Goal: Transaction & Acquisition: Purchase product/service

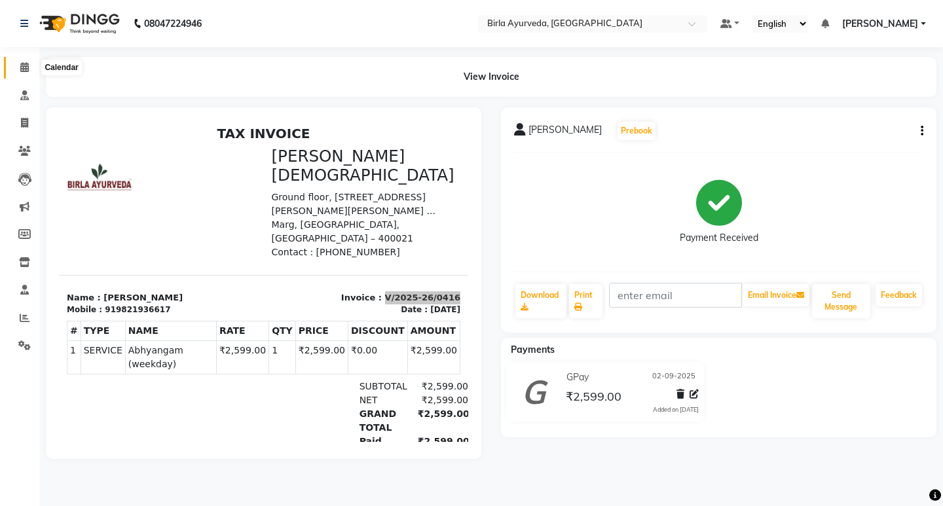
click at [28, 62] on span at bounding box center [24, 67] width 23 height 15
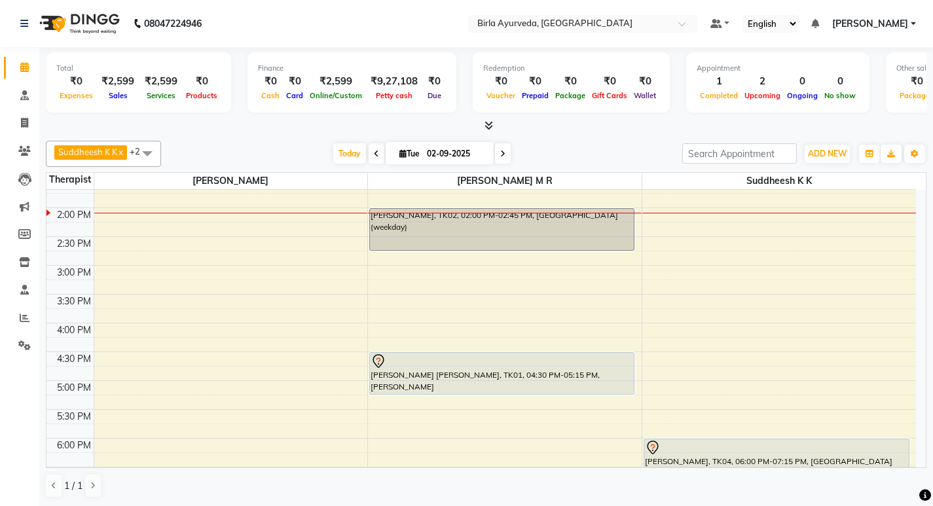
scroll to position [393, 0]
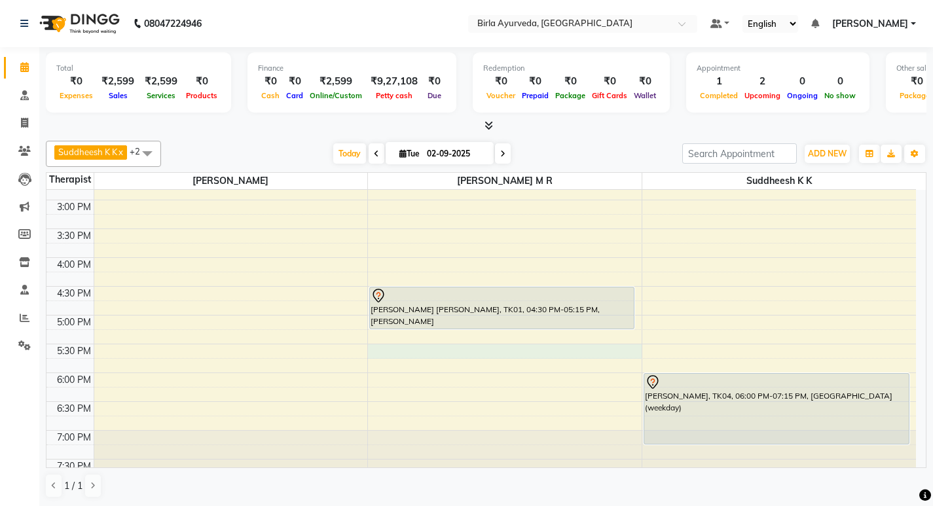
click at [384, 351] on div "8:00 AM 8:30 AM 9:00 AM 9:30 AM 10:00 AM 10:30 AM 11:00 AM 11:30 AM 12:00 PM 12…" at bounding box center [481, 142] width 870 height 691
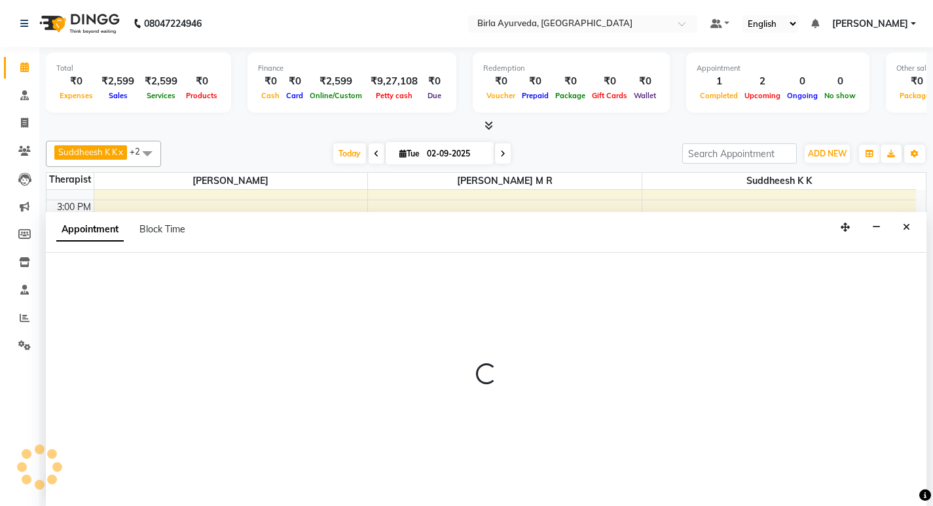
scroll to position [1, 0]
select select "56922"
select select "tentative"
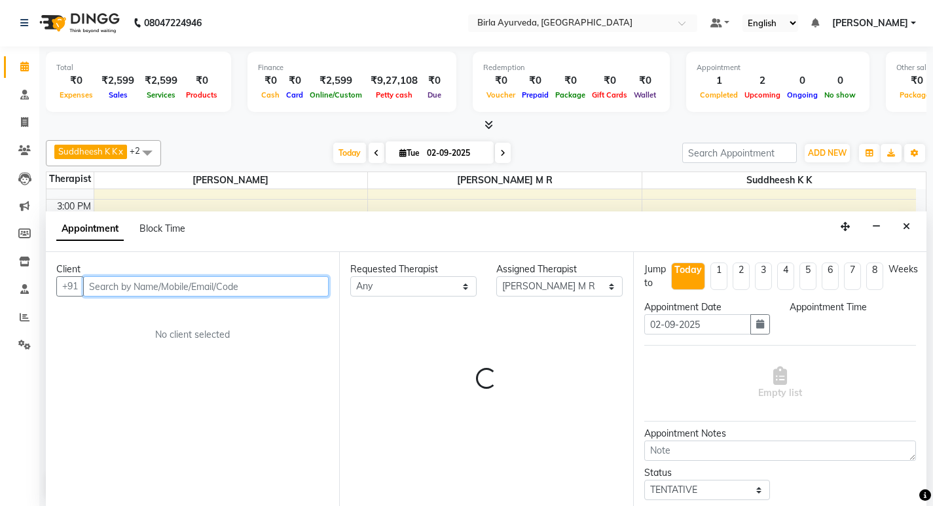
select select "1050"
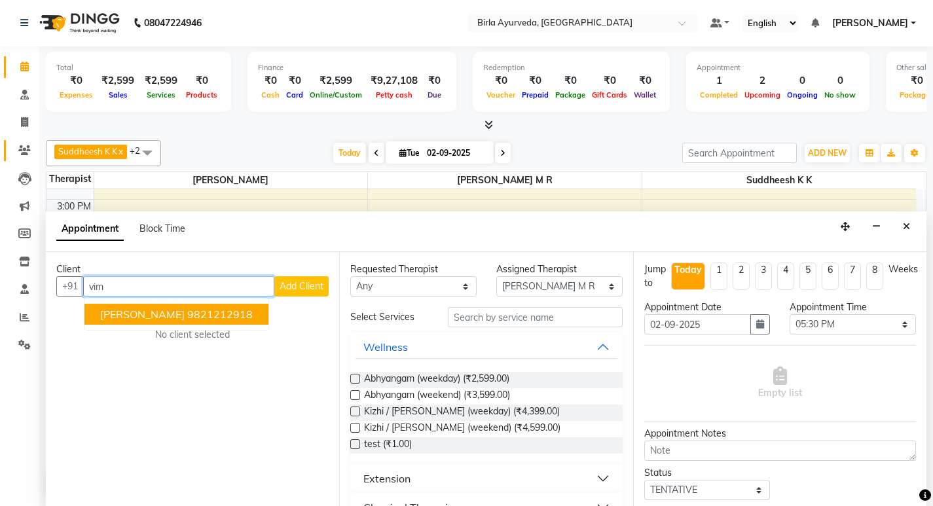
type input "vim"
click at [27, 145] on icon at bounding box center [24, 150] width 12 height 10
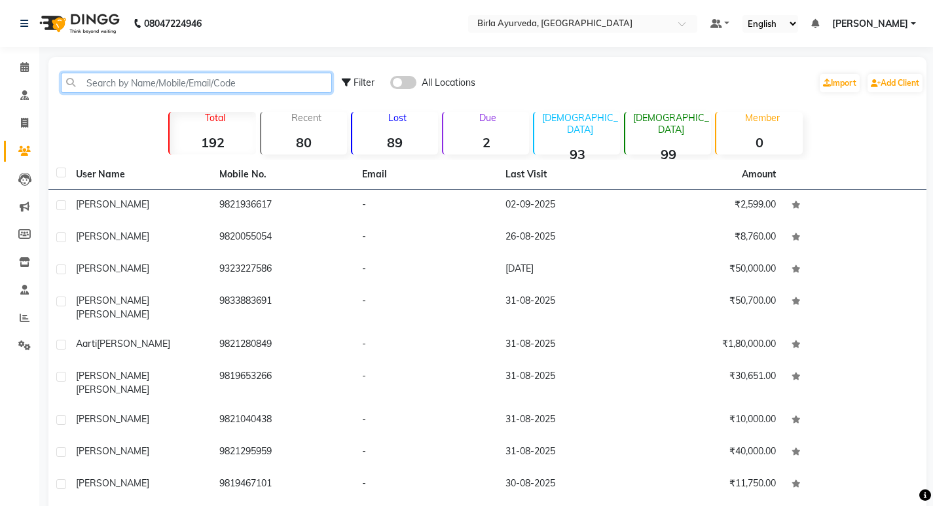
click at [189, 86] on input "text" at bounding box center [196, 83] width 271 height 20
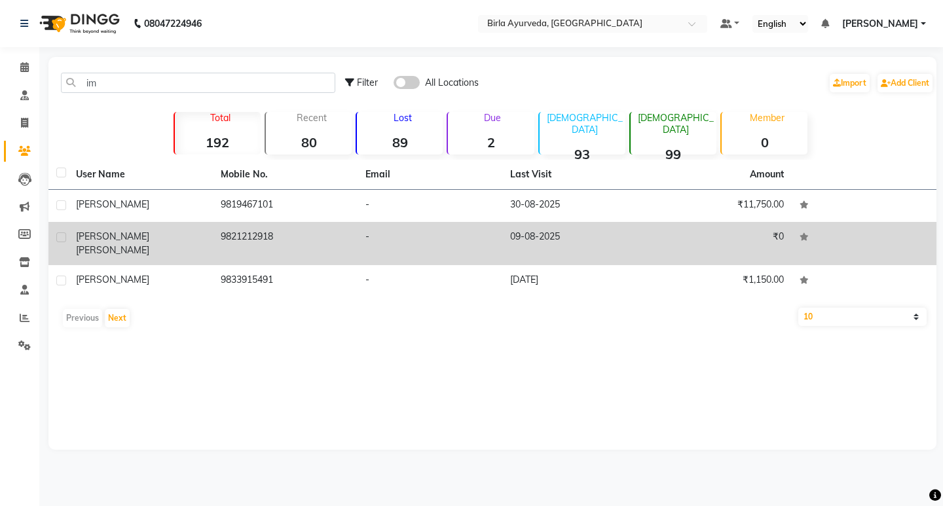
click at [544, 233] on td "09-08-2025" at bounding box center [574, 243] width 145 height 43
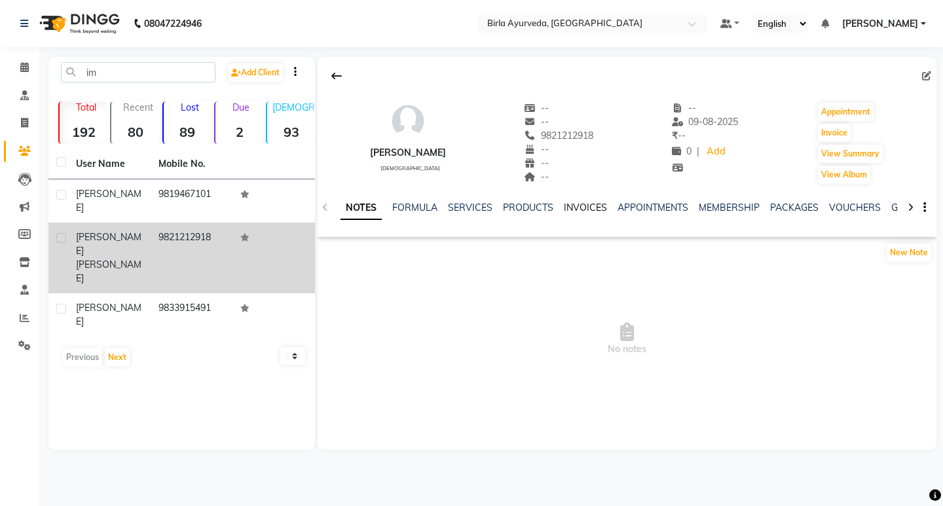
click at [570, 208] on link "INVOICES" at bounding box center [585, 208] width 43 height 12
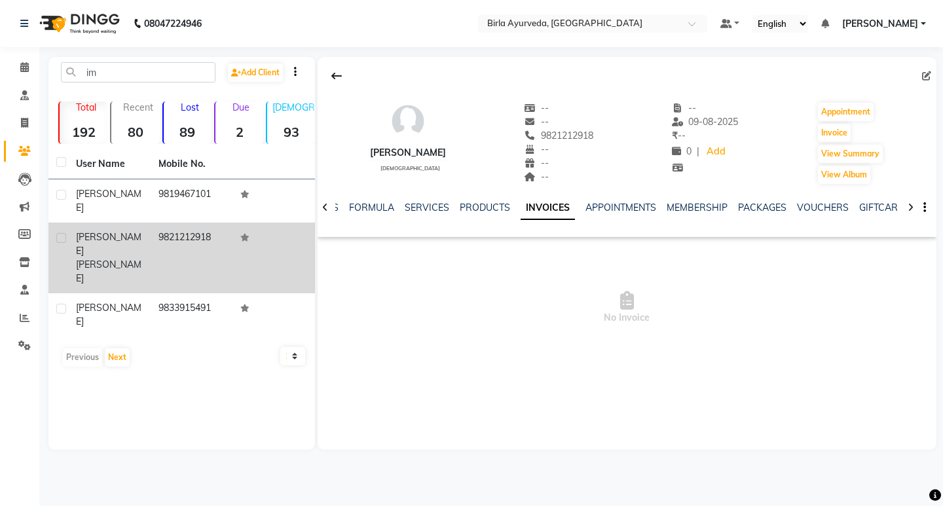
click at [553, 207] on link "INVOICES" at bounding box center [548, 208] width 54 height 24
click at [612, 208] on link "APPOINTMENTS" at bounding box center [620, 208] width 71 height 12
click at [664, 208] on link "MEMBERSHIP" at bounding box center [688, 208] width 61 height 12
click at [700, 208] on link "MEMBERSHIP" at bounding box center [670, 208] width 71 height 24
click at [723, 206] on link "PACKAGES" at bounding box center [740, 208] width 48 height 12
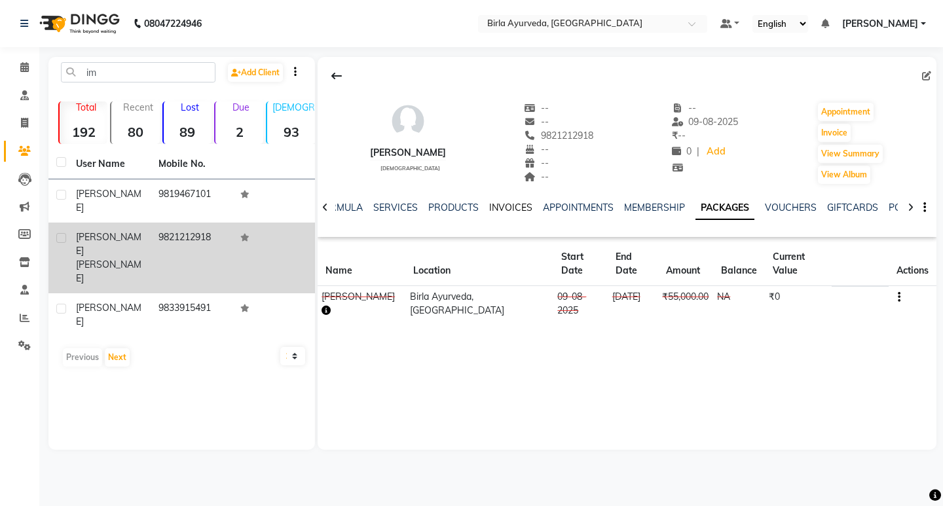
click at [507, 204] on link "INVOICES" at bounding box center [510, 208] width 43 height 12
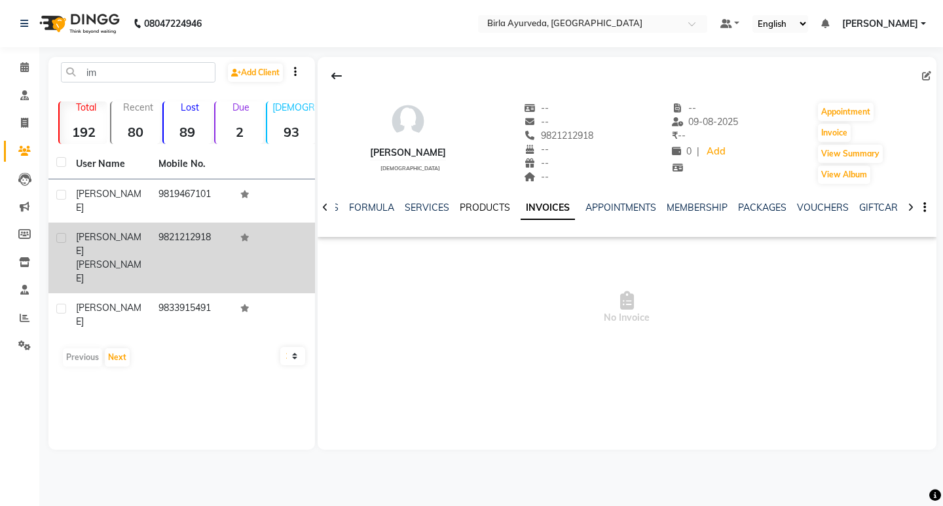
click at [483, 208] on link "PRODUCTS" at bounding box center [485, 208] width 50 height 12
click at [440, 210] on link "SERVICES" at bounding box center [437, 208] width 45 height 12
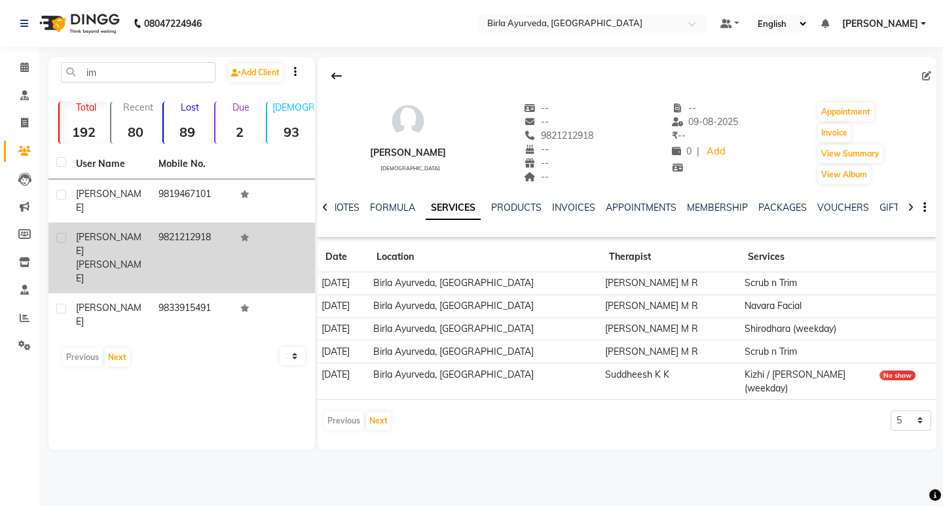
click at [752, 325] on td "Shirodhara (weekday)" at bounding box center [807, 329] width 135 height 23
drag, startPoint x: 769, startPoint y: 275, endPoint x: 849, endPoint y: 280, distance: 80.7
click at [849, 280] on td "Scrub n Trim" at bounding box center [807, 283] width 135 height 23
drag, startPoint x: 789, startPoint y: 465, endPoint x: 925, endPoint y: 497, distance: 139.3
click at [929, 496] on div "08047224946 Select Location × Birla Ayurveda, Nepansea Road Default Panel My Pa…" at bounding box center [471, 253] width 943 height 506
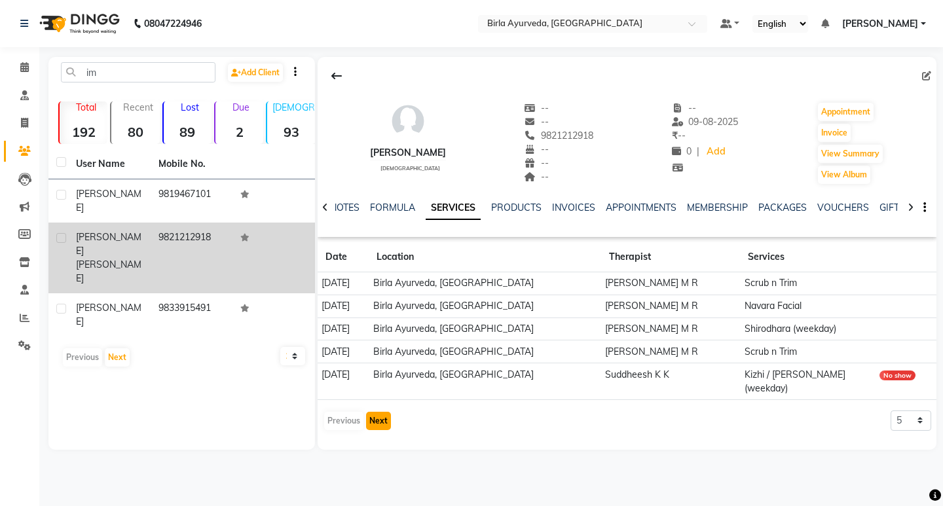
click at [383, 416] on button "Next" at bounding box center [378, 421] width 25 height 18
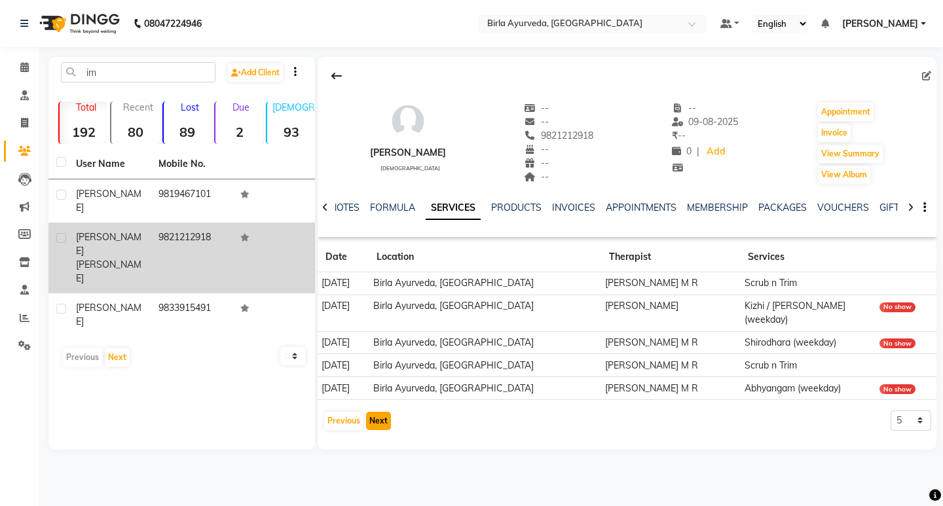
click at [383, 415] on button "Next" at bounding box center [378, 421] width 25 height 18
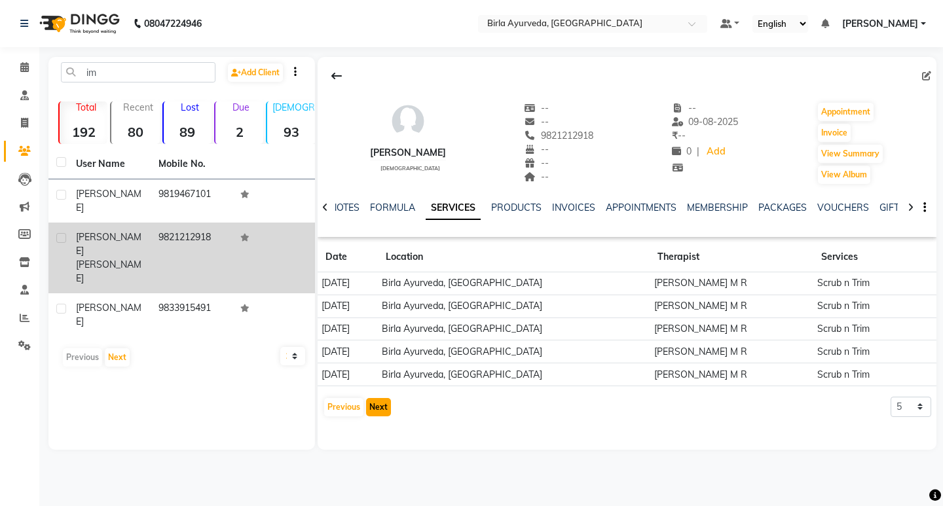
click at [384, 415] on button "Next" at bounding box center [378, 407] width 25 height 18
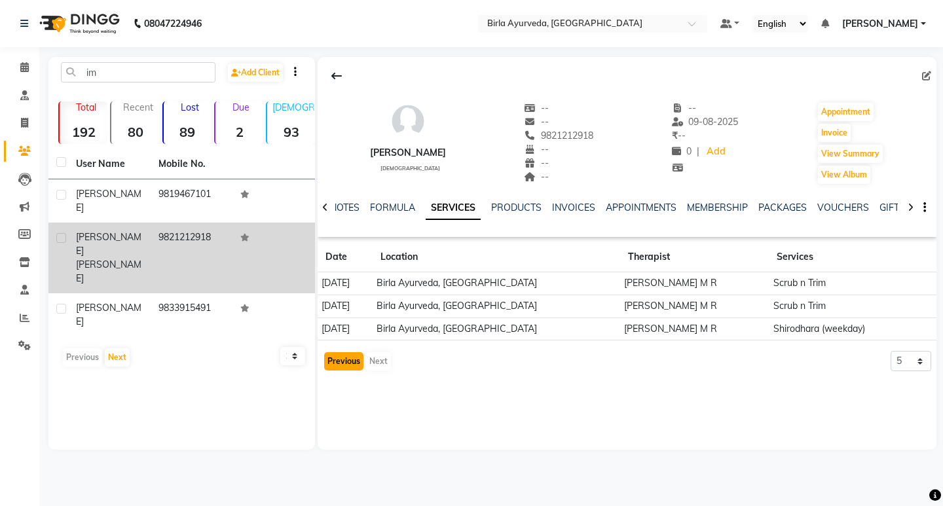
click at [354, 362] on button "Previous" at bounding box center [343, 361] width 39 height 18
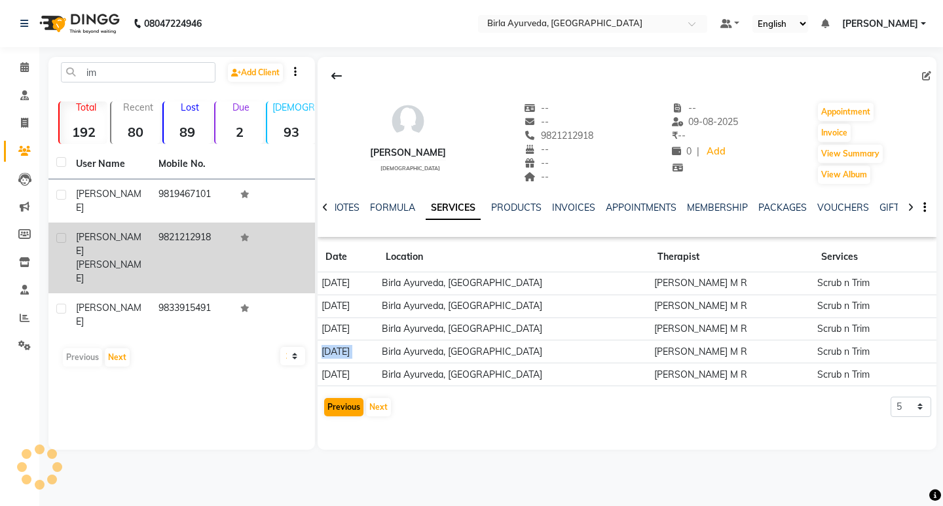
click at [354, 362] on td "[DATE]" at bounding box center [348, 352] width 60 height 23
click at [338, 403] on button "Previous" at bounding box center [343, 407] width 39 height 18
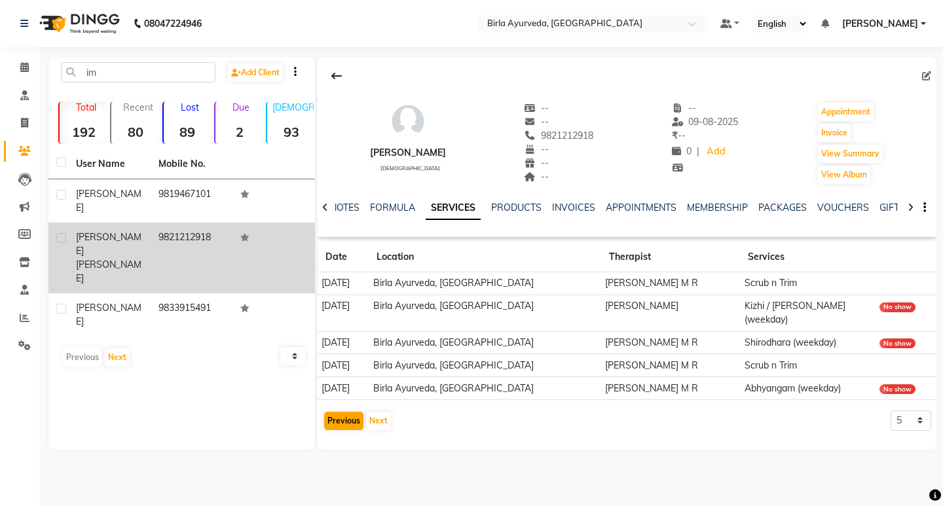
click at [338, 403] on app-client-history "Date Location Therapist Services [DATE] [GEOGRAPHIC_DATA], [GEOGRAPHIC_DATA] [P…" at bounding box center [627, 336] width 619 height 189
click at [371, 425] on button "Next" at bounding box center [378, 421] width 25 height 18
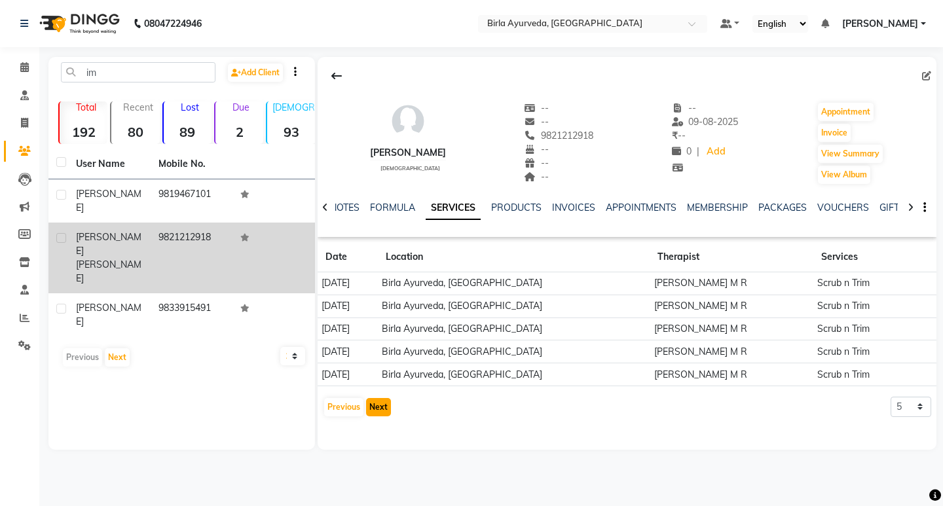
click at [382, 409] on button "Next" at bounding box center [378, 407] width 25 height 18
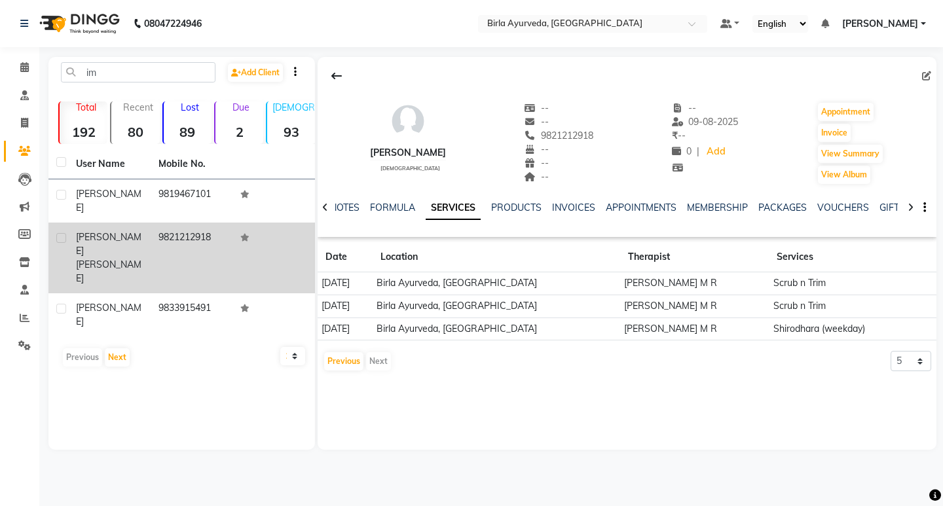
click at [380, 358] on div "Previous Next" at bounding box center [357, 361] width 69 height 21
click at [568, 206] on link "INVOICES" at bounding box center [573, 208] width 43 height 12
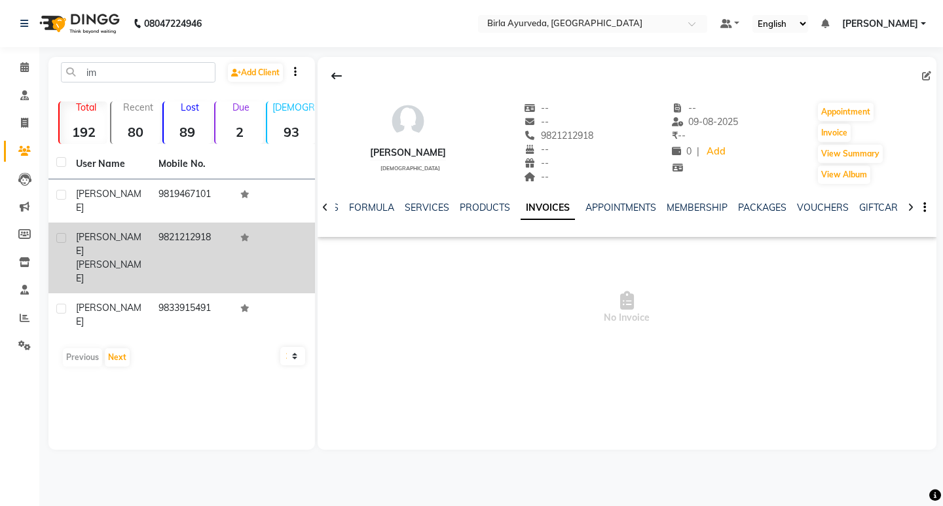
click at [631, 214] on div "APPOINTMENTS" at bounding box center [620, 208] width 71 height 14
click at [682, 205] on link "MEMBERSHIP" at bounding box center [697, 208] width 61 height 12
click at [732, 210] on link "PACKAGES" at bounding box center [740, 208] width 48 height 12
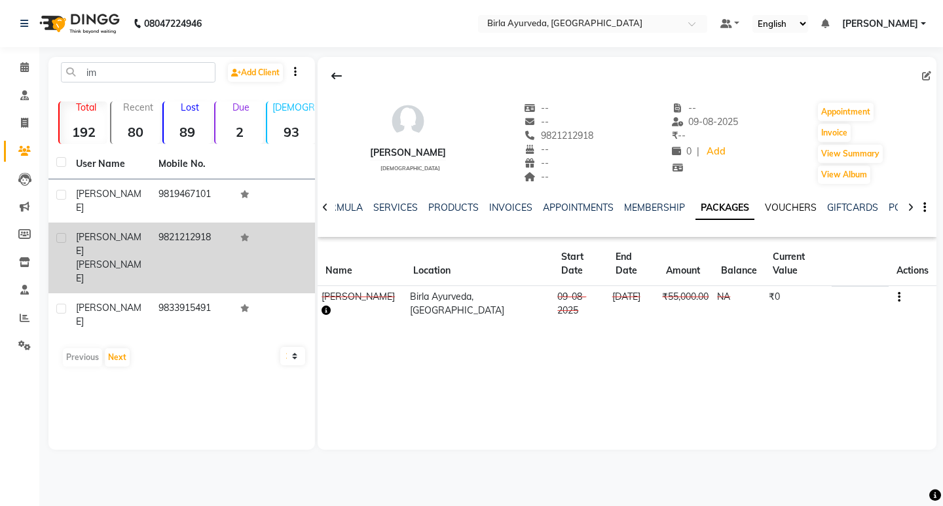
click at [794, 206] on link "VOUCHERS" at bounding box center [791, 208] width 52 height 12
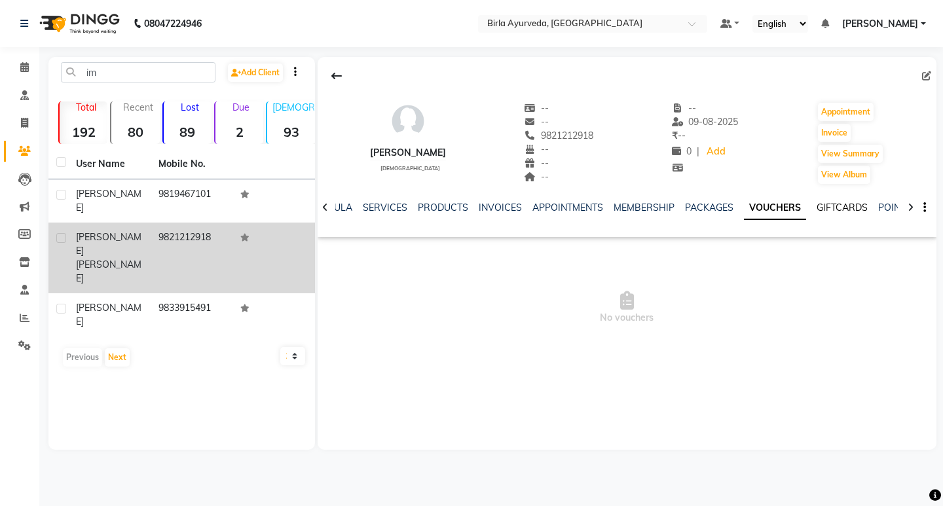
click at [836, 203] on link "GIFTCARDS" at bounding box center [842, 208] width 51 height 12
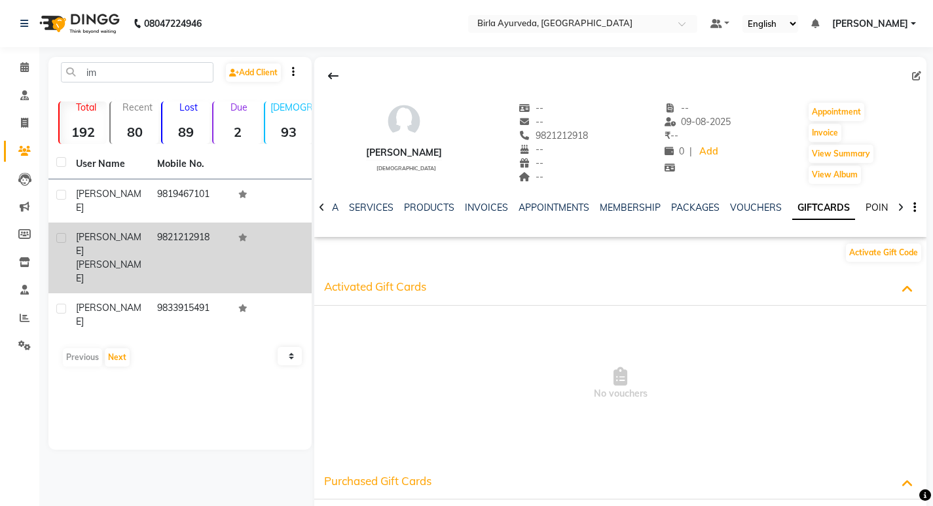
click at [866, 203] on link "POINTS" at bounding box center [882, 208] width 33 height 12
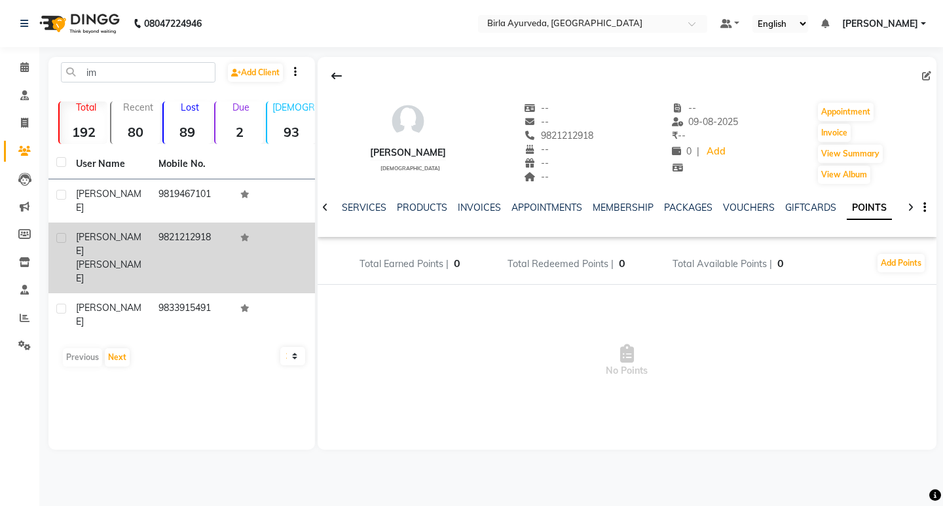
click at [430, 213] on div "PRODUCTS" at bounding box center [422, 208] width 50 height 14
click at [371, 208] on link "SERVICES" at bounding box center [364, 208] width 45 height 12
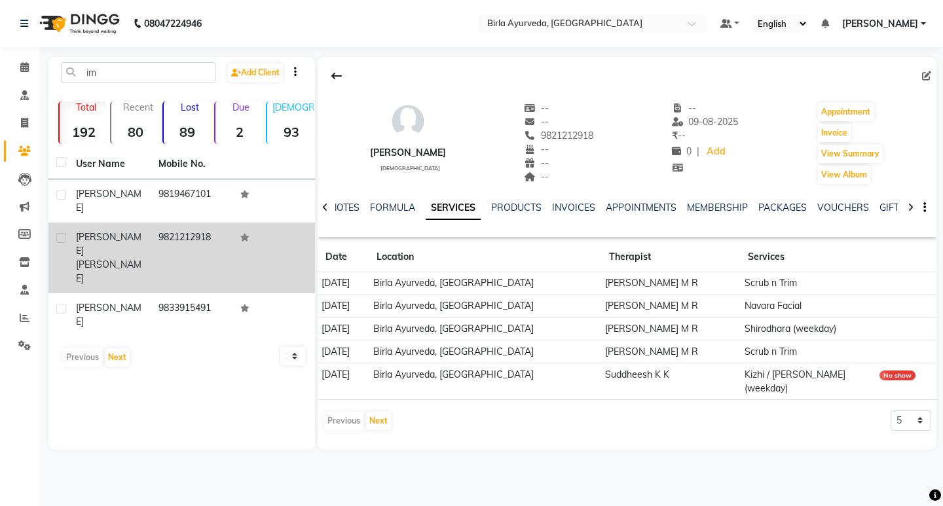
click at [324, 206] on icon at bounding box center [325, 207] width 6 height 9
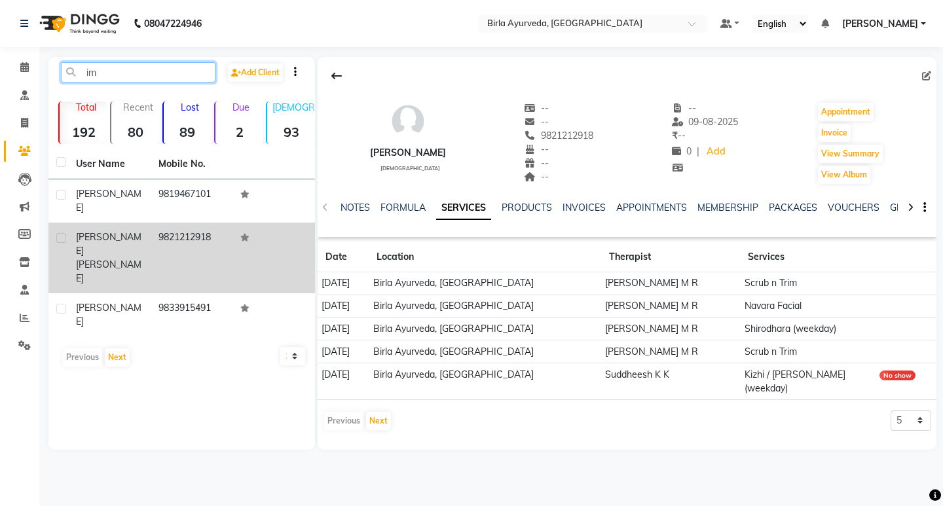
drag, startPoint x: 91, startPoint y: 77, endPoint x: 65, endPoint y: 78, distance: 25.5
click at [65, 78] on input "im" at bounding box center [138, 72] width 155 height 20
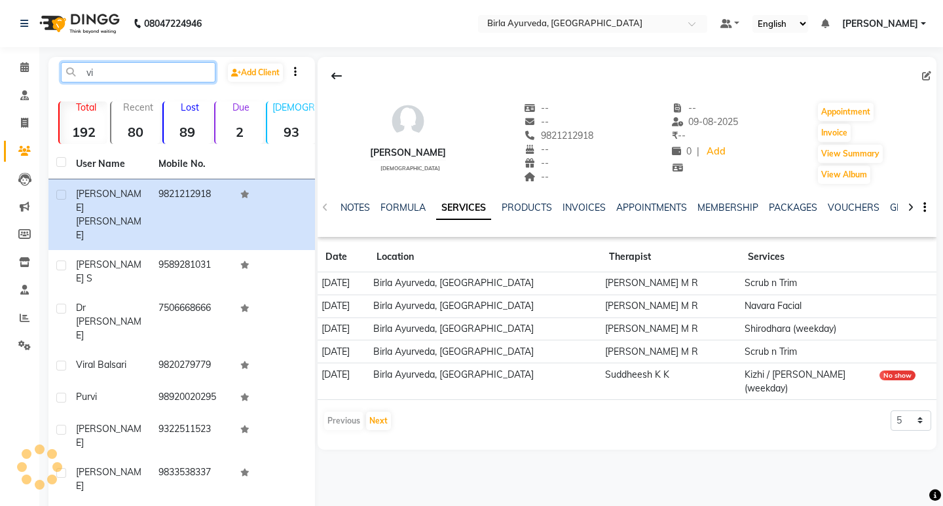
type input "v"
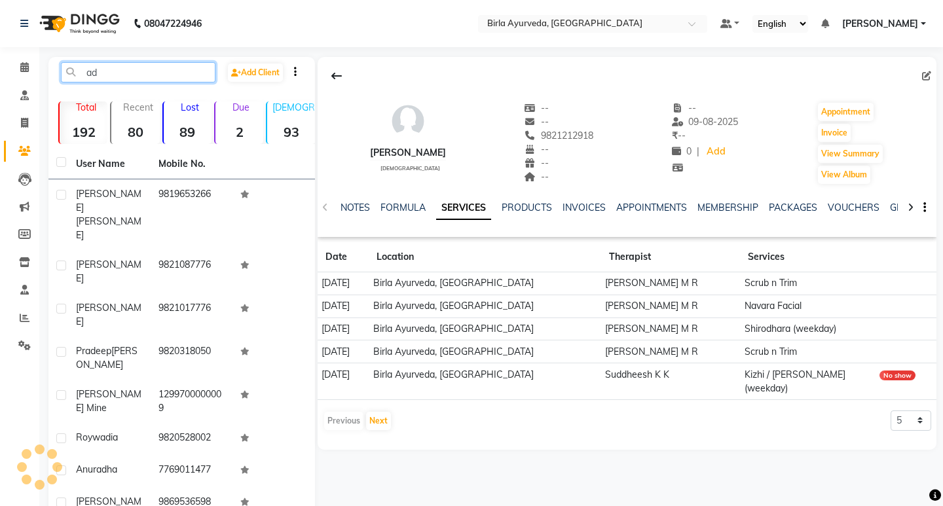
type input "a"
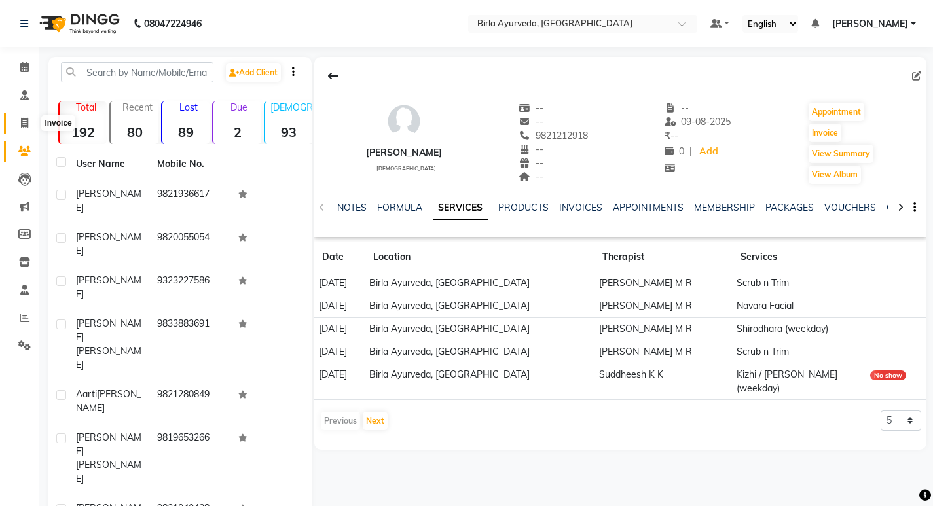
click at [23, 119] on icon at bounding box center [24, 123] width 7 height 10
select select "6820"
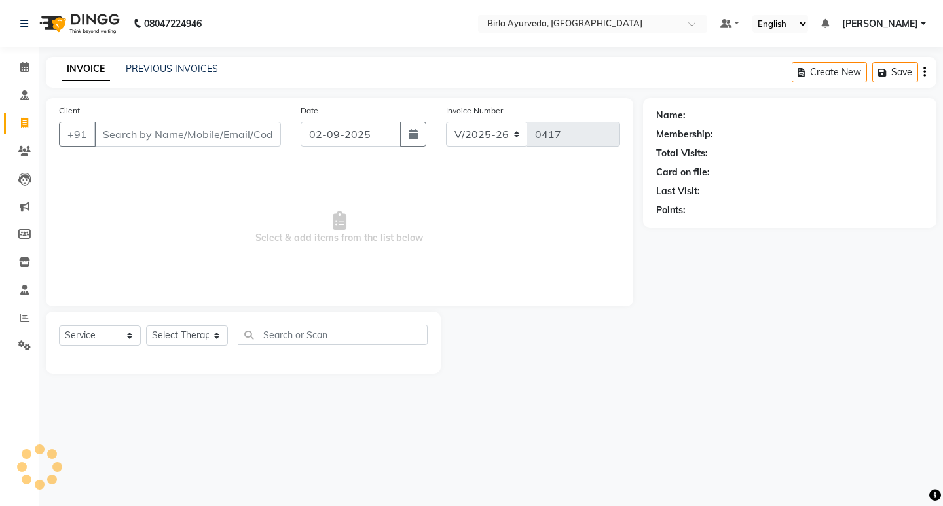
select select "package"
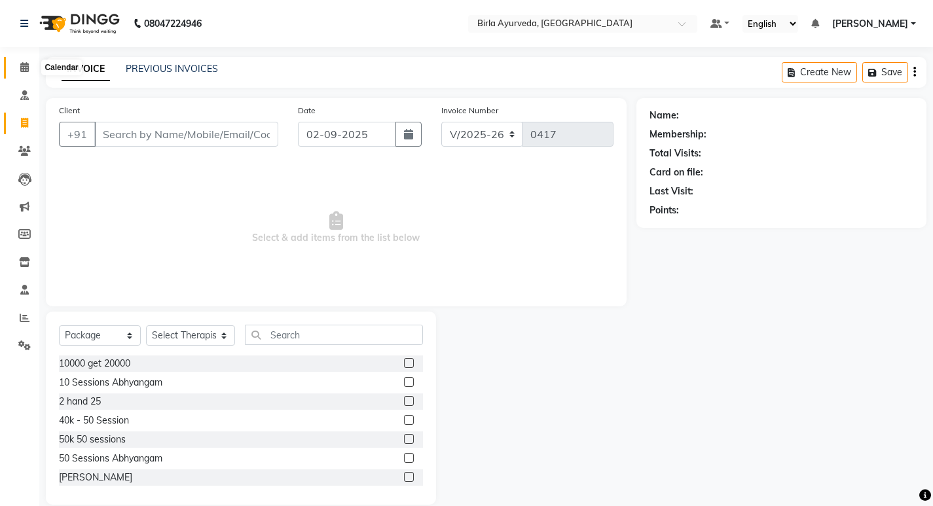
click at [22, 66] on icon at bounding box center [24, 67] width 9 height 10
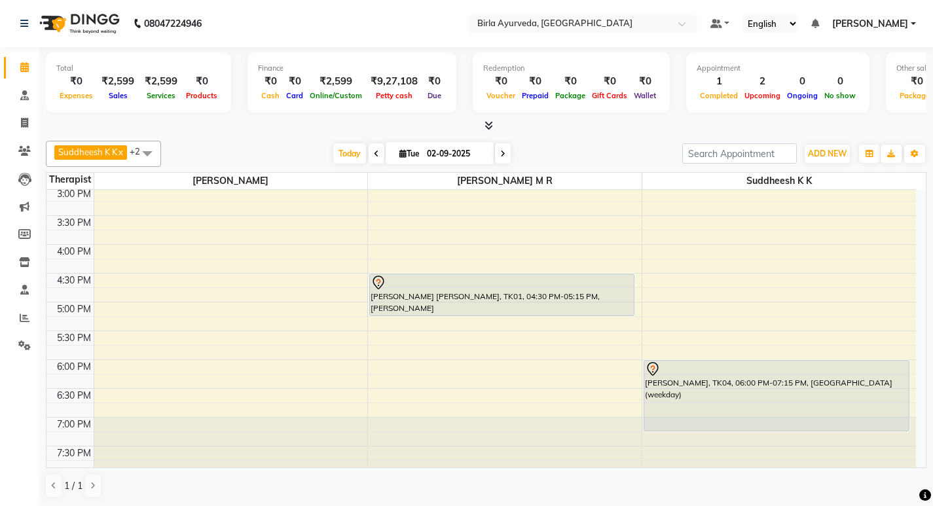
scroll to position [413, 0]
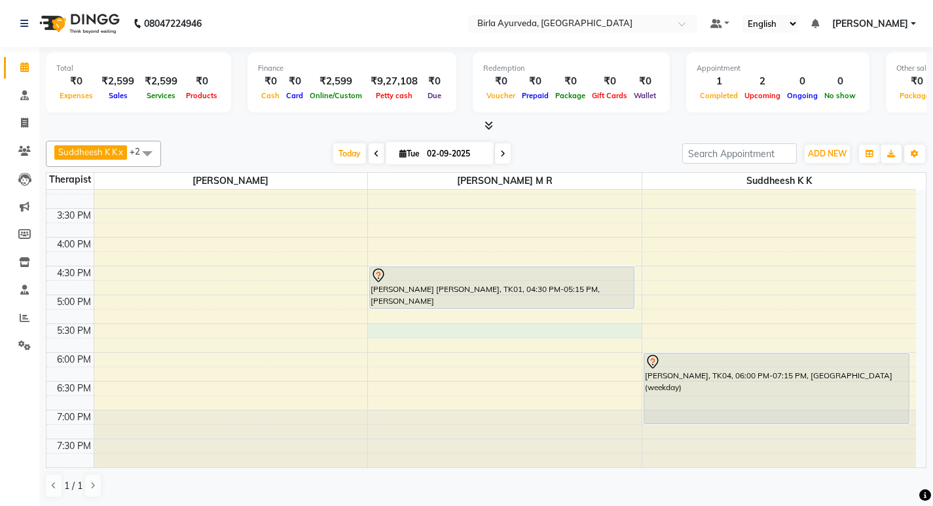
click at [377, 331] on div "8:00 AM 8:30 AM 9:00 AM 9:30 AM 10:00 AM 10:30 AM 11:00 AM 11:30 AM 12:00 PM 12…" at bounding box center [481, 122] width 870 height 691
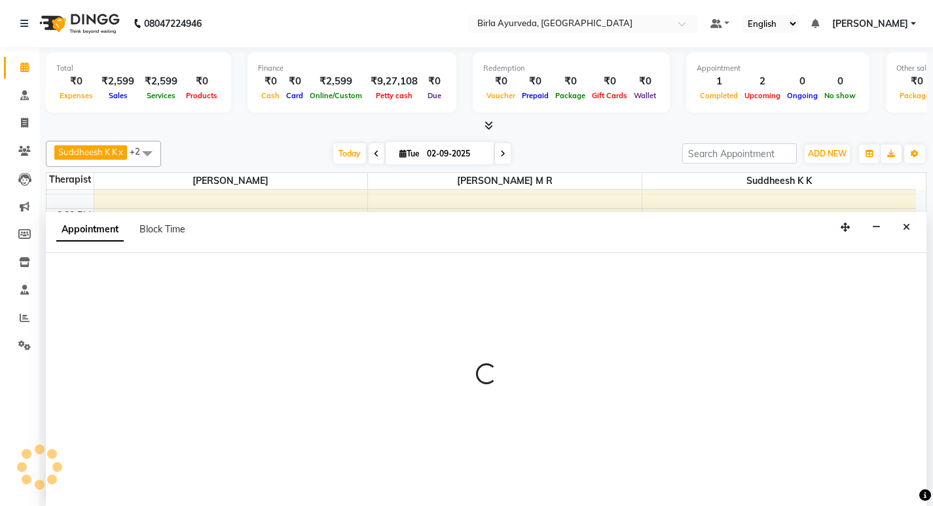
scroll to position [1, 0]
select select "56922"
select select "1050"
select select "tentative"
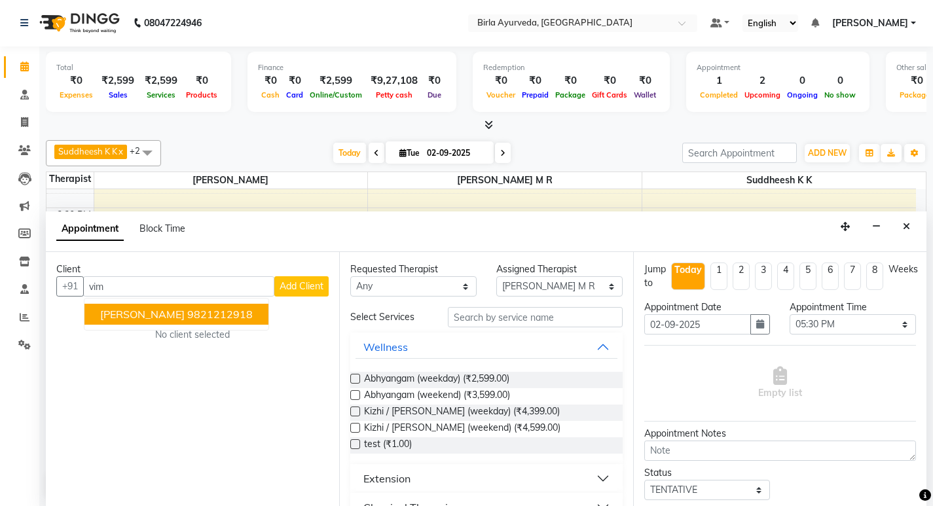
click at [134, 320] on span "[PERSON_NAME]" at bounding box center [142, 314] width 84 height 13
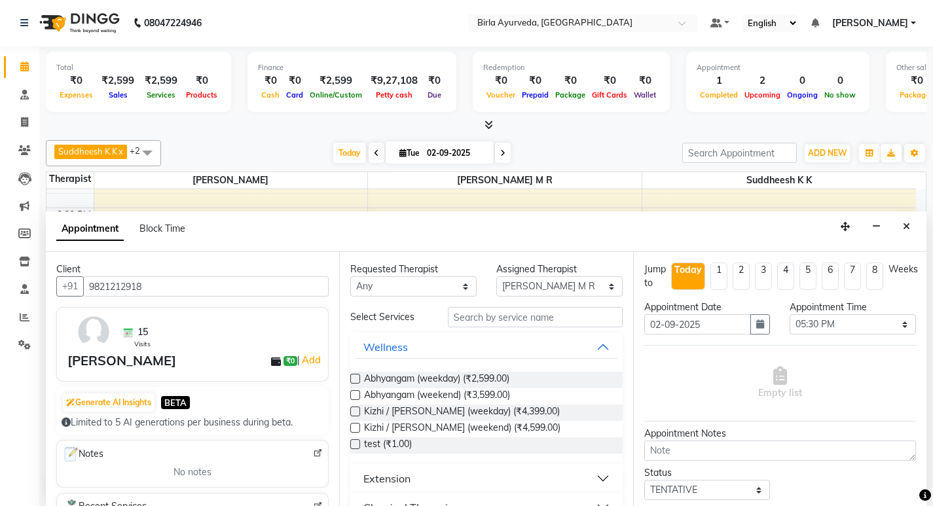
type input "9821212918"
click at [356, 380] on label at bounding box center [355, 379] width 10 height 10
click at [356, 380] on input "checkbox" at bounding box center [354, 380] width 9 height 9
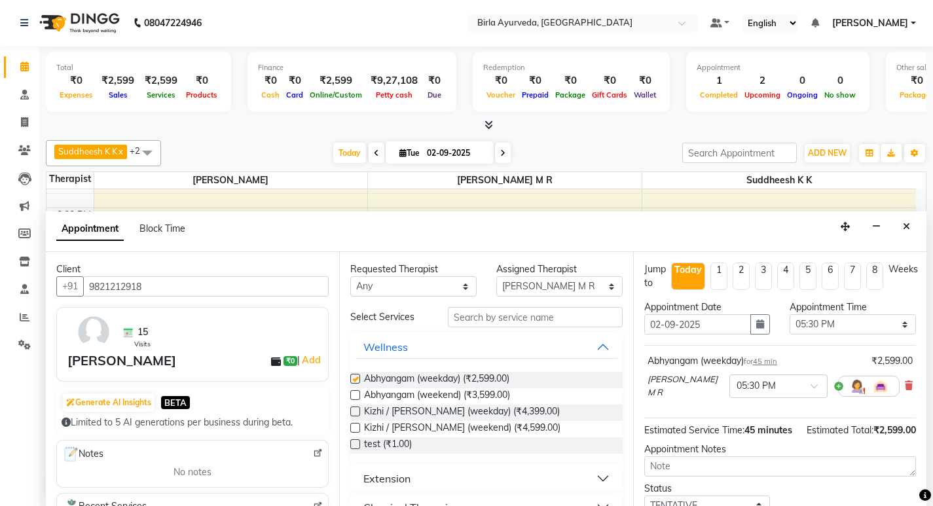
checkbox input "false"
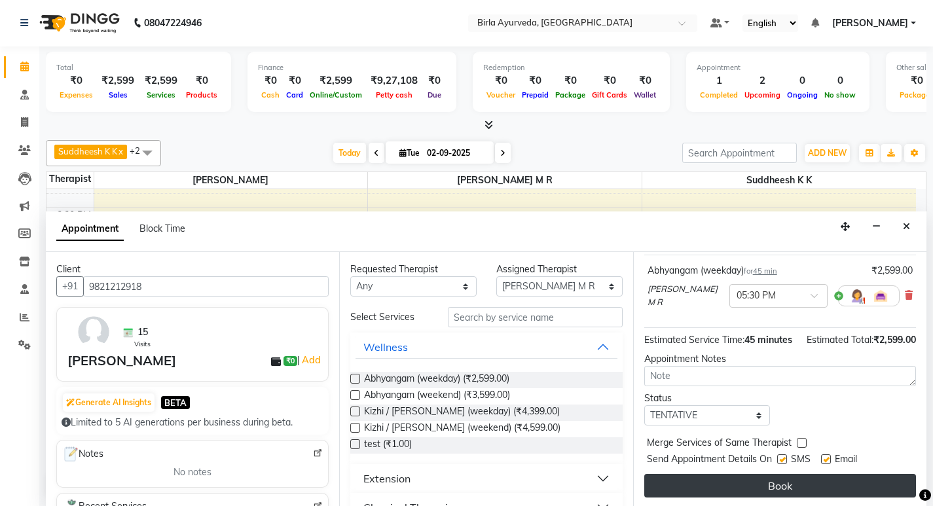
scroll to position [104, 0]
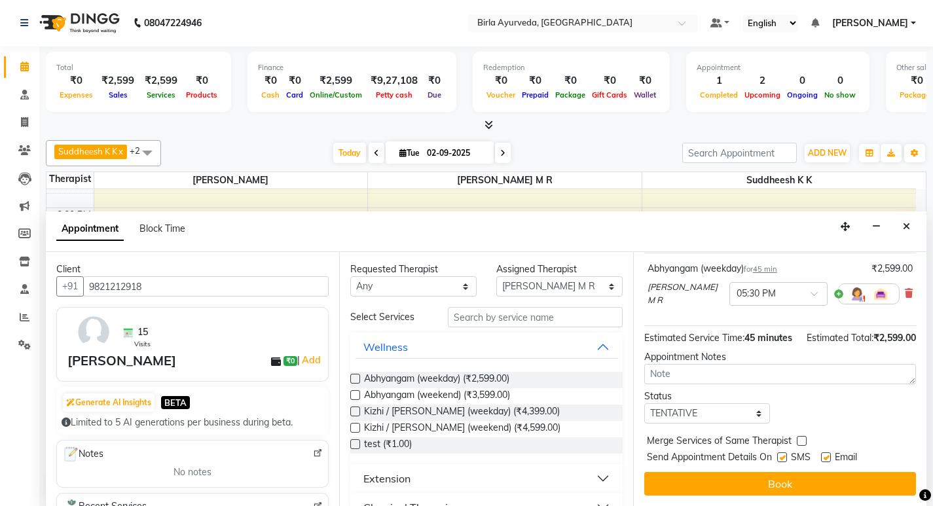
click at [828, 456] on label at bounding box center [826, 458] width 10 height 10
click at [828, 456] on input "checkbox" at bounding box center [825, 458] width 9 height 9
checkbox input "false"
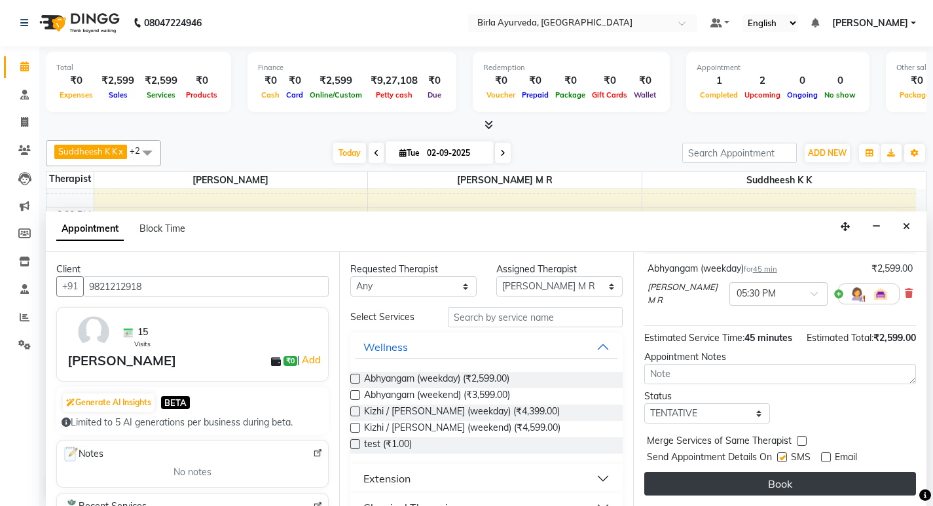
click at [775, 489] on button "Book" at bounding box center [780, 484] width 272 height 24
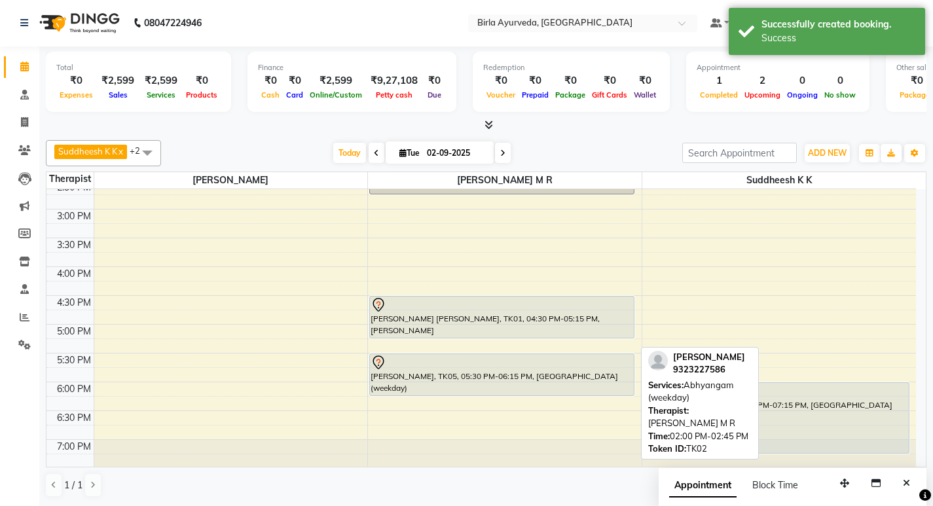
scroll to position [413, 0]
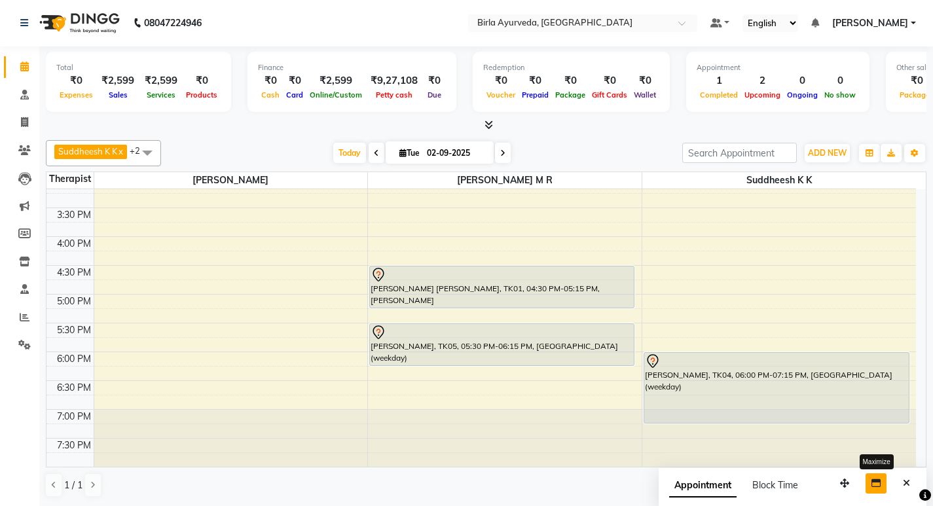
click at [877, 481] on icon "button" at bounding box center [876, 483] width 9 height 9
select select "tentative"
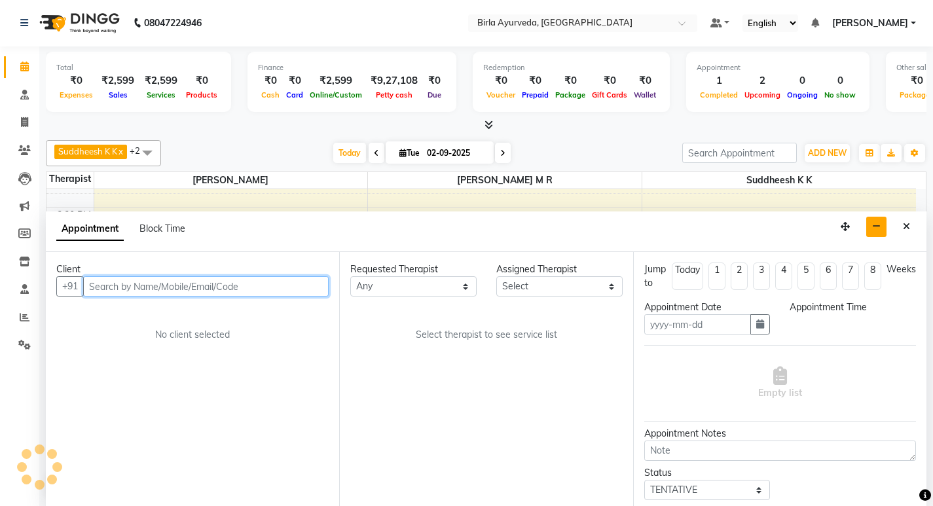
type input "02-09-2025"
select select
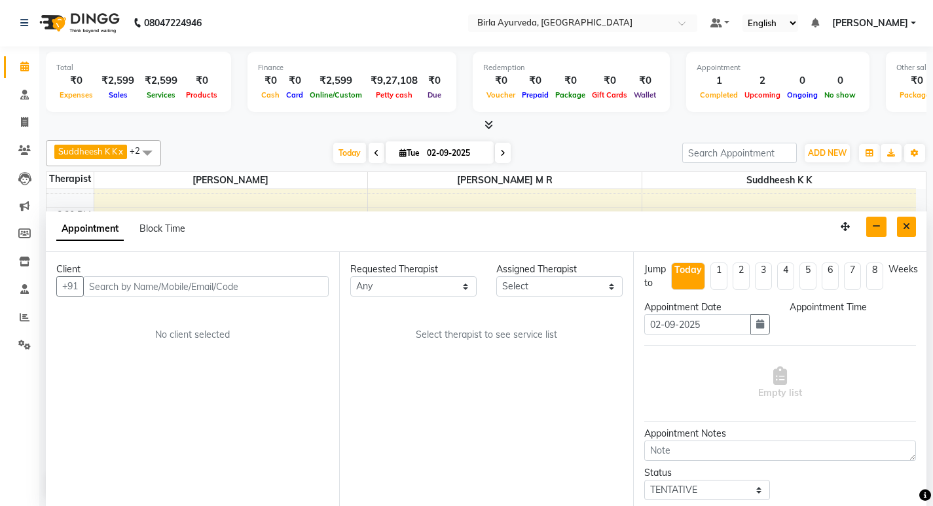
click at [906, 223] on icon "Close" at bounding box center [906, 226] width 7 height 9
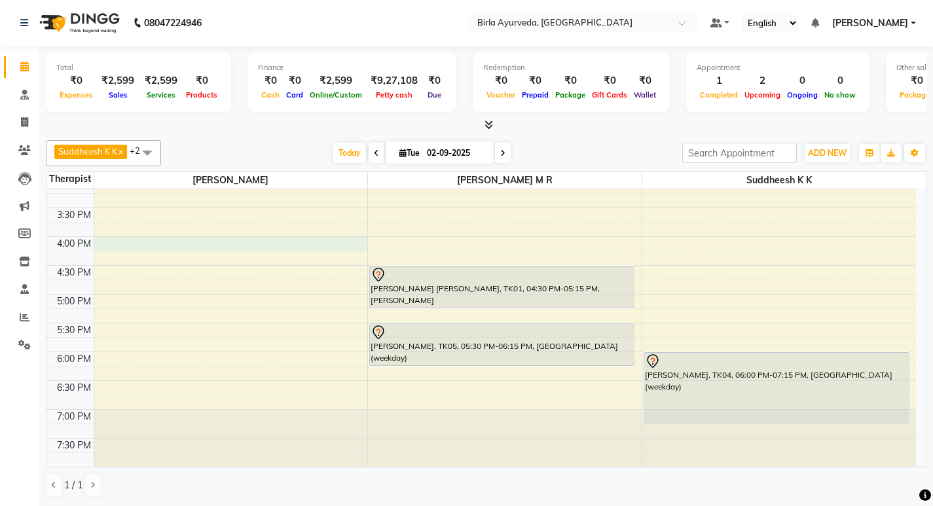
click at [122, 244] on div "8:00 AM 8:30 AM 9:00 AM 9:30 AM 10:00 AM 10:30 AM 11:00 AM 11:30 AM 12:00 PM 12…" at bounding box center [481, 121] width 870 height 691
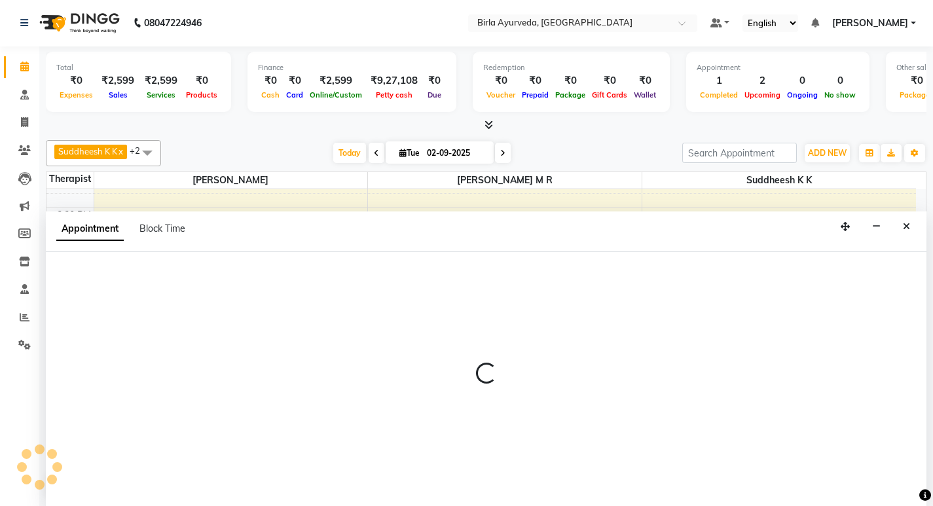
select select "56900"
select select "960"
select select "tentative"
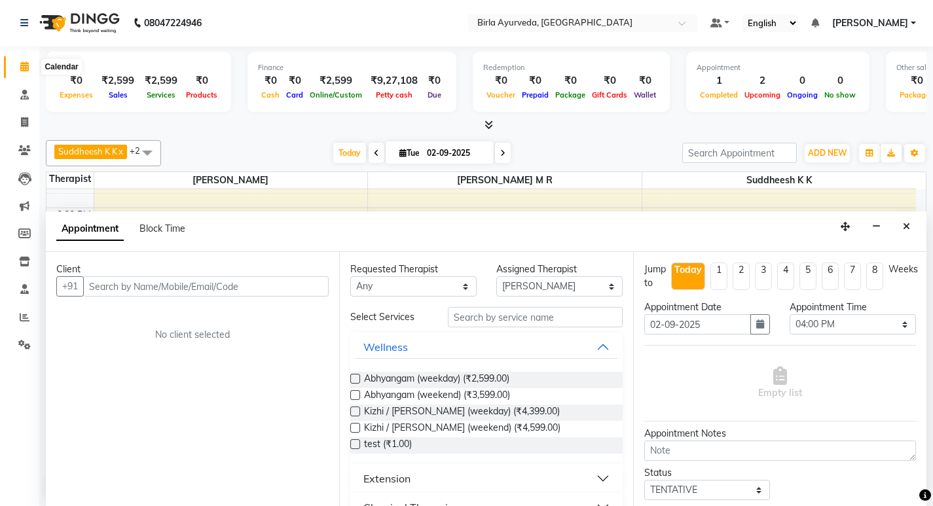
click at [26, 68] on icon at bounding box center [24, 67] width 9 height 10
click at [24, 122] on icon at bounding box center [24, 122] width 7 height 10
select select "6820"
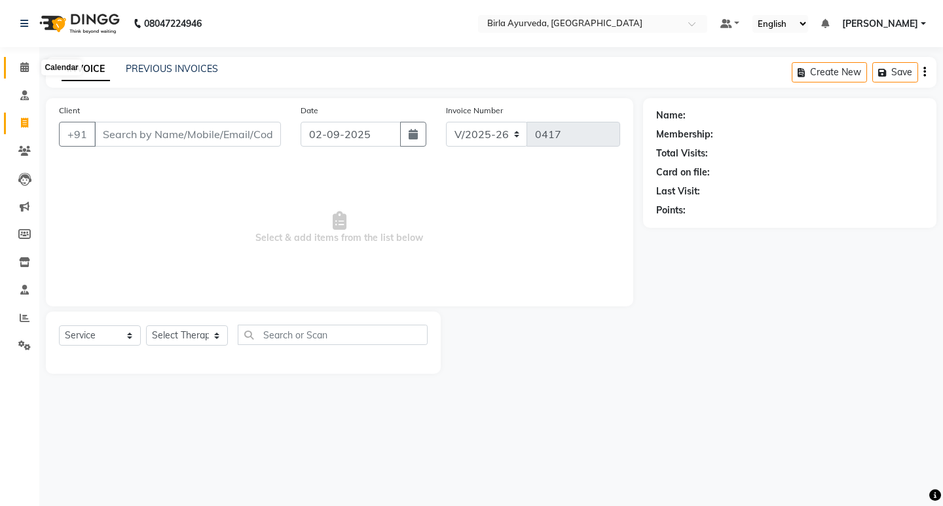
select select "package"
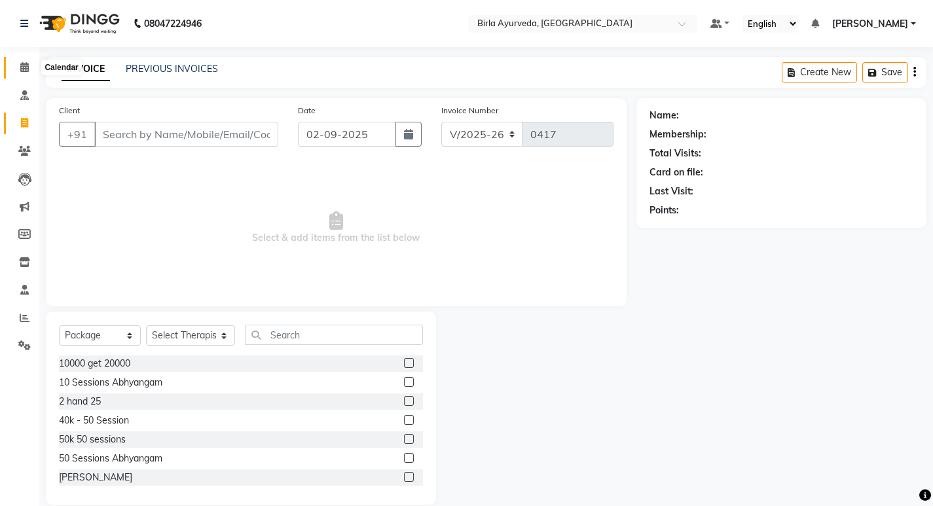
click at [28, 65] on icon at bounding box center [24, 67] width 9 height 10
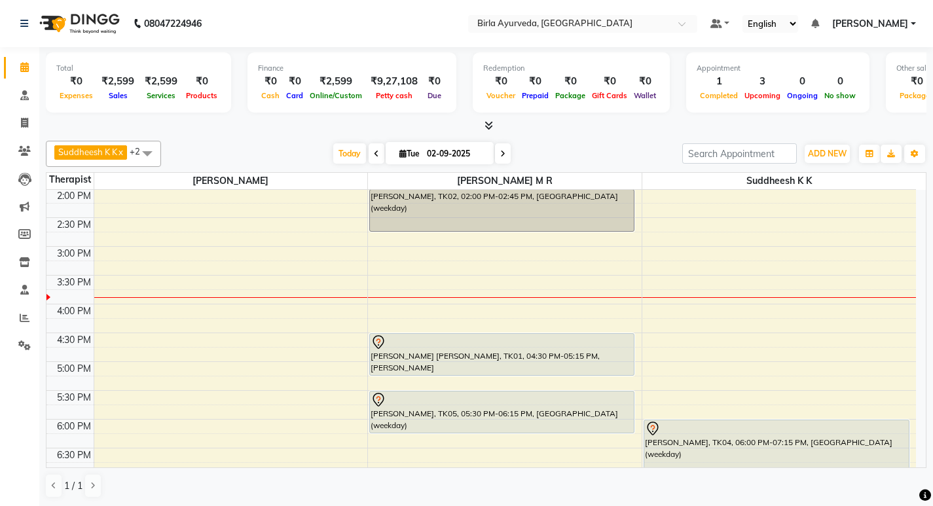
scroll to position [348, 0]
click at [379, 308] on div "8:00 AM 8:30 AM 9:00 AM 9:30 AM 10:00 AM 10:30 AM 11:00 AM 11:30 AM 12:00 PM 12…" at bounding box center [481, 187] width 870 height 691
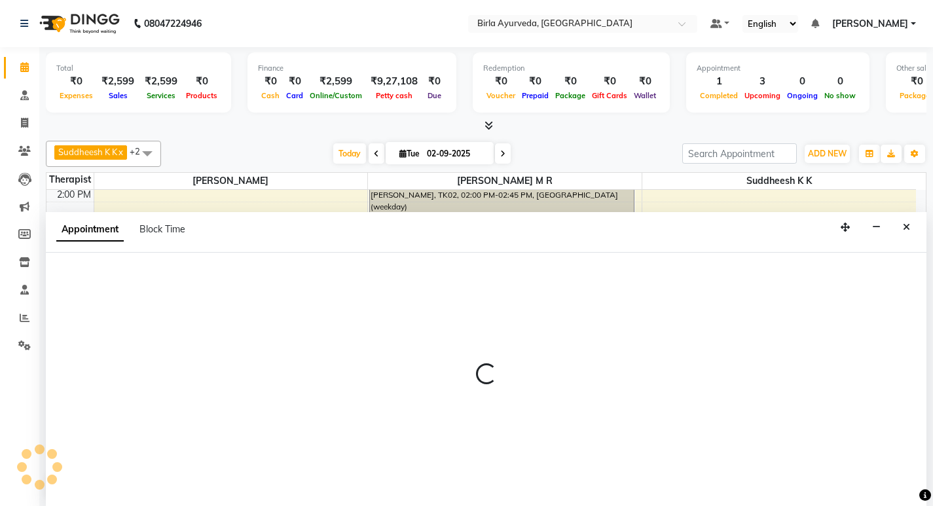
select select "56922"
select select "tentative"
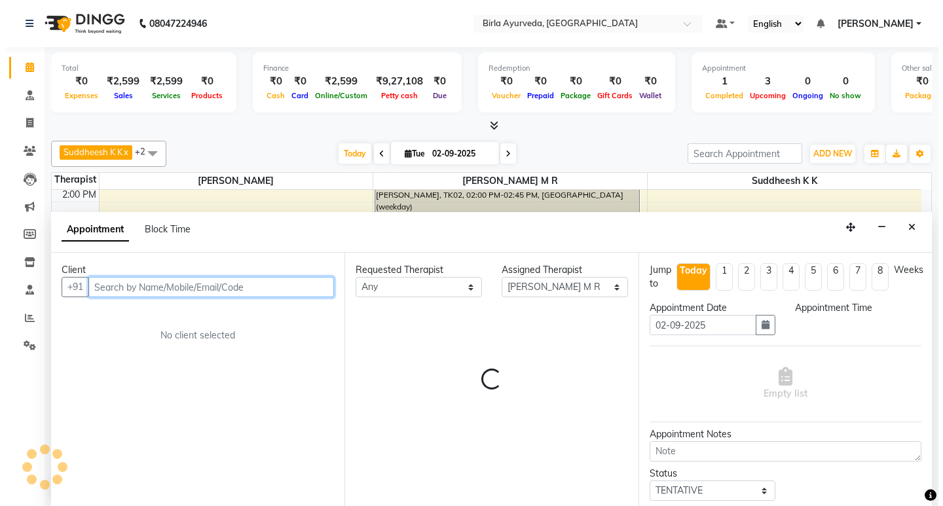
scroll to position [1, 0]
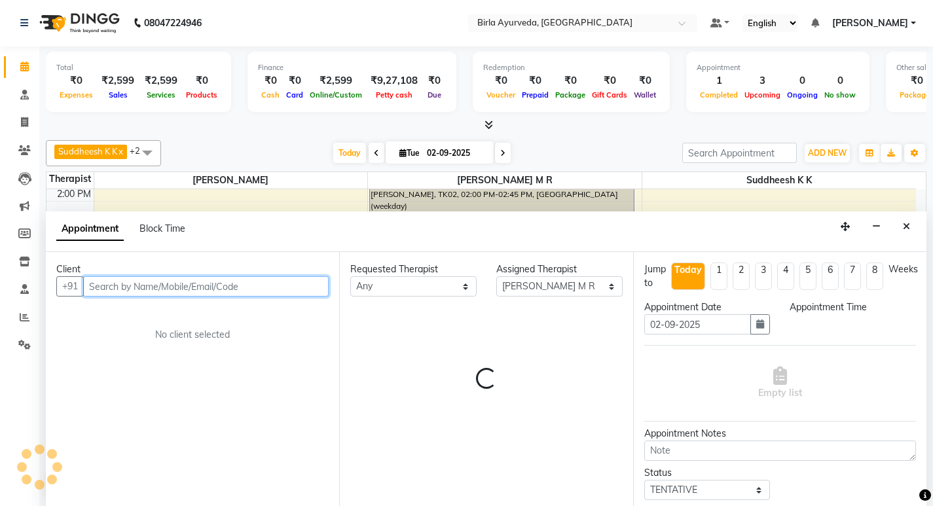
select select "960"
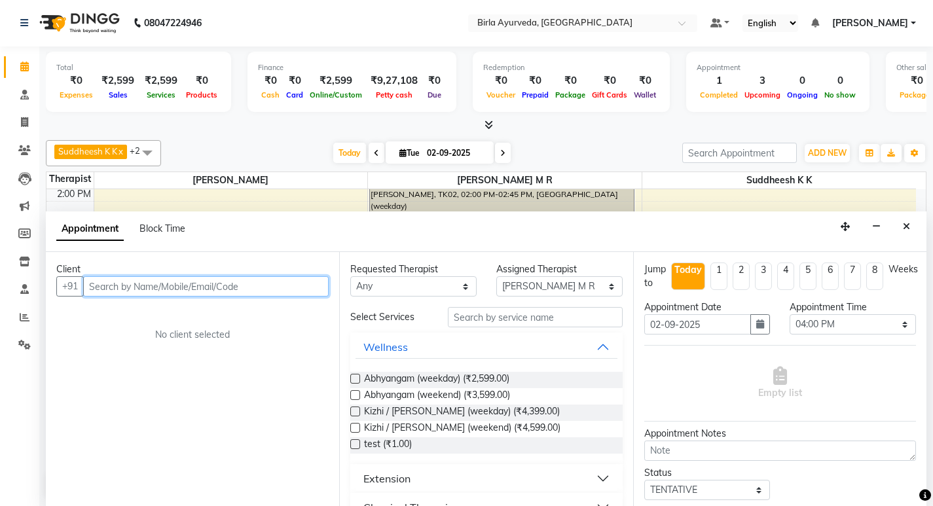
click at [276, 289] on input "text" at bounding box center [206, 286] width 246 height 20
type input "[PERSON_NAME] [PERSON_NAME]"
click at [308, 284] on span "Add Client" at bounding box center [302, 286] width 44 height 12
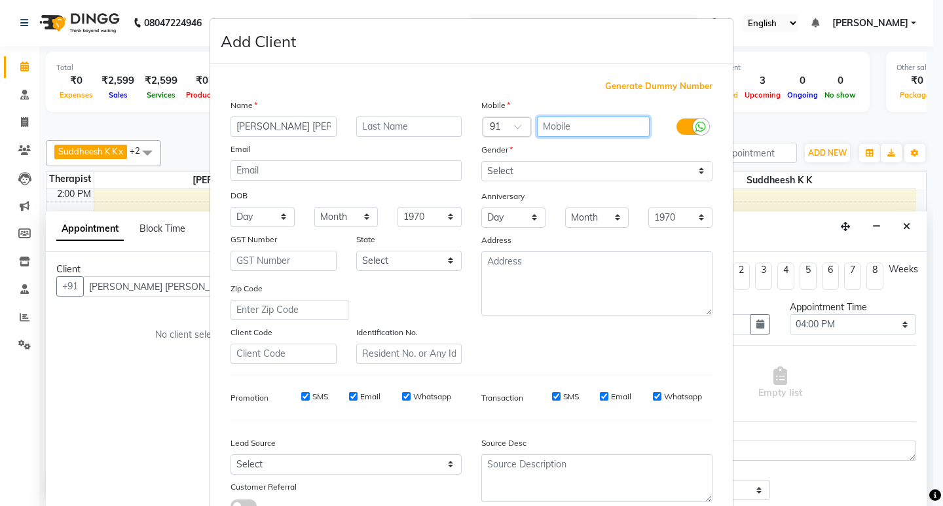
click at [587, 126] on input "text" at bounding box center [593, 127] width 113 height 20
type input "9571037984"
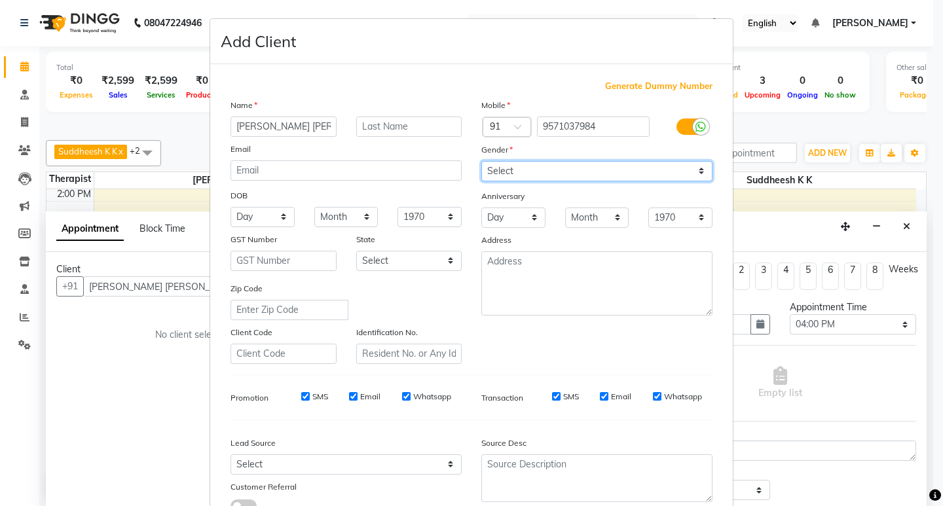
click at [510, 170] on select "Select [DEMOGRAPHIC_DATA] [DEMOGRAPHIC_DATA] Other Prefer Not To Say" at bounding box center [596, 171] width 231 height 20
select select "[DEMOGRAPHIC_DATA]"
click at [481, 161] on select "Select [DEMOGRAPHIC_DATA] [DEMOGRAPHIC_DATA] Other Prefer Not To Say" at bounding box center [596, 171] width 231 height 20
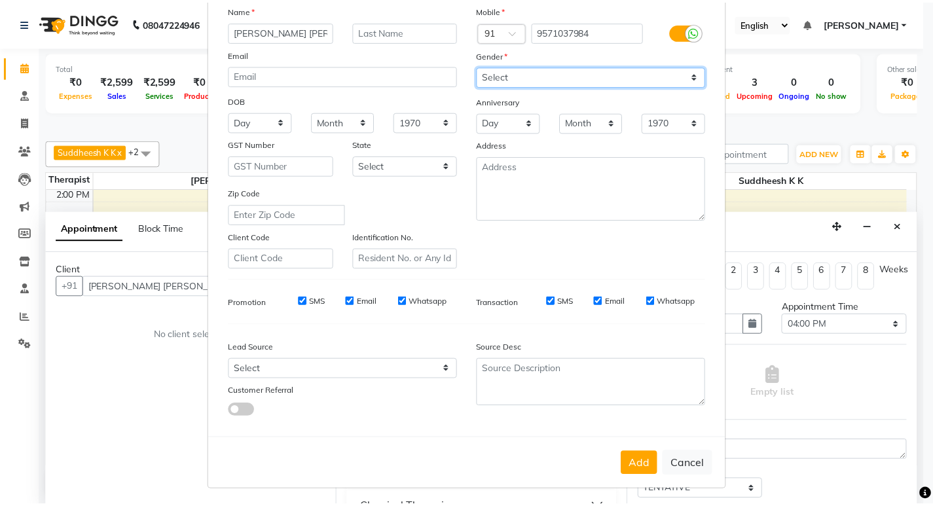
scroll to position [98, 0]
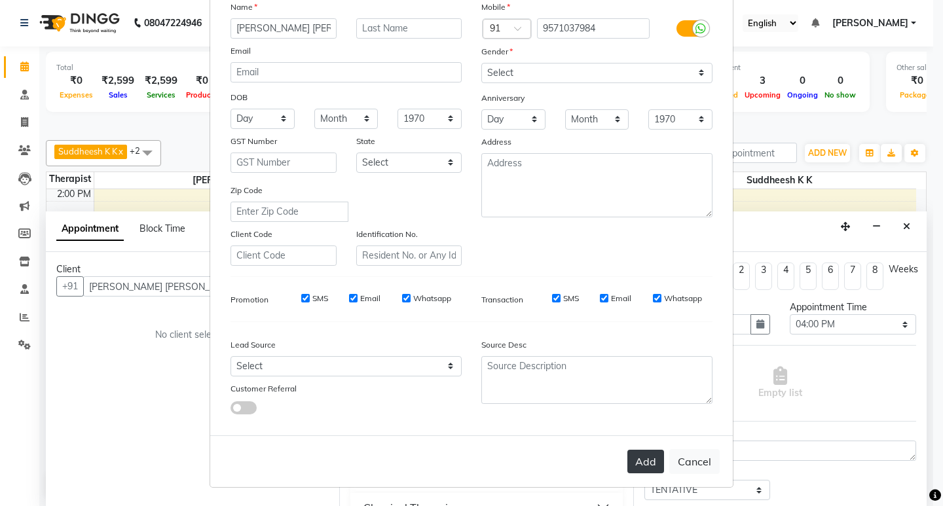
drag, startPoint x: 643, startPoint y: 456, endPoint x: 637, endPoint y: 459, distance: 7.1
click at [643, 457] on button "Add" at bounding box center [645, 462] width 37 height 24
type input "9571037984"
select select
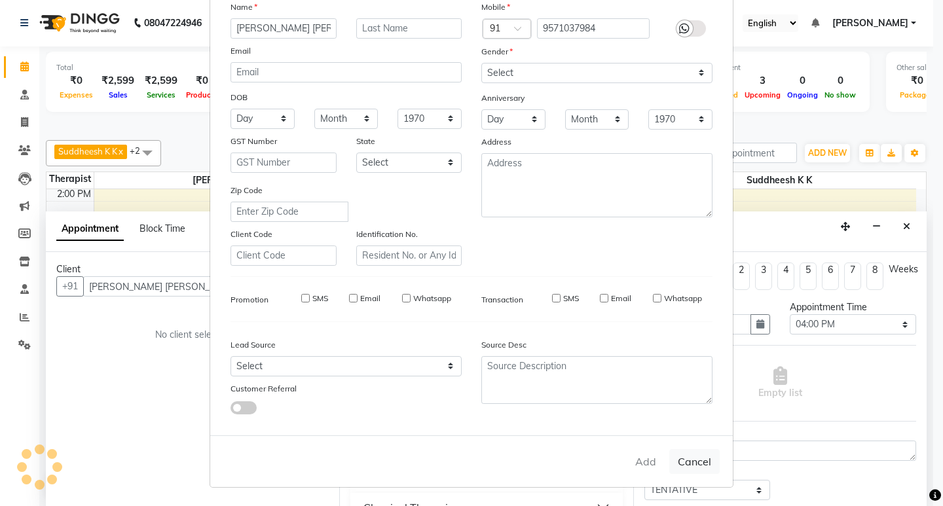
select select
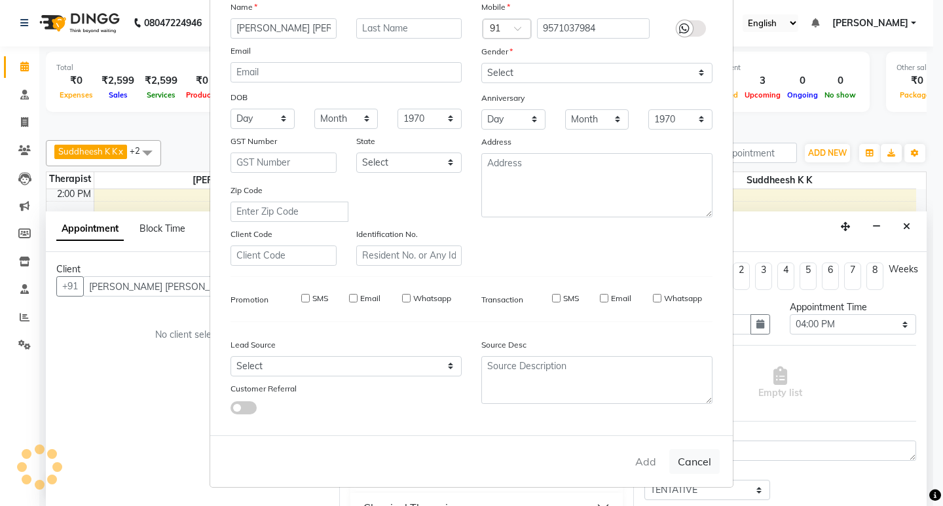
checkbox input "false"
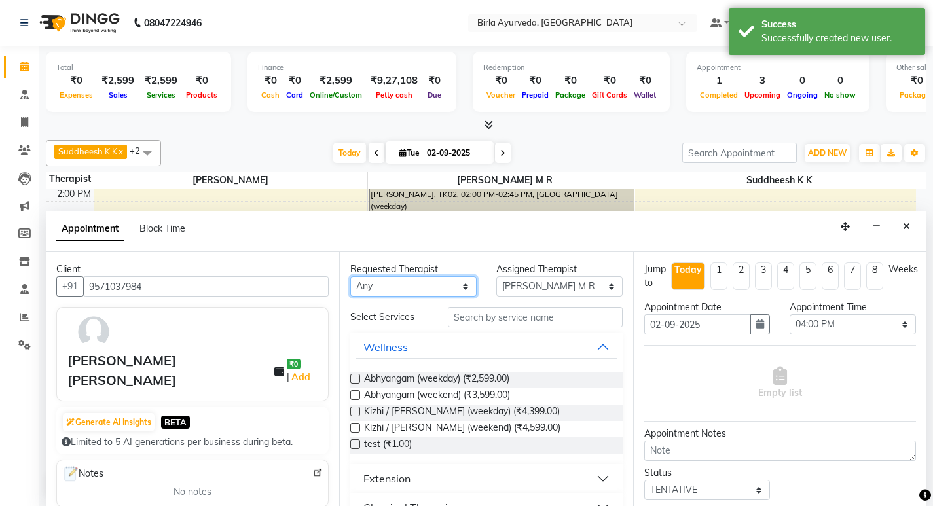
click at [423, 289] on select "Any Amala [PERSON_NAME] [PERSON_NAME] S [PERSON_NAME] [PERSON_NAME] [PERSON_NAM…" at bounding box center [413, 286] width 126 height 20
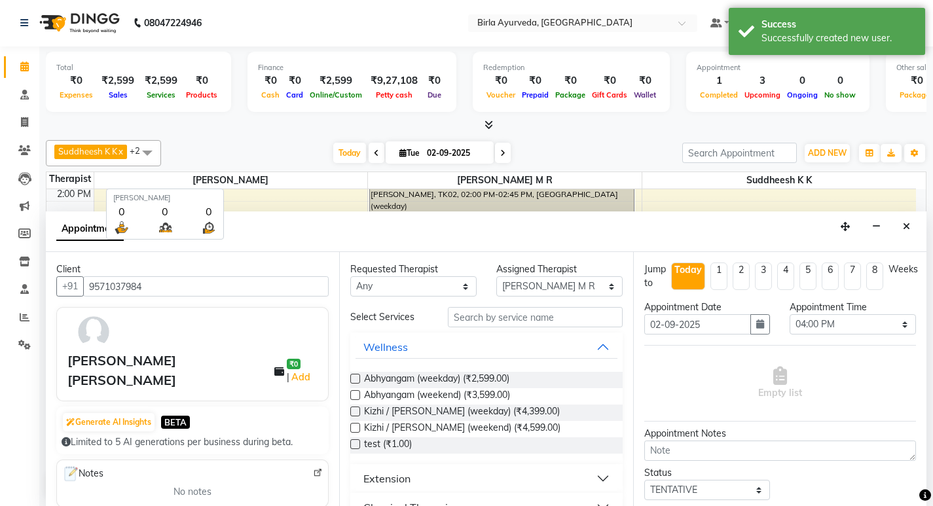
click at [248, 180] on span "[PERSON_NAME]" at bounding box center [231, 180] width 274 height 16
click at [261, 180] on span "[PERSON_NAME]" at bounding box center [231, 180] width 274 height 16
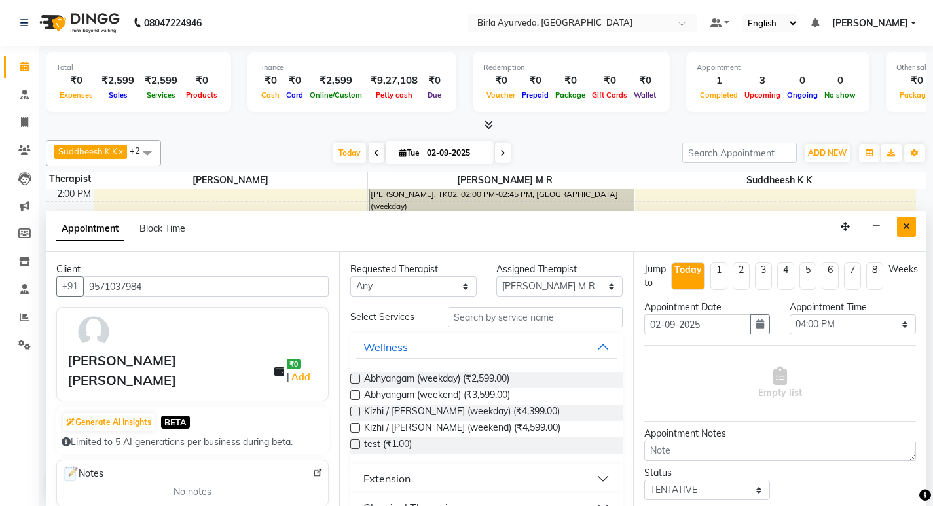
click at [909, 228] on icon "Close" at bounding box center [906, 226] width 7 height 9
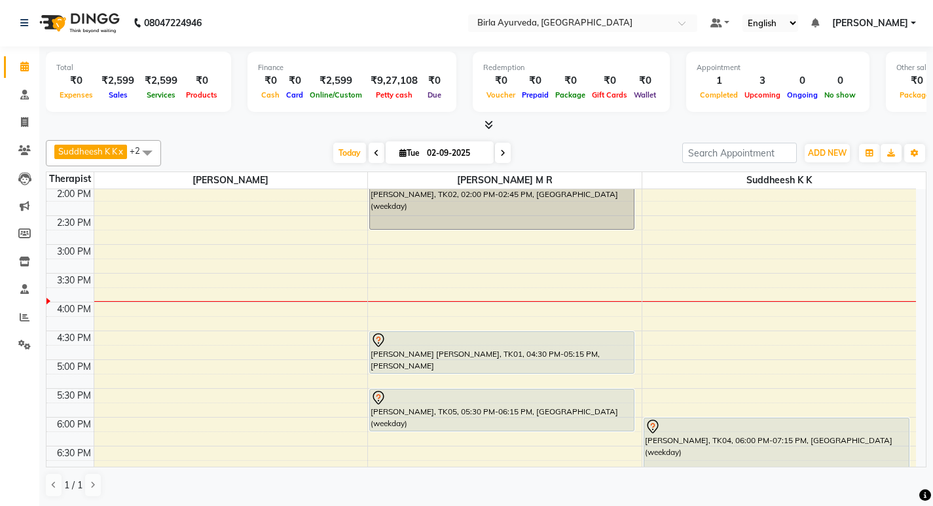
click at [130, 310] on div "8:00 AM 8:30 AM 9:00 AM 9:30 AM 10:00 AM 10:30 AM 11:00 AM 11:30 AM 12:00 PM 12…" at bounding box center [481, 187] width 870 height 691
select select "56900"
select select "tentative"
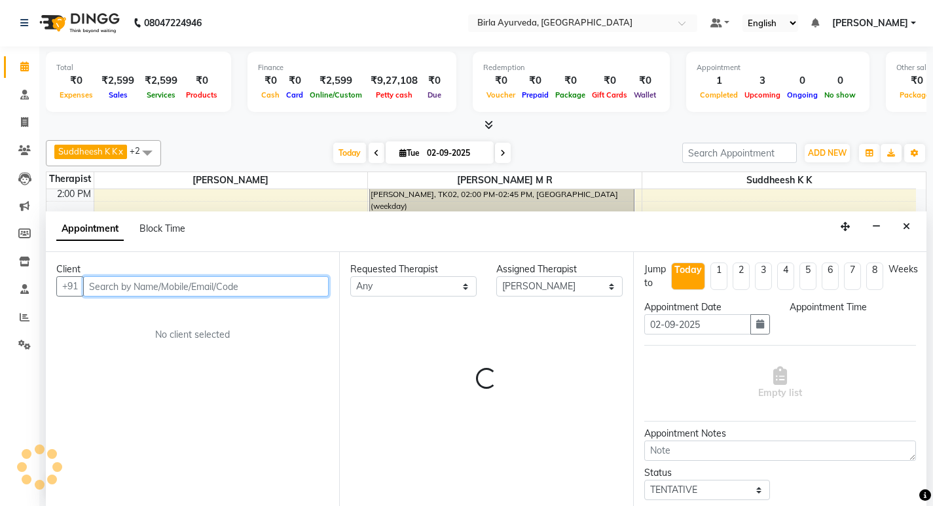
select select "960"
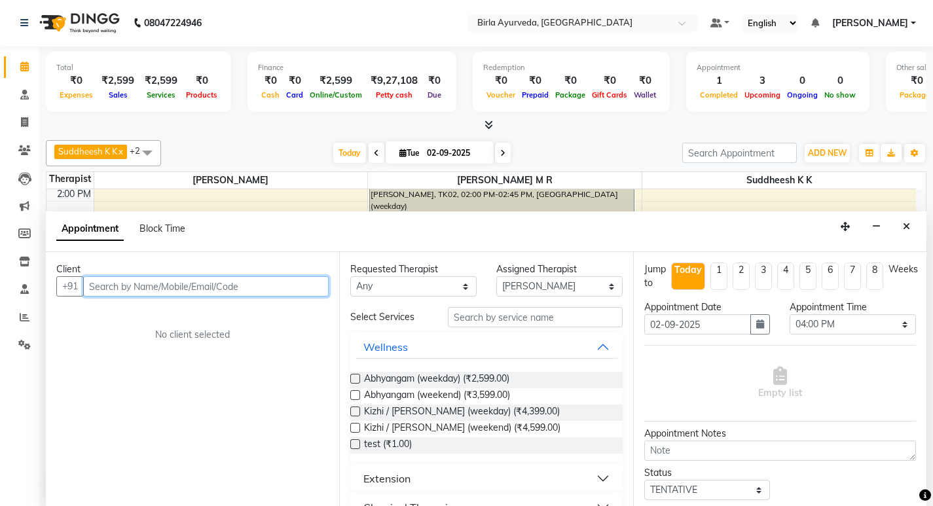
click at [195, 282] on input "text" at bounding box center [206, 286] width 246 height 20
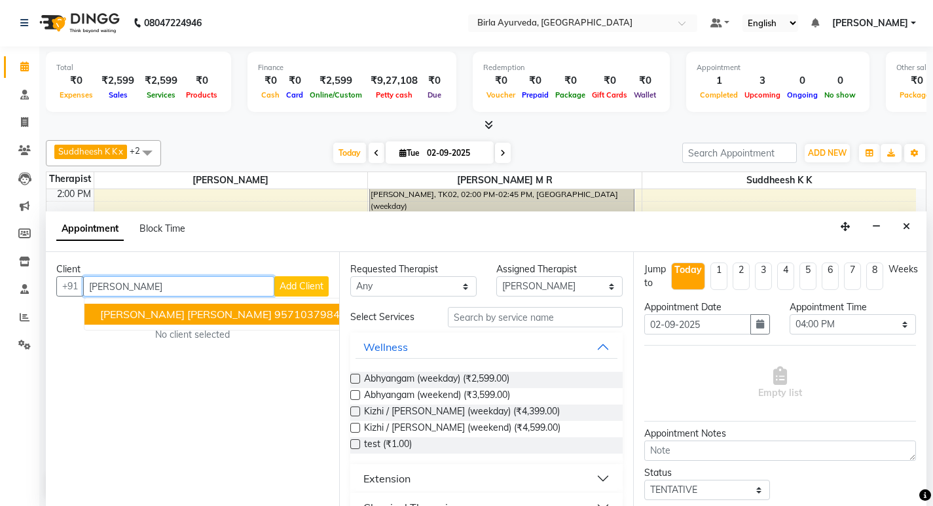
click at [274, 317] on ngb-highlight "9571037984" at bounding box center [306, 314] width 65 height 13
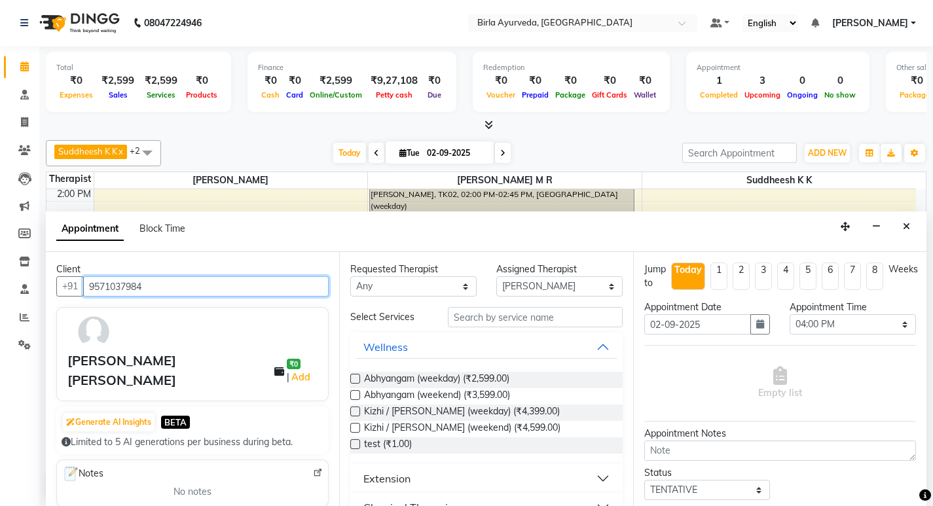
type input "9571037984"
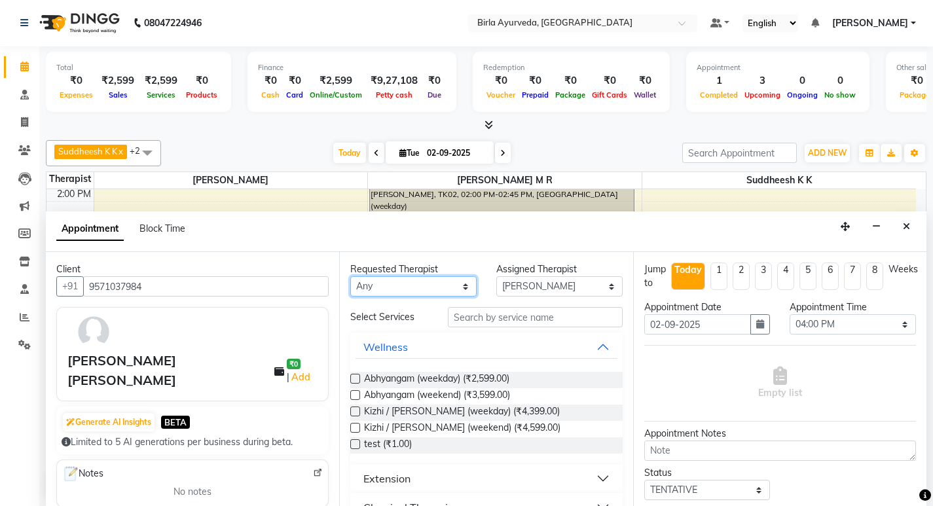
click at [444, 287] on select "Any Amala [PERSON_NAME] [PERSON_NAME] S [PERSON_NAME] [PERSON_NAME] [PERSON_NAM…" at bounding box center [413, 286] width 126 height 20
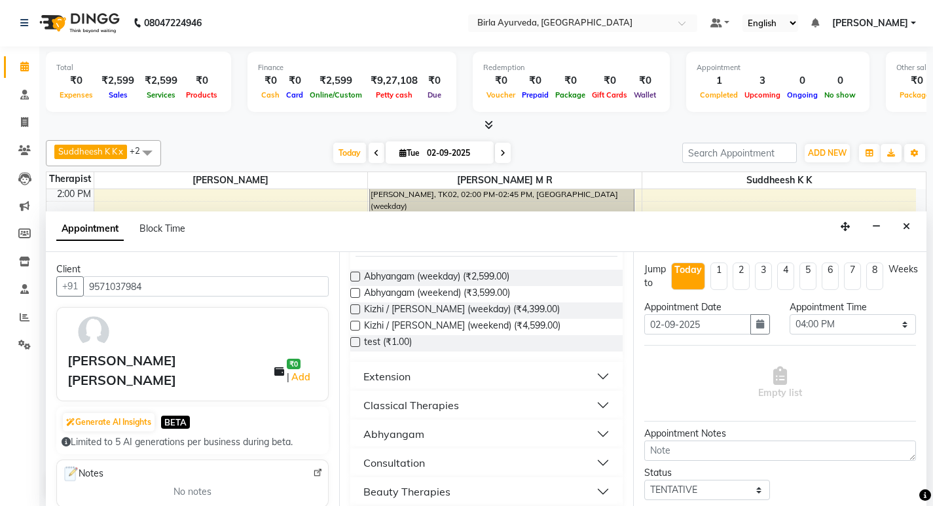
scroll to position [131, 0]
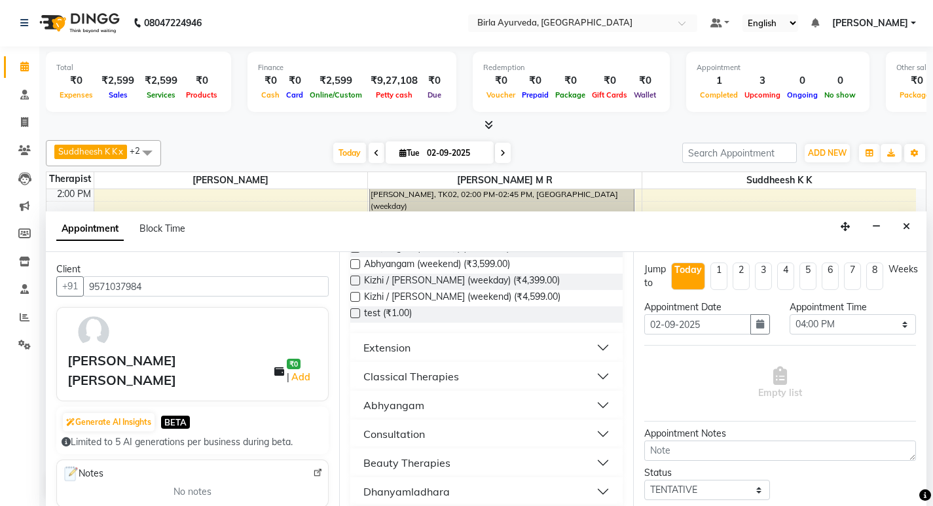
click at [426, 433] on button "Consultation" at bounding box center [486, 434] width 261 height 24
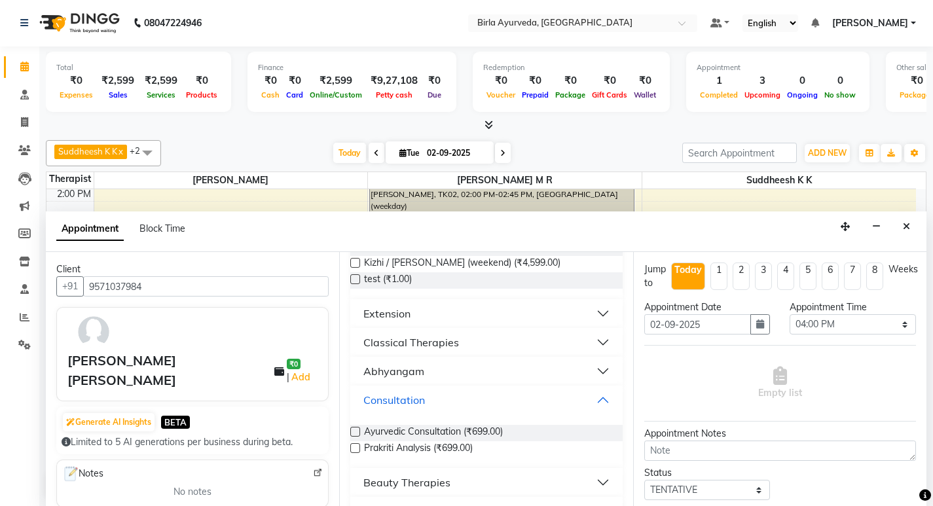
scroll to position [196, 0]
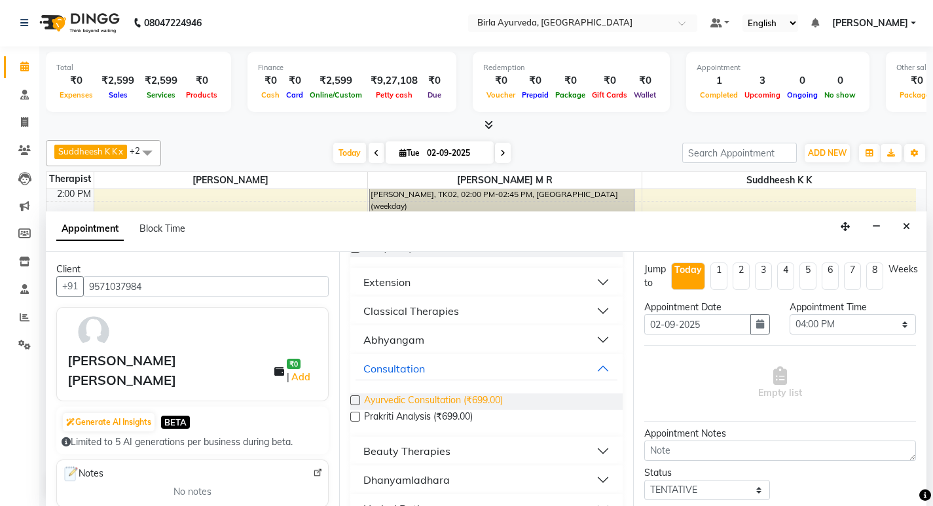
click at [453, 401] on span "Ayurvedic Consultation (₹699.00)" at bounding box center [433, 402] width 139 height 16
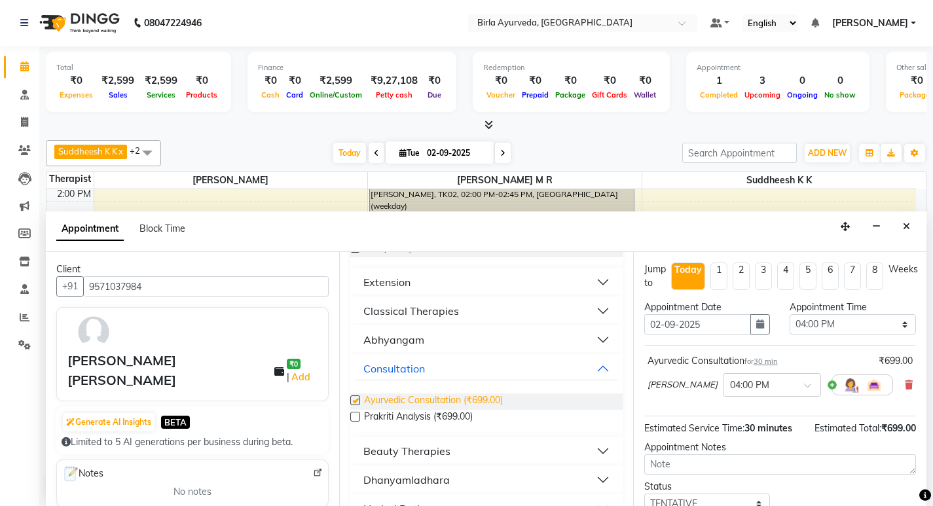
checkbox input "false"
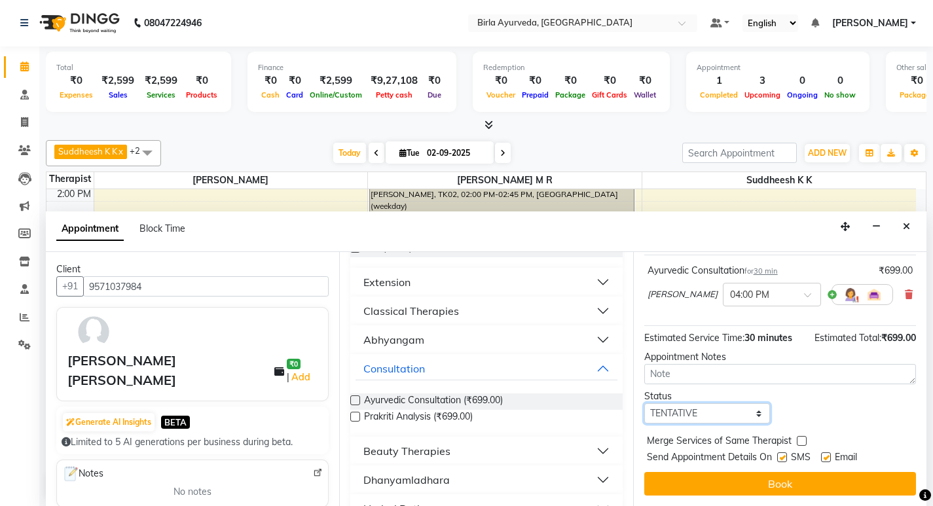
click at [725, 418] on select "Select TENTATIVE CONFIRM CHECK-IN UPCOMING" at bounding box center [707, 413] width 126 height 20
click at [644, 403] on select "Select TENTATIVE CONFIRM CHECK-IN UPCOMING" at bounding box center [707, 413] width 126 height 20
click at [829, 458] on label at bounding box center [826, 458] width 10 height 10
click at [829, 458] on input "checkbox" at bounding box center [825, 458] width 9 height 9
checkbox input "false"
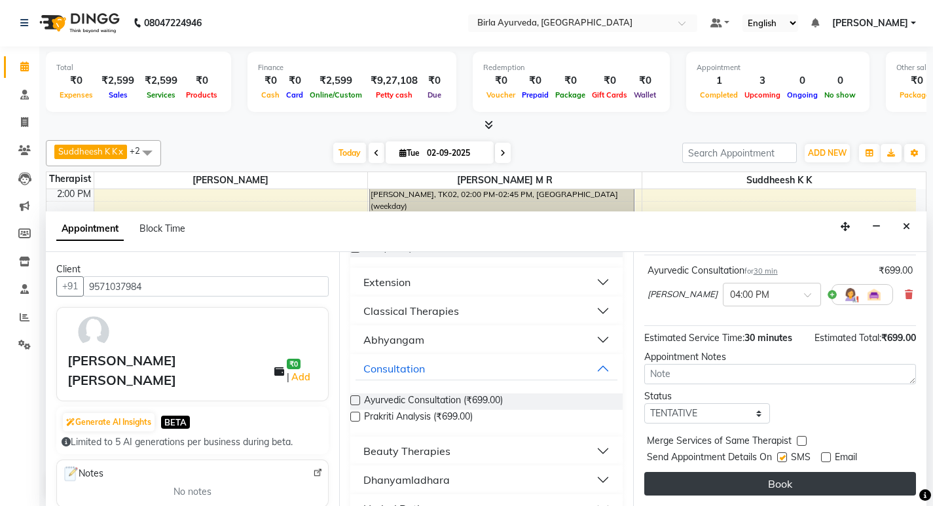
click at [773, 483] on button "Book" at bounding box center [780, 484] width 272 height 24
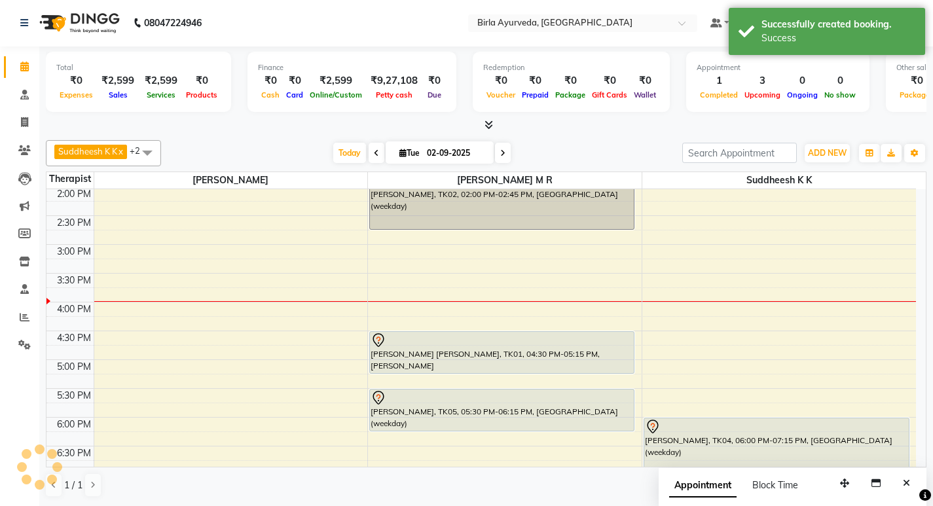
scroll to position [0, 0]
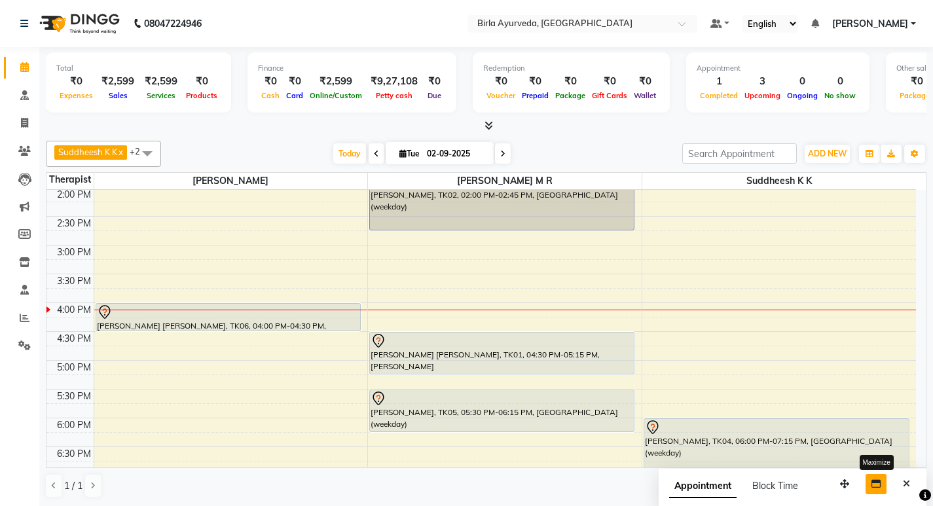
click at [874, 483] on icon "button" at bounding box center [876, 483] width 9 height 9
select select "tentative"
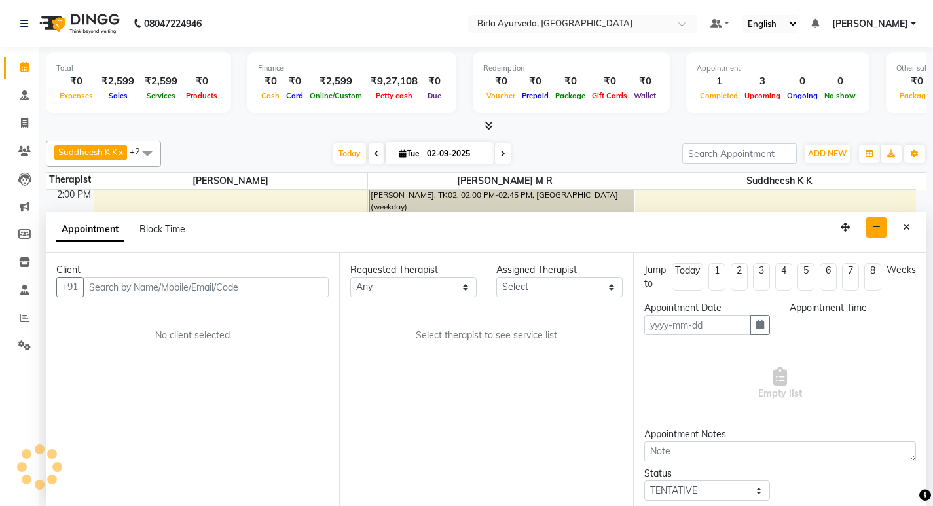
type input "02-09-2025"
select select
click at [911, 222] on button "Close" at bounding box center [906, 227] width 19 height 20
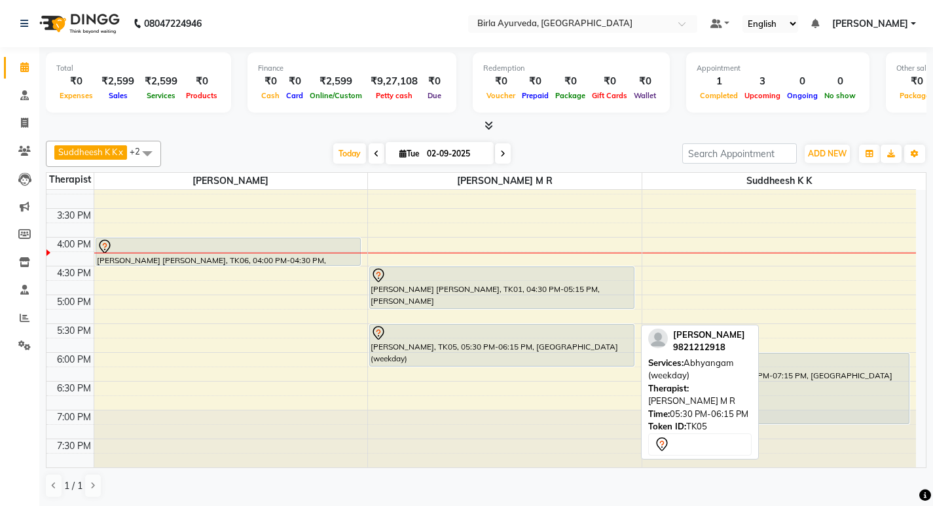
scroll to position [1, 0]
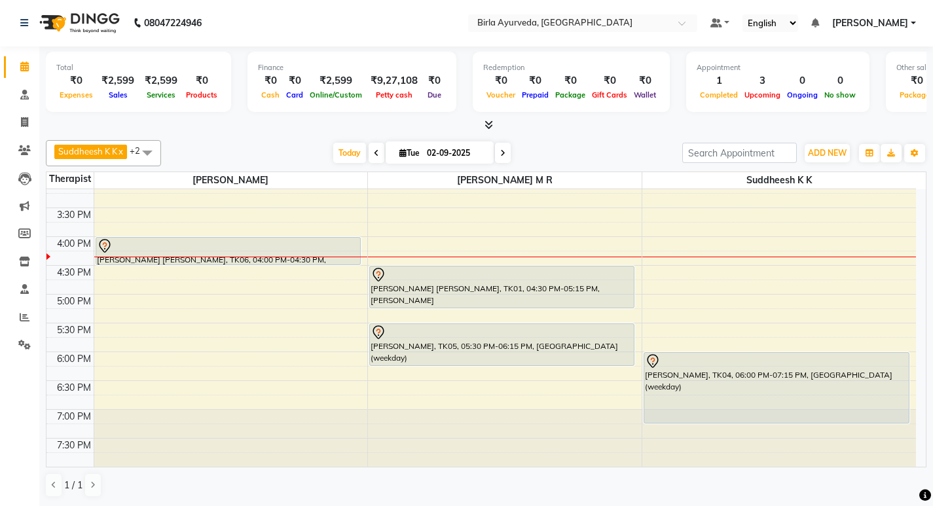
click at [587, 491] on div "1 / 1" at bounding box center [486, 485] width 881 height 25
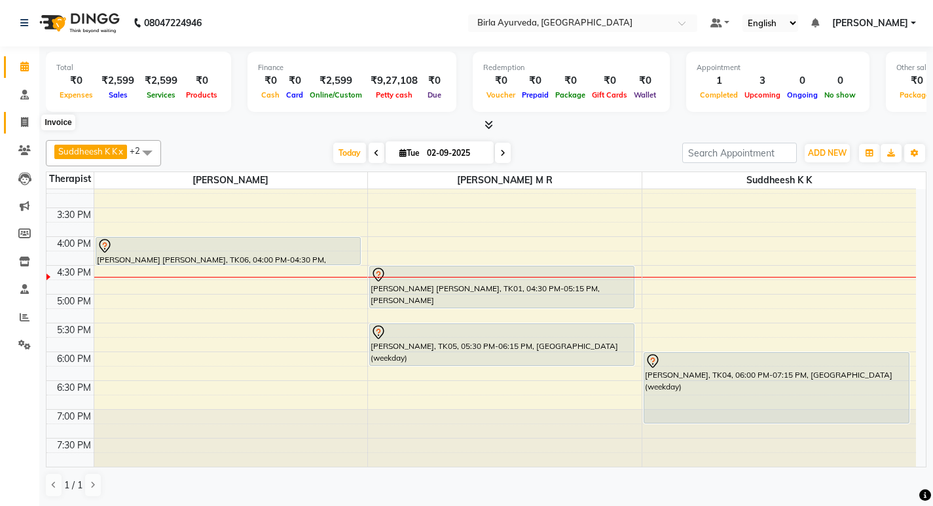
click at [20, 122] on span at bounding box center [24, 122] width 23 height 15
select select "6820"
select select "service"
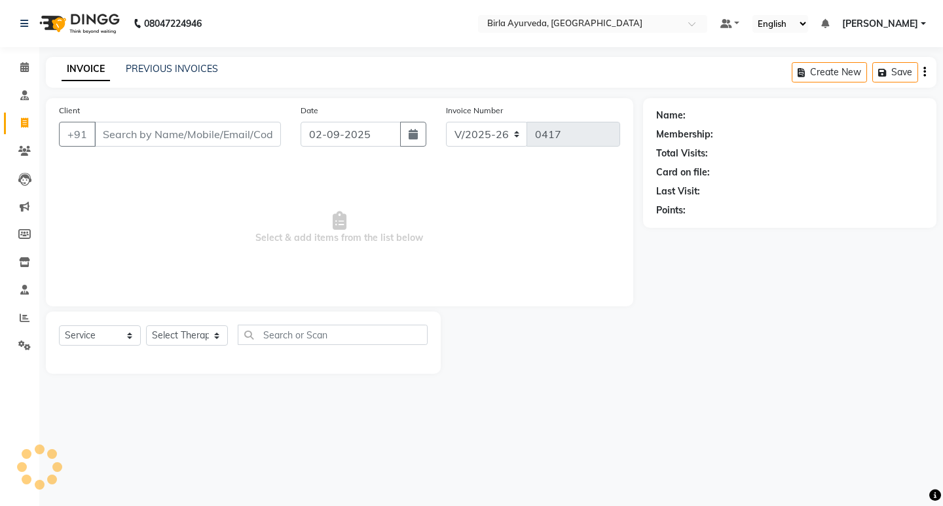
click at [186, 123] on input "Client" at bounding box center [187, 134] width 187 height 25
type input "R"
select select "package"
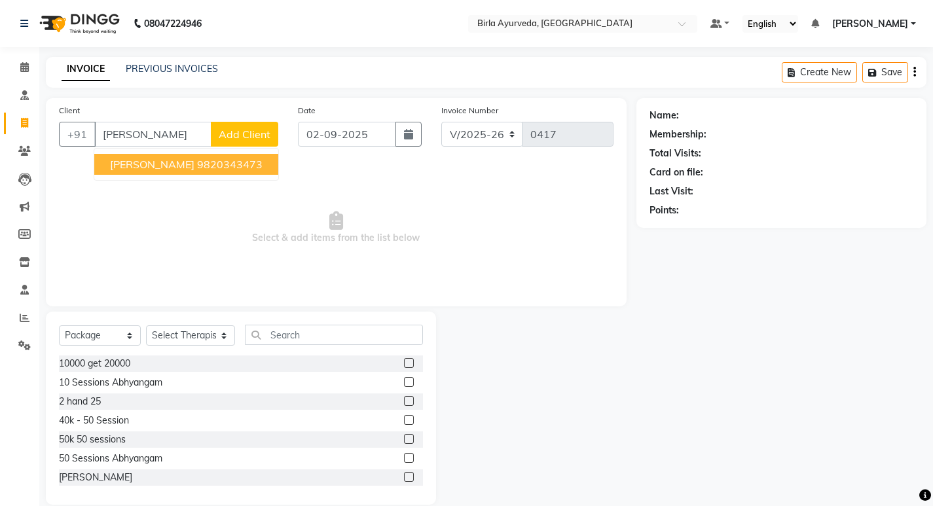
click at [206, 162] on button "[PERSON_NAME] 9820343473" at bounding box center [186, 164] width 184 height 21
type input "9820343473"
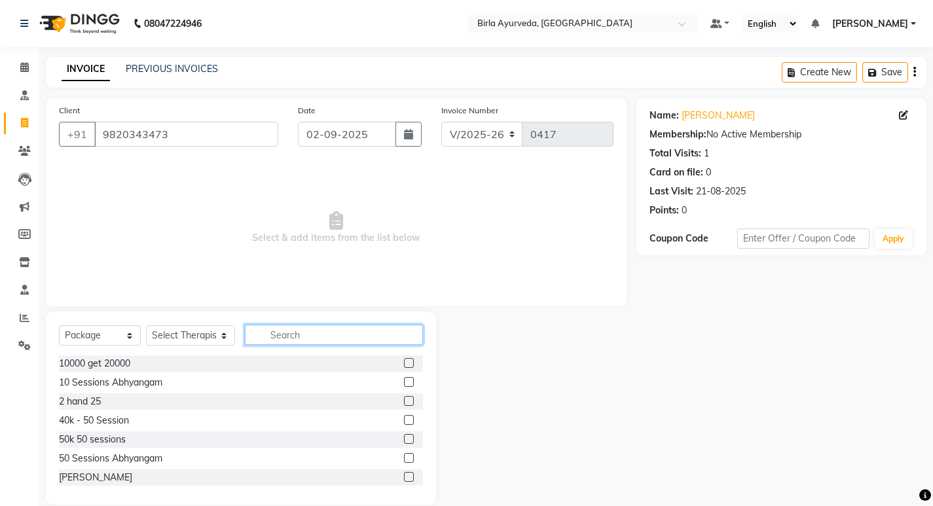
click at [301, 332] on input "text" at bounding box center [334, 335] width 178 height 20
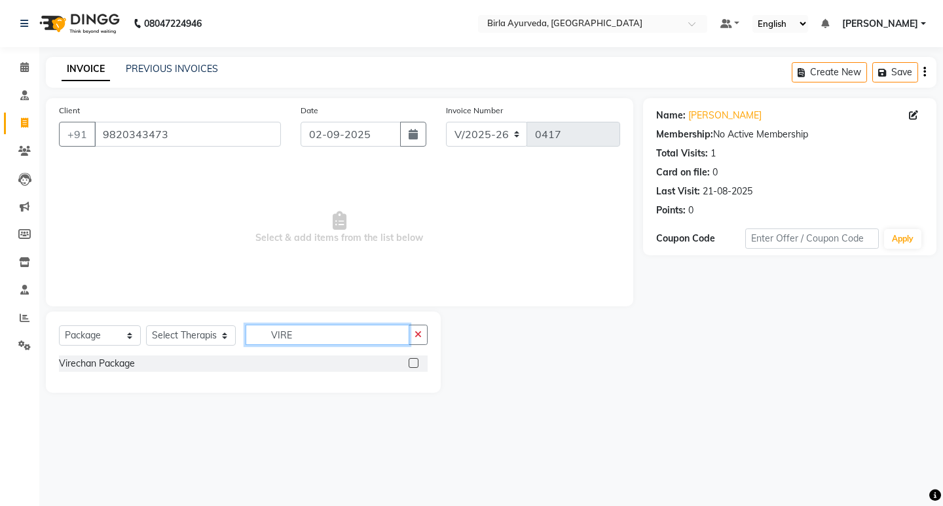
type input "VIRE"
click at [407, 361] on div "Virechan Package" at bounding box center [243, 364] width 369 height 16
click at [411, 361] on label at bounding box center [414, 363] width 10 height 10
click at [411, 361] on input "checkbox" at bounding box center [413, 364] width 9 height 9
click at [410, 362] on label at bounding box center [414, 363] width 10 height 10
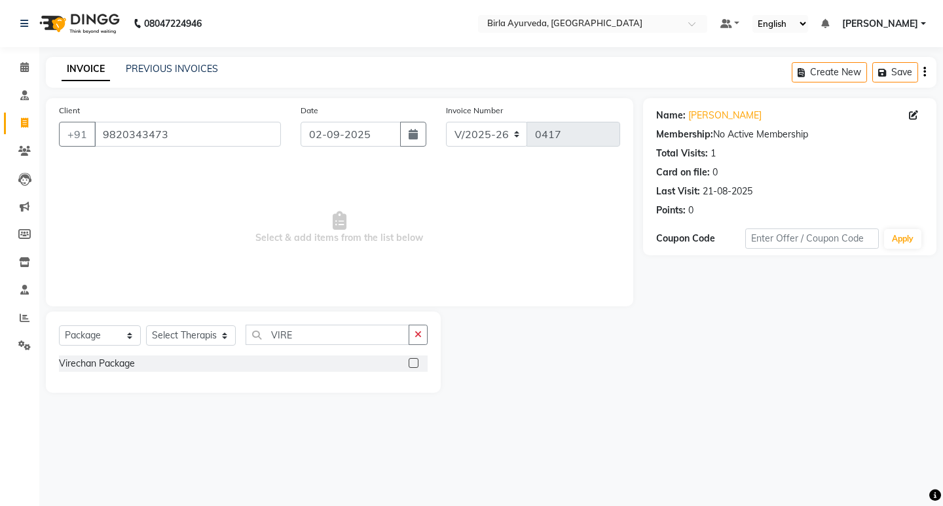
click at [410, 362] on input "checkbox" at bounding box center [413, 364] width 9 height 9
checkbox input "false"
click at [172, 335] on select "Select Therapist [PERSON_NAME] Amala [PERSON_NAME] [PERSON_NAME] S [PERSON_NAME…" at bounding box center [191, 335] width 90 height 20
select select "56922"
click at [146, 325] on select "Select Therapist [PERSON_NAME] Amala [PERSON_NAME] [PERSON_NAME] S [PERSON_NAME…" at bounding box center [191, 335] width 90 height 20
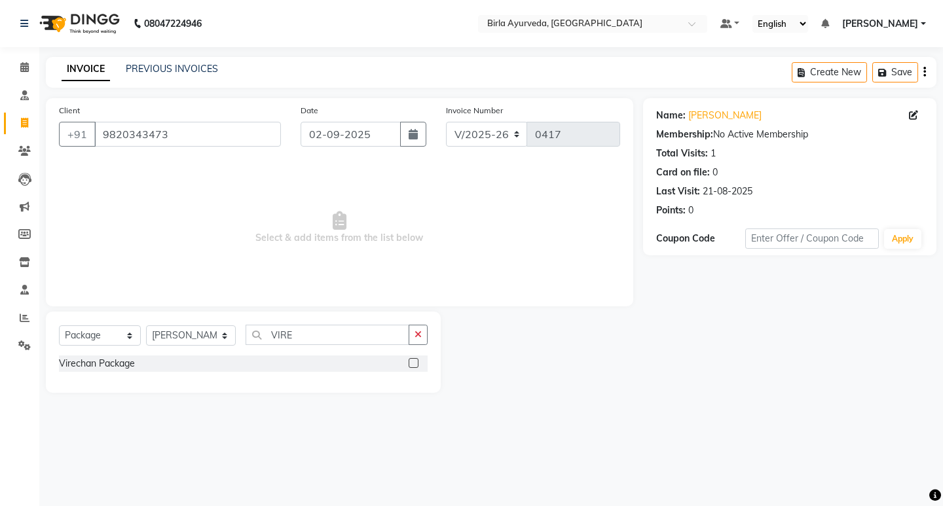
click at [421, 365] on div at bounding box center [418, 364] width 19 height 16
click at [413, 362] on label at bounding box center [414, 363] width 10 height 10
click at [413, 362] on input "checkbox" at bounding box center [413, 364] width 9 height 9
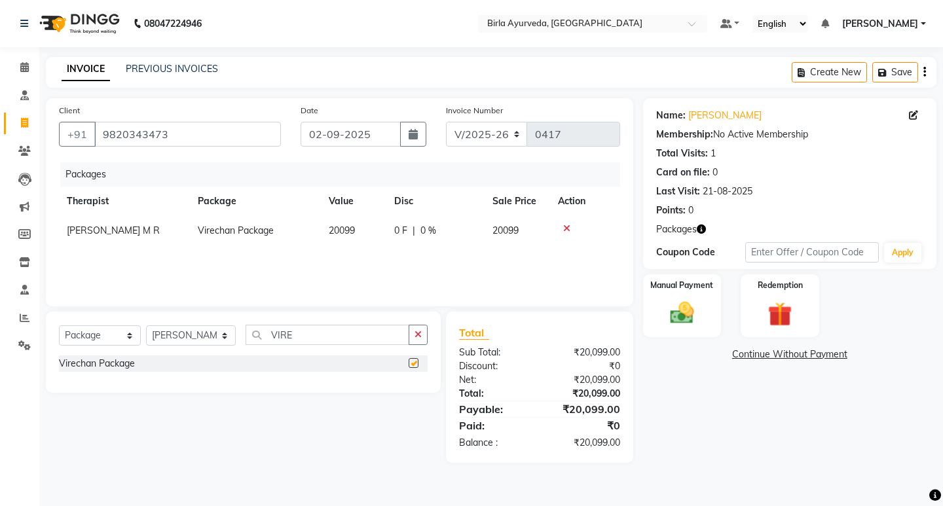
checkbox input "false"
click at [246, 229] on span "Virechan Package" at bounding box center [236, 231] width 76 height 12
select select "56922"
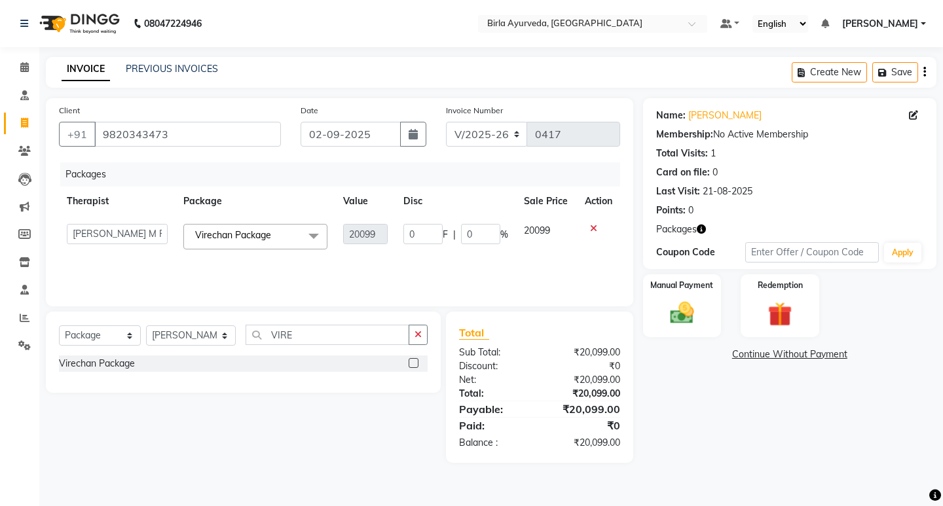
click at [362, 267] on div "Packages Therapist Package Value Disc Sale Price Action [PERSON_NAME] Amala [PE…" at bounding box center [339, 227] width 561 height 131
click at [483, 262] on div "Packages Therapist Package Value Disc Sale Price Action [PERSON_NAME] Amala [PE…" at bounding box center [339, 227] width 561 height 131
click at [423, 175] on div "Packages" at bounding box center [345, 174] width 570 height 24
click at [442, 195] on th "Disc" at bounding box center [456, 201] width 121 height 29
click at [261, 60] on div "INVOICE PREVIOUS INVOICES Create New Save" at bounding box center [491, 72] width 891 height 31
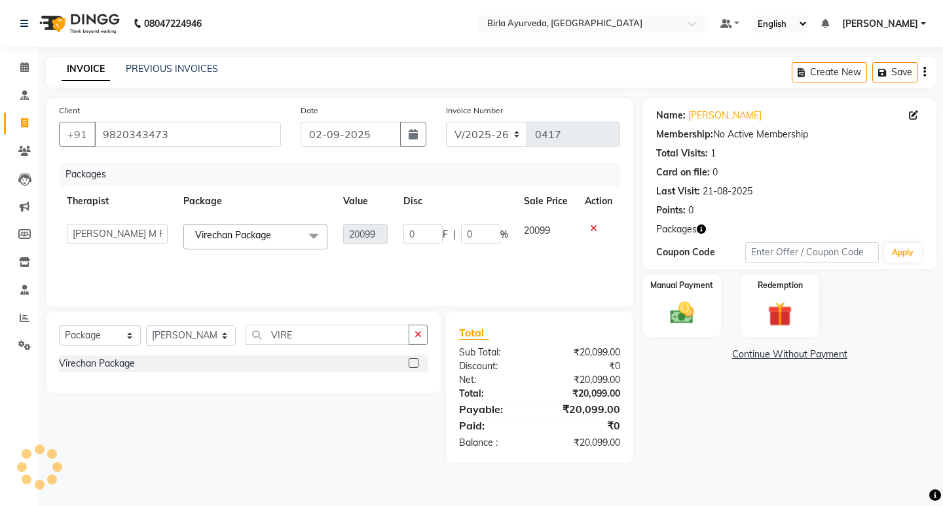
click at [255, 24] on nav "08047224946 Select Location × Birla Ayurveda, Nepansea Road Default Panel My Pa…" at bounding box center [471, 23] width 943 height 47
click at [25, 71] on icon at bounding box center [24, 67] width 9 height 10
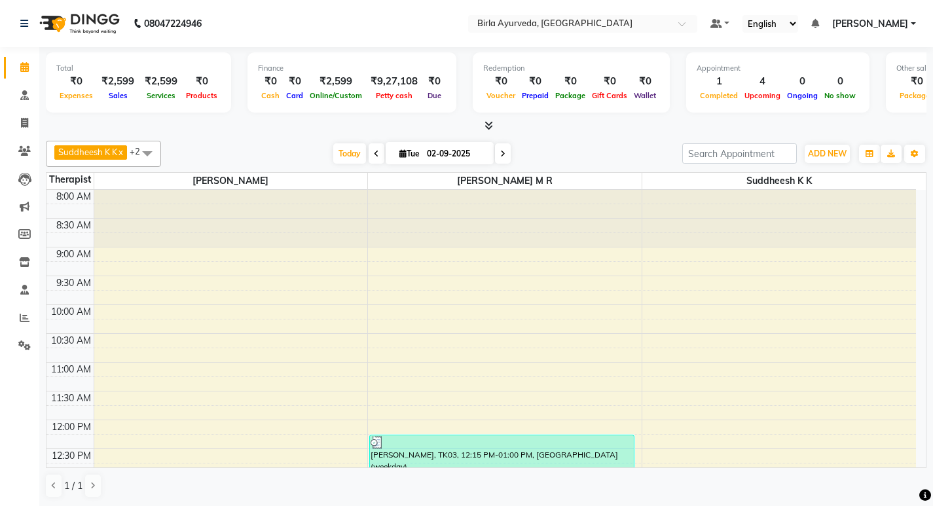
click at [379, 153] on span at bounding box center [377, 153] width 16 height 20
type input "01-09-2025"
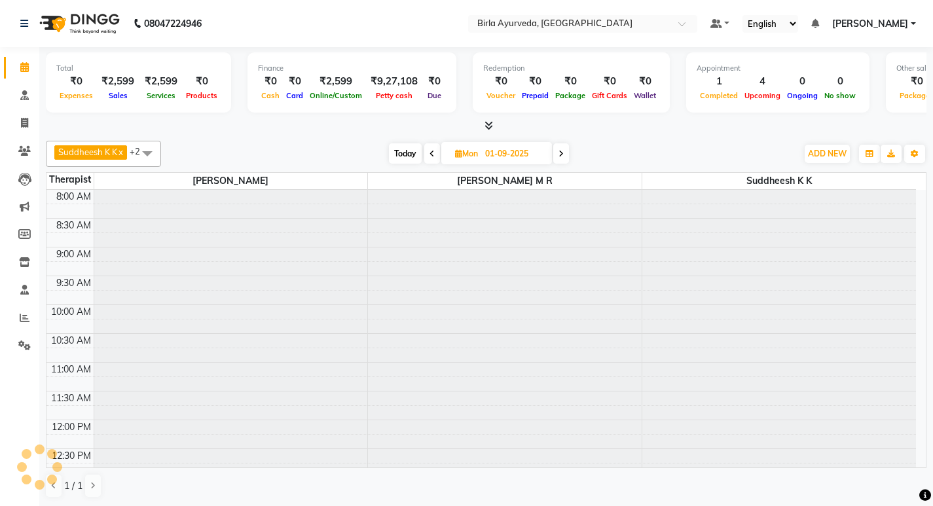
scroll to position [413, 0]
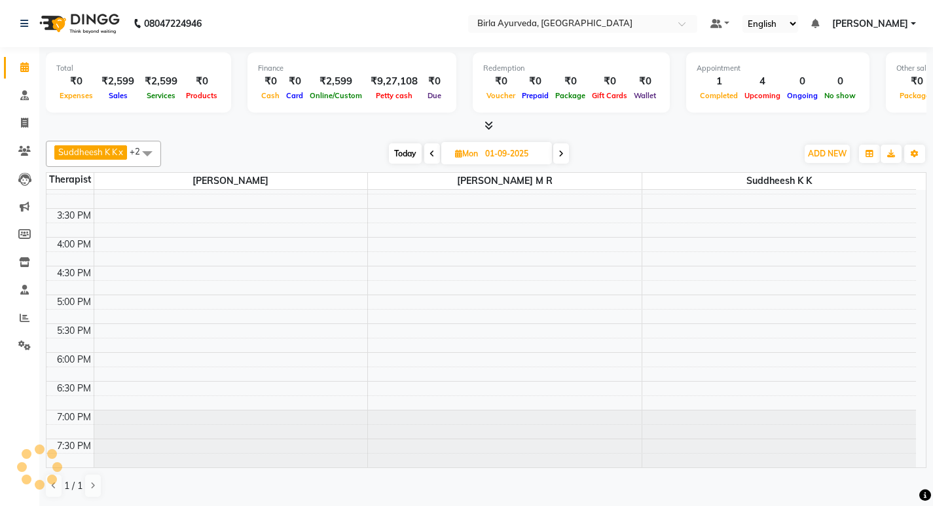
click at [375, 153] on div "[DATE] [DATE]" at bounding box center [479, 154] width 623 height 20
click at [21, 122] on icon at bounding box center [24, 123] width 7 height 10
select select "6820"
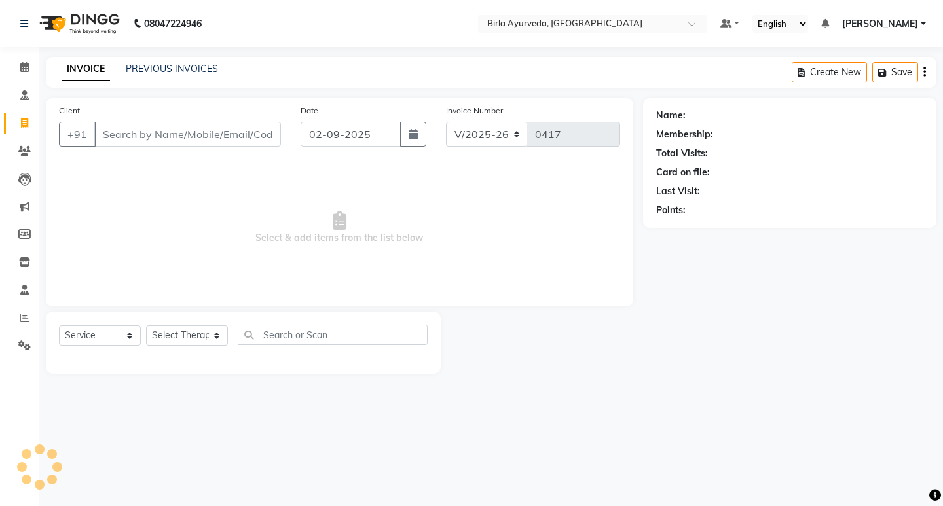
select select "package"
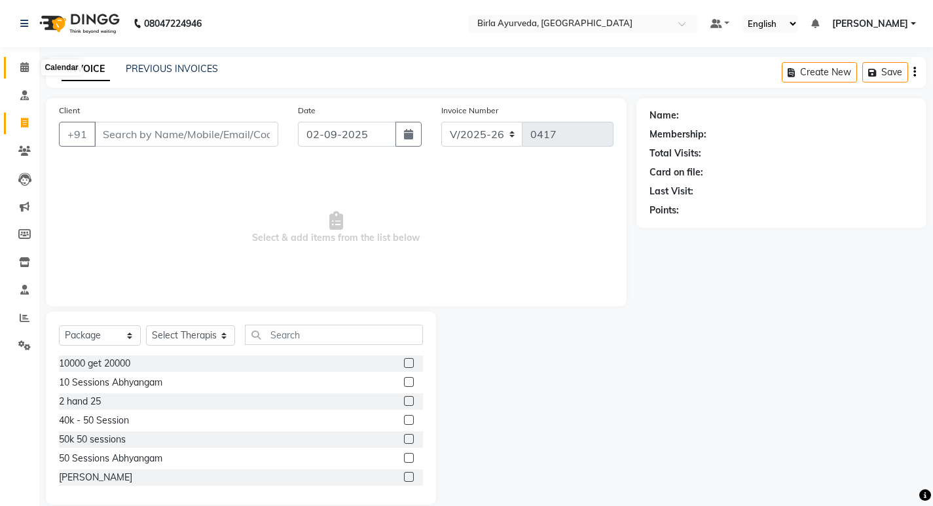
drag, startPoint x: 22, startPoint y: 65, endPoint x: 52, endPoint y: 73, distance: 31.1
click at [24, 64] on icon at bounding box center [24, 67] width 9 height 10
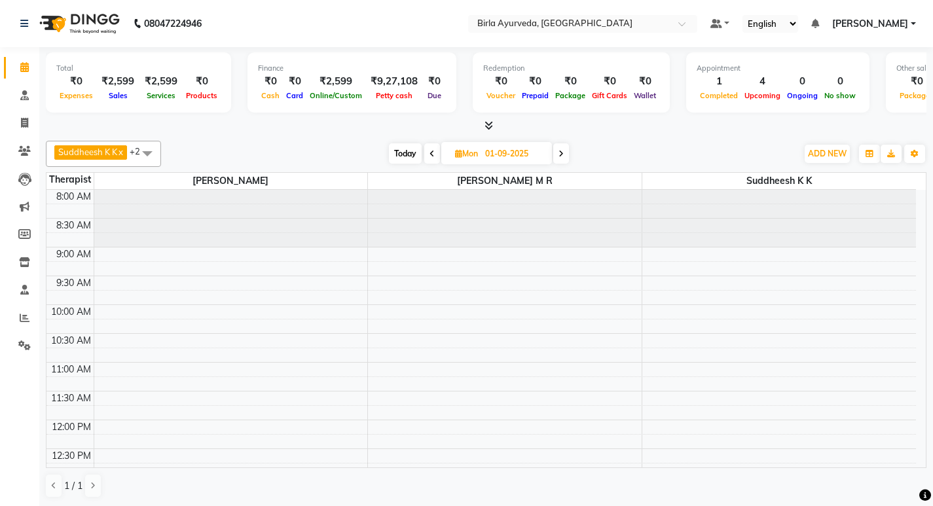
click at [432, 156] on icon at bounding box center [432, 154] width 5 height 8
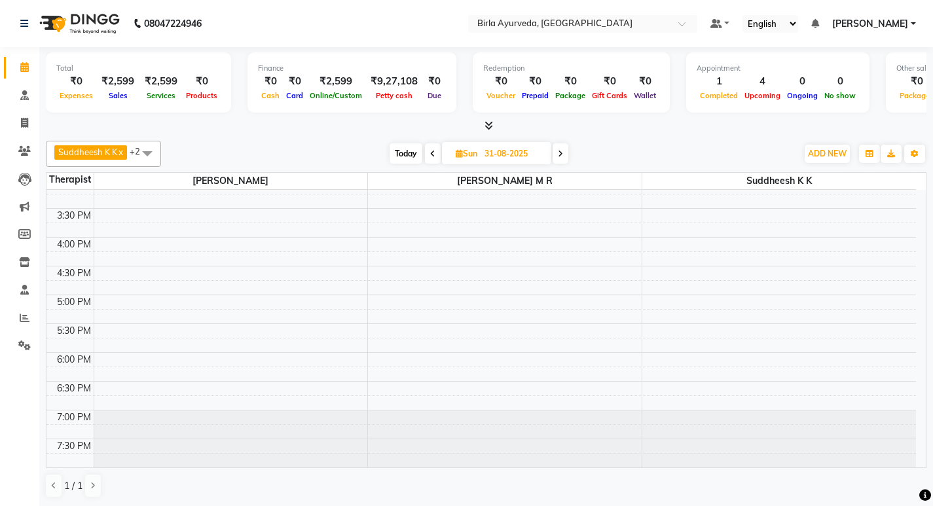
click at [432, 156] on icon at bounding box center [432, 154] width 5 height 8
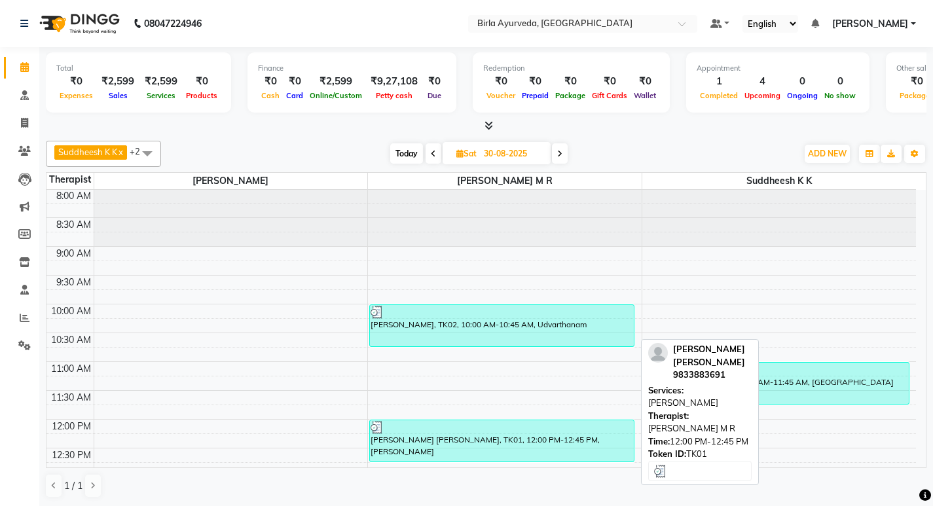
scroll to position [0, 0]
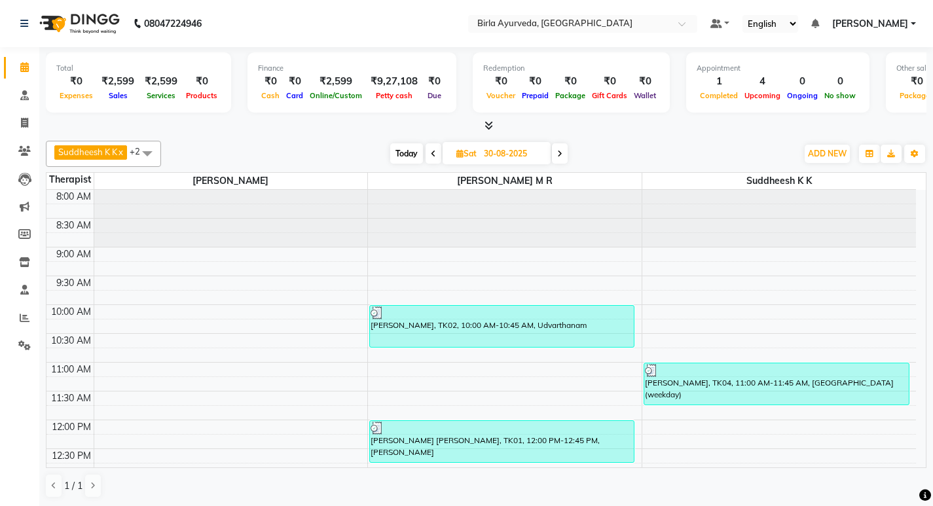
click at [432, 153] on icon at bounding box center [433, 154] width 5 height 8
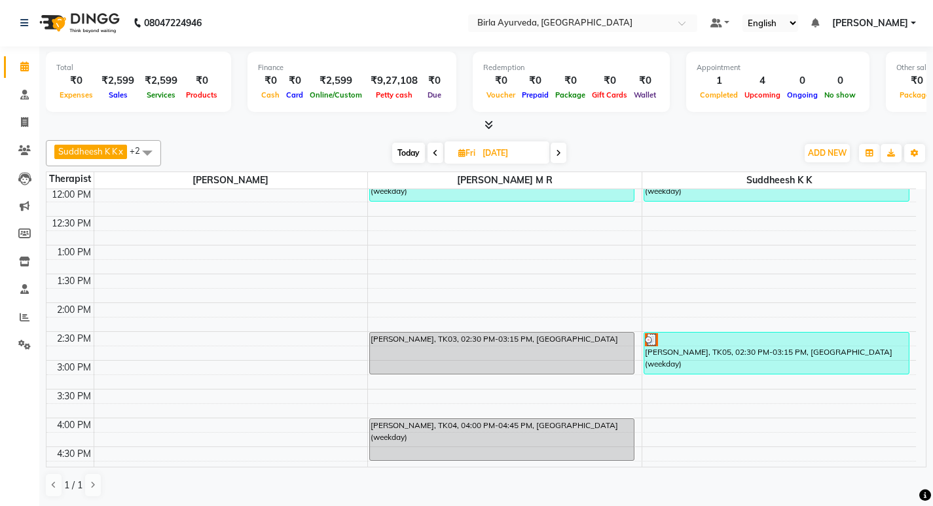
scroll to position [86, 0]
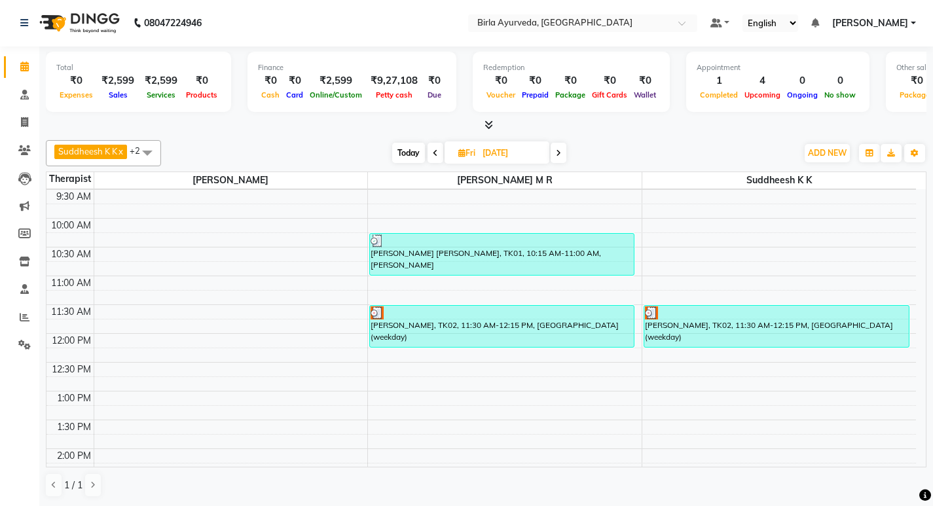
click at [559, 151] on icon at bounding box center [558, 153] width 5 height 8
type input "30-08-2025"
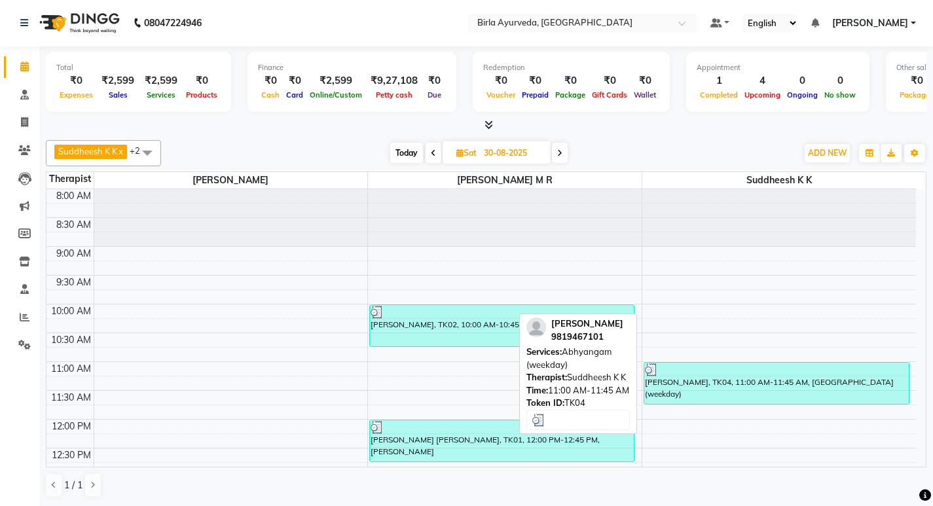
scroll to position [65, 0]
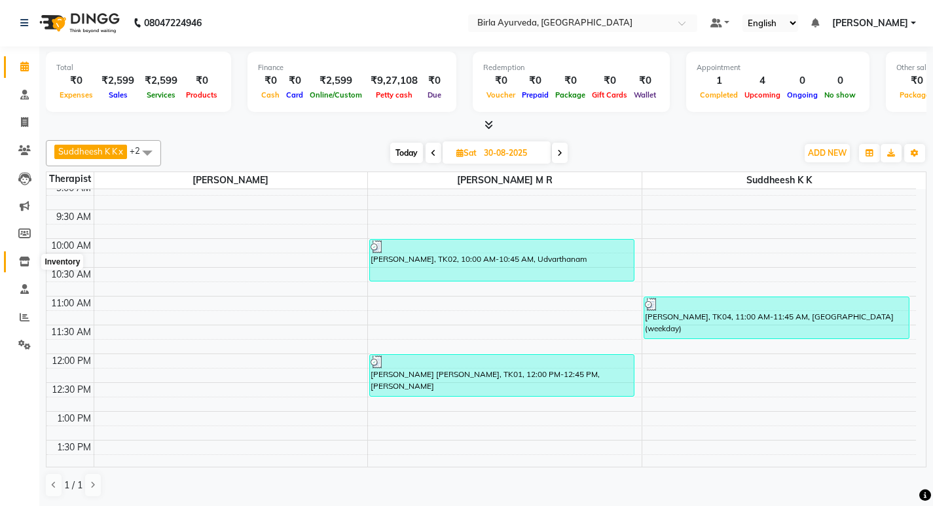
click at [21, 258] on icon at bounding box center [24, 262] width 11 height 10
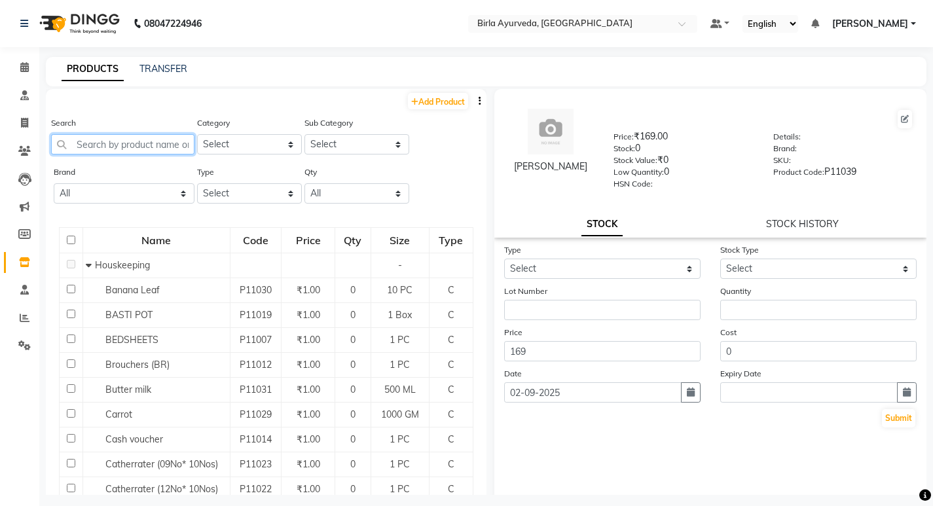
click at [145, 137] on input "text" at bounding box center [122, 144] width 143 height 20
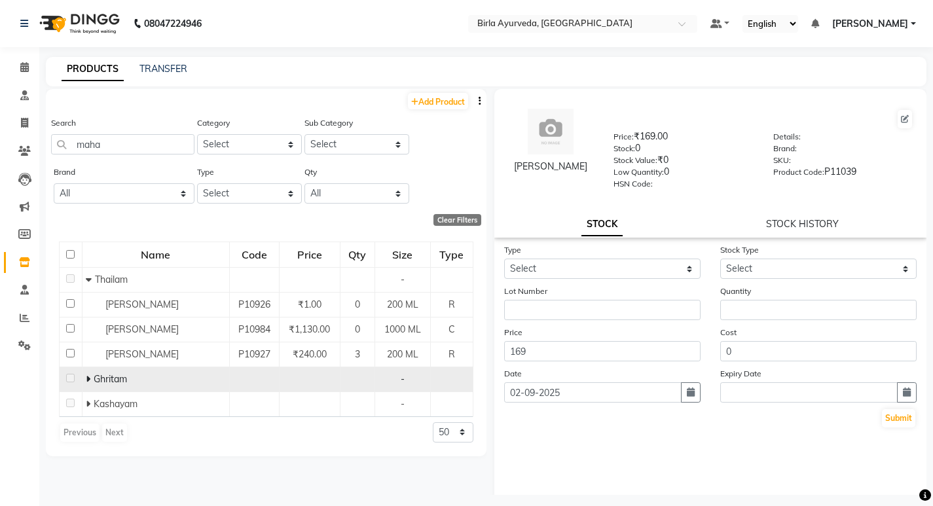
click at [123, 373] on div "Ghritam" at bounding box center [156, 380] width 140 height 14
click at [95, 375] on span "Ghritam" at bounding box center [110, 379] width 33 height 12
click at [90, 375] on span at bounding box center [90, 379] width 8 height 12
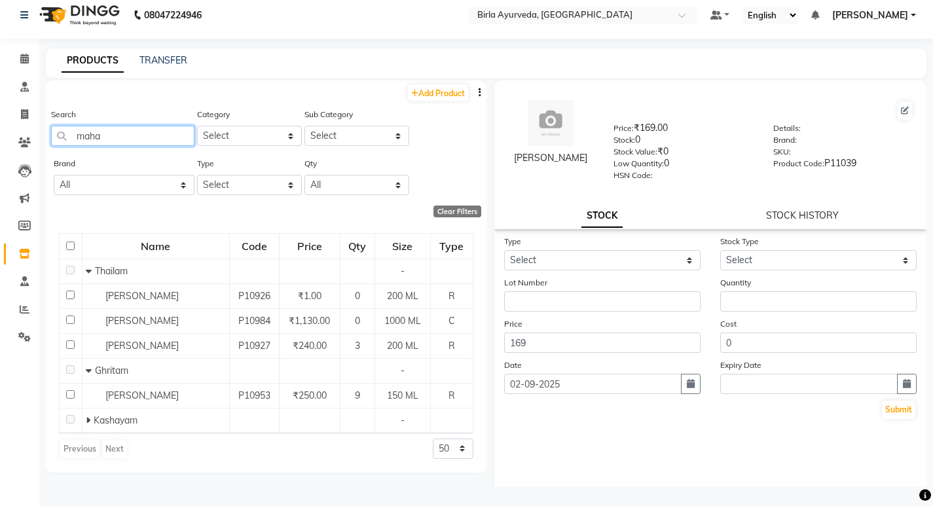
drag, startPoint x: 124, startPoint y: 134, endPoint x: 0, endPoint y: 126, distance: 124.0
click at [0, 126] on app-home "08047224946 Select Location × Birla Ayurveda, Nepansea Road Default Panel My Pa…" at bounding box center [466, 248] width 933 height 515
type input "g"
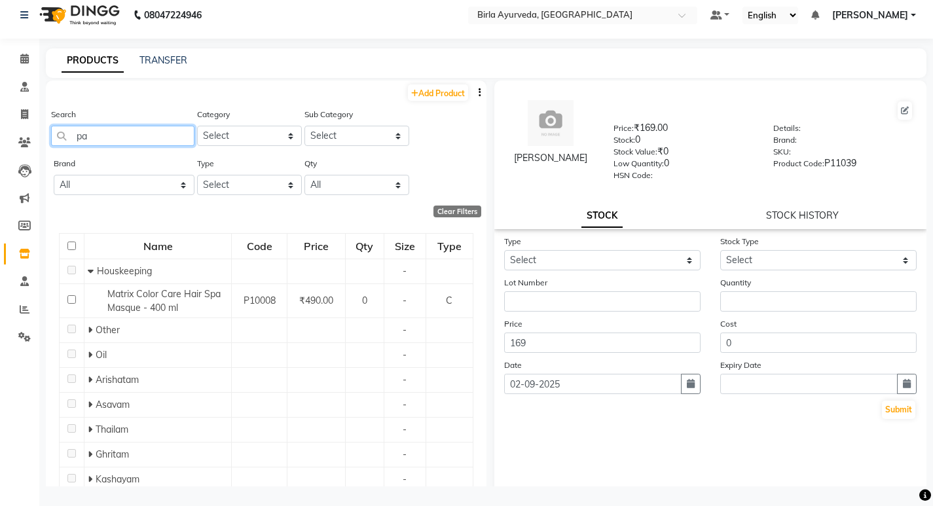
type input "p"
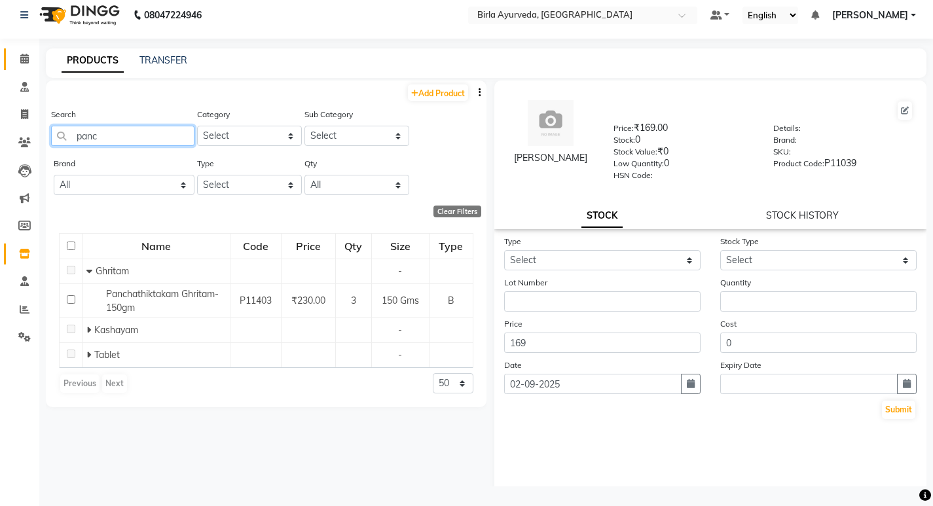
type input "panc"
click at [29, 58] on icon at bounding box center [24, 59] width 9 height 10
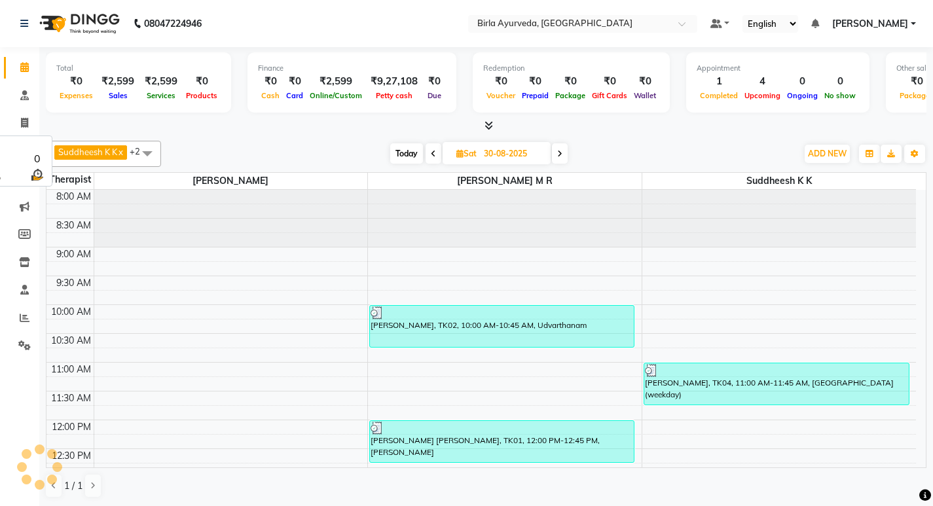
scroll to position [388, 0]
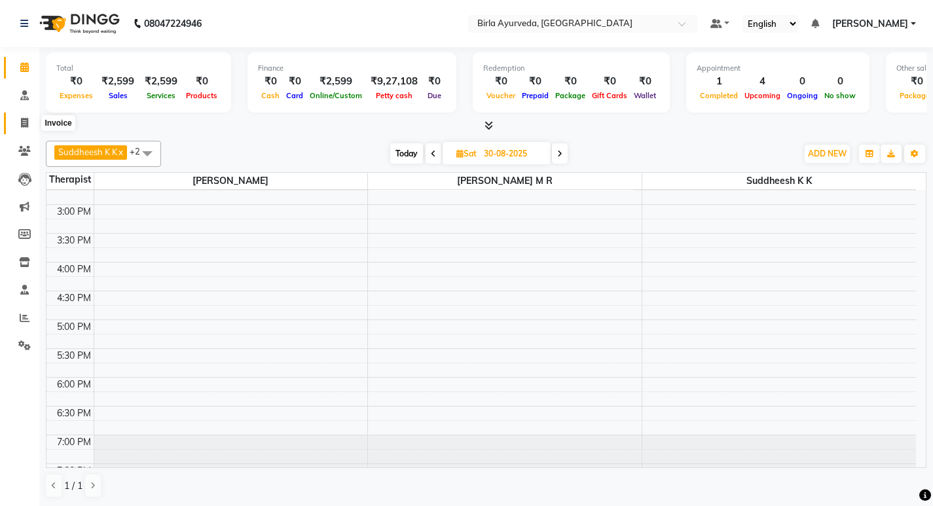
click at [26, 118] on icon at bounding box center [24, 123] width 7 height 10
select select "6820"
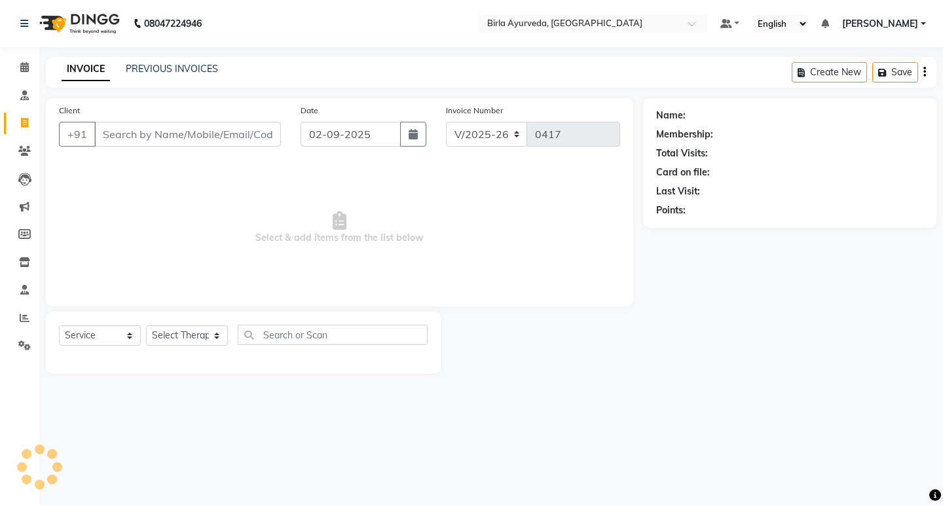
select select "package"
click at [158, 132] on input "Client" at bounding box center [187, 134] width 187 height 25
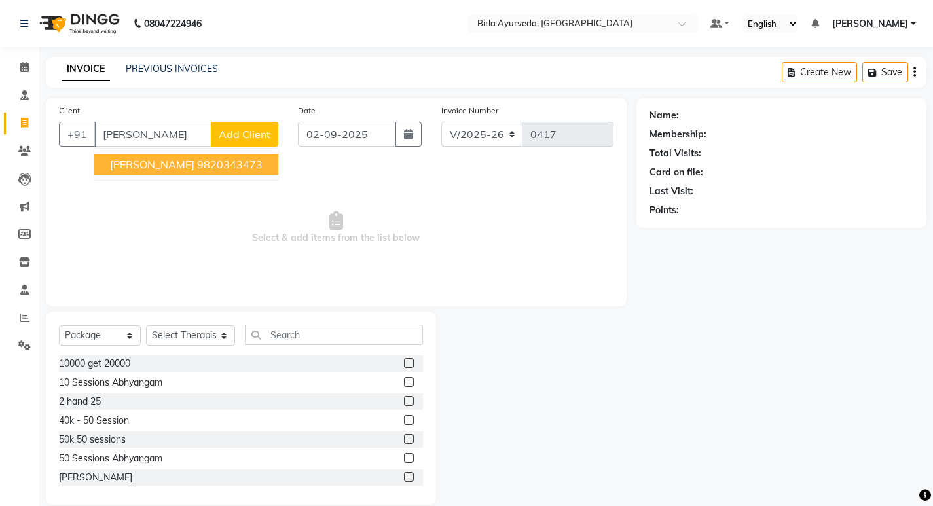
drag, startPoint x: 254, startPoint y: 172, endPoint x: 248, endPoint y: 167, distance: 7.5
click at [253, 172] on button "[PERSON_NAME] 9820343473" at bounding box center [186, 164] width 184 height 21
type input "9820343473"
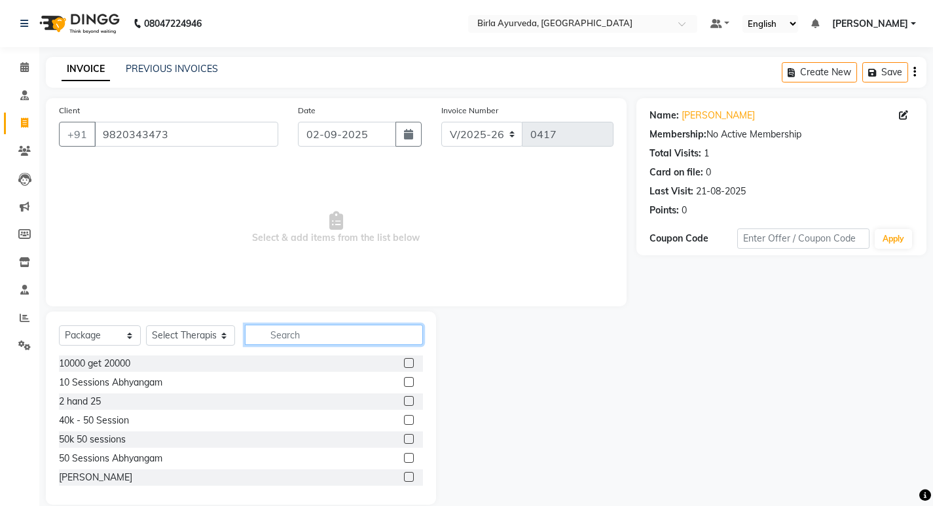
click at [293, 329] on input "text" at bounding box center [334, 335] width 178 height 20
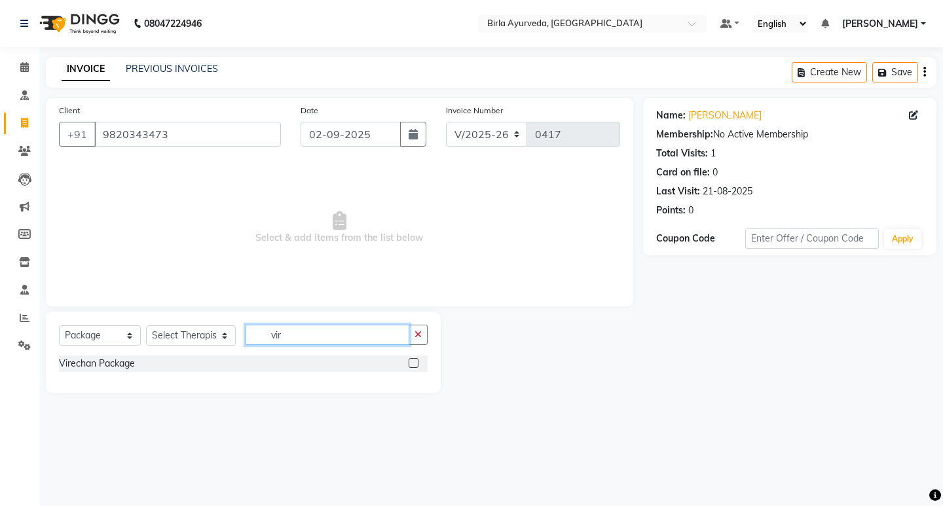
type input "vir"
click at [411, 362] on label at bounding box center [414, 363] width 10 height 10
click at [411, 362] on input "checkbox" at bounding box center [413, 364] width 9 height 9
checkbox input "false"
click at [202, 341] on select "Select Therapist [PERSON_NAME] Amala [PERSON_NAME] [PERSON_NAME] S [PERSON_NAME…" at bounding box center [191, 335] width 90 height 20
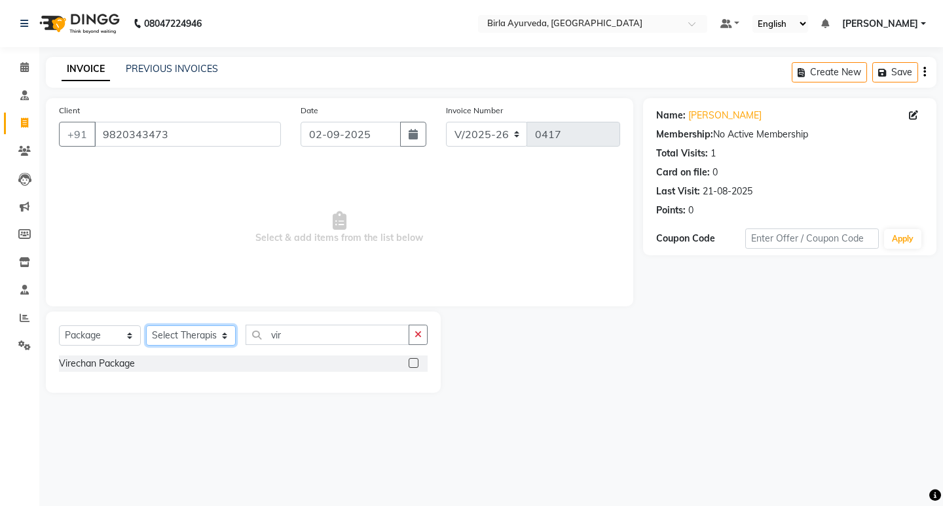
select select "56922"
click at [146, 325] on select "Select Therapist [PERSON_NAME] Amala [PERSON_NAME] [PERSON_NAME] S [PERSON_NAME…" at bounding box center [191, 335] width 90 height 20
click at [413, 362] on label at bounding box center [414, 363] width 10 height 10
click at [413, 362] on input "checkbox" at bounding box center [413, 364] width 9 height 9
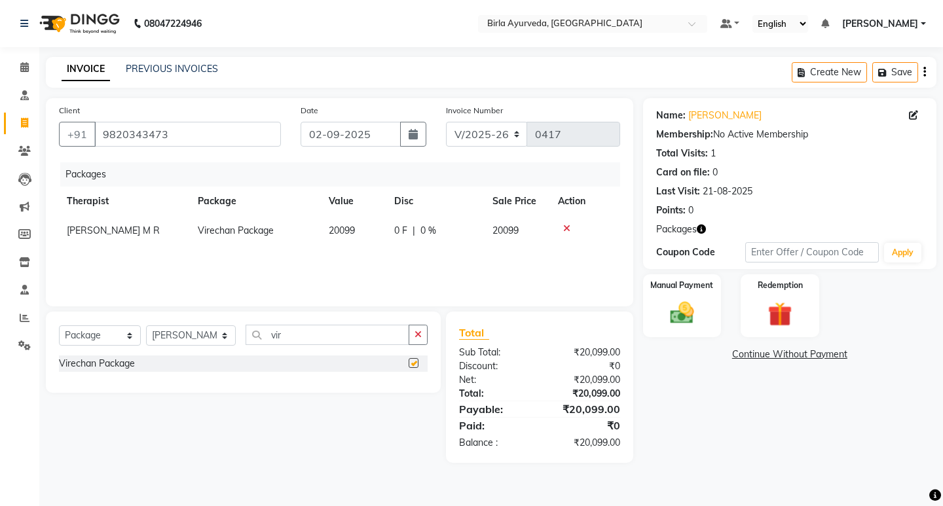
checkbox input "false"
click at [103, 340] on select "Select Service Product Membership Package Voucher Prepaid Gift Card" at bounding box center [100, 335] width 82 height 20
click at [193, 335] on select "Select Therapist [PERSON_NAME] Amala [PERSON_NAME] [PERSON_NAME] S [PERSON_NAME…" at bounding box center [191, 335] width 90 height 20
select select "56900"
click at [146, 325] on select "Select Therapist [PERSON_NAME] Amala [PERSON_NAME] [PERSON_NAME] S [PERSON_NAME…" at bounding box center [191, 335] width 90 height 20
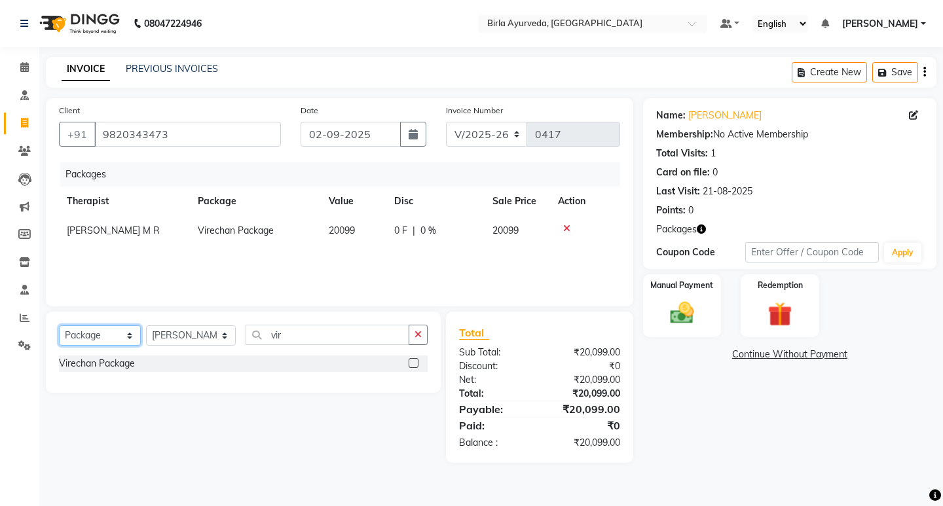
drag, startPoint x: 100, startPoint y: 339, endPoint x: 86, endPoint y: 343, distance: 14.3
click at [100, 339] on select "Select Service Product Membership Package Voucher Prepaid Gift Card" at bounding box center [100, 335] width 82 height 20
select select "product"
click at [59, 325] on select "Select Service Product Membership Package Voucher Prepaid Gift Card" at bounding box center [100, 335] width 82 height 20
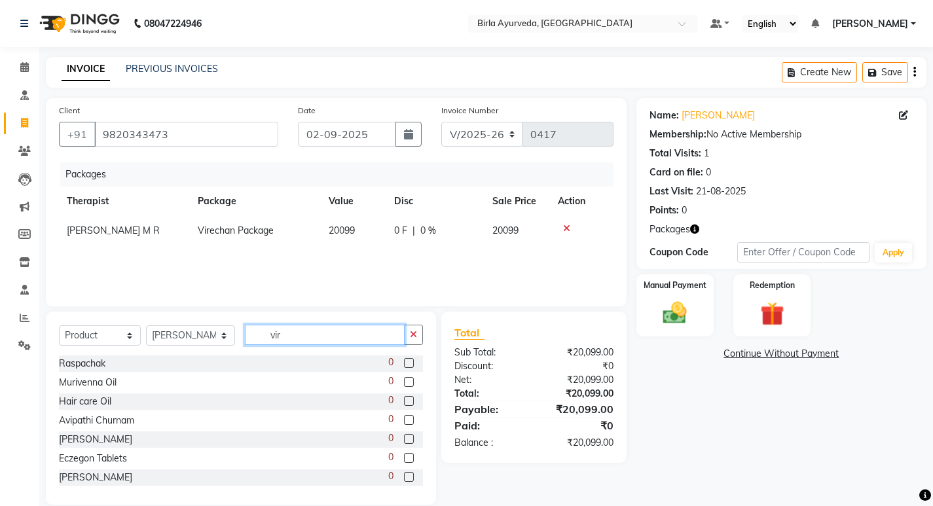
drag, startPoint x: 297, startPoint y: 333, endPoint x: 83, endPoint y: 334, distance: 214.2
click at [83, 334] on div "Select Service Product Membership Package Voucher Prepaid Gift Card Select Ther…" at bounding box center [241, 340] width 364 height 31
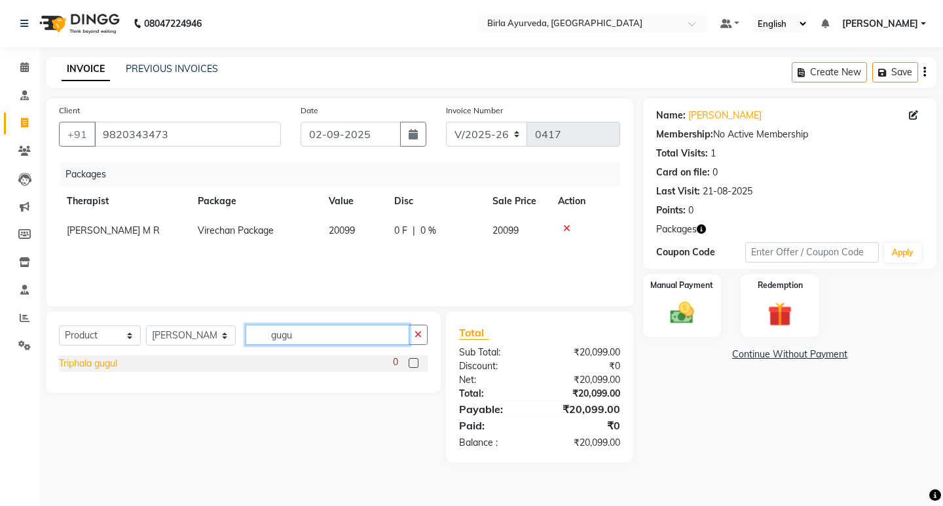
type input "gugu"
click at [105, 358] on div "Triphala gugul" at bounding box center [88, 364] width 58 height 14
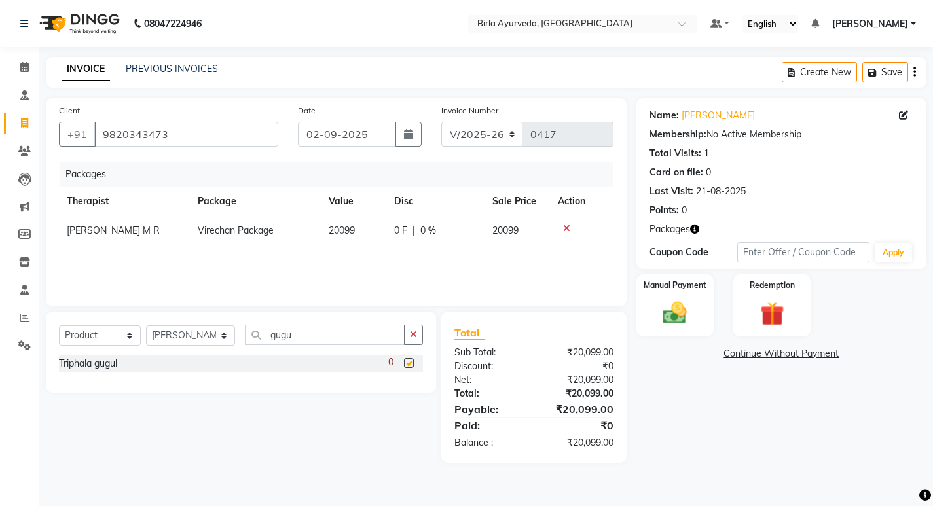
checkbox input "false"
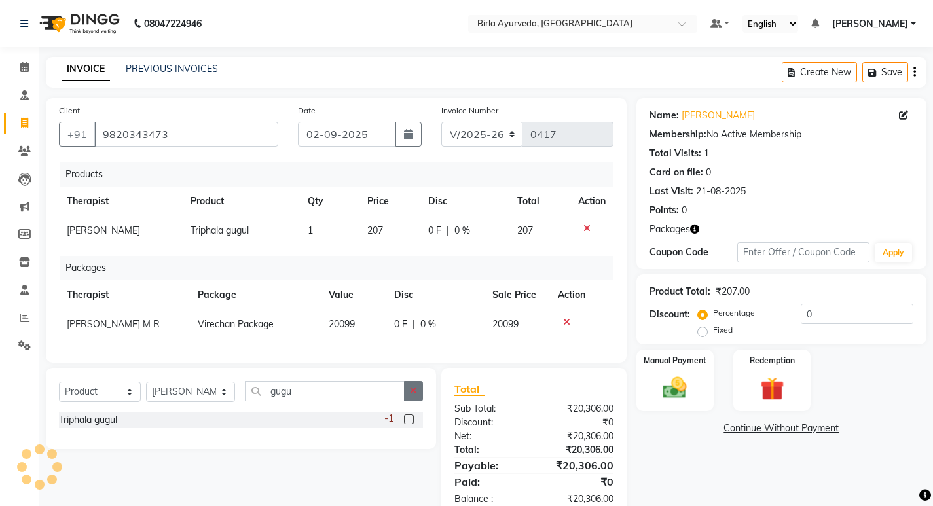
click at [415, 394] on button "button" at bounding box center [413, 391] width 19 height 20
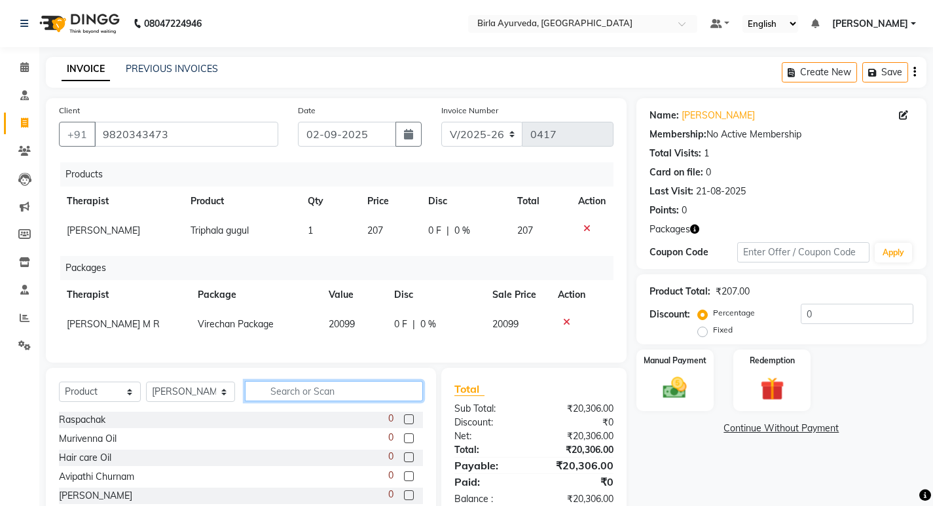
click at [330, 397] on input "text" at bounding box center [334, 391] width 178 height 20
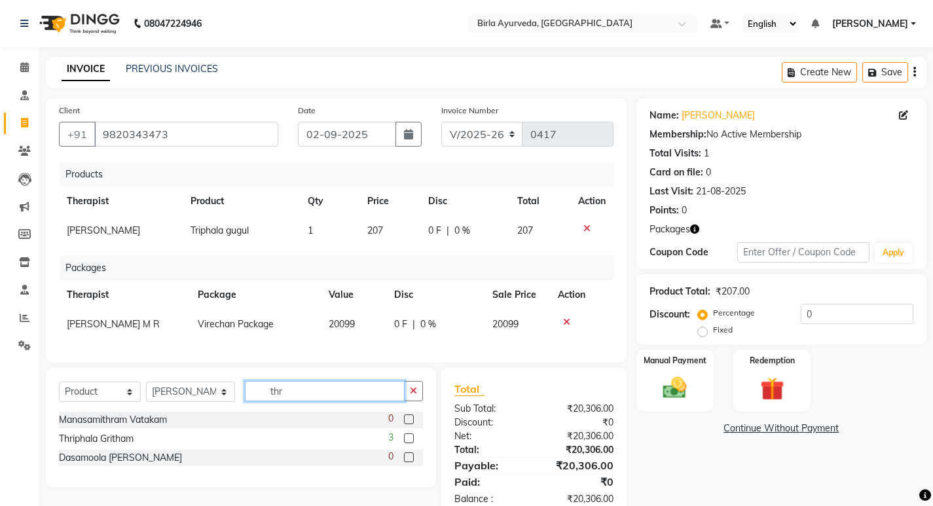
type input "thr"
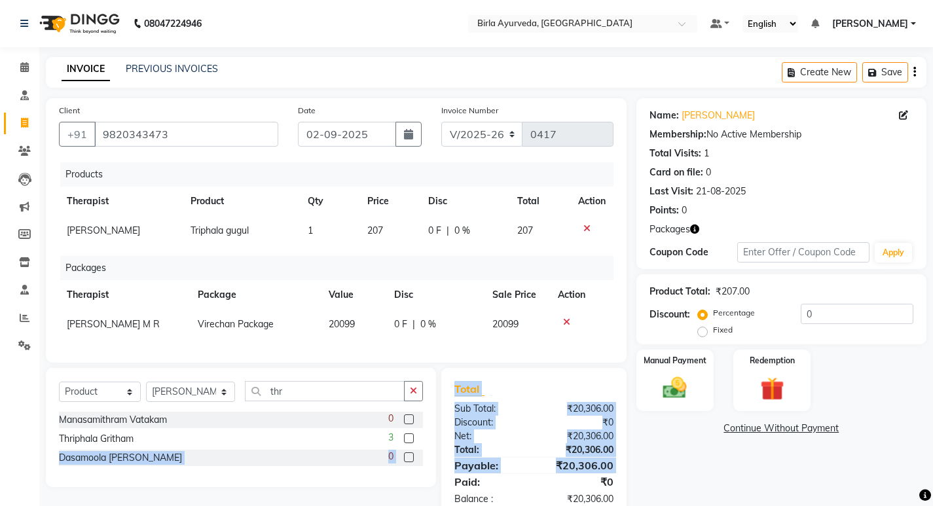
scroll to position [6, 0]
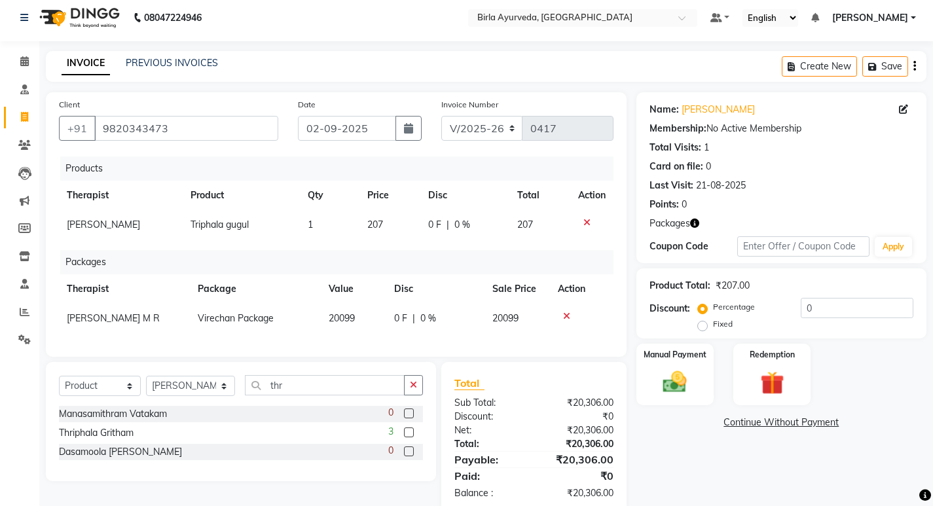
click at [408, 437] on label at bounding box center [409, 433] width 10 height 10
click at [408, 437] on input "checkbox" at bounding box center [408, 433] width 9 height 9
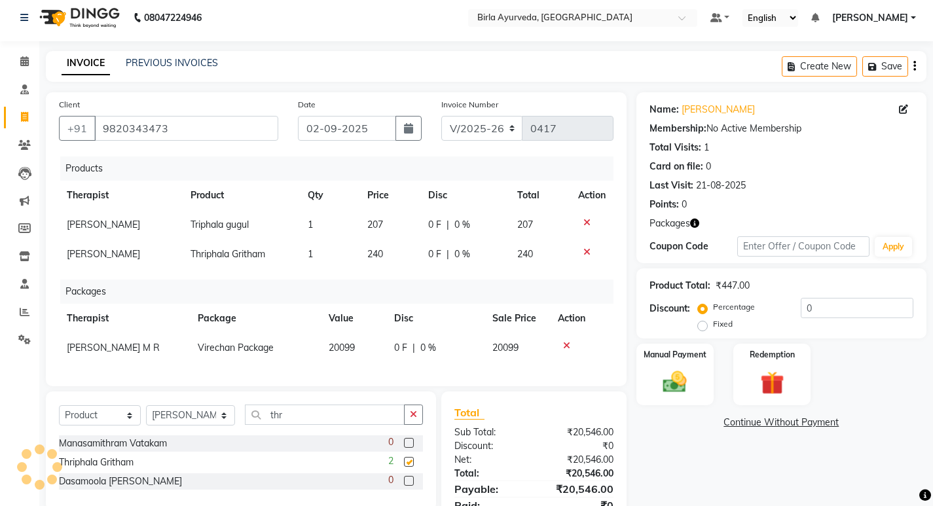
checkbox input "false"
click at [586, 221] on icon at bounding box center [587, 222] width 7 height 9
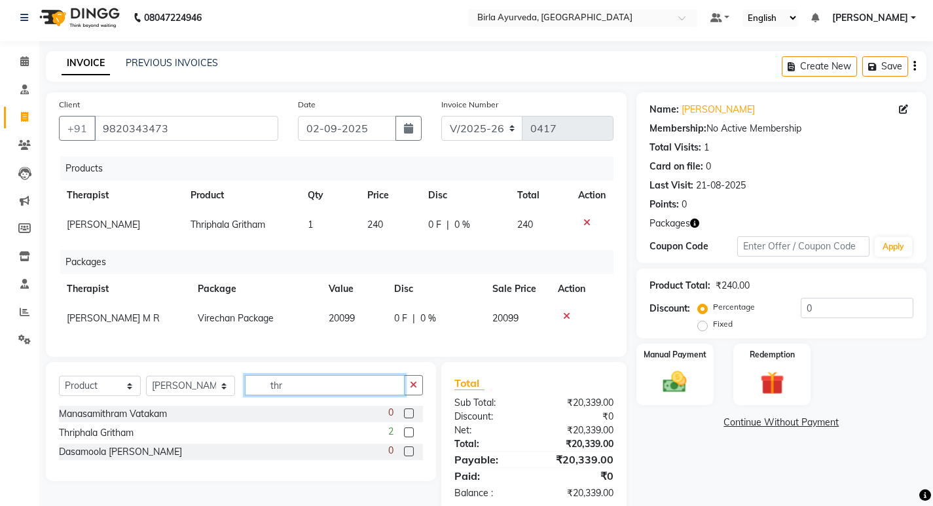
drag, startPoint x: 294, startPoint y: 394, endPoint x: 239, endPoint y: 393, distance: 55.0
click at [245, 395] on input "thr" at bounding box center [325, 385] width 160 height 20
type input "pan"
click at [409, 437] on label at bounding box center [409, 433] width 10 height 10
click at [409, 437] on input "checkbox" at bounding box center [408, 433] width 9 height 9
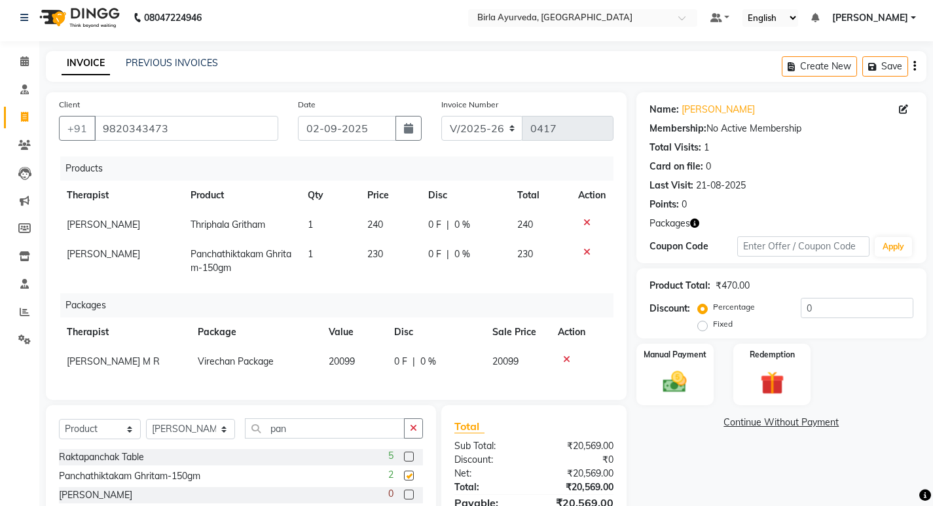
checkbox input "false"
click at [343, 439] on input "pan" at bounding box center [325, 428] width 160 height 20
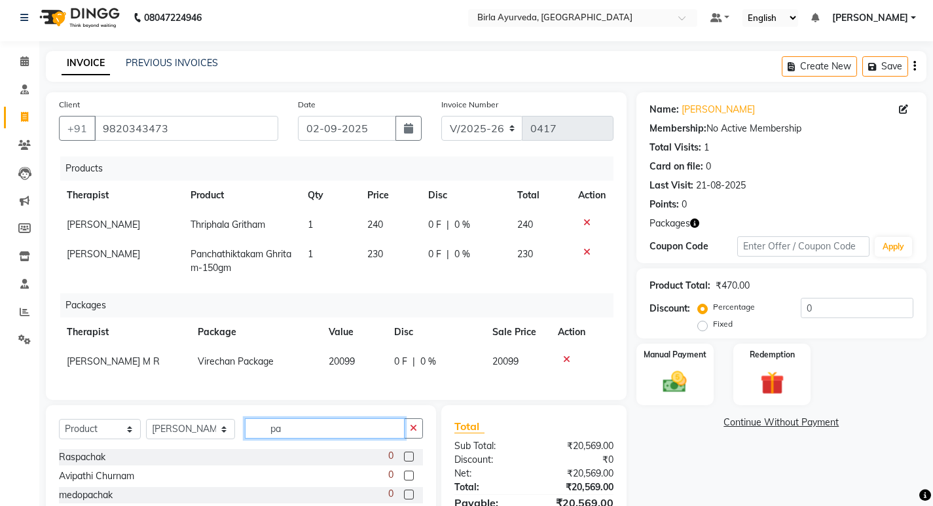
type input "p"
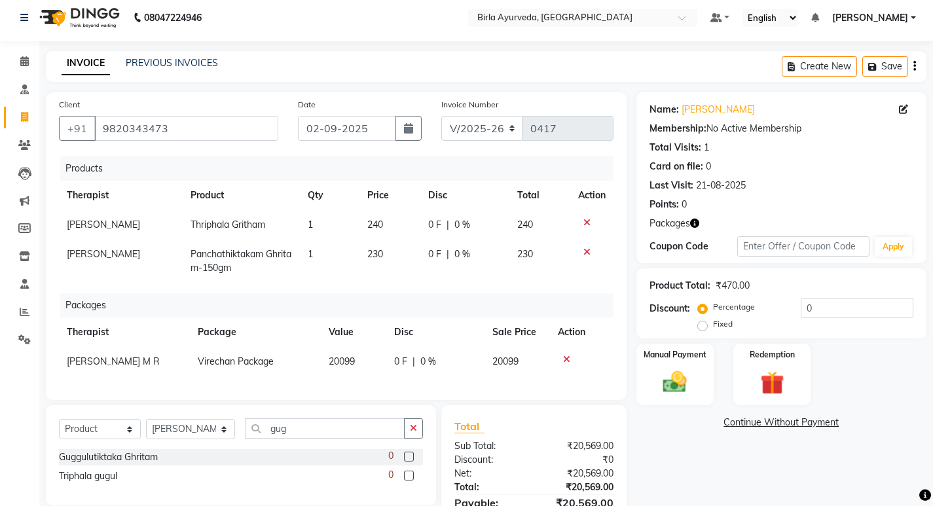
click at [588, 218] on icon at bounding box center [587, 222] width 7 height 9
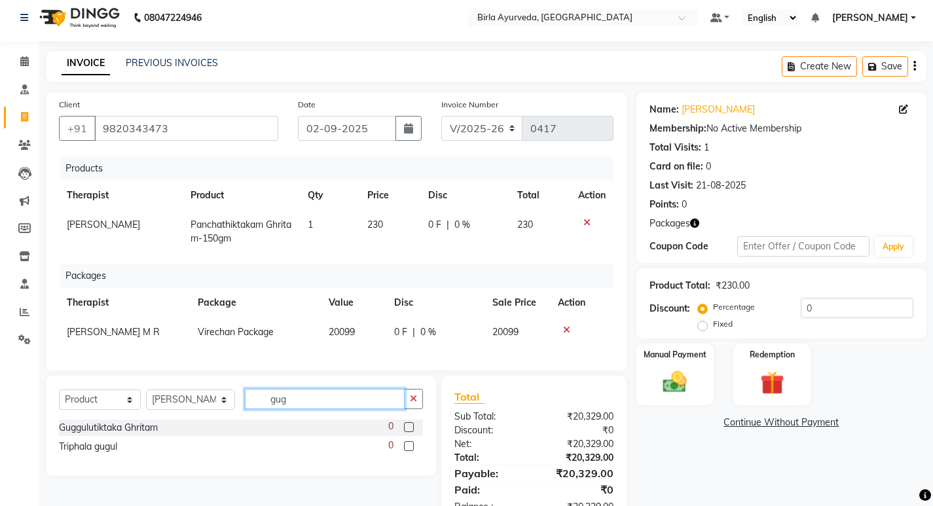
click at [300, 403] on input "gug" at bounding box center [325, 399] width 160 height 20
type input "g"
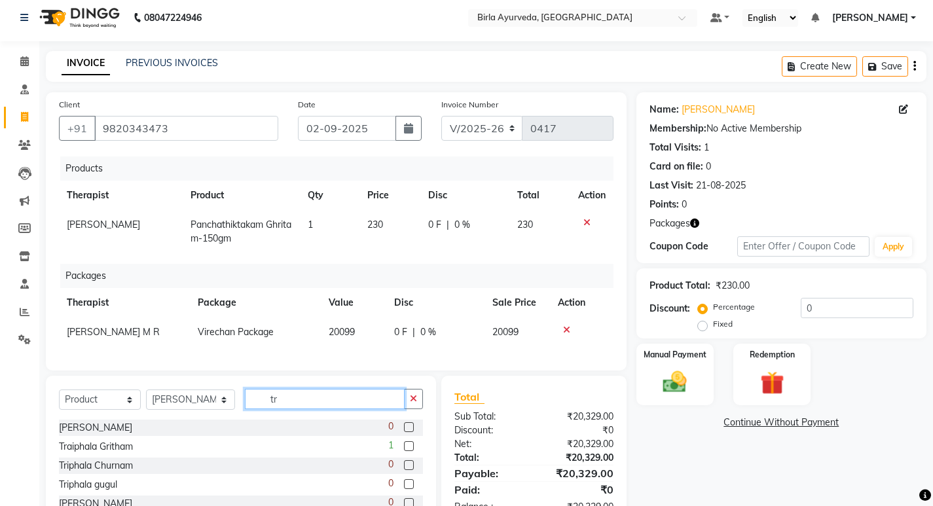
type input "tr"
click at [404, 451] on label at bounding box center [409, 446] width 10 height 10
click at [404, 451] on input "checkbox" at bounding box center [408, 447] width 9 height 9
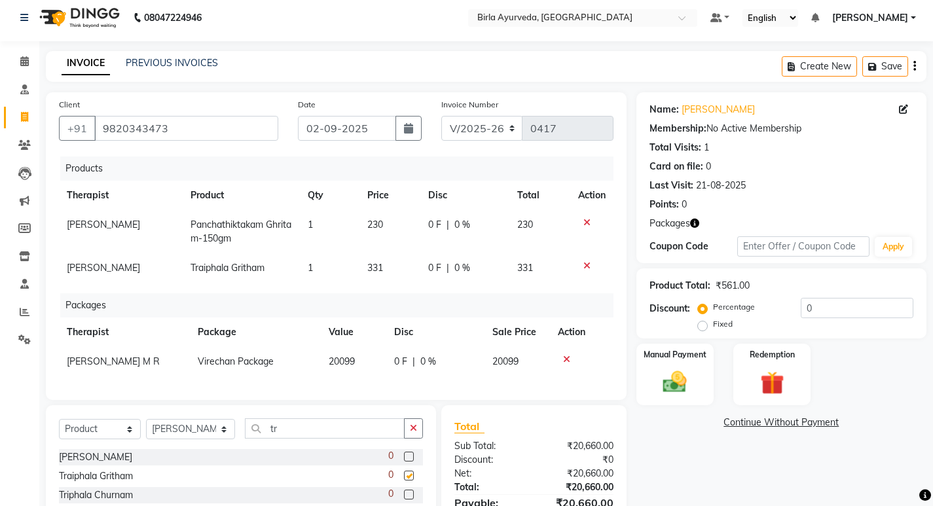
checkbox input "false"
click at [319, 227] on td "1" at bounding box center [330, 231] width 60 height 43
select select "56900"
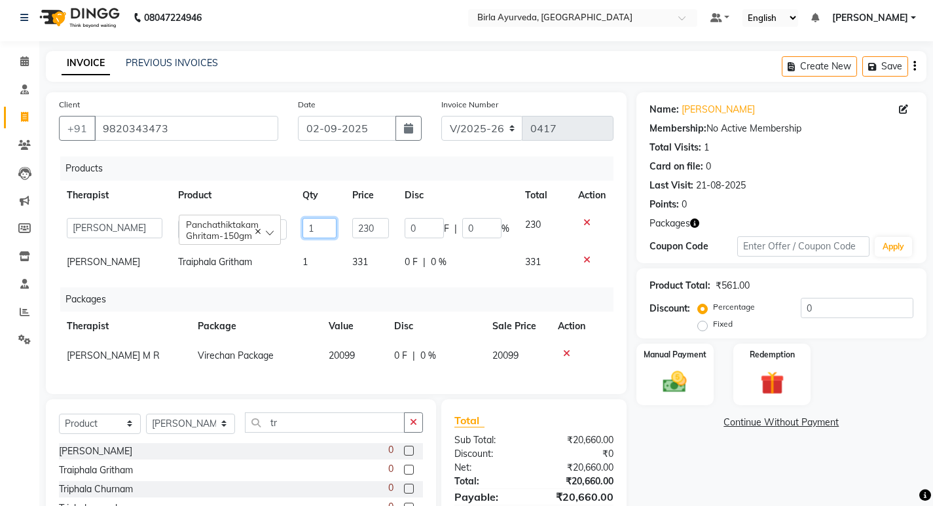
click at [312, 227] on input "1" at bounding box center [320, 228] width 34 height 20
type input "2"
click at [352, 290] on div "Products Therapist Product Qty Price Disc Total Action [PERSON_NAME] Amala [PER…" at bounding box center [336, 269] width 555 height 225
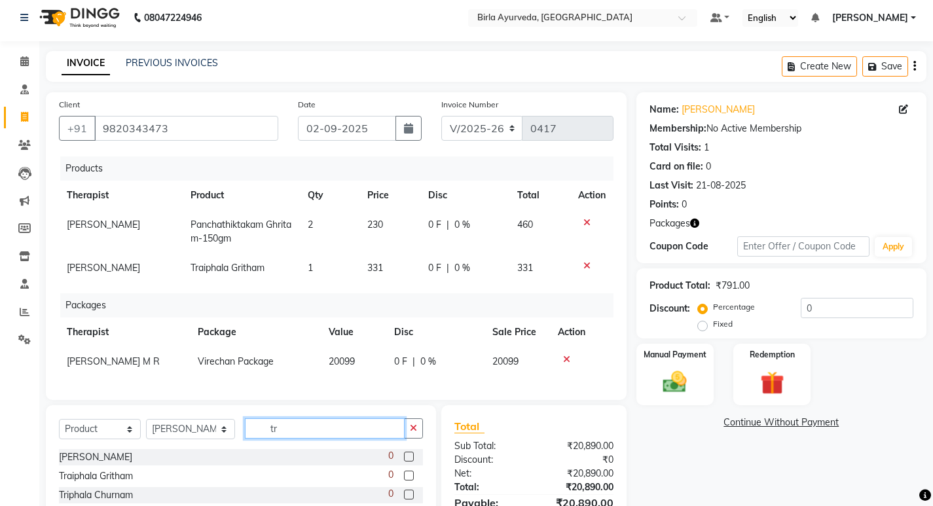
drag, startPoint x: 296, startPoint y: 441, endPoint x: 234, endPoint y: 440, distance: 62.2
click at [234, 441] on div "Select Service Product Membership Package Voucher Prepaid Gift Card Select Ther…" at bounding box center [241, 433] width 364 height 31
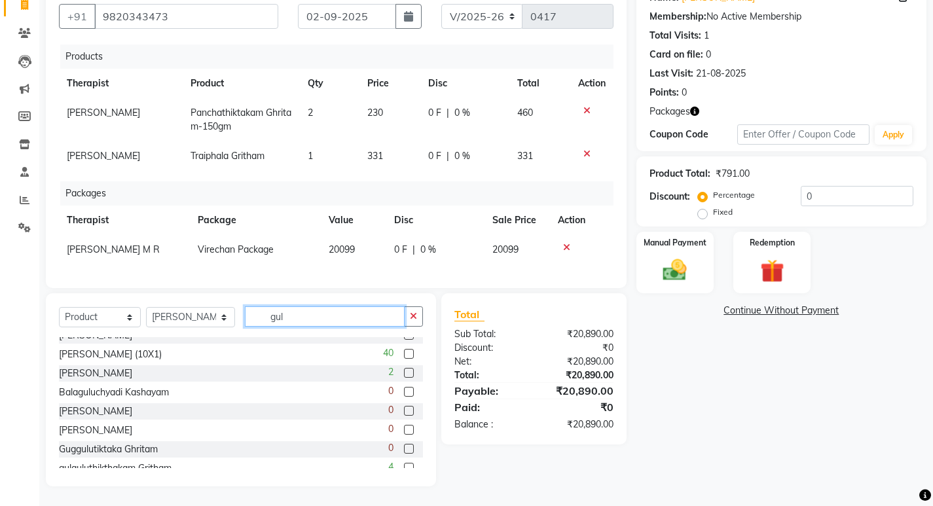
scroll to position [27, 0]
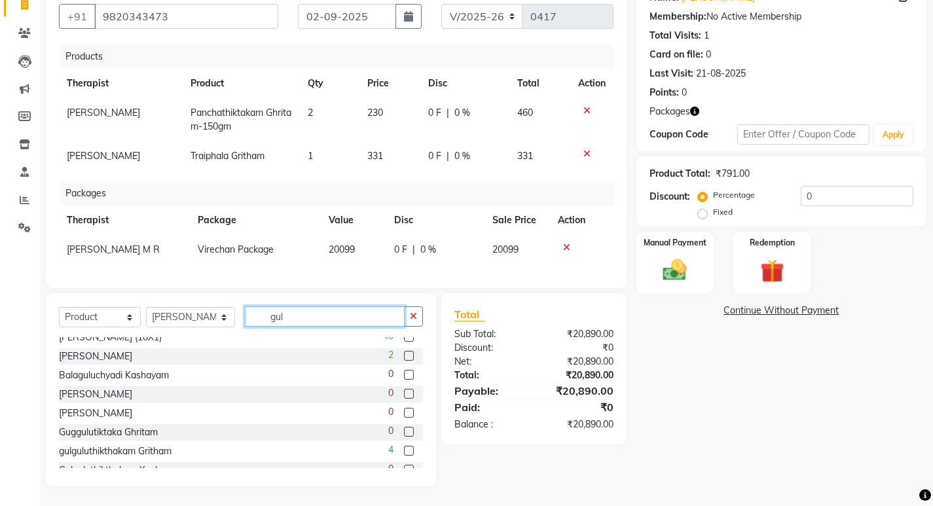
type input "gul"
click at [404, 449] on label at bounding box center [409, 451] width 10 height 10
click at [404, 449] on input "checkbox" at bounding box center [408, 451] width 9 height 9
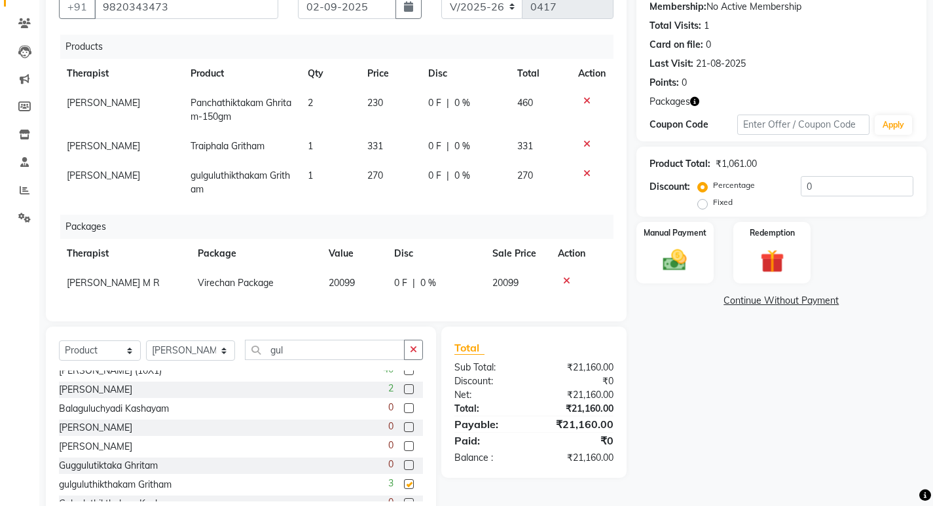
checkbox input "false"
click at [311, 170] on td "1" at bounding box center [330, 182] width 60 height 43
select select "56900"
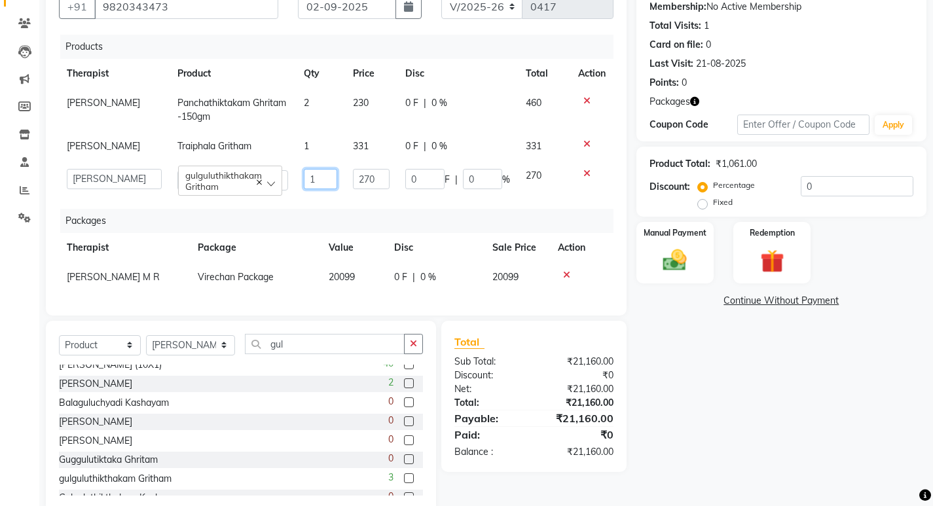
click at [315, 183] on input "1" at bounding box center [320, 179] width 33 height 20
type input "2"
click at [388, 216] on div "Products Therapist Product Qty Price Disc Total Action [PERSON_NAME] Panchathik…" at bounding box center [336, 169] width 555 height 268
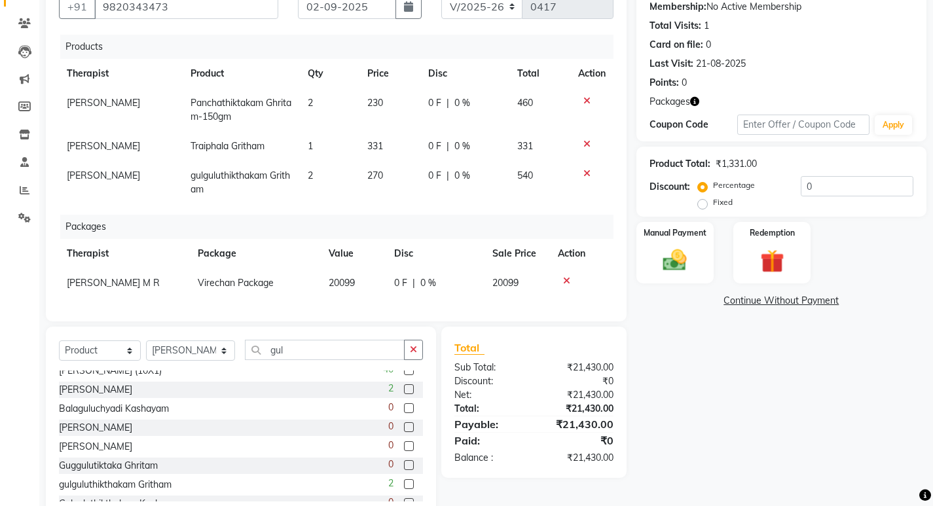
click at [428, 102] on span "0 F" at bounding box center [434, 103] width 13 height 14
select select "56900"
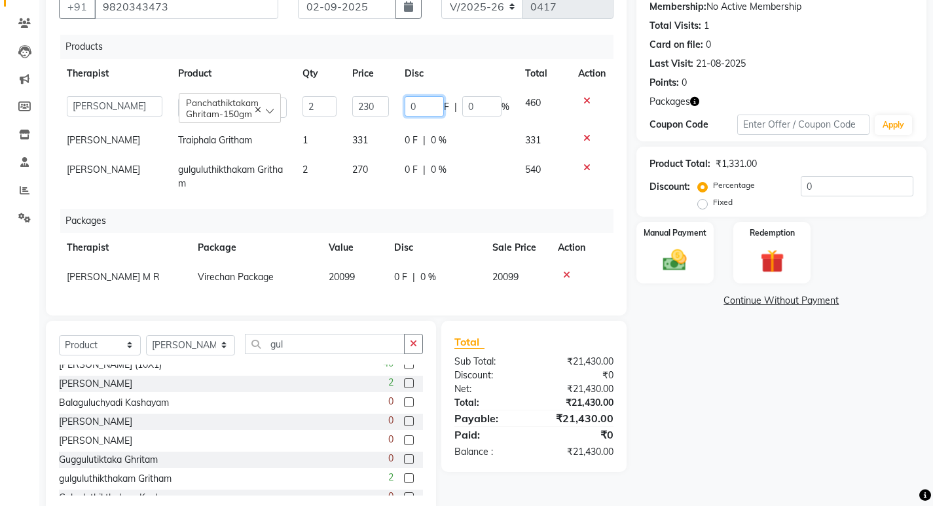
click at [428, 102] on input "0" at bounding box center [424, 106] width 39 height 20
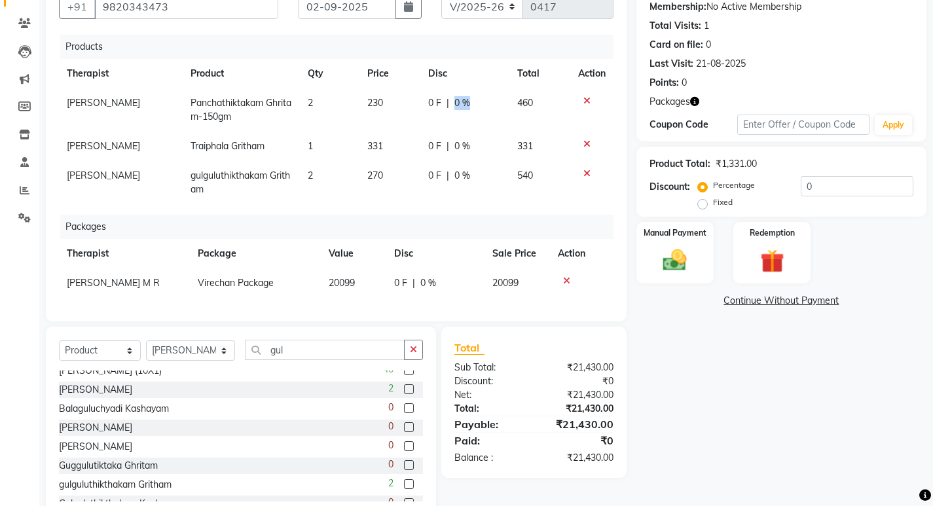
drag, startPoint x: 480, startPoint y: 110, endPoint x: 447, endPoint y: 113, distance: 33.6
click at [475, 106] on div "0 F | 0 %" at bounding box center [464, 103] width 73 height 14
select select "56900"
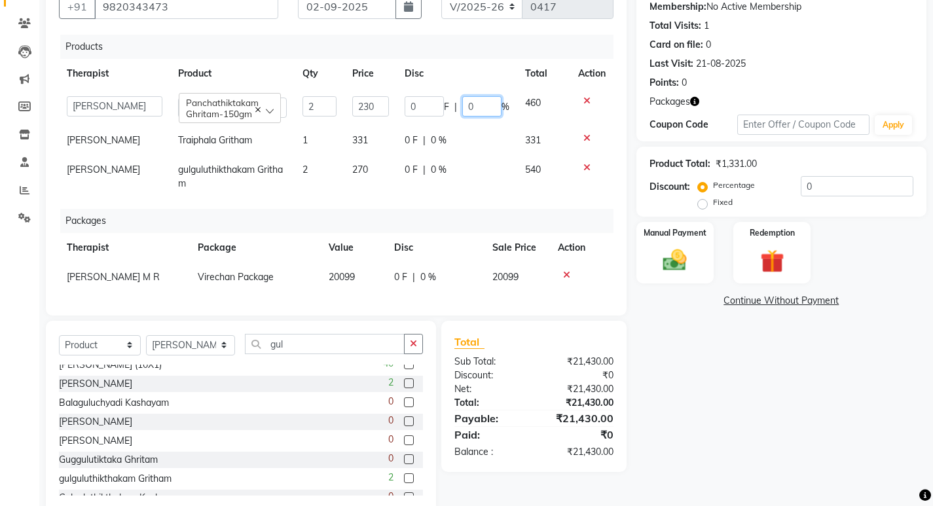
drag, startPoint x: 483, startPoint y: 107, endPoint x: 445, endPoint y: 105, distance: 38.7
click at [445, 105] on div "0 F | 0 %" at bounding box center [457, 106] width 105 height 20
type input "100"
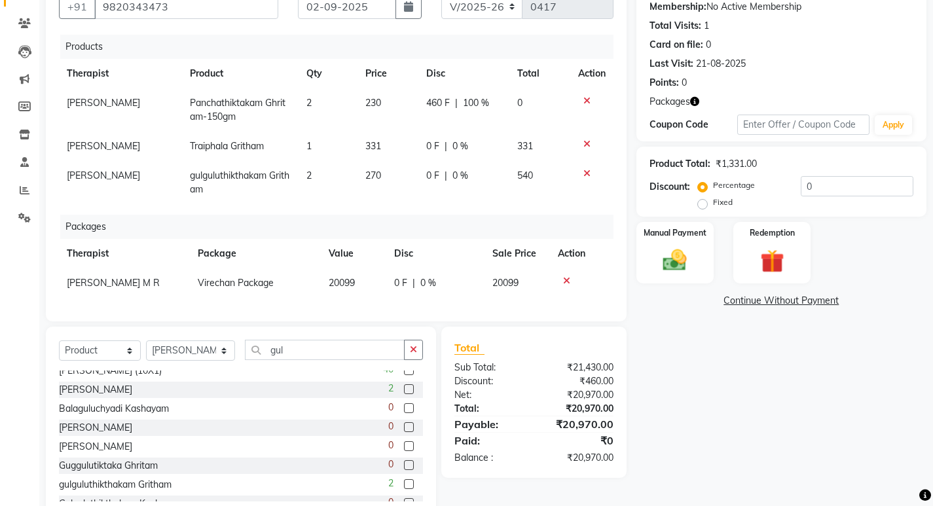
click at [430, 141] on div "0 F | 0 %" at bounding box center [464, 146] width 76 height 14
select select "56900"
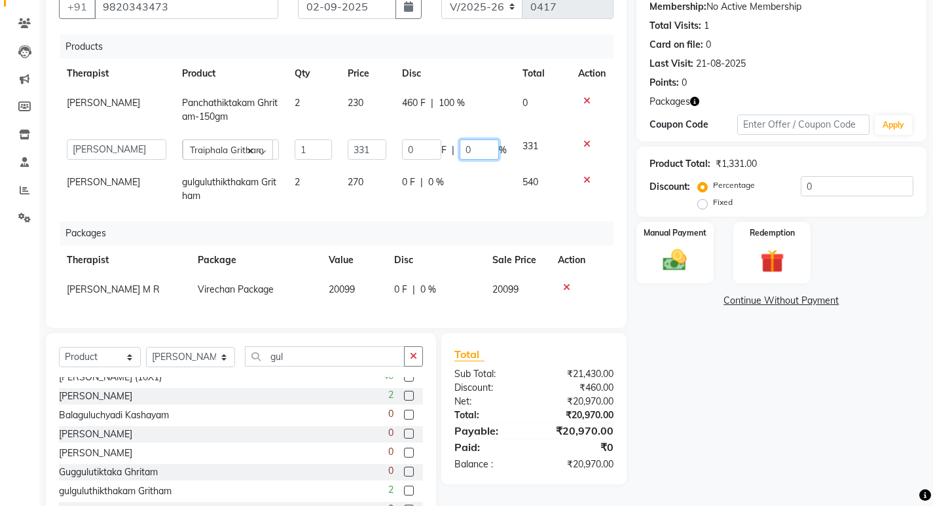
click at [473, 152] on input "0" at bounding box center [479, 149] width 39 height 20
type input "100"
click at [441, 184] on td "0 F | 0 %" at bounding box center [454, 189] width 121 height 43
select select "56900"
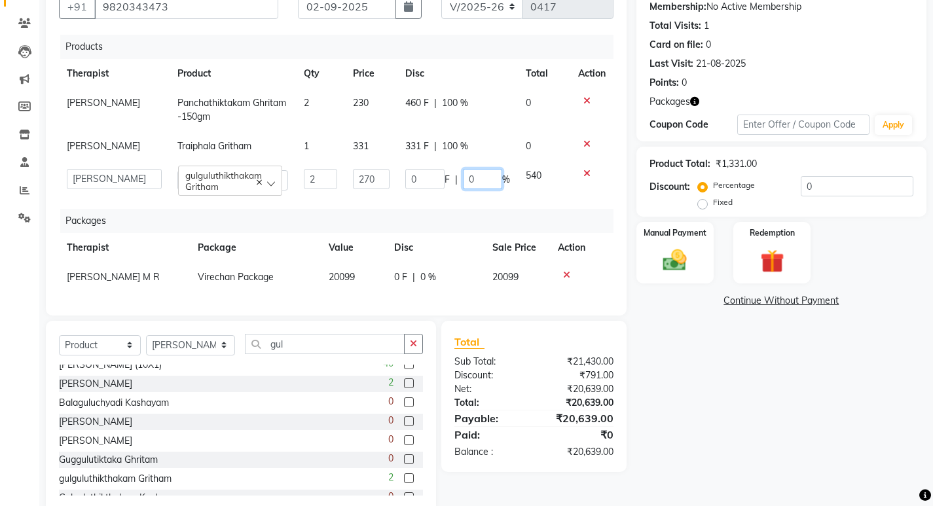
click at [477, 189] on input "0" at bounding box center [482, 179] width 39 height 20
type input "100"
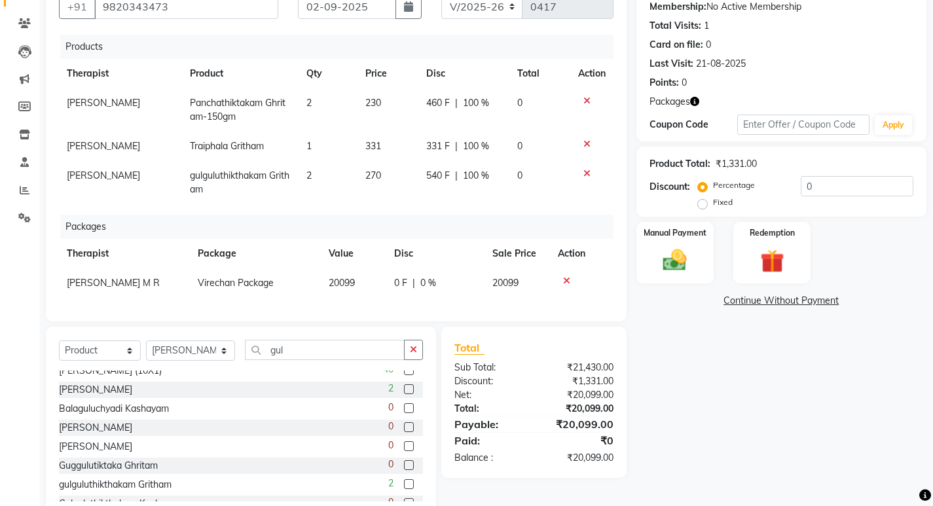
click at [512, 222] on div "Packages" at bounding box center [341, 227] width 563 height 24
click at [682, 253] on img at bounding box center [675, 260] width 40 height 28
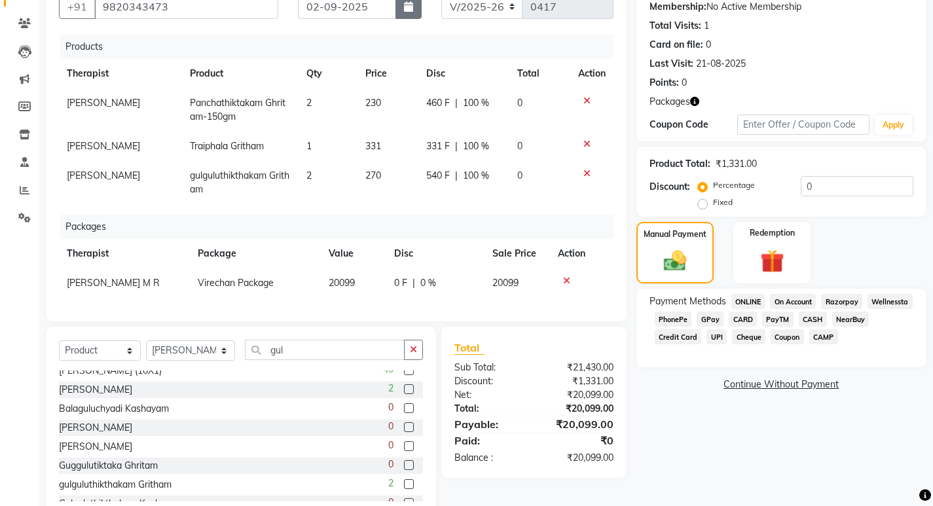
click at [407, 12] on button "button" at bounding box center [409, 6] width 26 height 25
select select "9"
select select "2025"
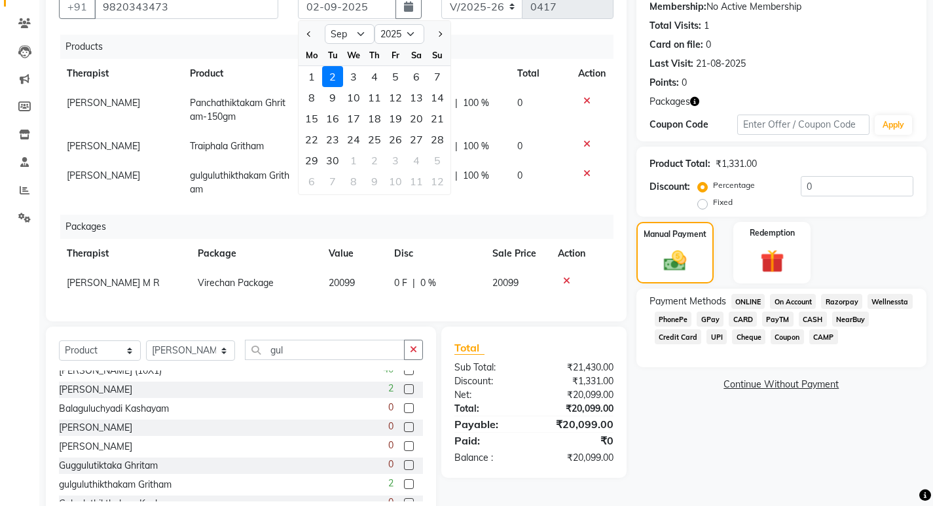
scroll to position [0, 0]
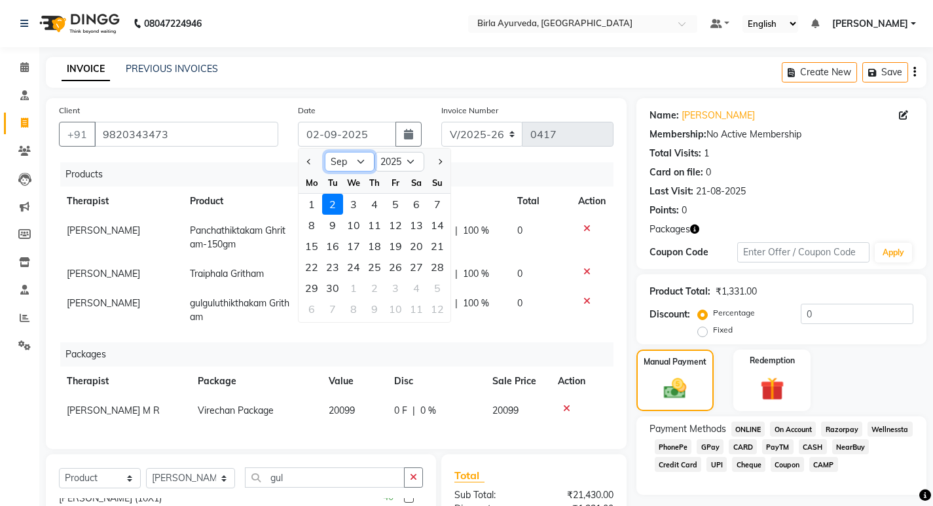
click at [363, 160] on select "Jan Feb Mar Apr May Jun [DATE] Aug Sep Oct Nov Dec" at bounding box center [350, 162] width 50 height 20
click at [325, 152] on select "Jan Feb Mar Apr May Jun [DATE] Aug Sep Oct Nov Dec" at bounding box center [350, 162] width 50 height 20
click at [352, 164] on select "Jan Feb Mar Apr May Jun [DATE] Aug Sep Oct Nov Dec" at bounding box center [350, 162] width 50 height 20
select select "8"
click at [325, 152] on select "Jan Feb Mar Apr May Jun [DATE] Aug Sep Oct Nov Dec" at bounding box center [350, 162] width 50 height 20
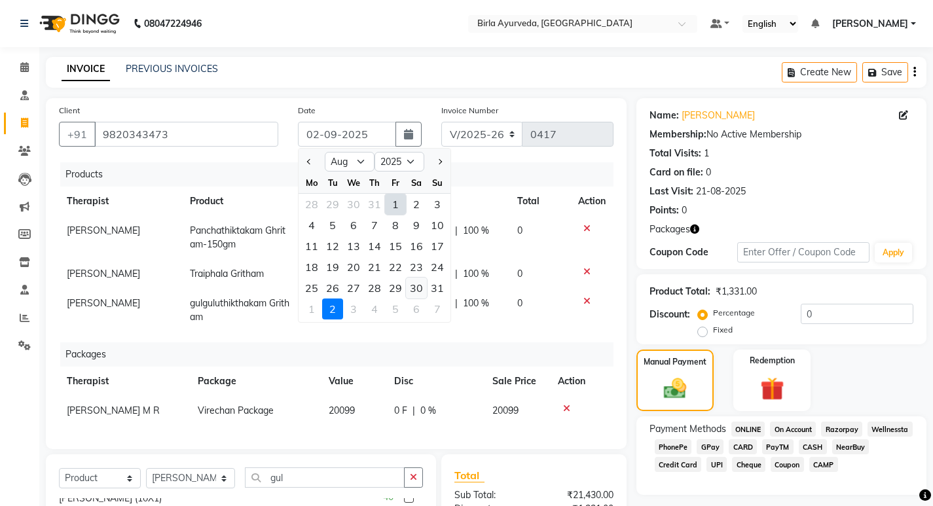
click at [417, 291] on div "30" at bounding box center [416, 288] width 21 height 21
type input "30-08-2025"
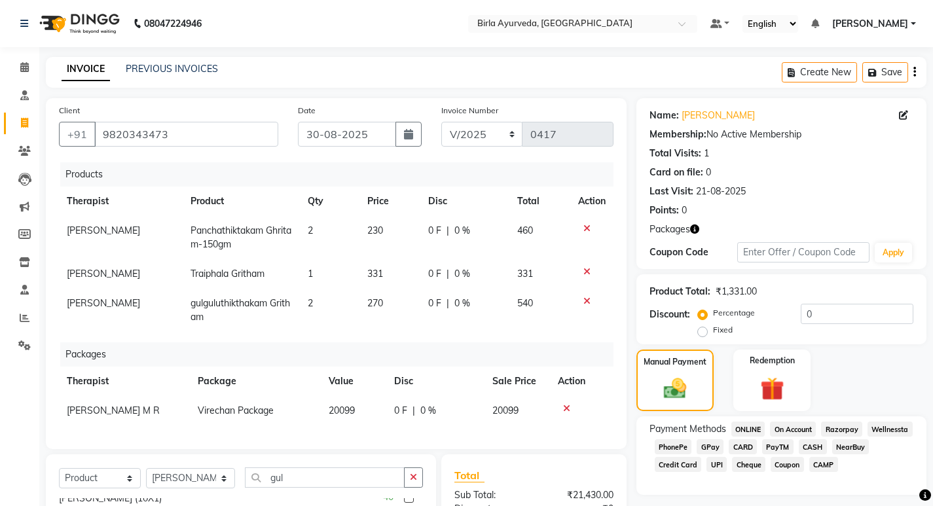
click at [457, 227] on span "0 %" at bounding box center [462, 231] width 16 height 14
select select "56900"
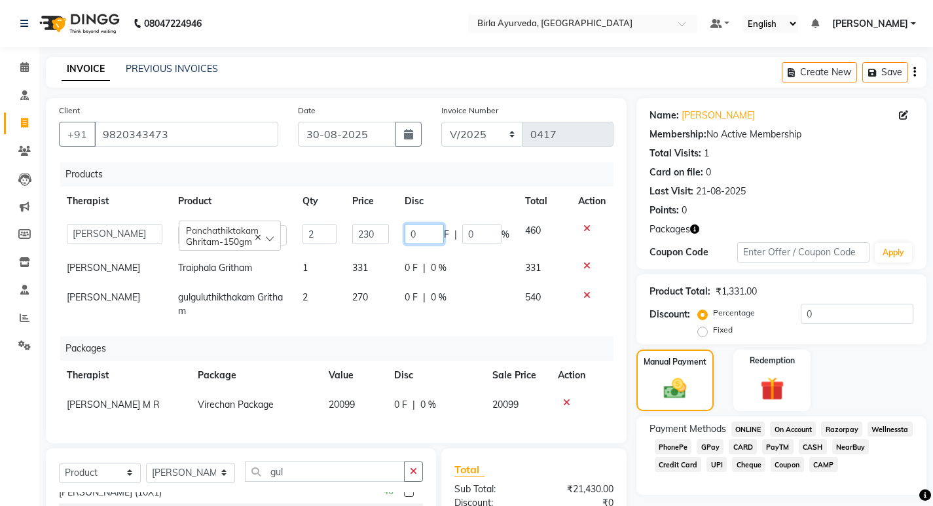
drag, startPoint x: 426, startPoint y: 234, endPoint x: 380, endPoint y: 234, distance: 46.5
click at [380, 234] on tr "[PERSON_NAME] Amala [PERSON_NAME] [PERSON_NAME] S [PERSON_NAME] [PERSON_NAME] […" at bounding box center [336, 234] width 555 height 37
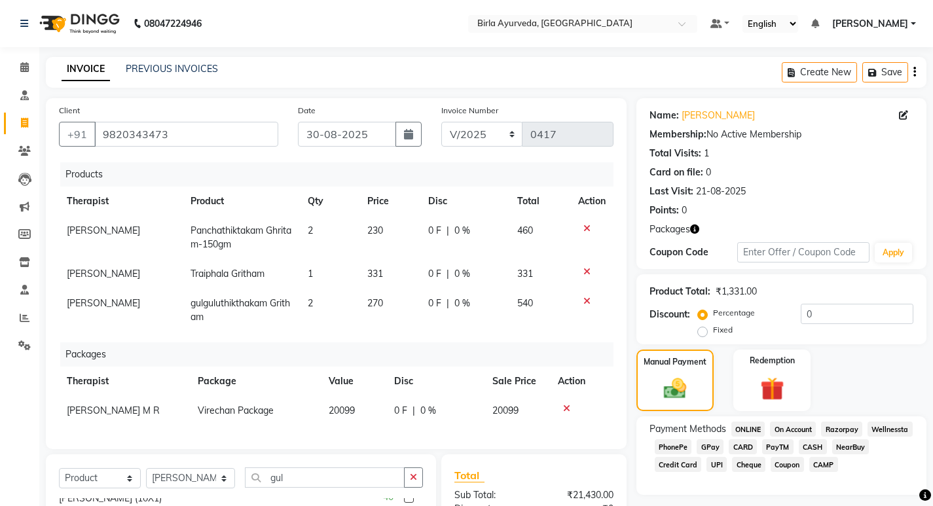
click at [460, 232] on span "0 %" at bounding box center [462, 231] width 16 height 14
select select "56900"
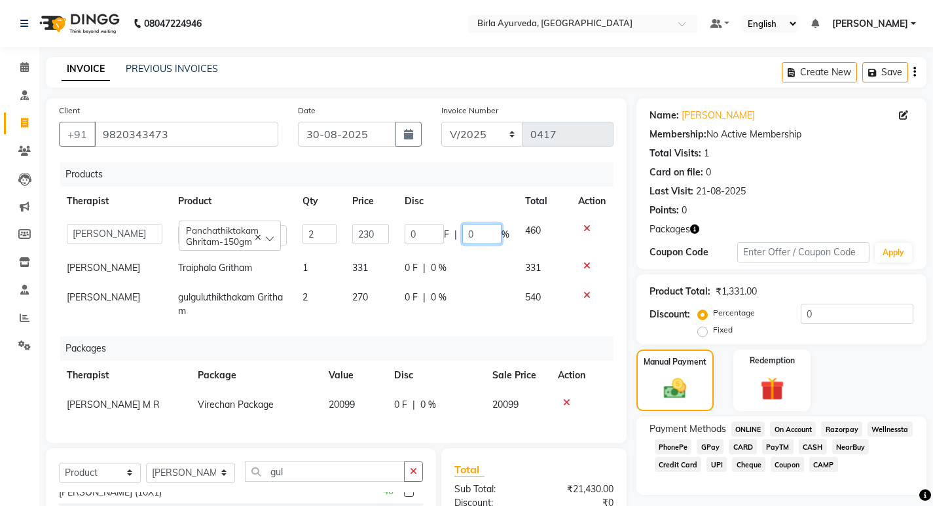
drag, startPoint x: 483, startPoint y: 232, endPoint x: 436, endPoint y: 228, distance: 47.3
click at [436, 228] on div "0 F | 0 %" at bounding box center [457, 234] width 105 height 20
type input "100"
click at [437, 272] on div "0 F | 0 %" at bounding box center [457, 268] width 105 height 14
select select "56900"
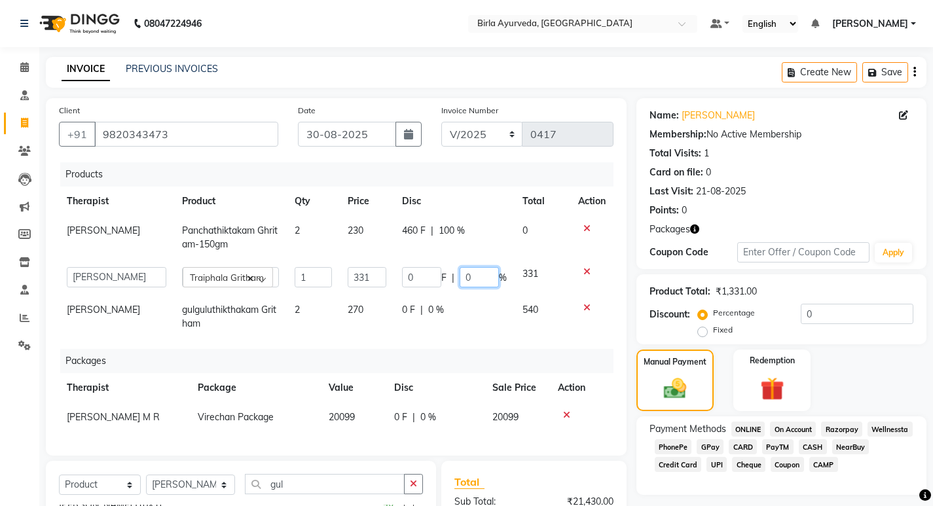
click at [470, 274] on input "0" at bounding box center [479, 277] width 39 height 20
drag, startPoint x: 470, startPoint y: 274, endPoint x: 464, endPoint y: 279, distance: 7.5
click at [464, 279] on input "0" at bounding box center [479, 277] width 39 height 20
type input "100"
click at [438, 313] on td "0 F | 0 %" at bounding box center [454, 316] width 121 height 43
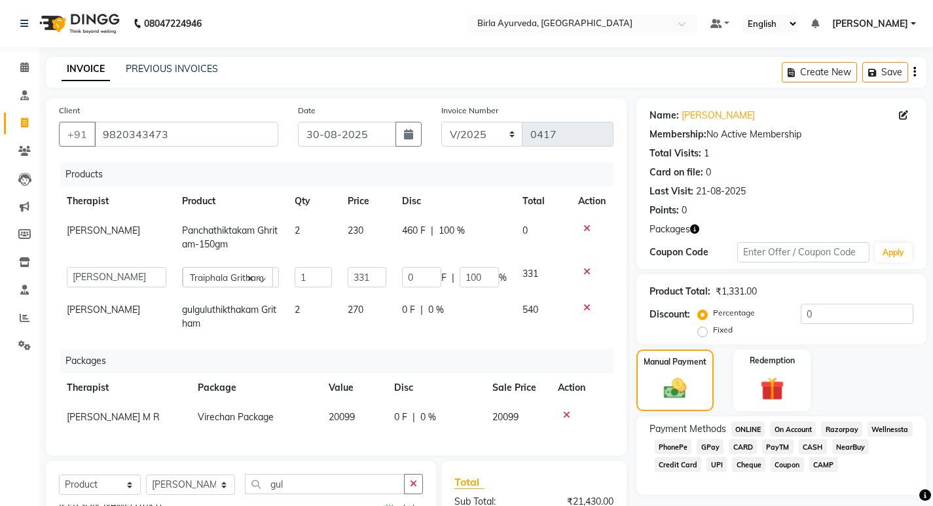
select select "56900"
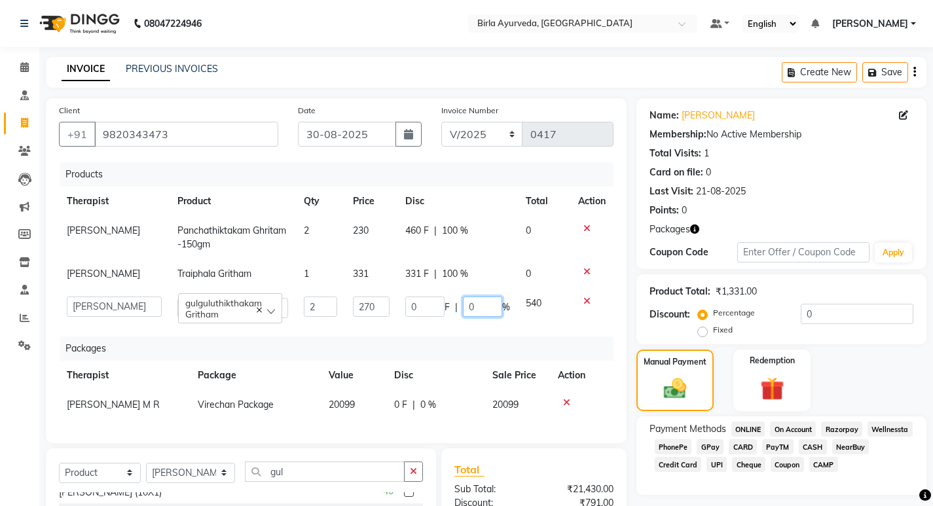
click at [474, 316] on input "0" at bounding box center [482, 307] width 39 height 20
type input "100"
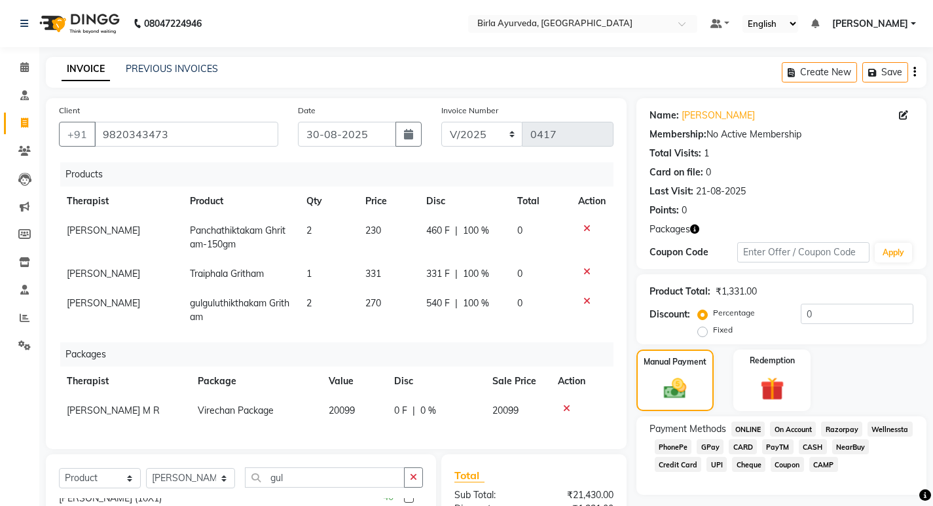
click at [491, 270] on div "331 F | 100 %" at bounding box center [464, 274] width 76 height 14
select select "56900"
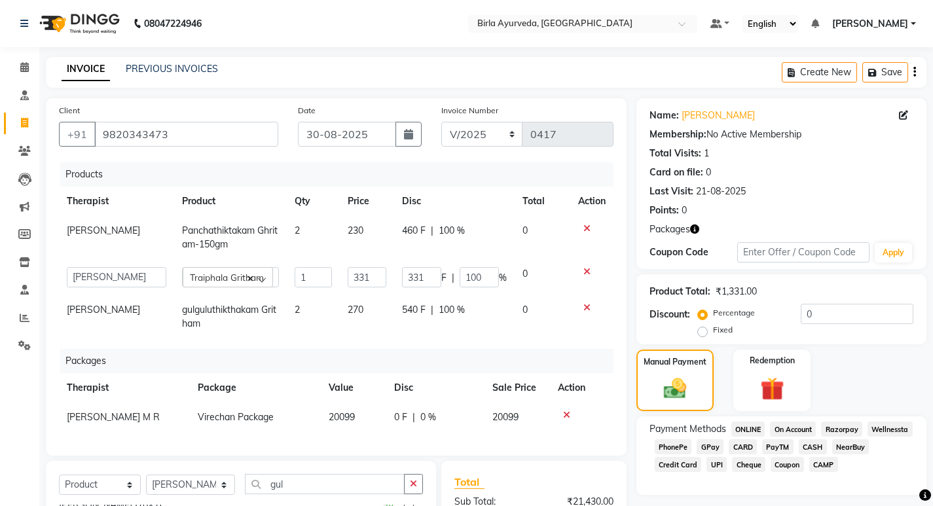
scroll to position [65, 0]
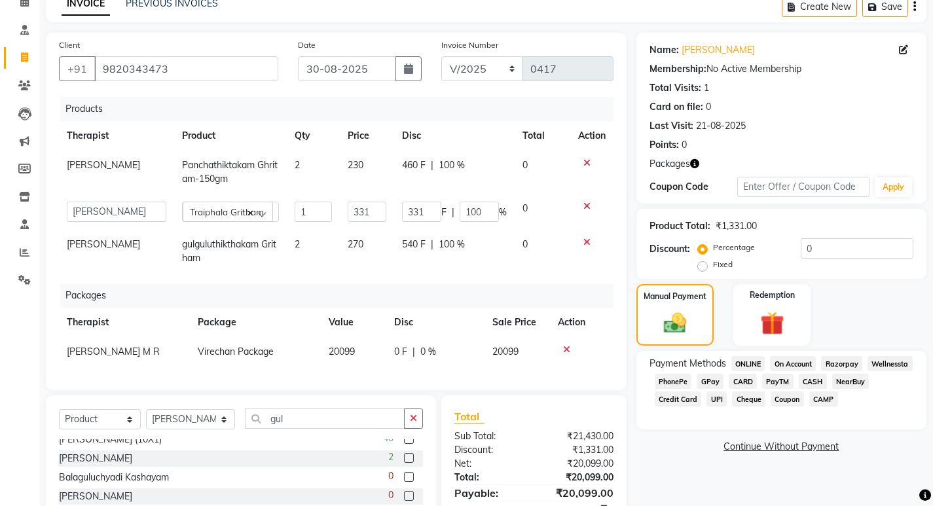
click at [709, 382] on span "GPay" at bounding box center [710, 381] width 27 height 15
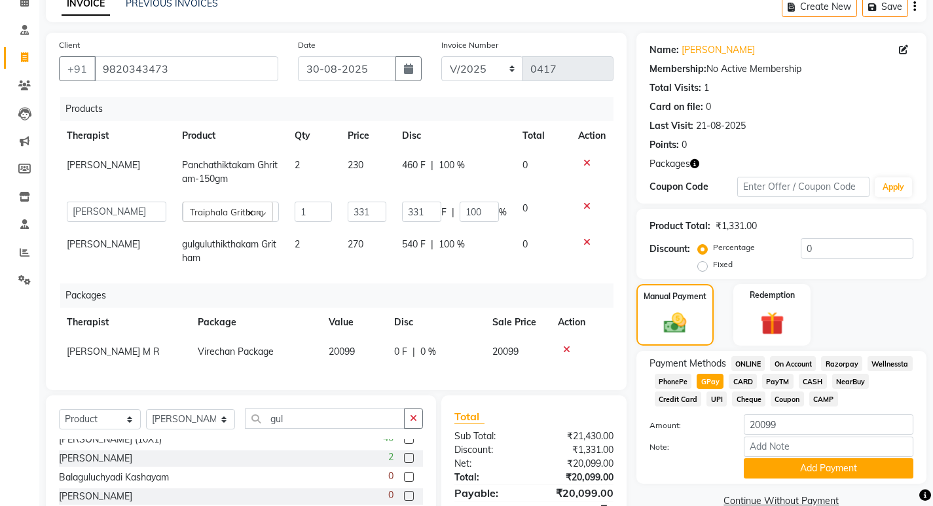
scroll to position [177, 0]
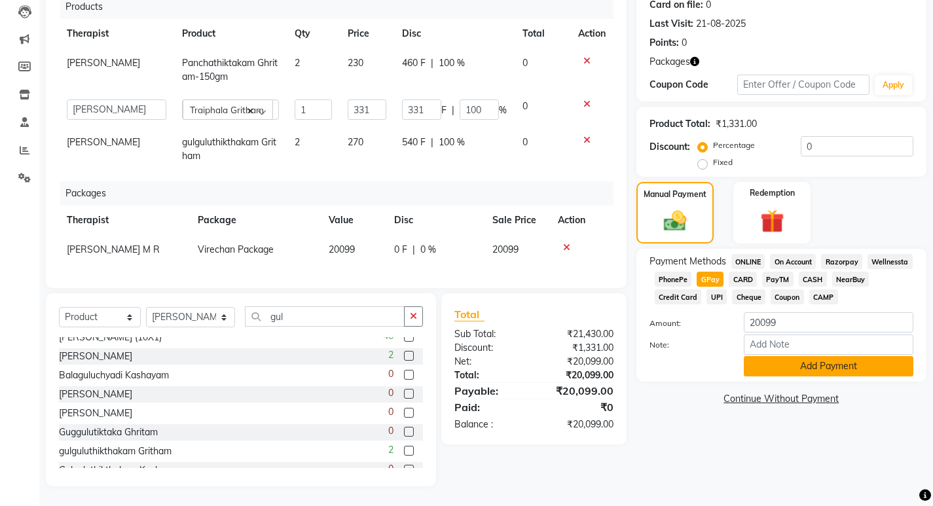
click at [826, 361] on button "Add Payment" at bounding box center [829, 366] width 170 height 20
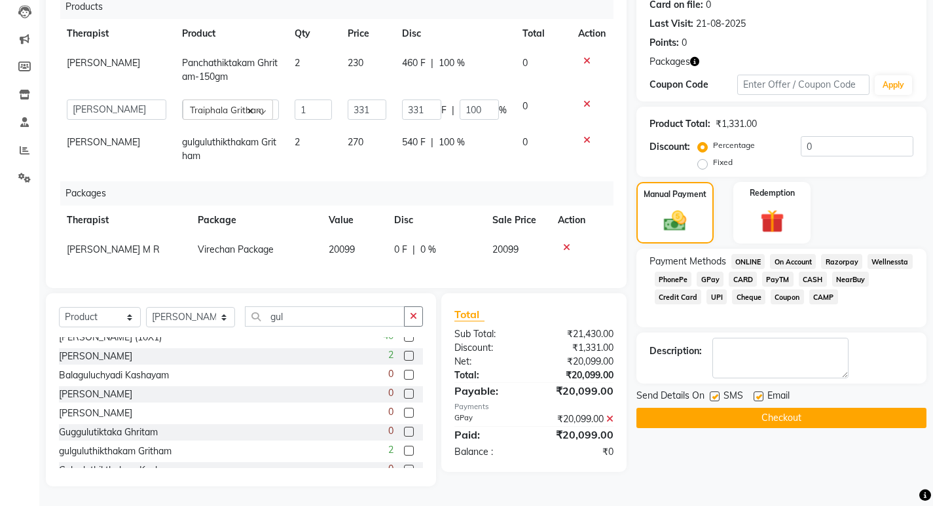
click at [718, 392] on label at bounding box center [715, 397] width 10 height 10
click at [718, 393] on input "checkbox" at bounding box center [714, 397] width 9 height 9
checkbox input "false"
click at [758, 392] on label at bounding box center [759, 397] width 10 height 10
click at [758, 393] on input "checkbox" at bounding box center [758, 397] width 9 height 9
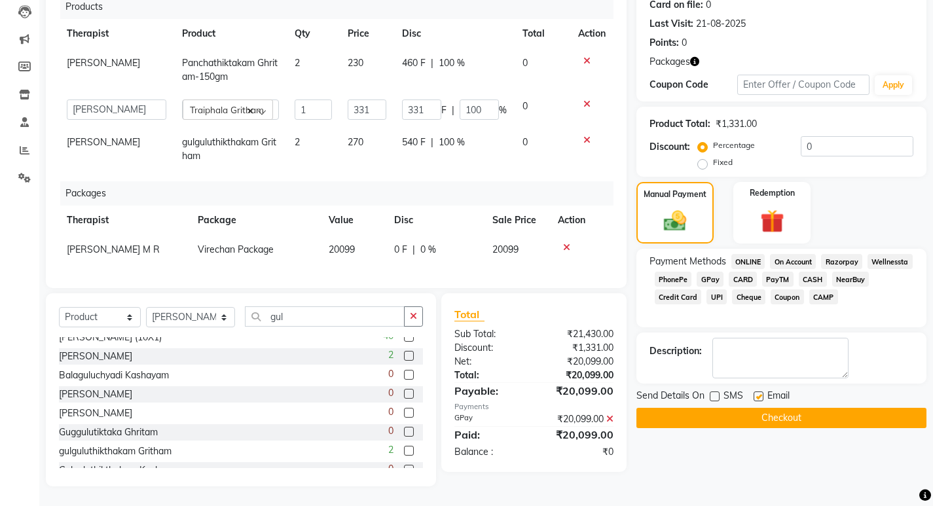
checkbox input "false"
click at [741, 408] on button "Checkout" at bounding box center [782, 418] width 290 height 20
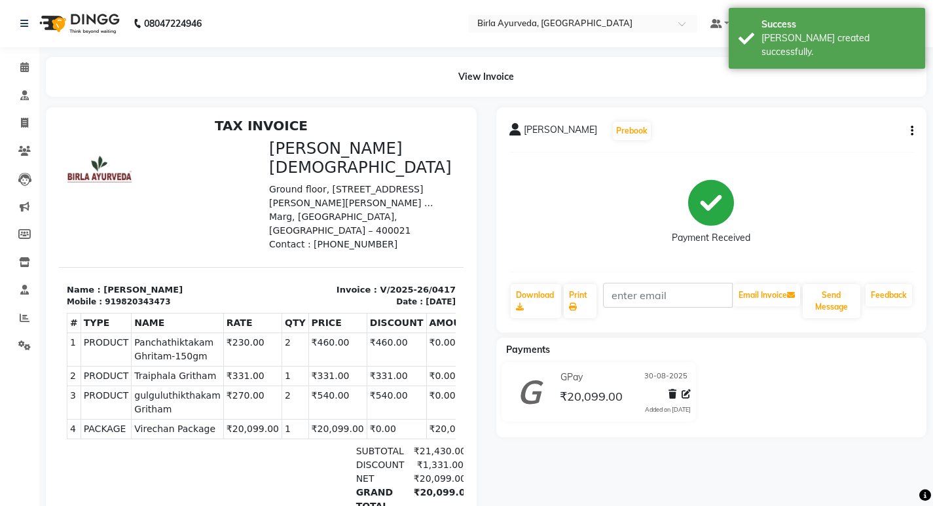
scroll to position [10, 0]
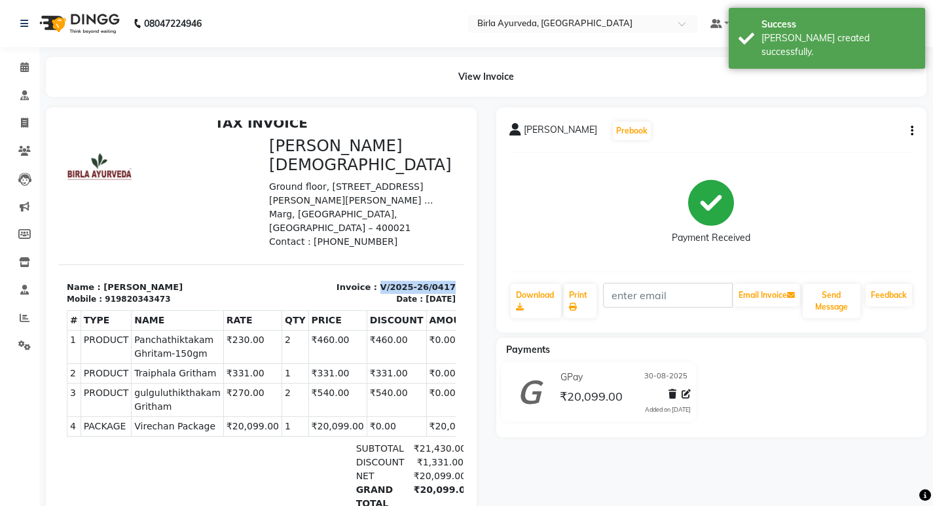
drag, startPoint x: 390, startPoint y: 257, endPoint x: 449, endPoint y: 252, distance: 59.1
click at [446, 253] on html "TAX INVOICE Birla [DEMOGRAPHIC_DATA] [STREET_ADDRESS][PERSON_NAME][PERSON_NAME]…" at bounding box center [261, 342] width 405 height 465
copy p "V/2025-26/0417"
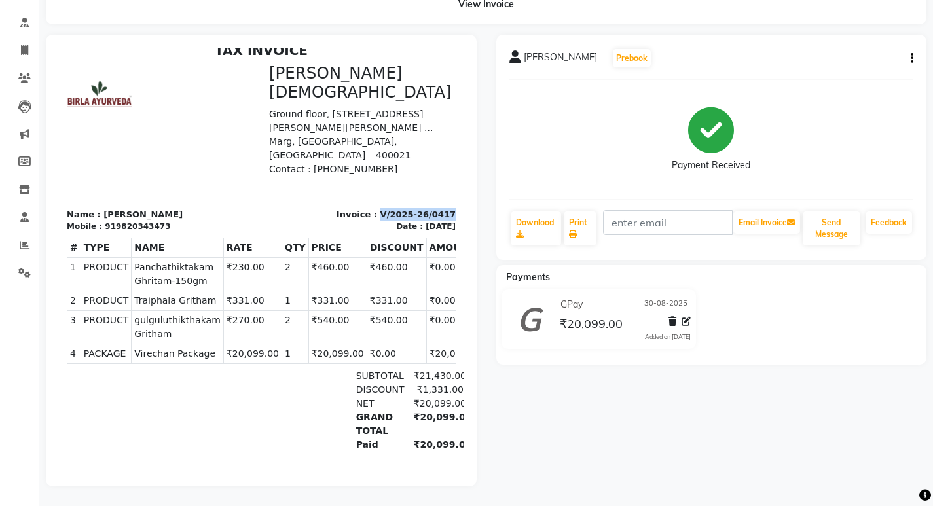
scroll to position [83, 0]
click at [180, 369] on div at bounding box center [132, 410] width 130 height 83
select select "6820"
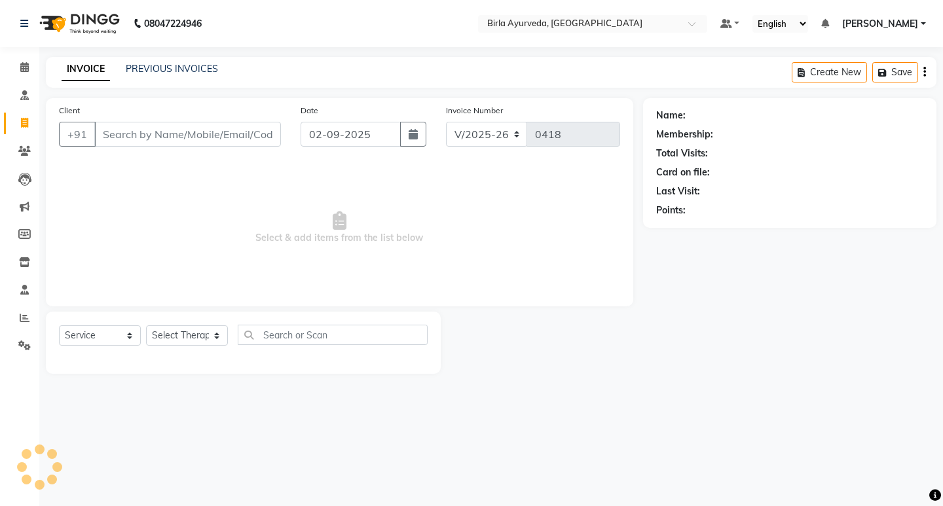
select select "package"
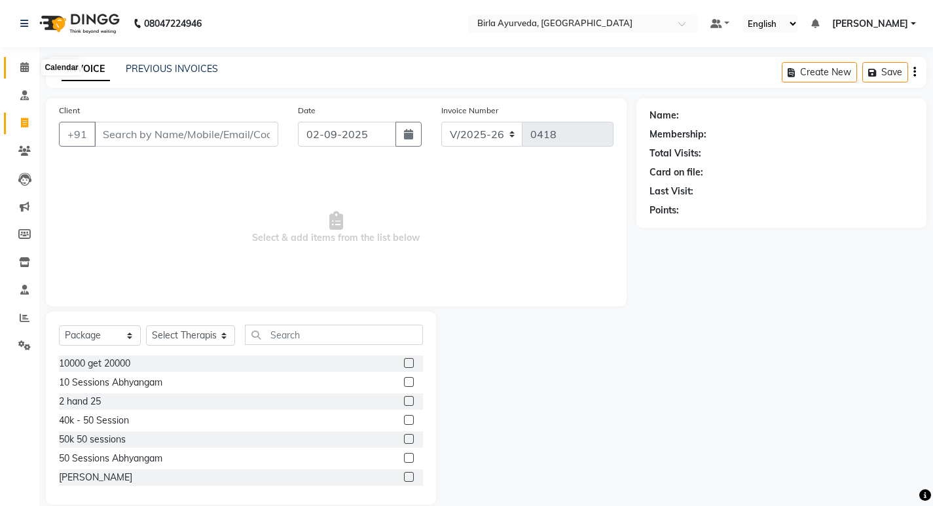
click at [20, 65] on icon at bounding box center [24, 67] width 9 height 10
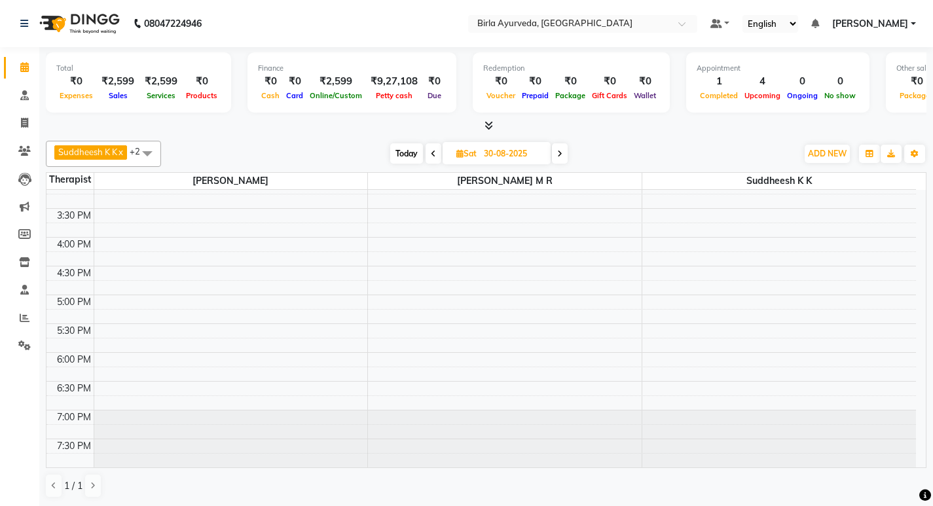
scroll to position [151, 0]
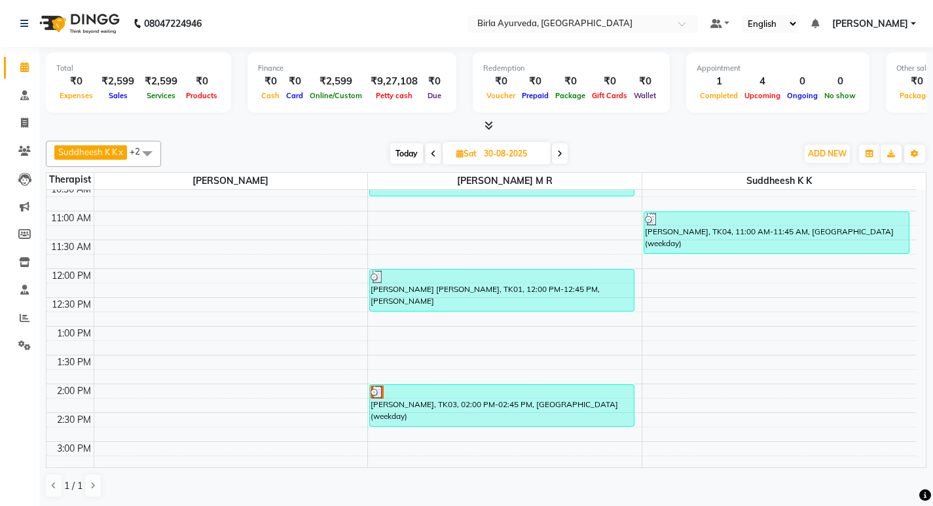
click at [561, 153] on icon at bounding box center [559, 154] width 5 height 8
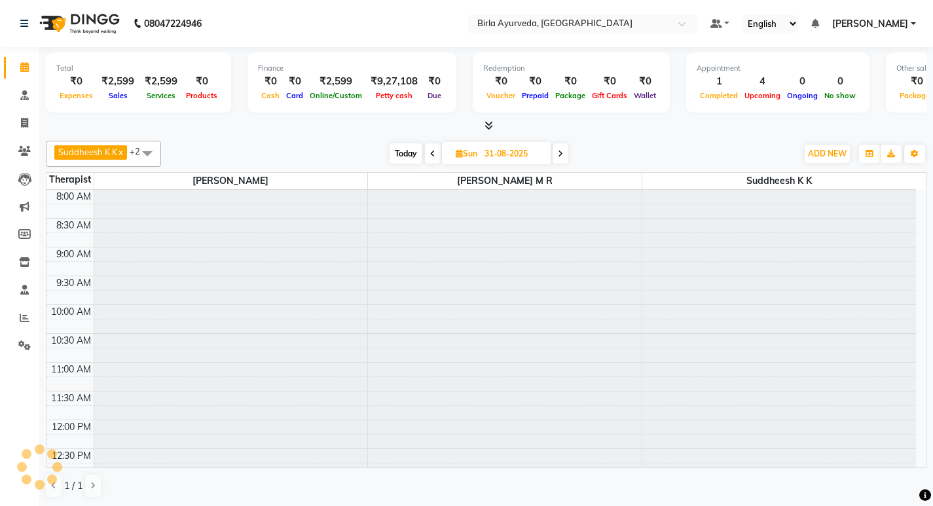
click at [561, 153] on icon at bounding box center [560, 154] width 5 height 8
click at [561, 153] on icon at bounding box center [561, 154] width 5 height 8
type input "02-09-2025"
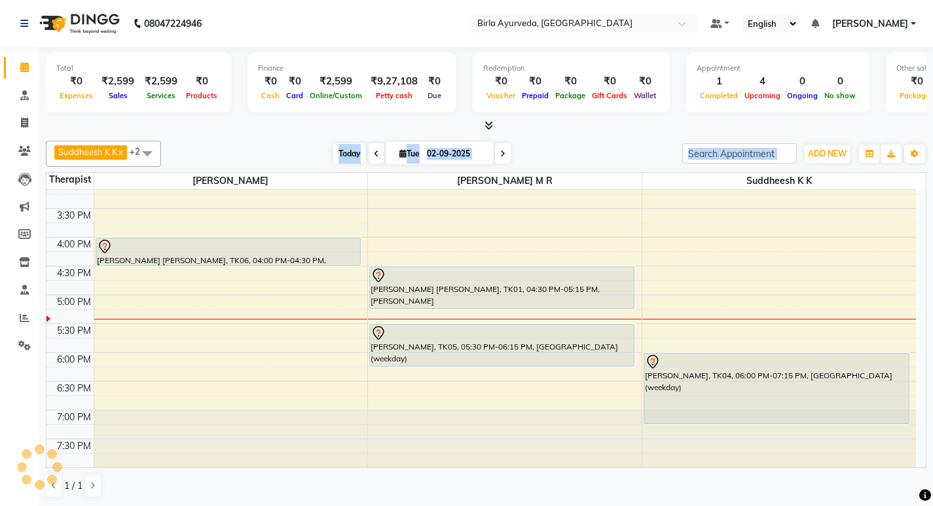
click at [343, 153] on span "Today" at bounding box center [349, 153] width 33 height 20
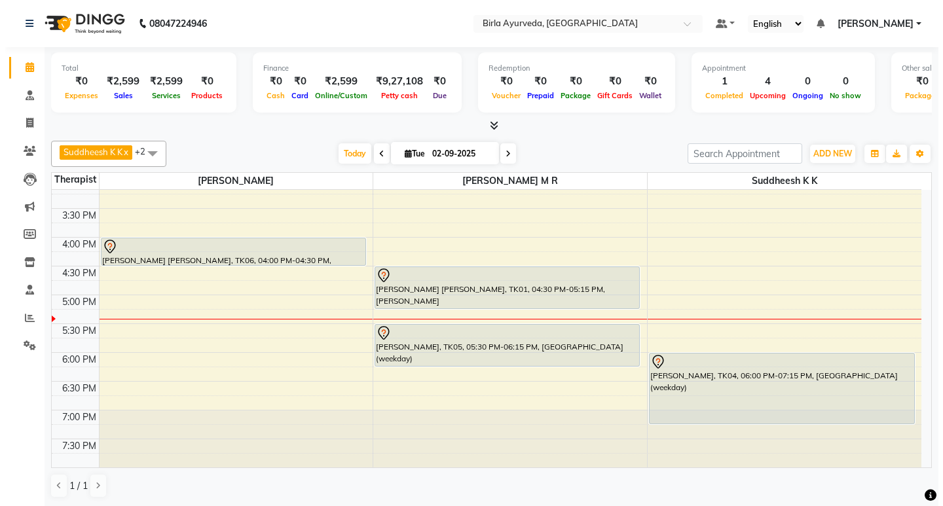
scroll to position [1, 0]
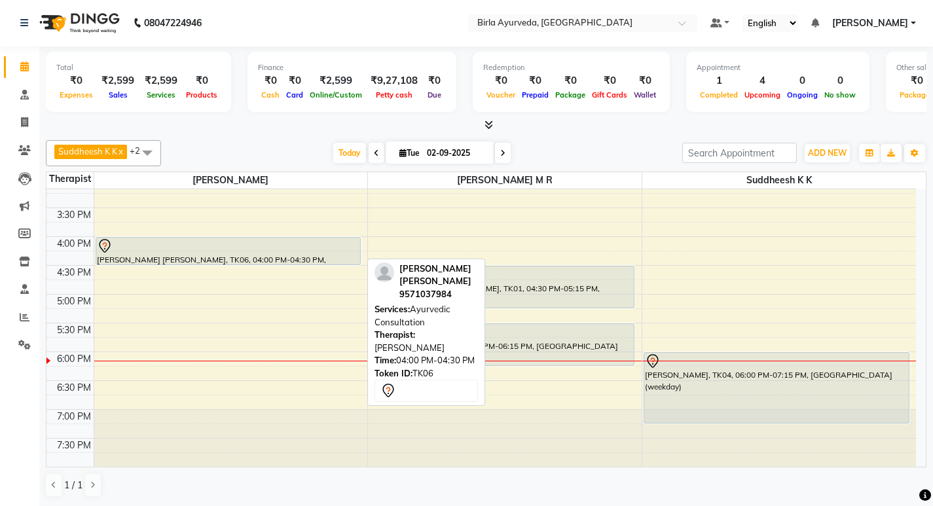
click at [210, 247] on div at bounding box center [228, 246] width 263 height 16
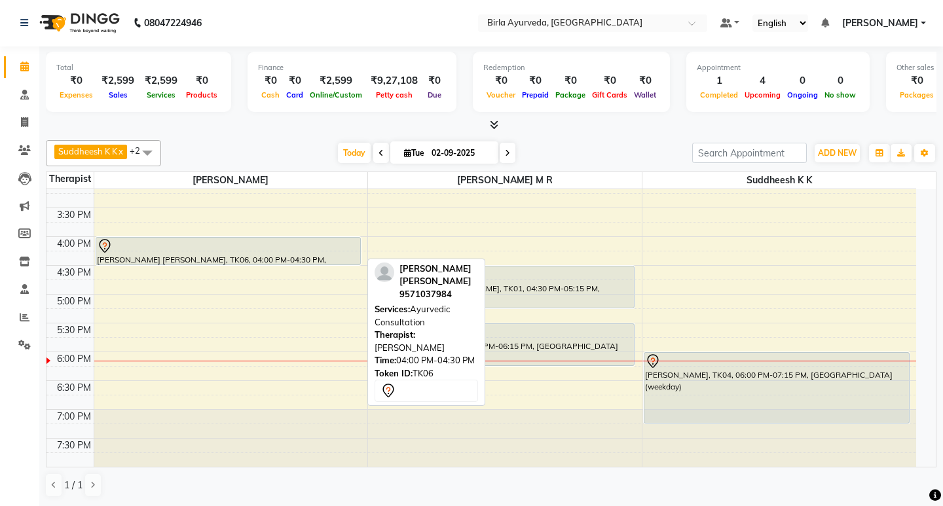
select select "7"
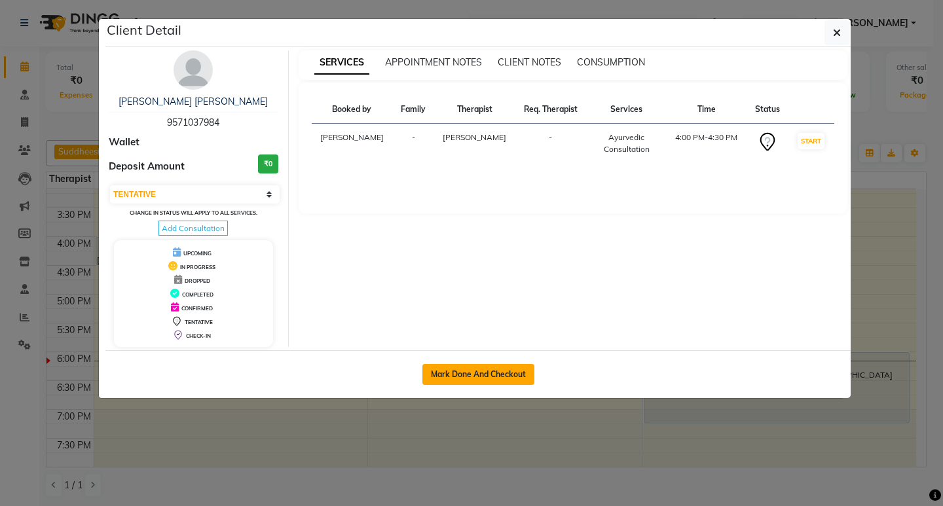
click at [478, 372] on button "Mark Done And Checkout" at bounding box center [478, 374] width 112 height 21
select select "6820"
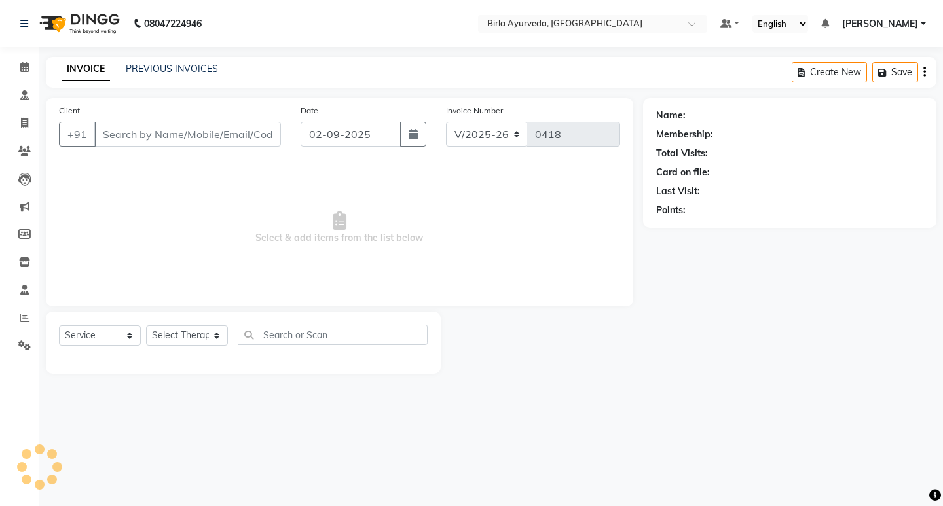
select select "package"
type input "9571037984"
select select "56900"
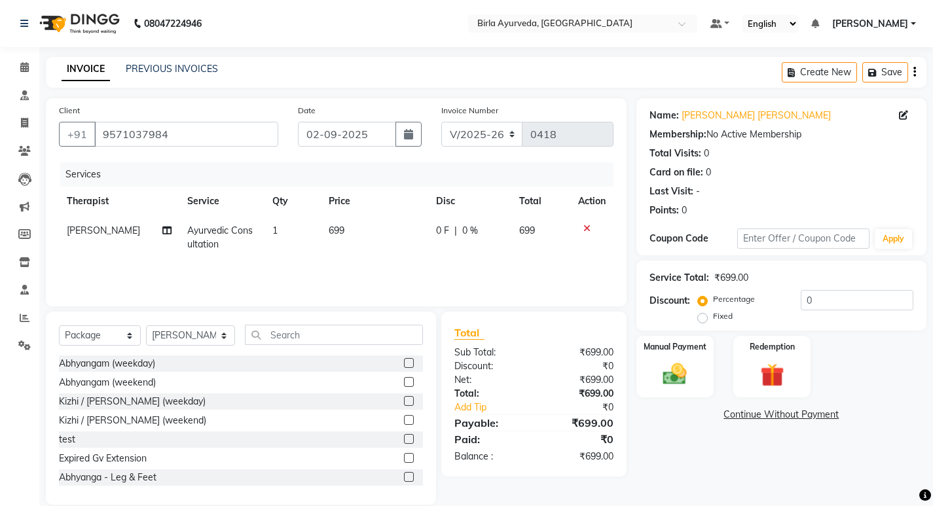
click at [444, 235] on span "0 F" at bounding box center [442, 231] width 13 height 14
select select "56900"
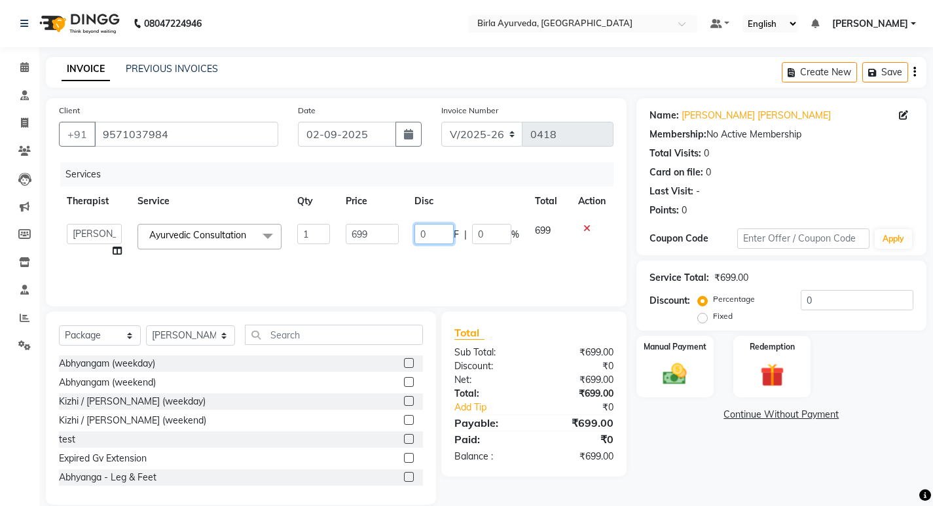
drag, startPoint x: 436, startPoint y: 233, endPoint x: 388, endPoint y: 231, distance: 47.8
click at [388, 231] on tr "[PERSON_NAME] Amala [PERSON_NAME] [PERSON_NAME] S [PERSON_NAME] [PERSON_NAME] […" at bounding box center [336, 241] width 555 height 50
type input "200"
click at [500, 271] on div "Services Therapist Service Qty Price Disc Total Action [PERSON_NAME] Amala [PER…" at bounding box center [336, 227] width 555 height 131
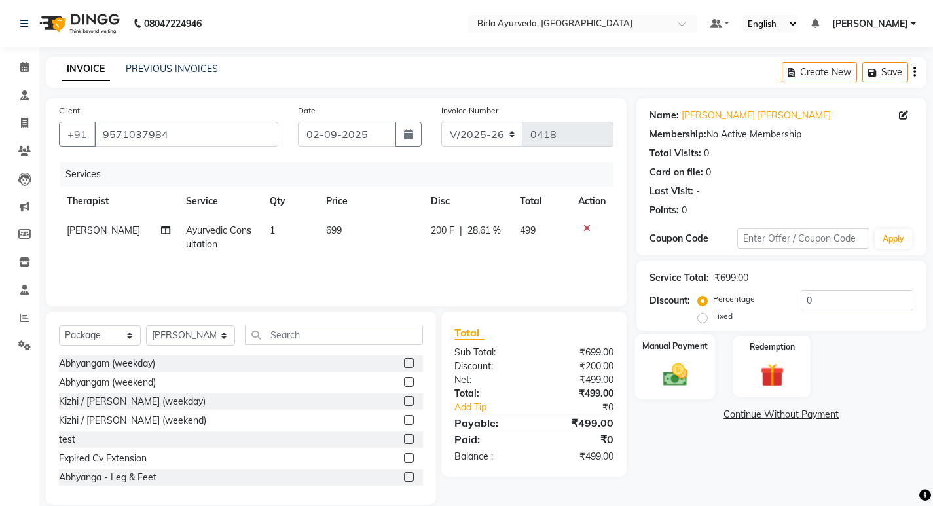
click at [678, 364] on img at bounding box center [675, 374] width 40 height 28
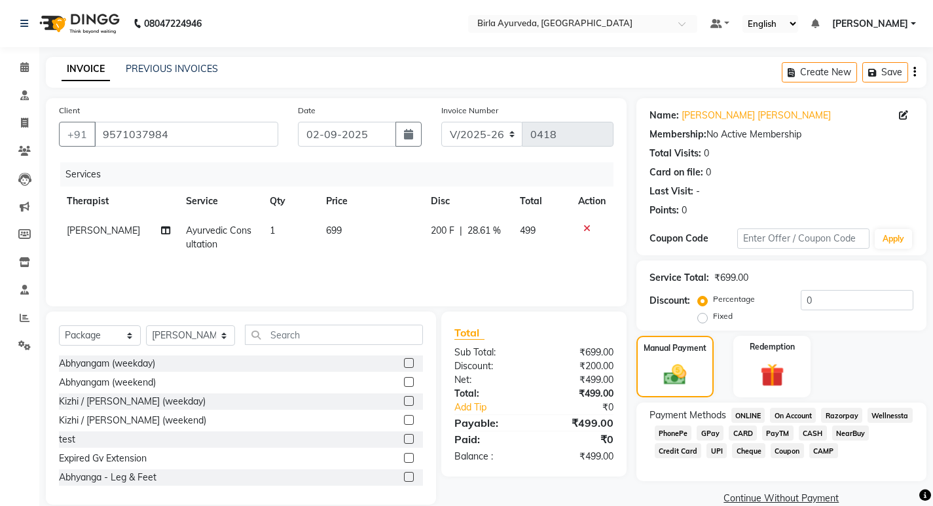
click at [743, 432] on span "CARD" at bounding box center [743, 433] width 28 height 15
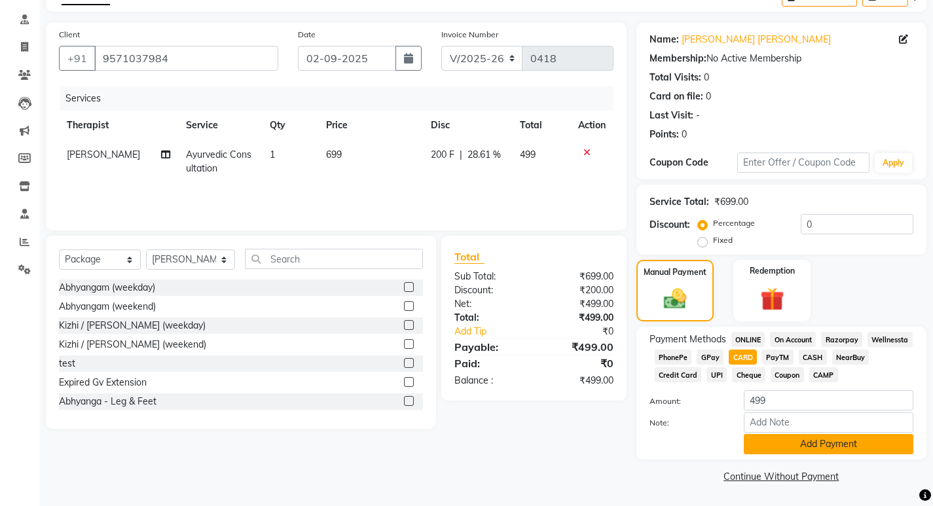
click at [808, 449] on button "Add Payment" at bounding box center [829, 444] width 170 height 20
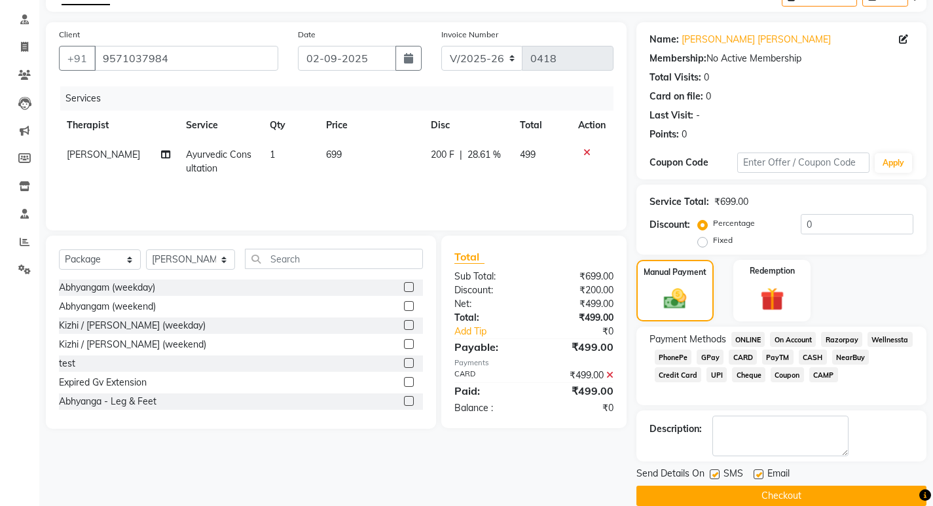
click at [758, 473] on label at bounding box center [759, 475] width 10 height 10
click at [758, 473] on input "checkbox" at bounding box center [758, 475] width 9 height 9
checkbox input "false"
click at [711, 473] on label at bounding box center [715, 475] width 10 height 10
click at [711, 473] on input "checkbox" at bounding box center [714, 475] width 9 height 9
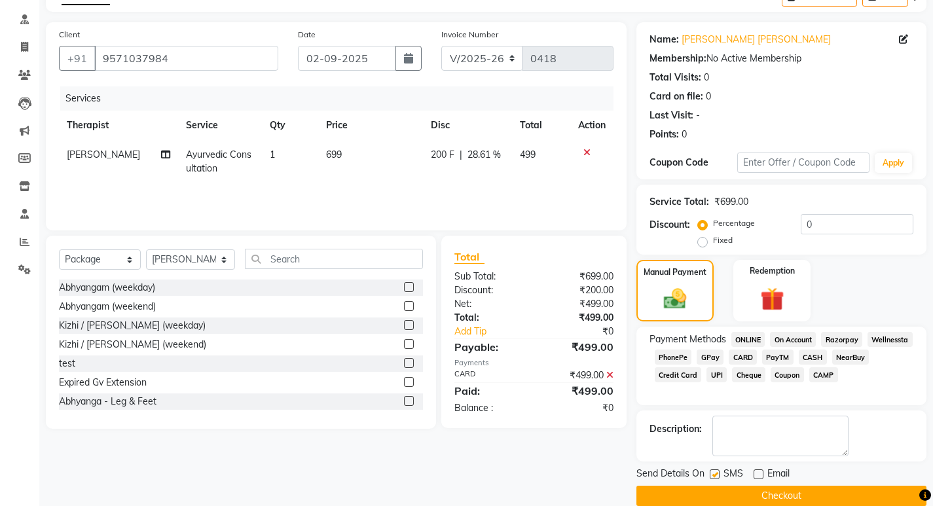
checkbox input "false"
click at [760, 494] on button "Checkout" at bounding box center [782, 496] width 290 height 20
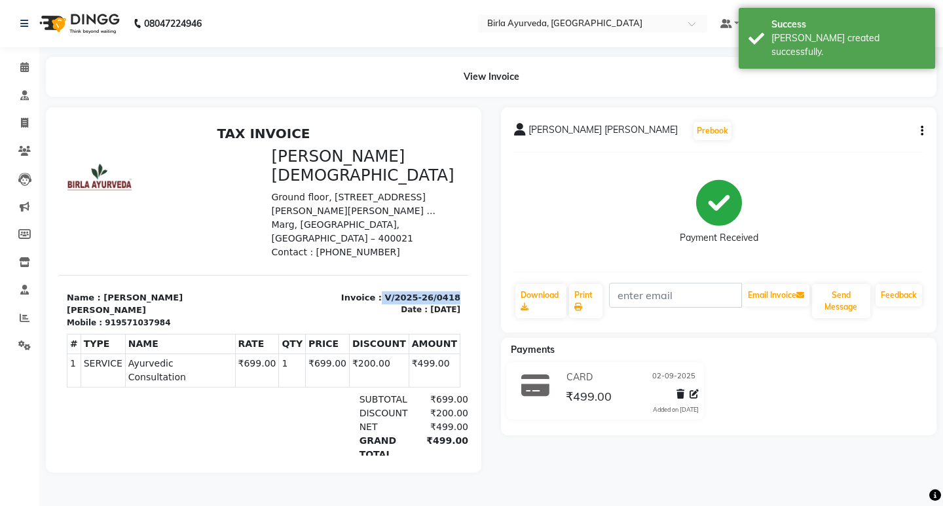
drag, startPoint x: 380, startPoint y: 265, endPoint x: 451, endPoint y: 267, distance: 70.8
click at [451, 267] on html "TAX INVOICE Birla [DEMOGRAPHIC_DATA] [STREET_ADDRESS][PERSON_NAME][PERSON_NAME]…" at bounding box center [263, 323] width 409 height 405
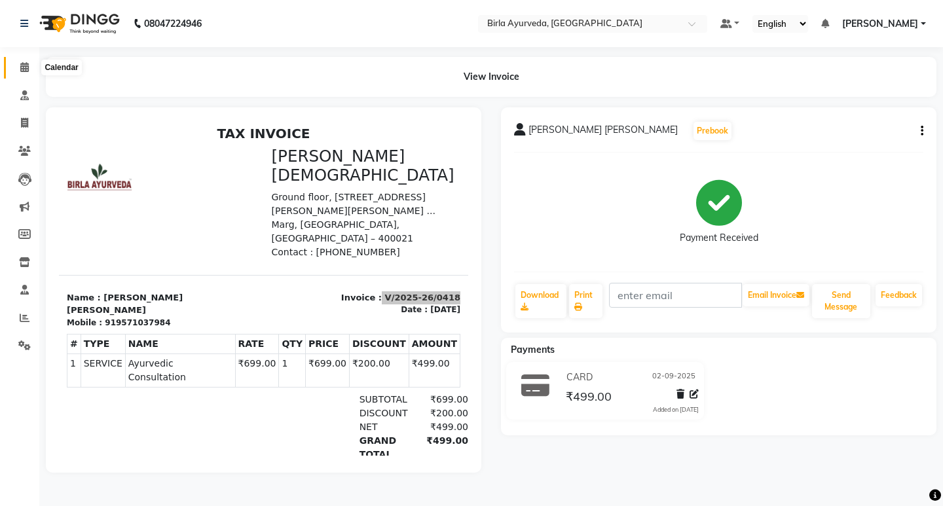
click at [27, 71] on icon at bounding box center [24, 67] width 9 height 10
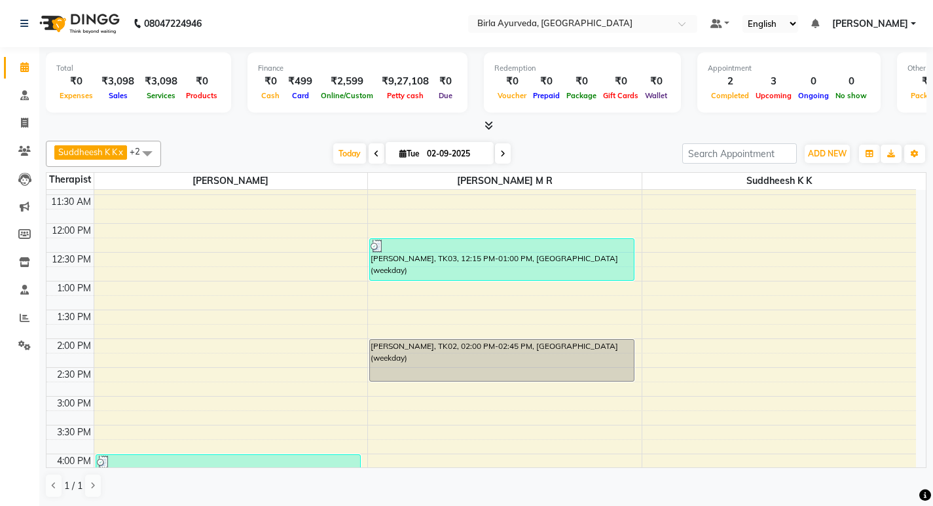
scroll to position [393, 0]
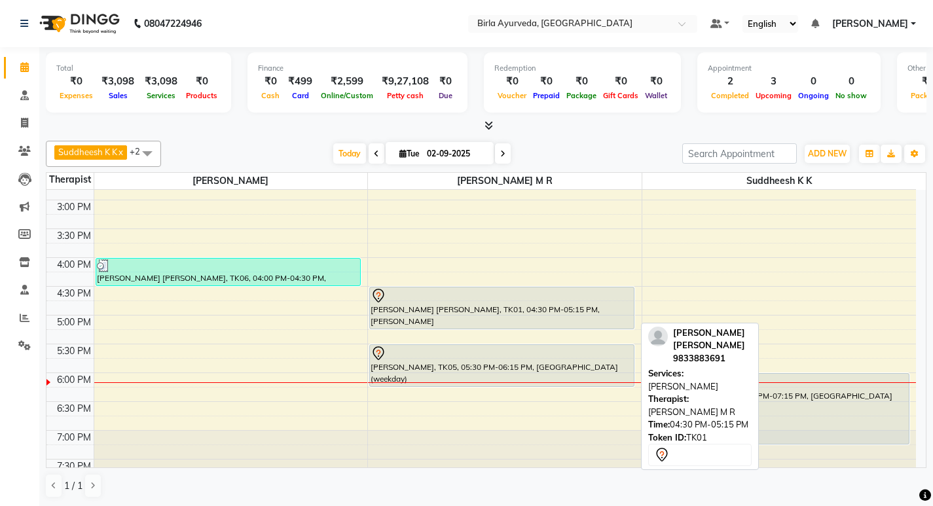
click at [409, 300] on div at bounding box center [502, 296] width 263 height 16
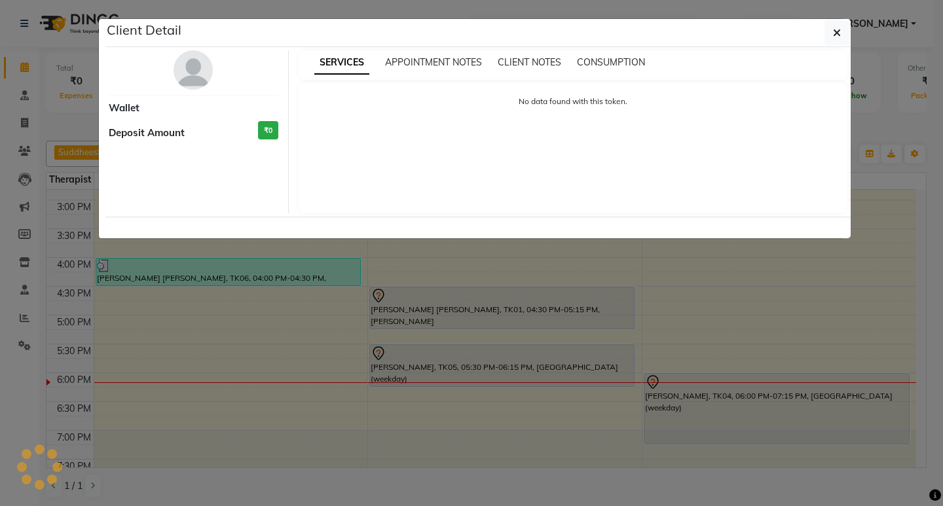
select select "7"
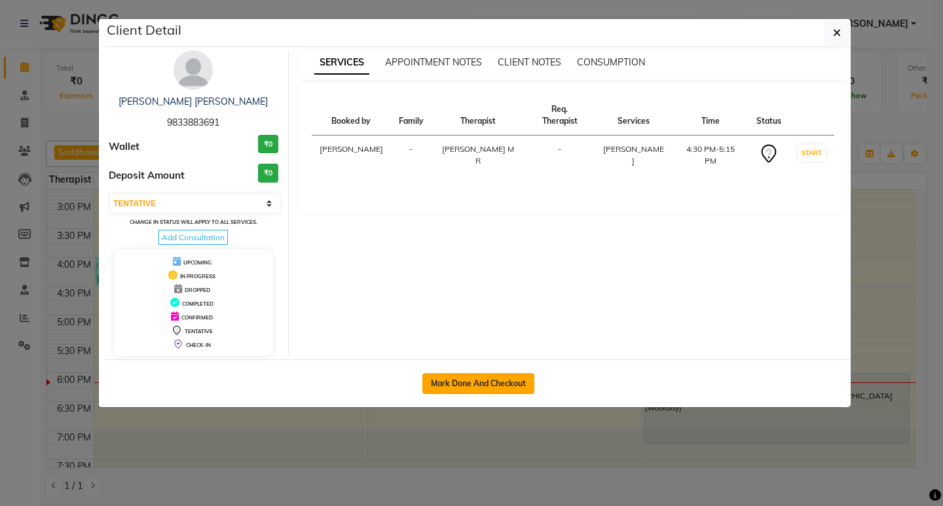
click at [483, 390] on button "Mark Done And Checkout" at bounding box center [478, 383] width 112 height 21
select select "6820"
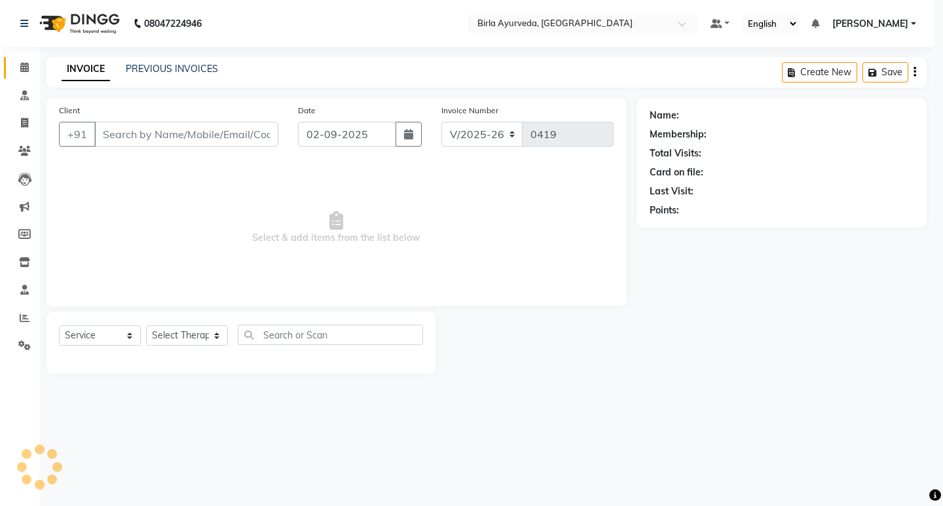
select select "package"
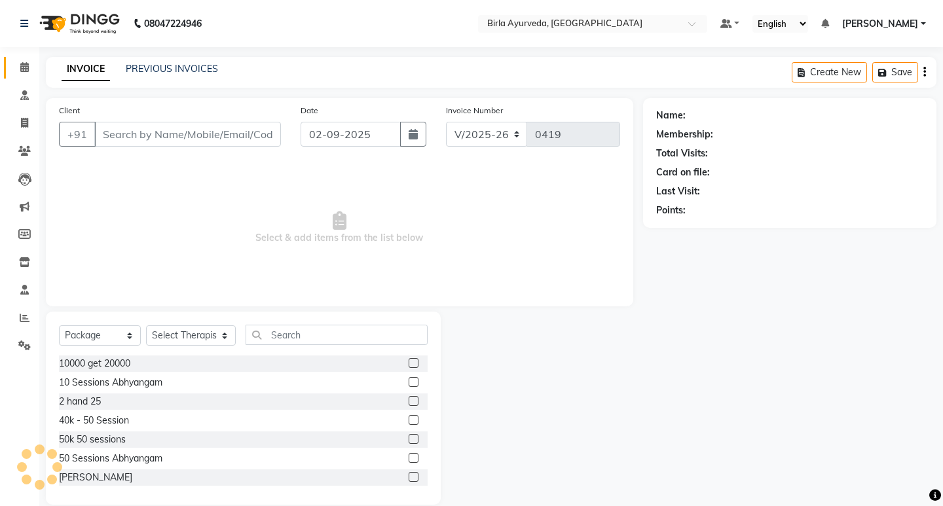
type input "9833883691"
select select "56922"
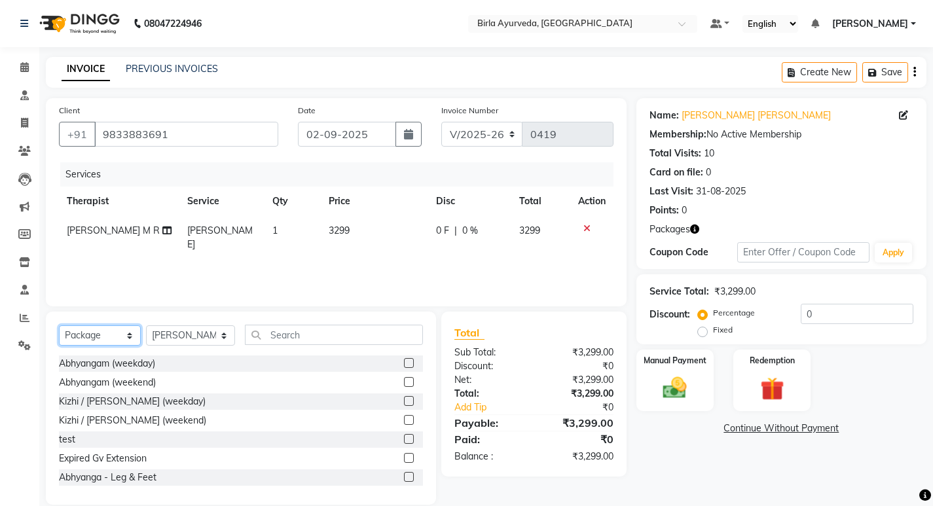
click at [106, 335] on select "Select Service Product Membership Package Voucher Prepaid Gift Card" at bounding box center [100, 335] width 82 height 20
select select "service"
click at [59, 325] on select "Select Service Product Membership Package Voucher Prepaid Gift Card" at bounding box center [100, 335] width 82 height 20
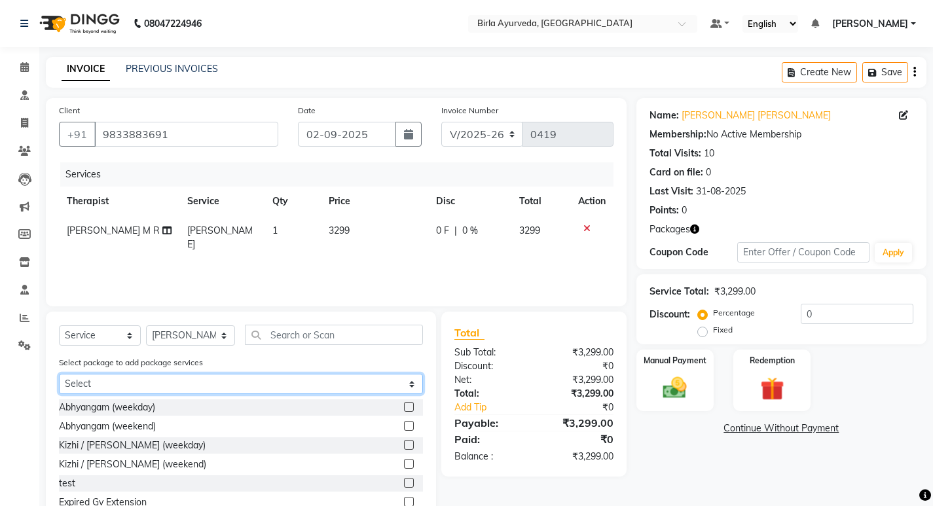
click at [221, 384] on select "Select mrs [PERSON_NAME]" at bounding box center [241, 384] width 364 height 20
select select "1: Object"
click at [59, 374] on select "Select mrs [PERSON_NAME]" at bounding box center [241, 384] width 364 height 20
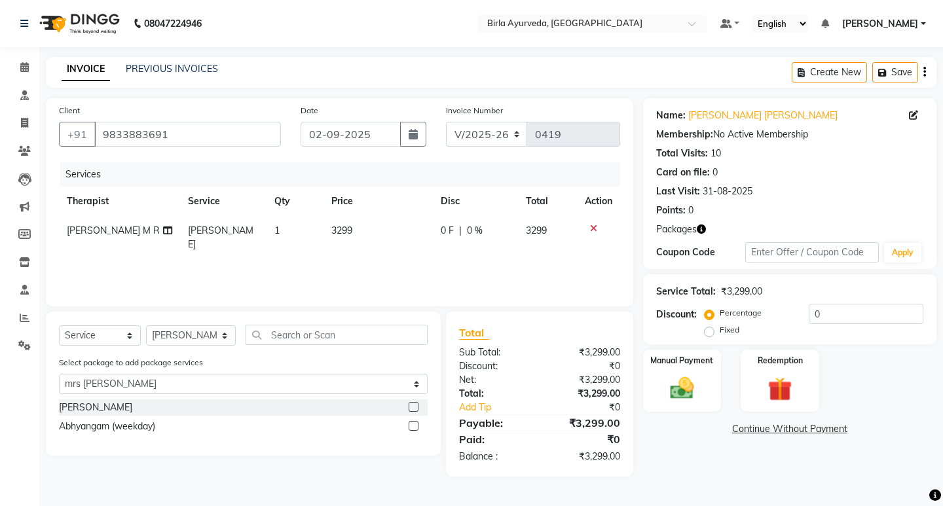
click at [191, 403] on div "[PERSON_NAME]" at bounding box center [243, 407] width 369 height 16
click at [418, 403] on div at bounding box center [418, 407] width 19 height 16
click at [410, 403] on label at bounding box center [414, 407] width 10 height 10
click at [410, 403] on input "checkbox" at bounding box center [413, 407] width 9 height 9
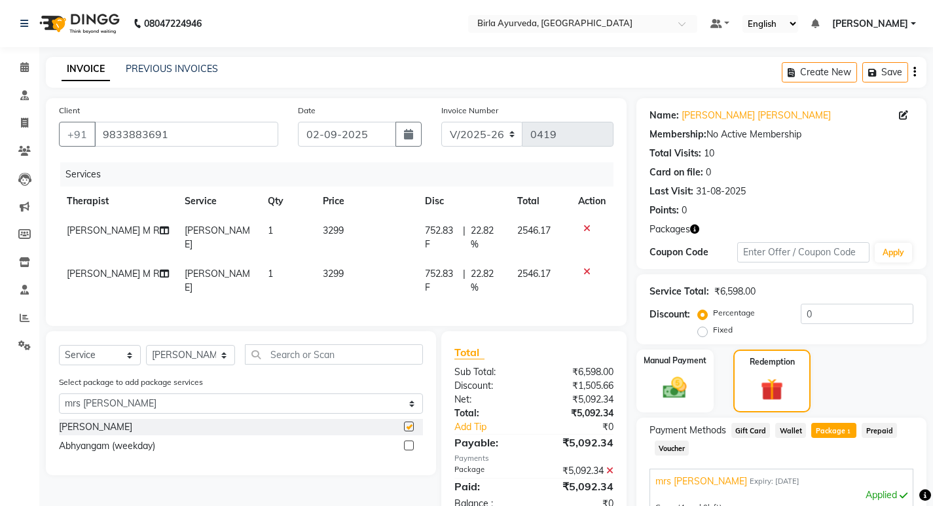
checkbox input "false"
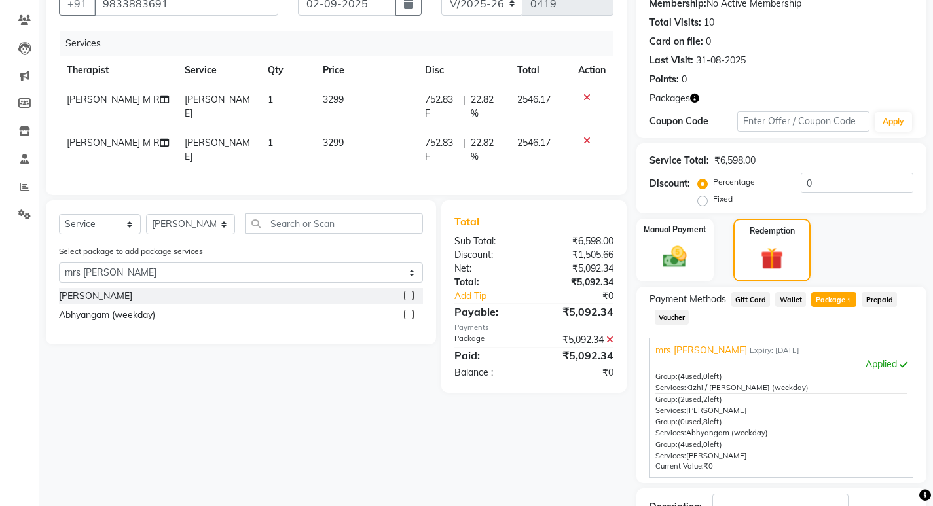
click at [586, 96] on icon at bounding box center [587, 97] width 7 height 9
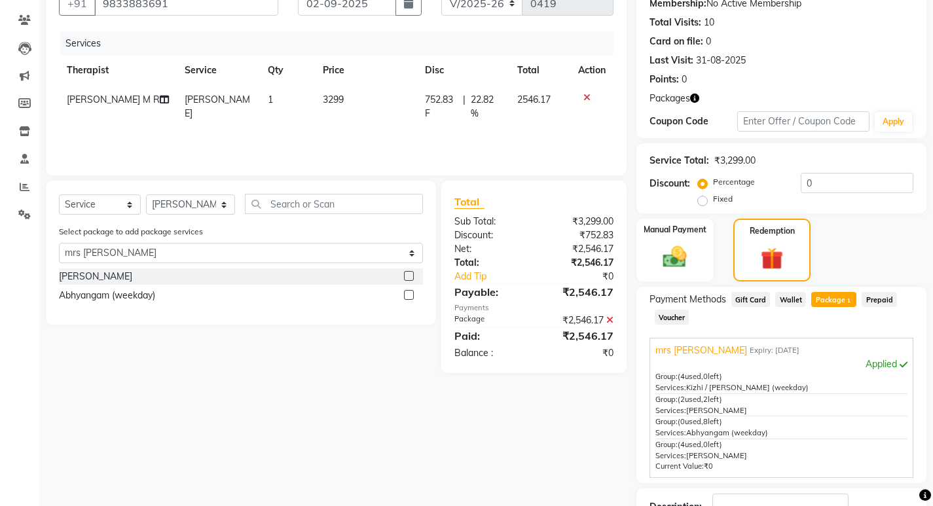
scroll to position [229, 0]
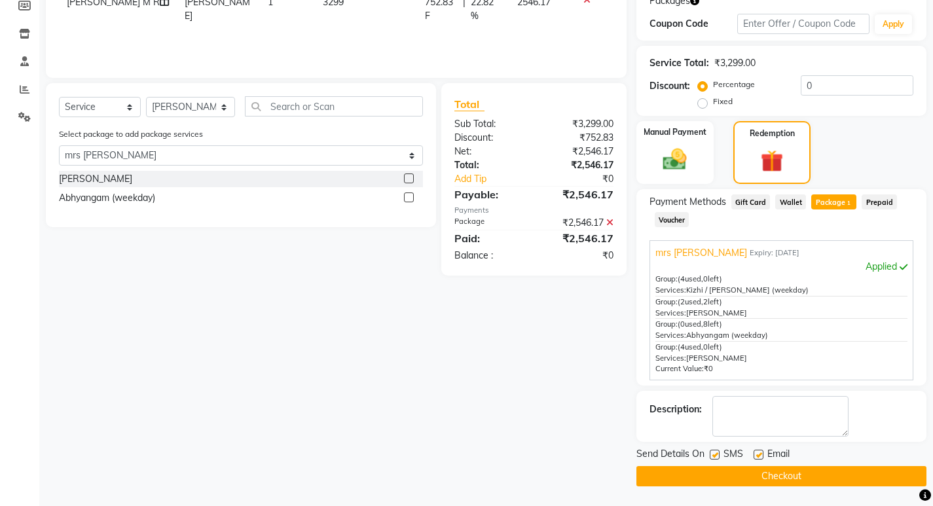
click at [760, 456] on label at bounding box center [759, 455] width 10 height 10
click at [760, 456] on input "checkbox" at bounding box center [758, 455] width 9 height 9
checkbox input "false"
click at [712, 451] on label at bounding box center [715, 455] width 10 height 10
click at [712, 451] on input "checkbox" at bounding box center [714, 455] width 9 height 9
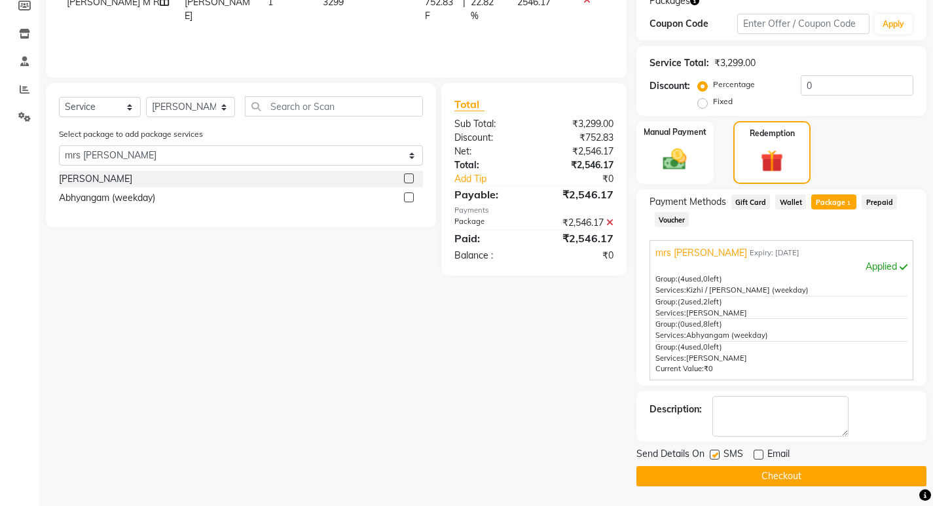
checkbox input "false"
click at [763, 474] on button "Checkout" at bounding box center [782, 476] width 290 height 20
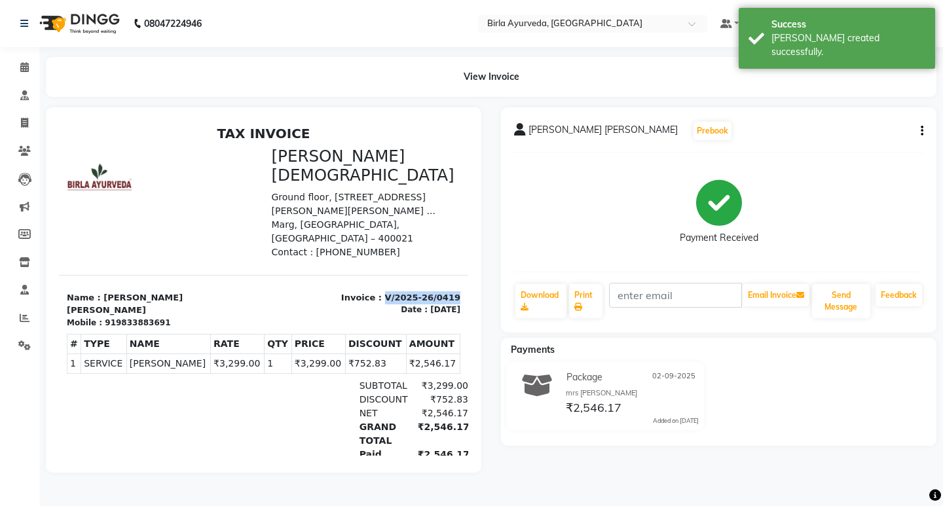
drag, startPoint x: 375, startPoint y: 263, endPoint x: 442, endPoint y: 262, distance: 66.8
click at [442, 291] on div "Invoice : V/2025-26/0419 Date : [DATE]" at bounding box center [366, 309] width 205 height 37
copy p "V/2025-26/0419"
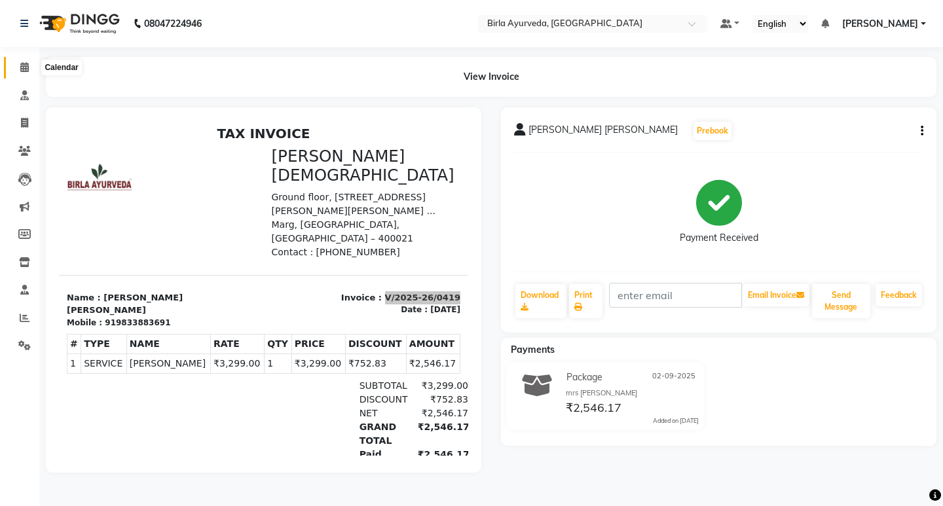
click at [23, 69] on icon at bounding box center [24, 67] width 9 height 10
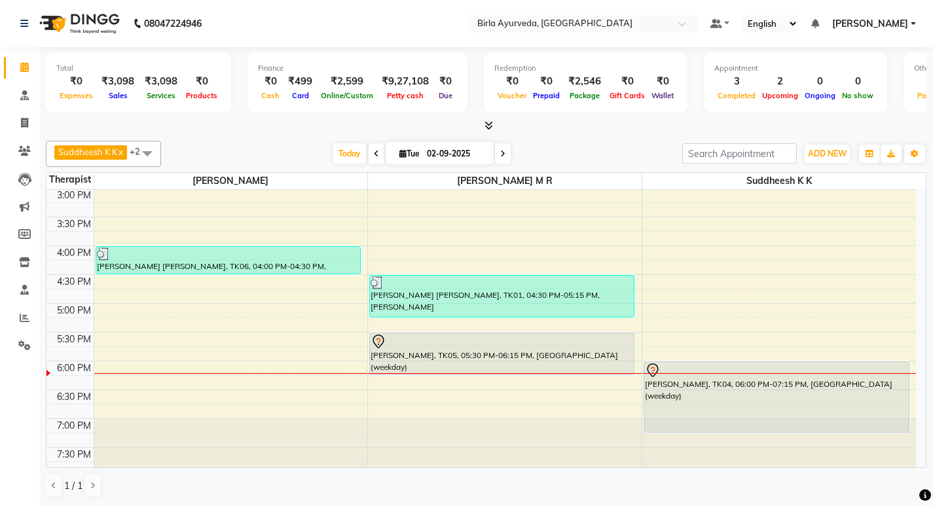
scroll to position [413, 0]
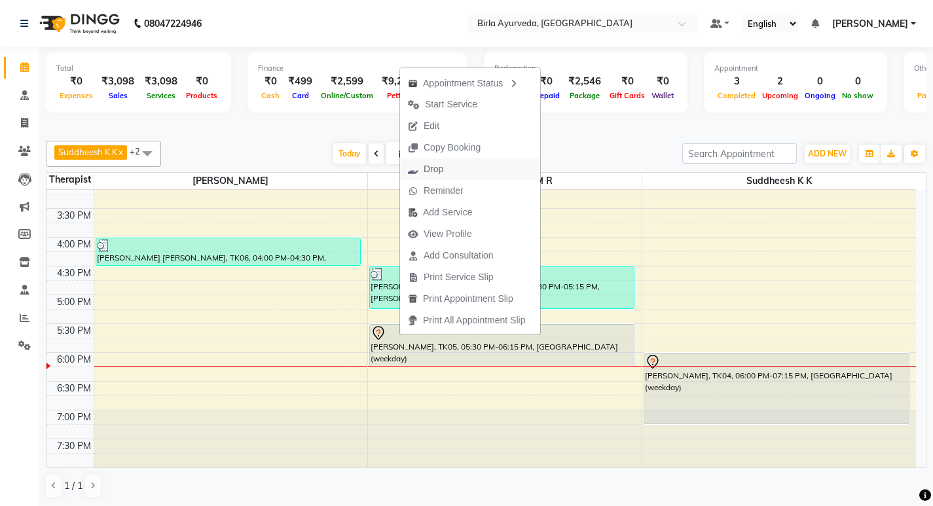
click at [430, 164] on span "Drop" at bounding box center [434, 169] width 20 height 14
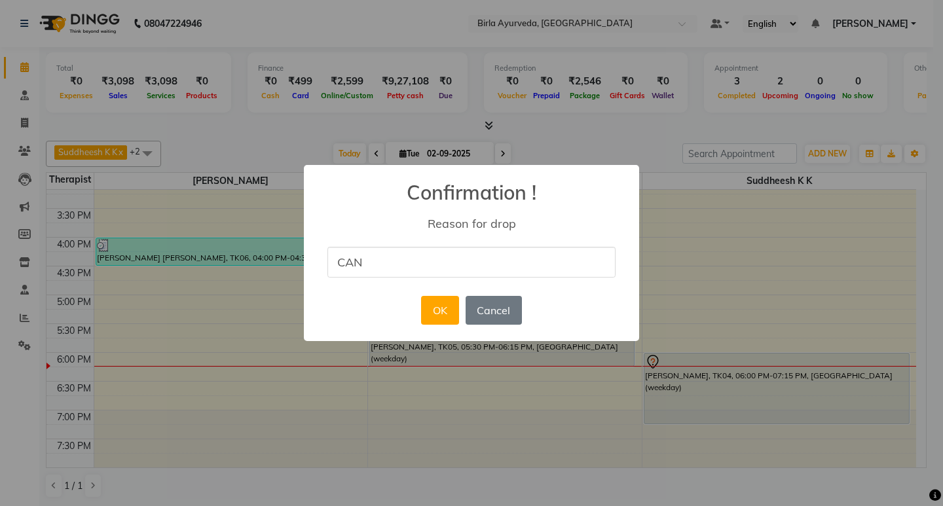
type input "cancelled the appointment"
click at [439, 314] on button "OK" at bounding box center [439, 310] width 37 height 29
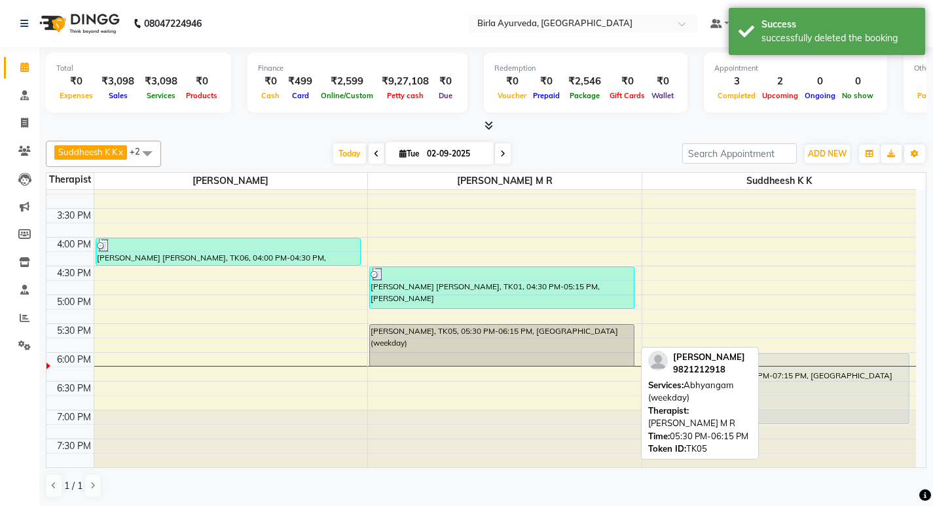
click at [382, 363] on div "[PERSON_NAME], TK05, 05:30 PM-06:15 PM, [GEOGRAPHIC_DATA] (weekday)" at bounding box center [502, 345] width 264 height 41
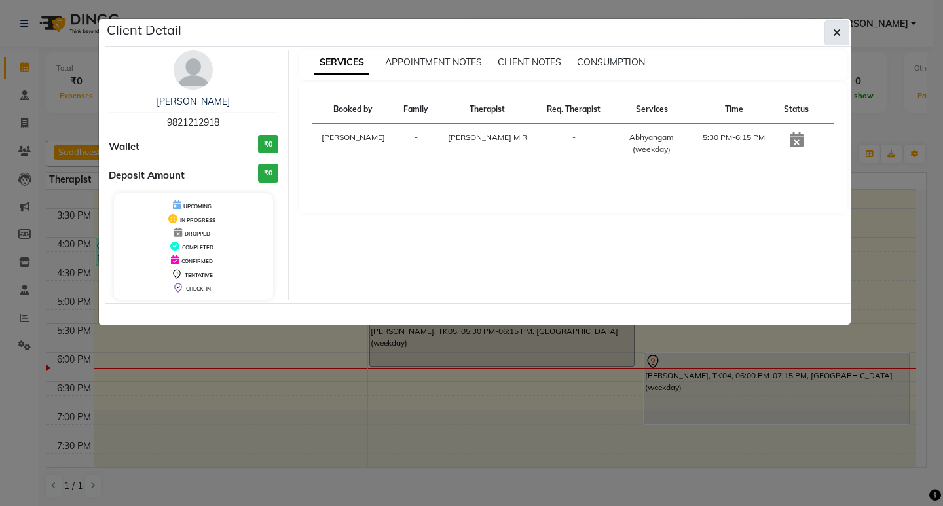
click at [836, 33] on icon "button" at bounding box center [837, 33] width 8 height 10
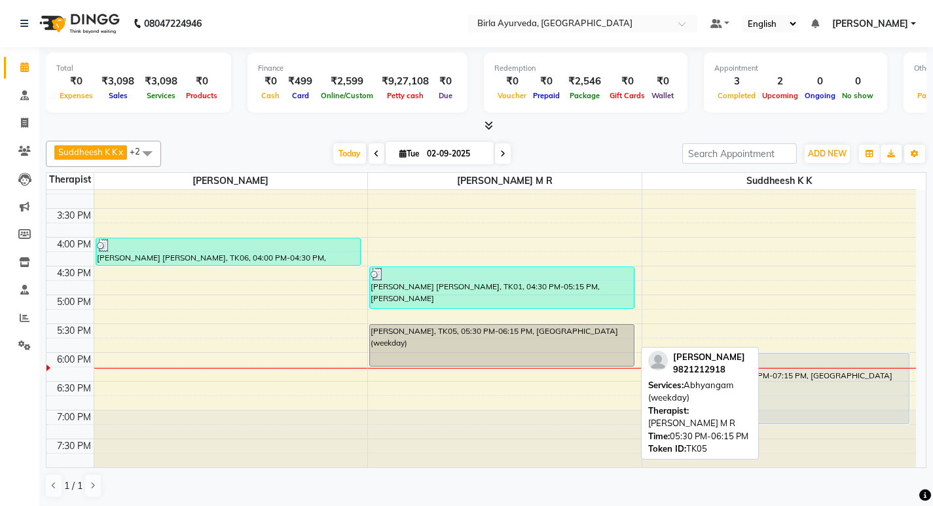
click at [373, 364] on div "[PERSON_NAME], TK05, 05:30 PM-06:15 PM, [GEOGRAPHIC_DATA] (weekday)" at bounding box center [502, 345] width 264 height 41
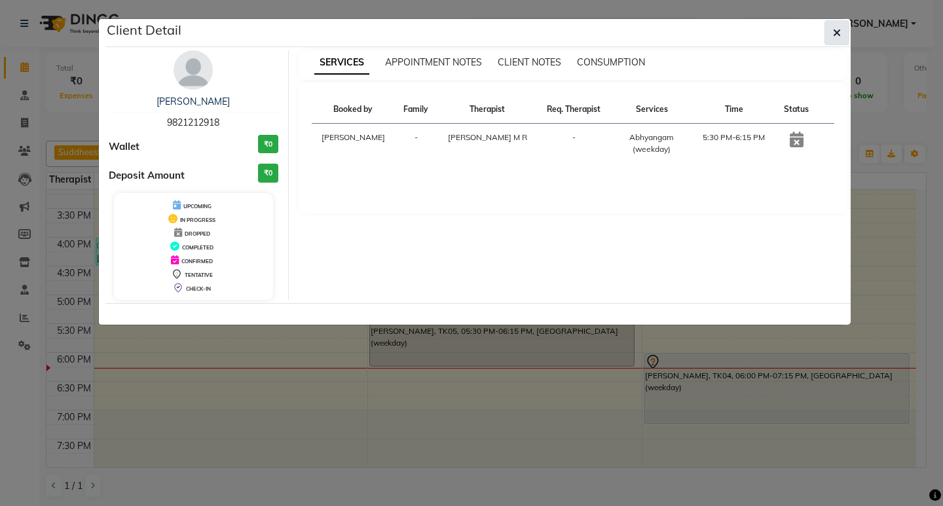
click at [834, 28] on icon "button" at bounding box center [837, 33] width 8 height 10
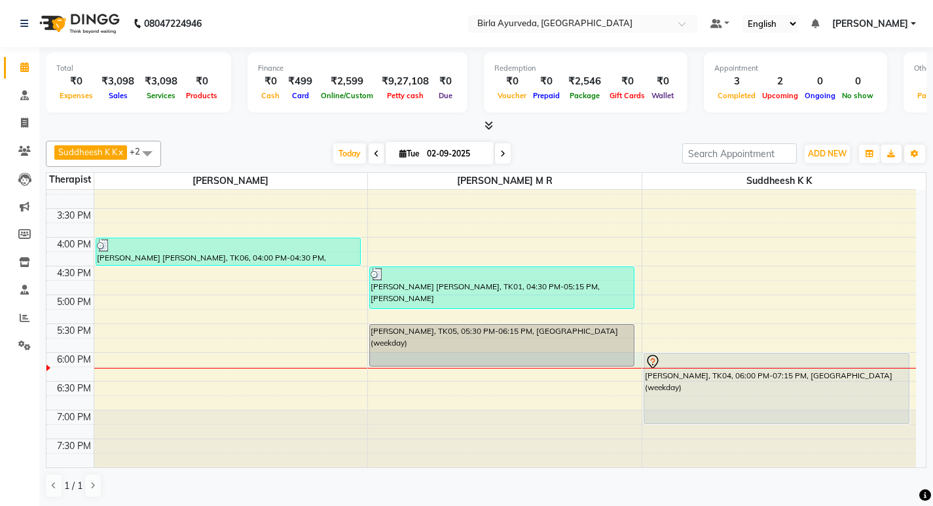
click at [370, 367] on div "[PERSON_NAME], TK05, 05:30 PM-06:15 PM, [GEOGRAPHIC_DATA] (weekday)" at bounding box center [501, 345] width 265 height 43
select select "56922"
select select "tentative"
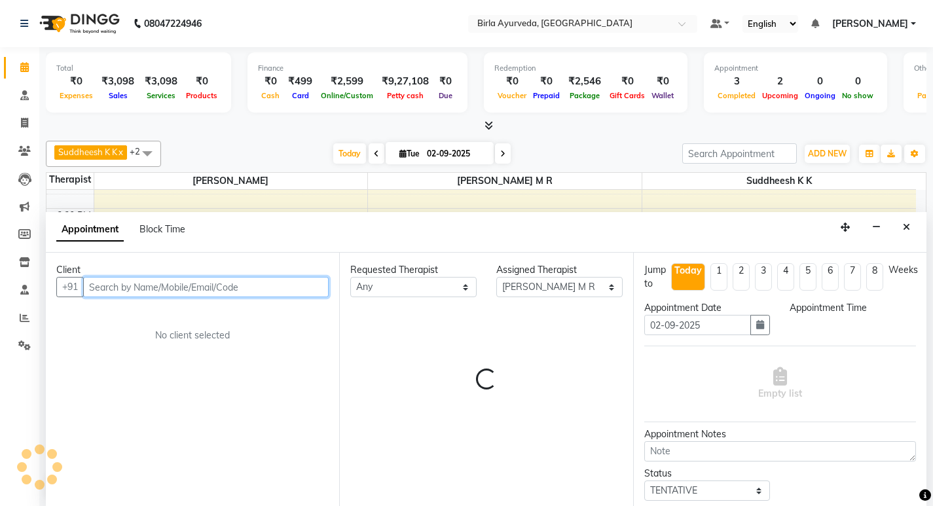
select select "1080"
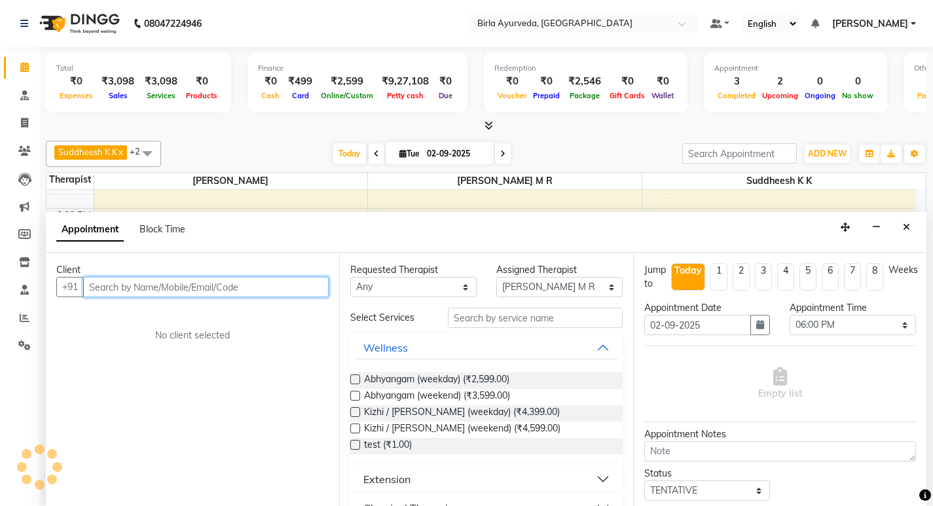
scroll to position [1, 0]
click at [261, 290] on input "text" at bounding box center [206, 286] width 246 height 20
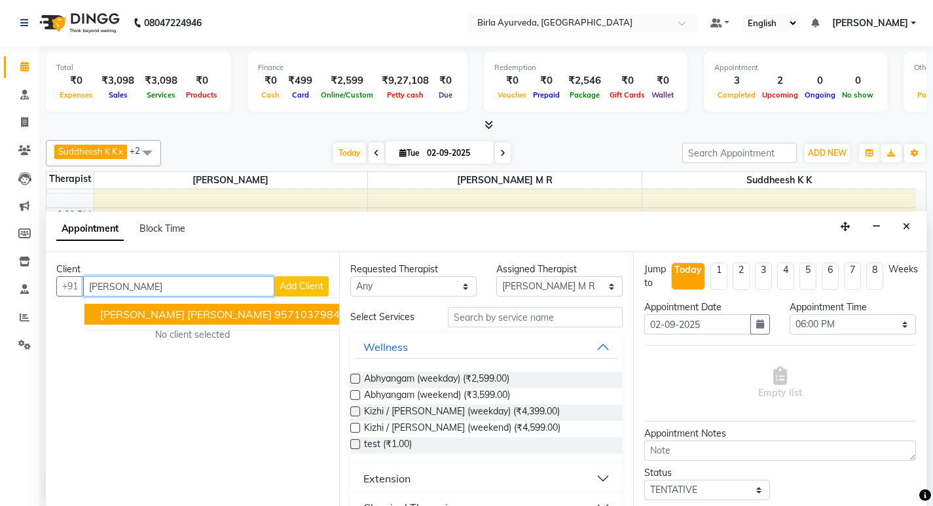
click at [274, 312] on ngb-highlight "9571037984" at bounding box center [306, 314] width 65 height 13
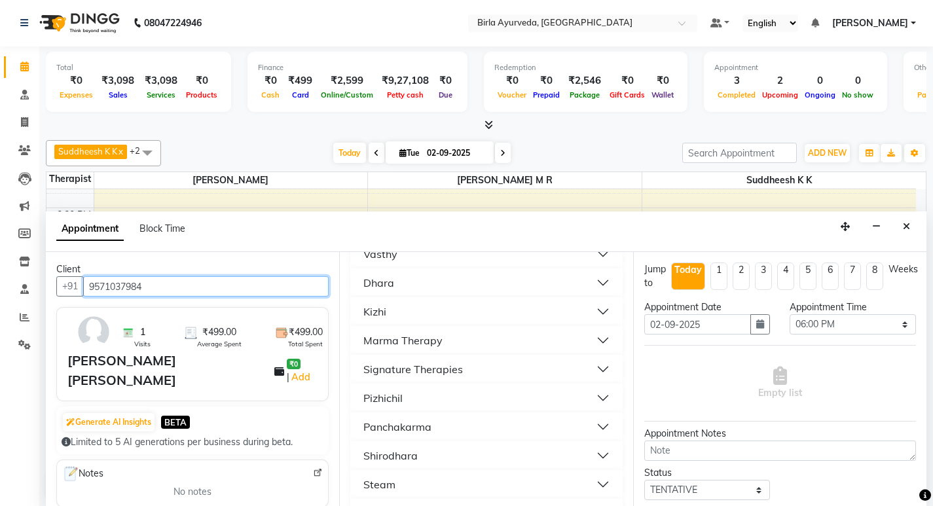
scroll to position [458, 0]
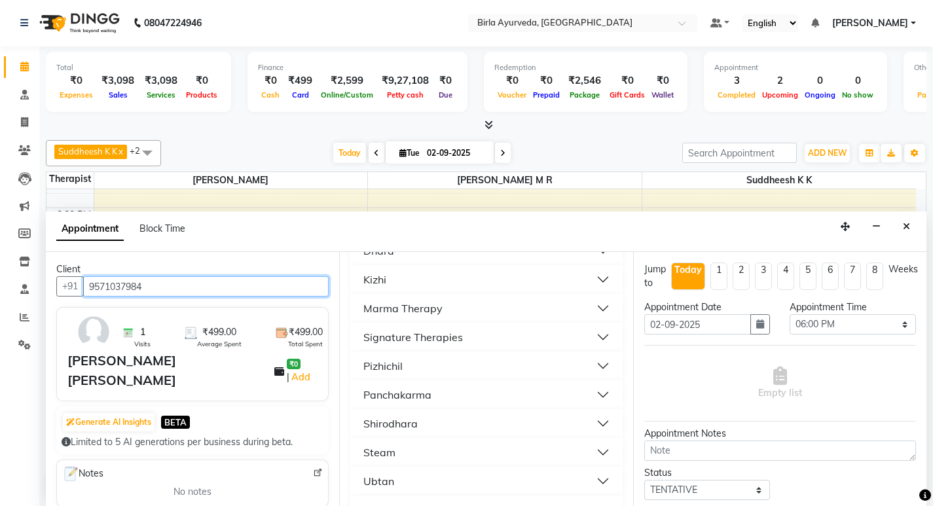
type input "9571037984"
click at [434, 423] on button "Shirodhara" at bounding box center [486, 424] width 261 height 24
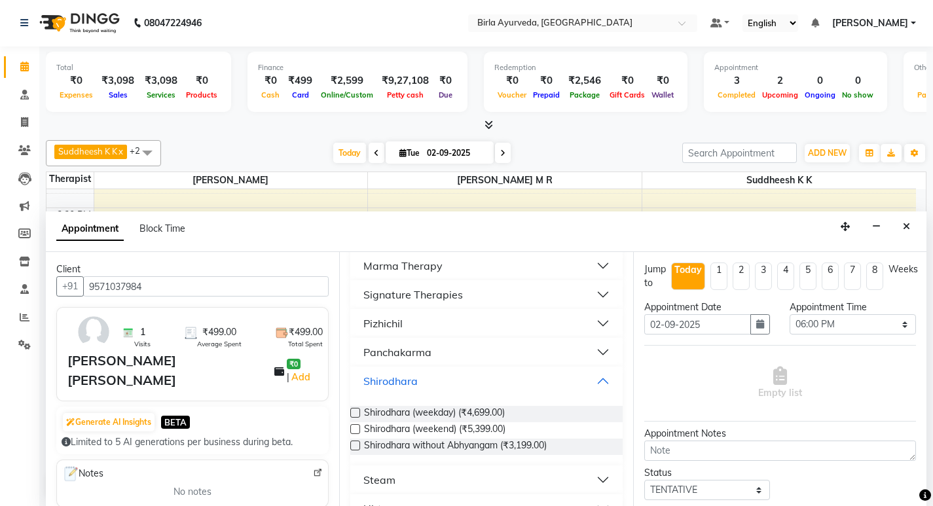
scroll to position [524, 0]
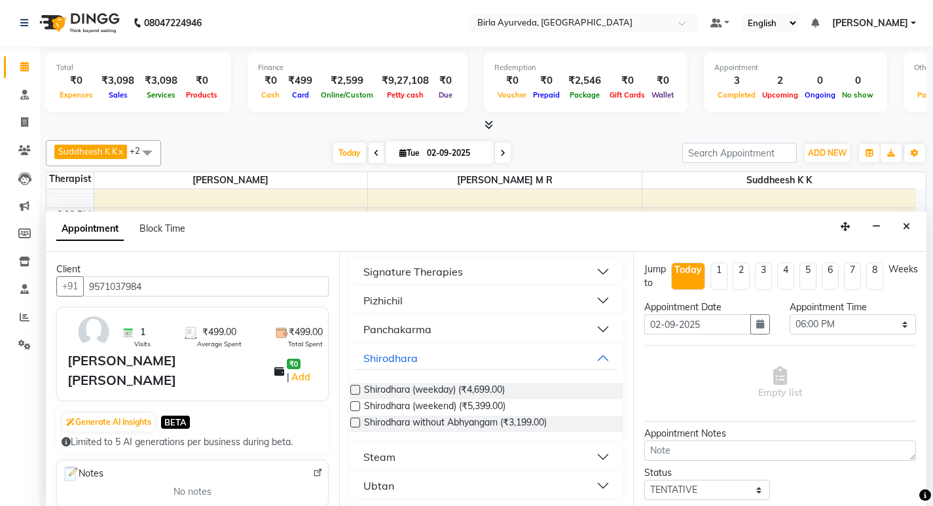
click at [355, 392] on label at bounding box center [355, 390] width 10 height 10
click at [355, 392] on input "checkbox" at bounding box center [354, 391] width 9 height 9
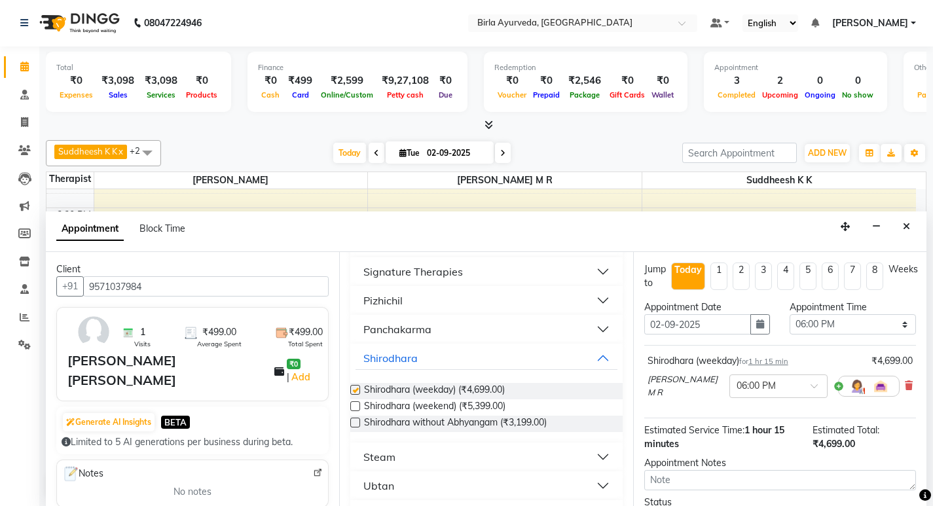
checkbox input "false"
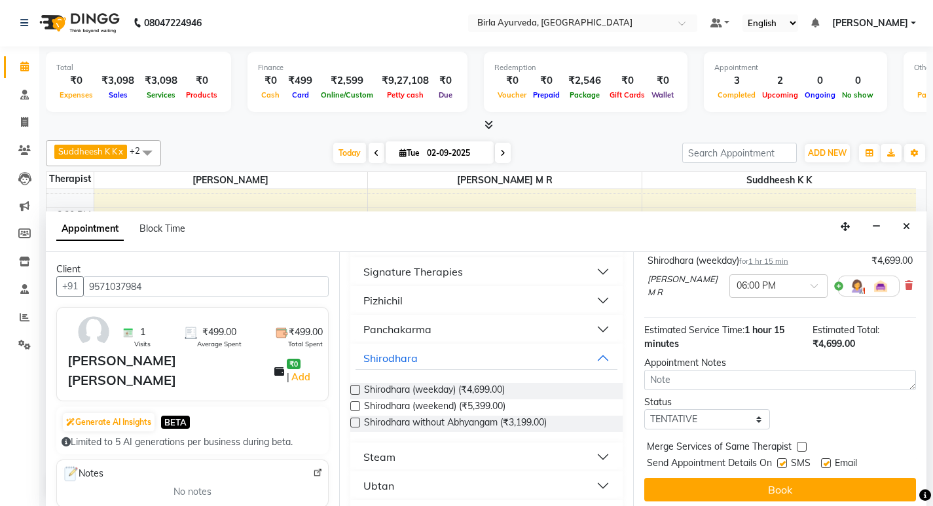
scroll to position [104, 0]
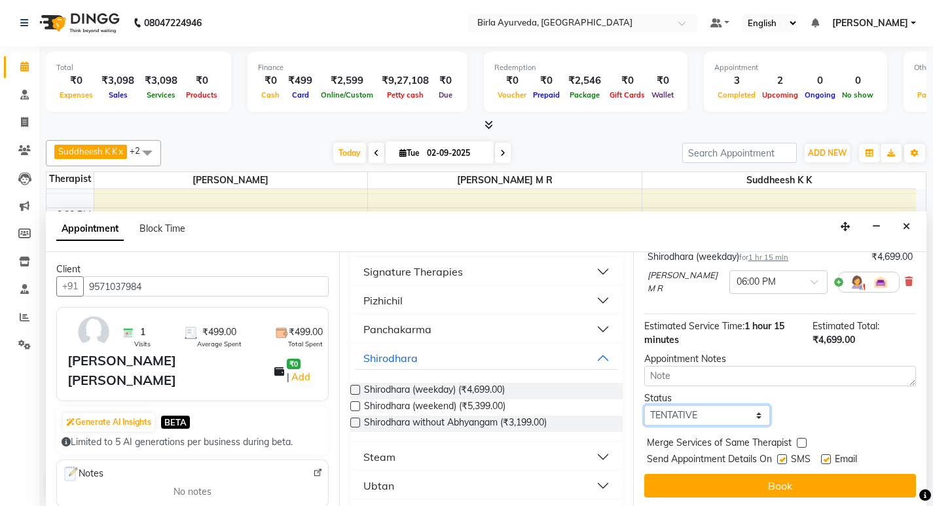
click at [718, 412] on select "Select TENTATIVE CONFIRM CHECK-IN UPCOMING" at bounding box center [707, 415] width 126 height 20
select select "confirm booking"
click at [644, 405] on select "Select TENTATIVE CONFIRM CHECK-IN UPCOMING" at bounding box center [707, 415] width 126 height 20
click at [783, 457] on label at bounding box center [782, 459] width 10 height 10
click at [783, 457] on input "checkbox" at bounding box center [781, 460] width 9 height 9
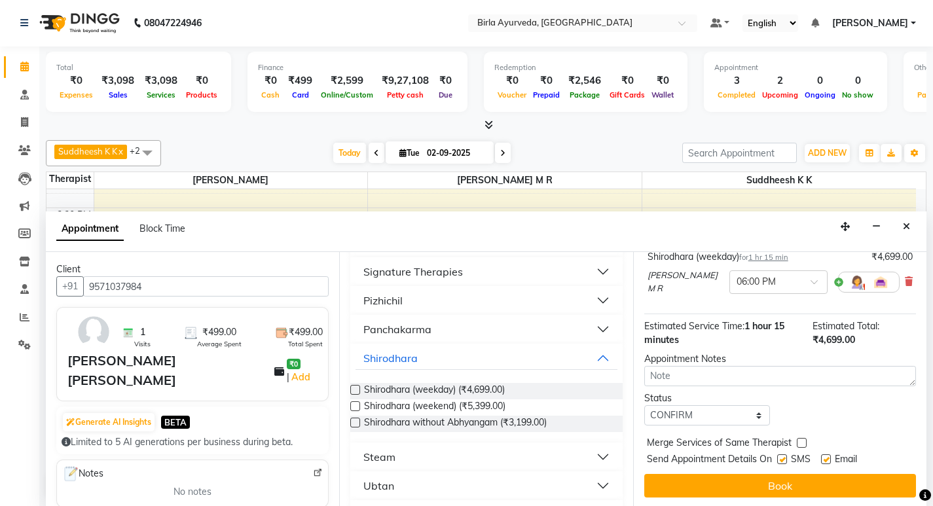
checkbox input "false"
click at [826, 459] on label at bounding box center [826, 459] width 10 height 10
click at [826, 459] on input "checkbox" at bounding box center [825, 460] width 9 height 9
checkbox input "false"
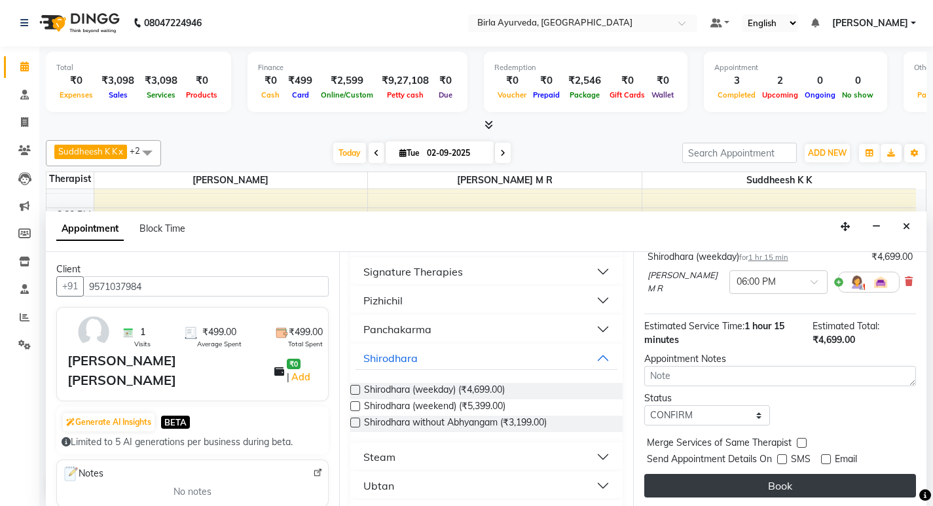
click at [769, 485] on button "Book" at bounding box center [780, 486] width 272 height 24
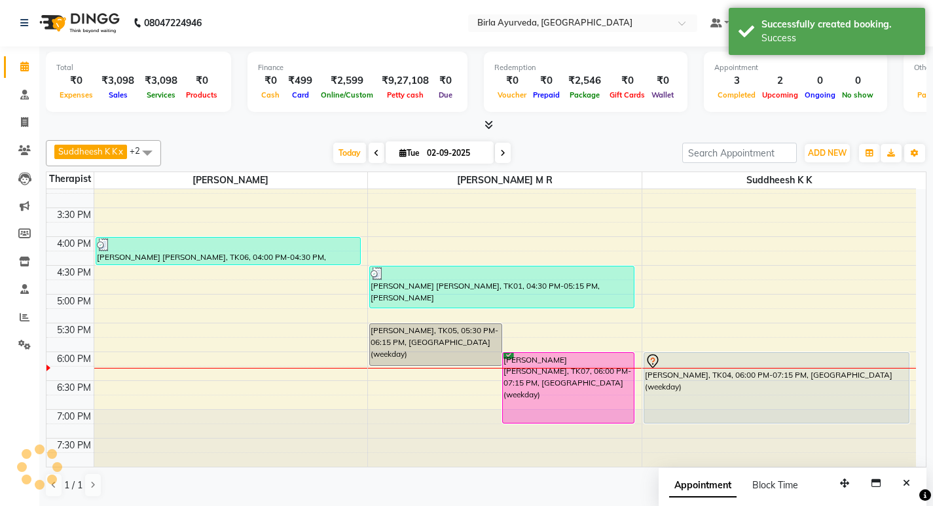
scroll to position [0, 0]
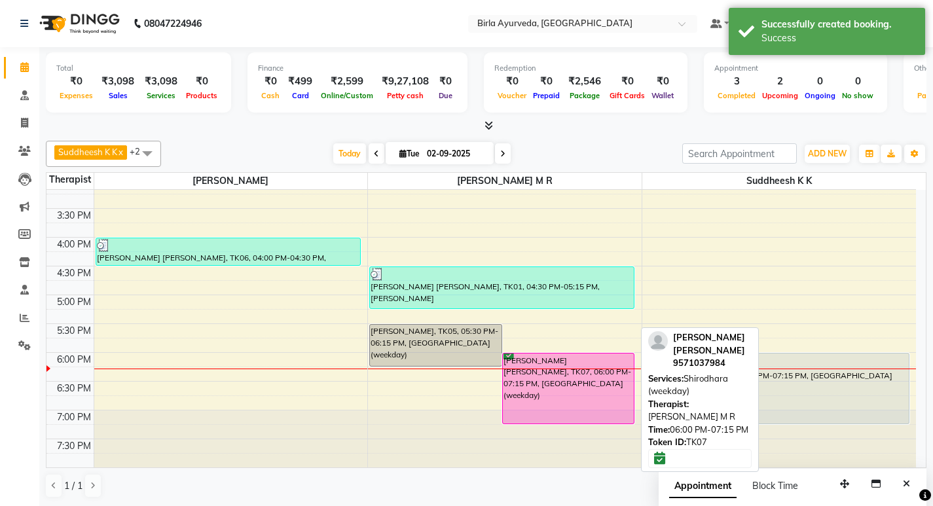
click at [529, 358] on div "[PERSON_NAME] [PERSON_NAME], TK07, 06:00 PM-07:15 PM, [GEOGRAPHIC_DATA] (weekda…" at bounding box center [569, 389] width 132 height 70
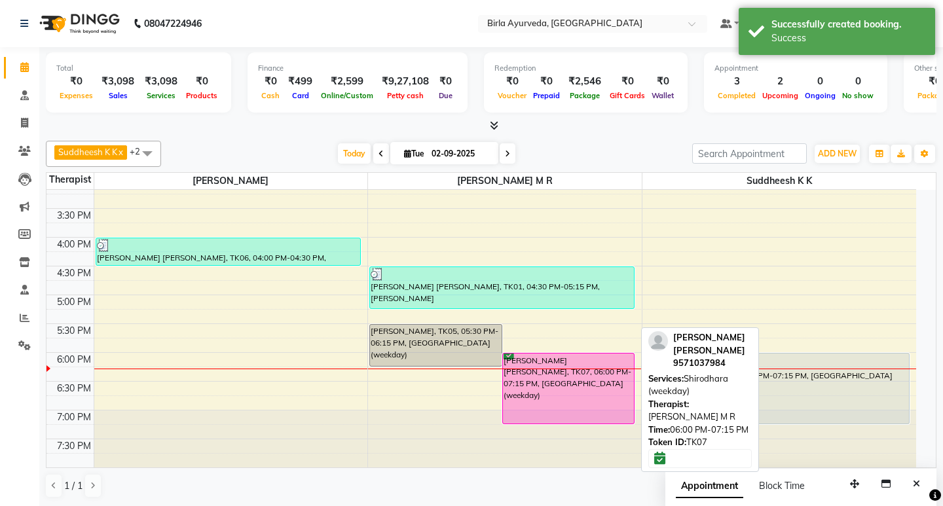
select select "6"
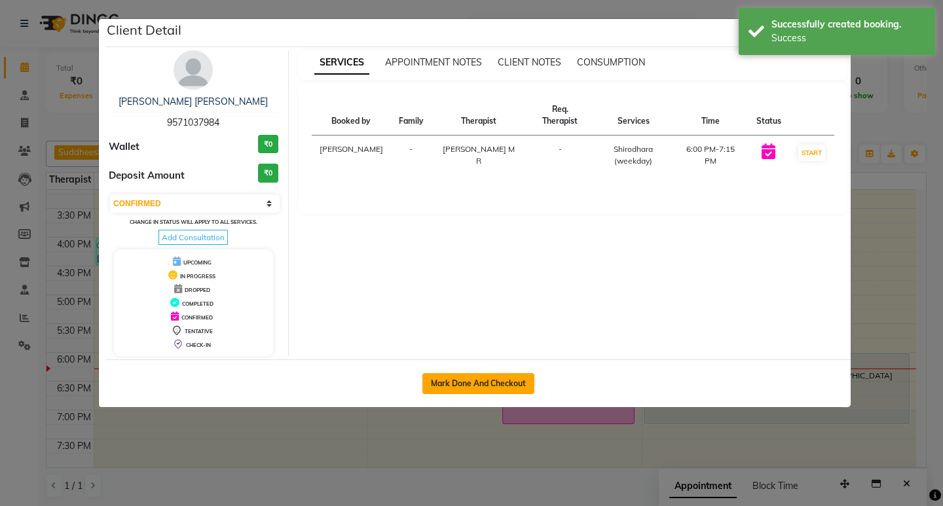
click at [497, 384] on button "Mark Done And Checkout" at bounding box center [478, 383] width 112 height 21
select select "service"
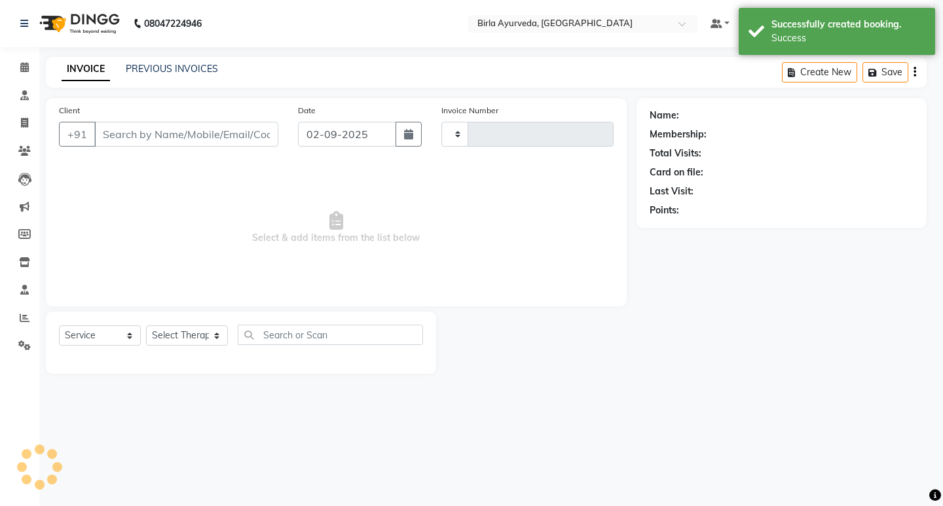
type input "0420"
select select "6820"
select select "package"
type input "9571037984"
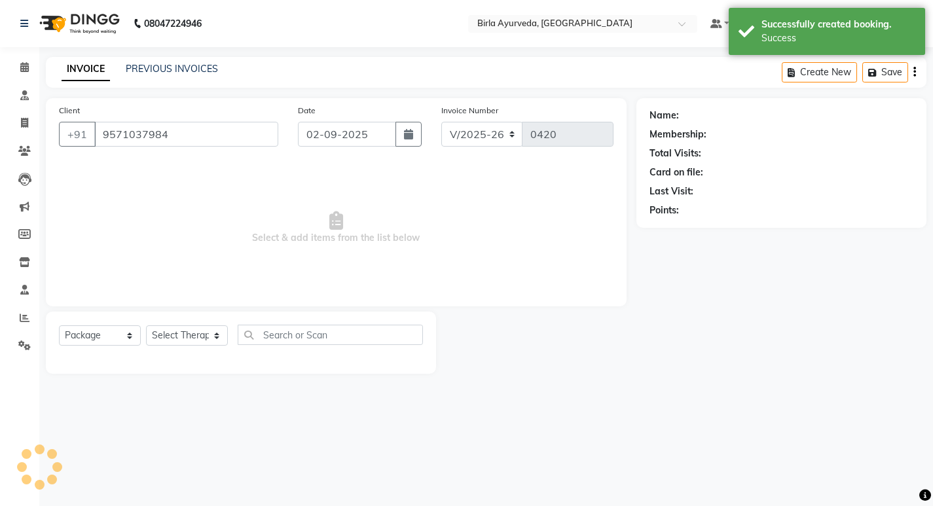
select select "56922"
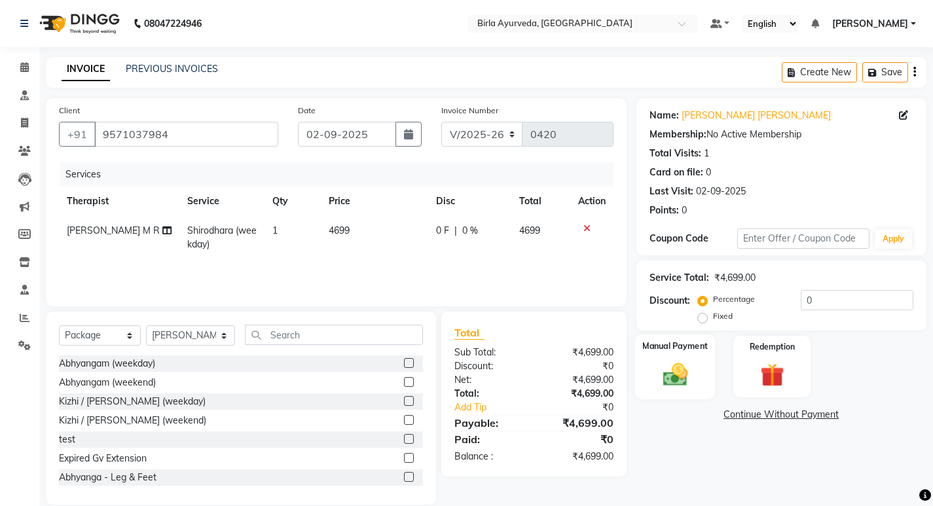
click at [671, 370] on img at bounding box center [675, 374] width 40 height 28
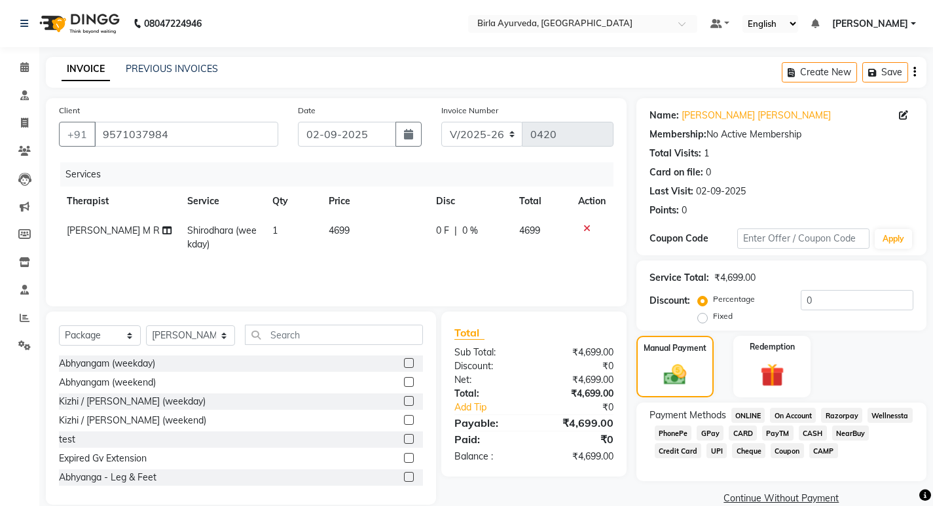
click at [745, 432] on span "CARD" at bounding box center [743, 433] width 28 height 15
click at [432, 226] on td "0 F | 0 %" at bounding box center [470, 237] width 84 height 43
select select "56922"
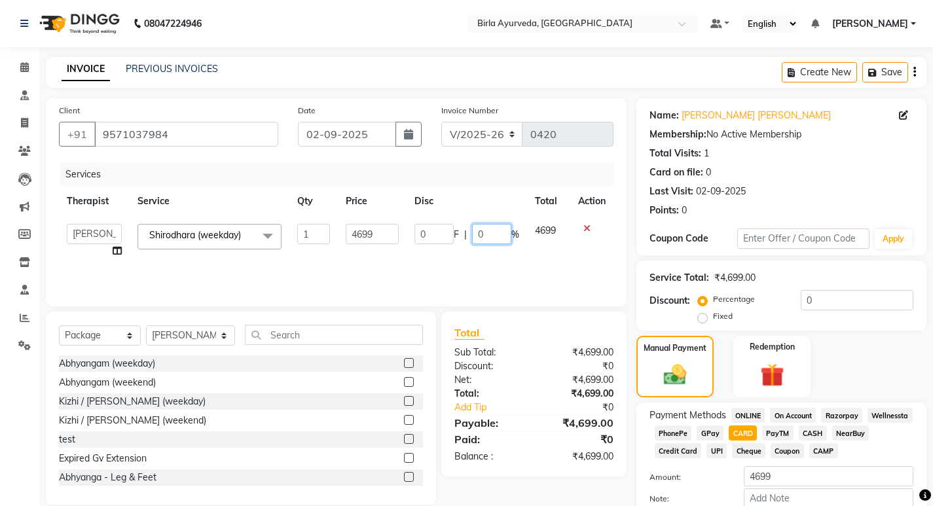
drag, startPoint x: 485, startPoint y: 235, endPoint x: 462, endPoint y: 234, distance: 22.9
click at [462, 234] on div "0 F | 0 %" at bounding box center [467, 234] width 105 height 20
type input "30"
click at [407, 256] on tr "[PERSON_NAME] Amala [PERSON_NAME] [PERSON_NAME] S [PERSON_NAME] [PERSON_NAME] […" at bounding box center [336, 241] width 555 height 50
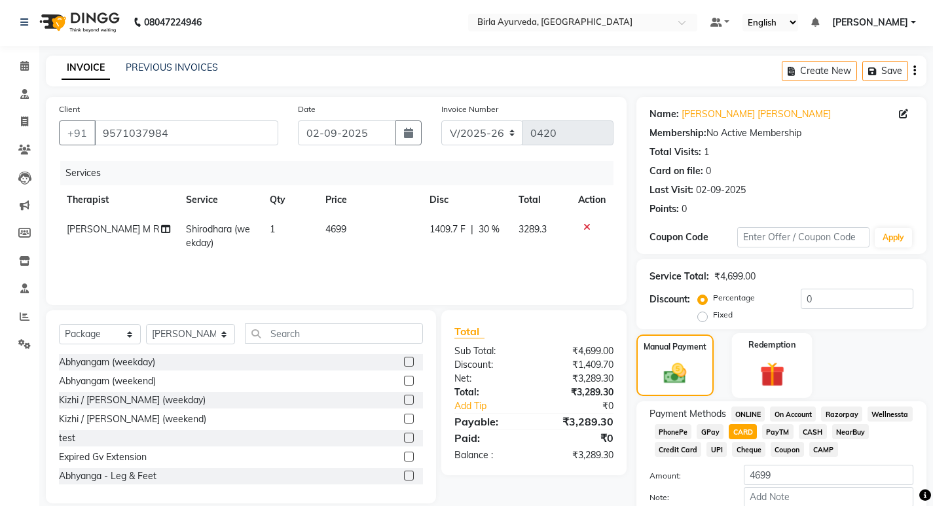
scroll to position [76, 0]
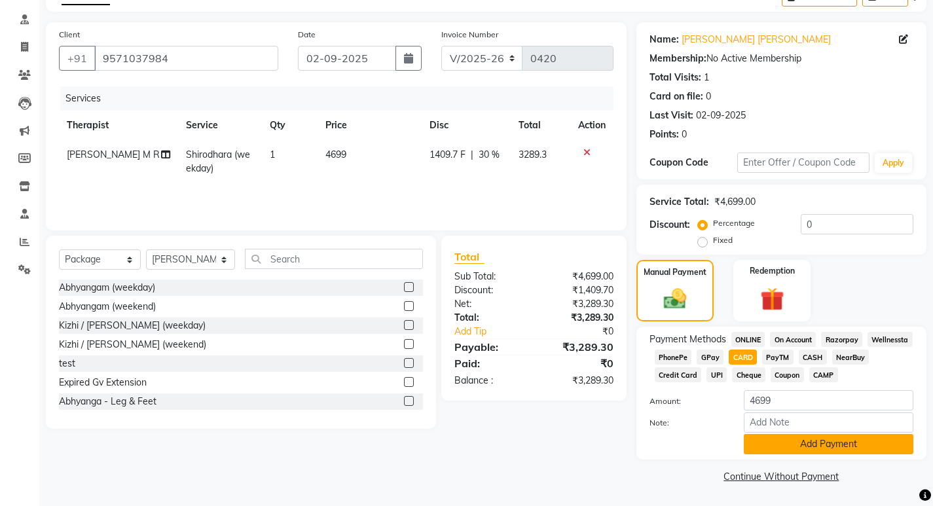
click at [798, 450] on button "Add Payment" at bounding box center [829, 444] width 170 height 20
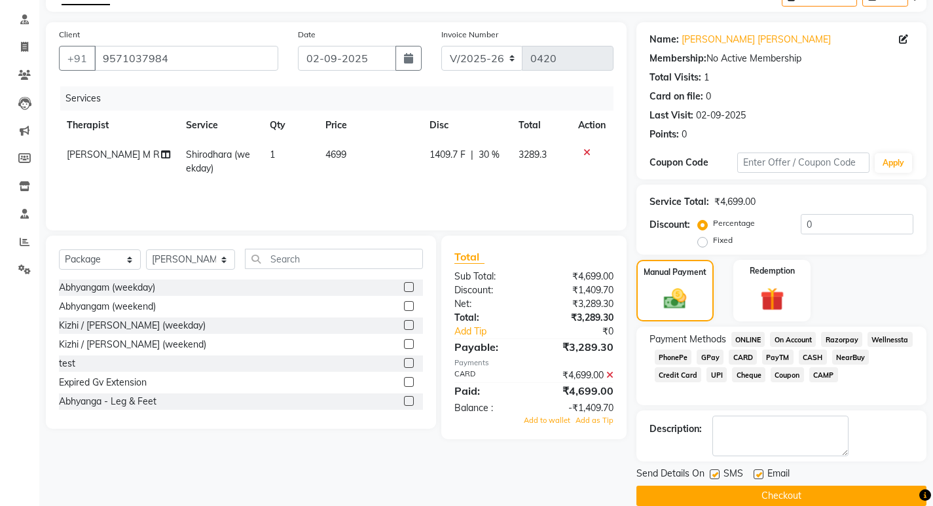
drag, startPoint x: 757, startPoint y: 471, endPoint x: 724, endPoint y: 475, distance: 33.6
click at [758, 471] on label at bounding box center [759, 475] width 10 height 10
click at [758, 471] on input "checkbox" at bounding box center [758, 475] width 9 height 9
checkbox input "false"
click at [715, 475] on label at bounding box center [715, 475] width 10 height 10
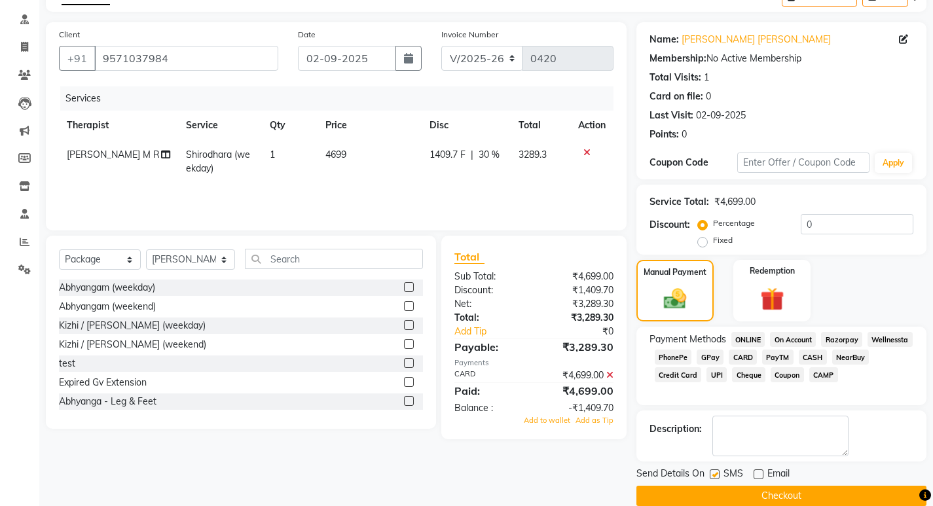
click at [715, 475] on input "checkbox" at bounding box center [714, 475] width 9 height 9
checkbox input "false"
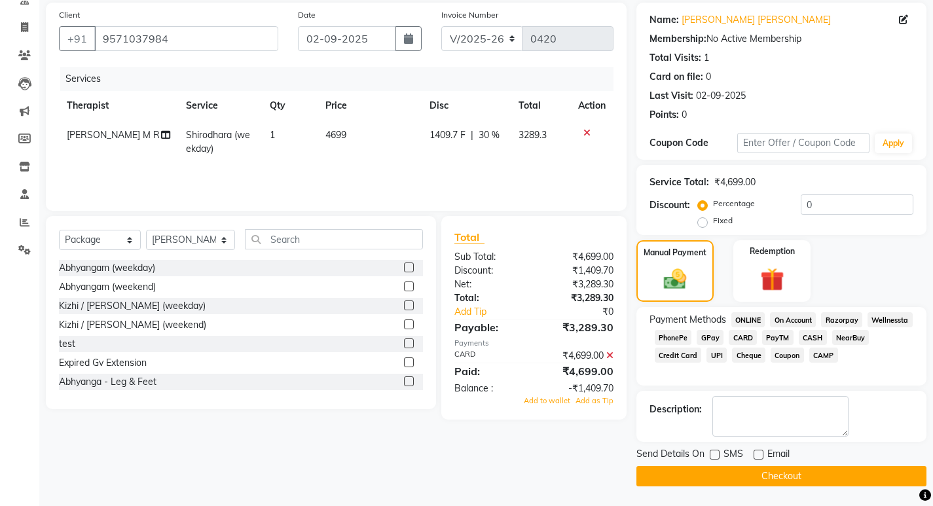
click at [497, 154] on td "1409.7 F | 30 %" at bounding box center [467, 142] width 90 height 43
select select "56922"
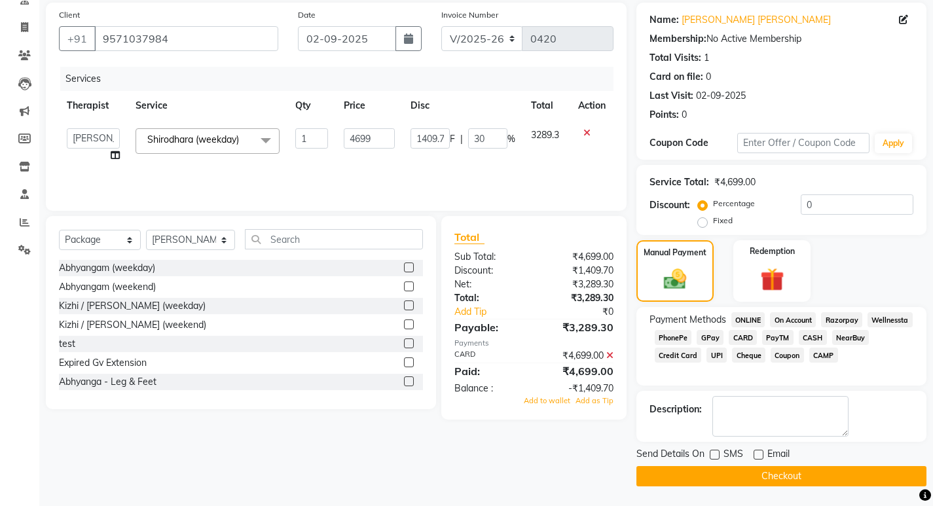
click at [612, 355] on icon at bounding box center [609, 355] width 7 height 9
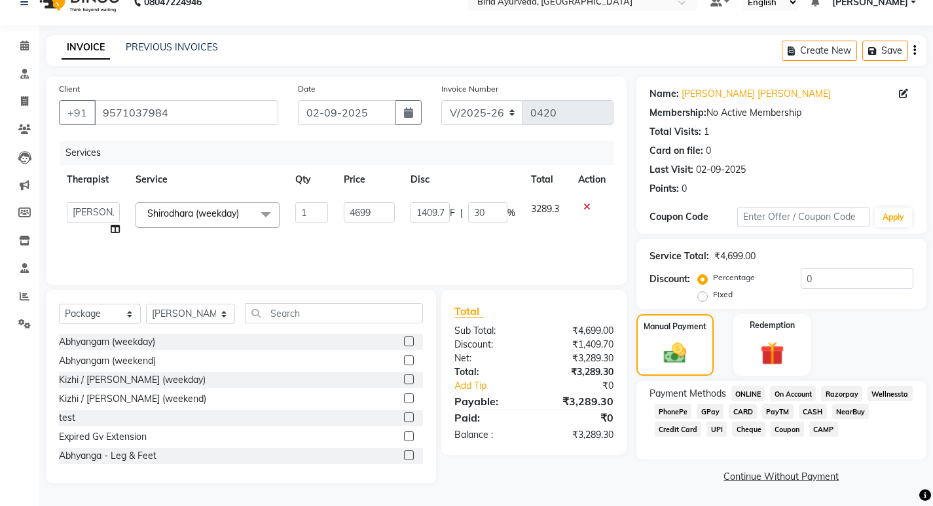
scroll to position [22, 0]
click at [735, 413] on span "CARD" at bounding box center [743, 411] width 28 height 15
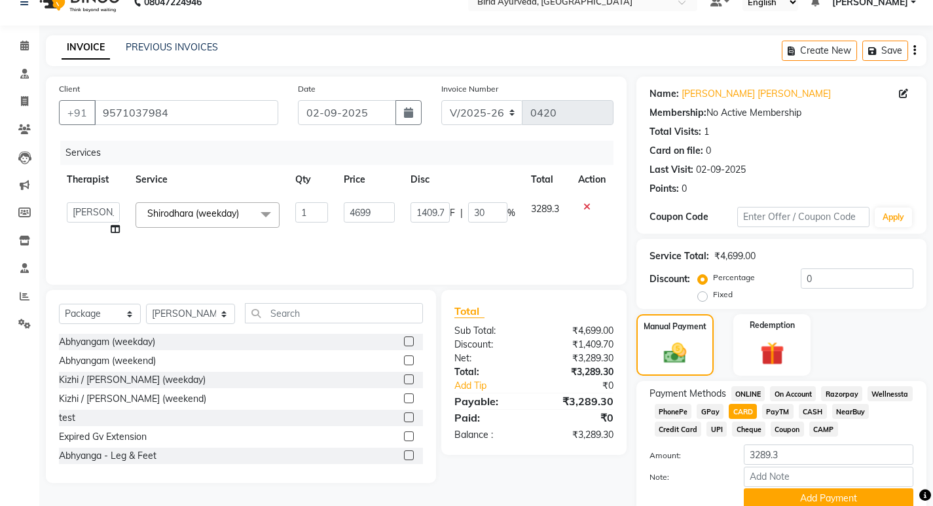
scroll to position [76, 0]
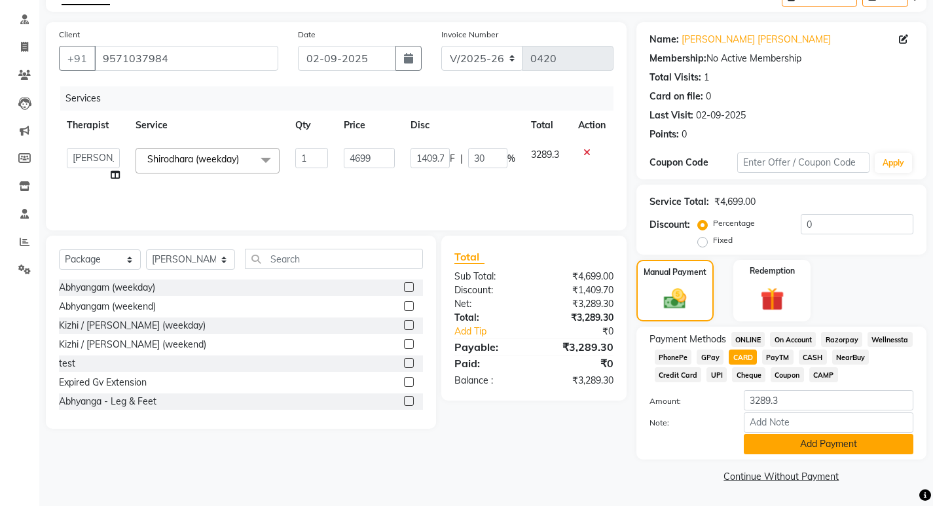
click at [815, 446] on button "Add Payment" at bounding box center [829, 444] width 170 height 20
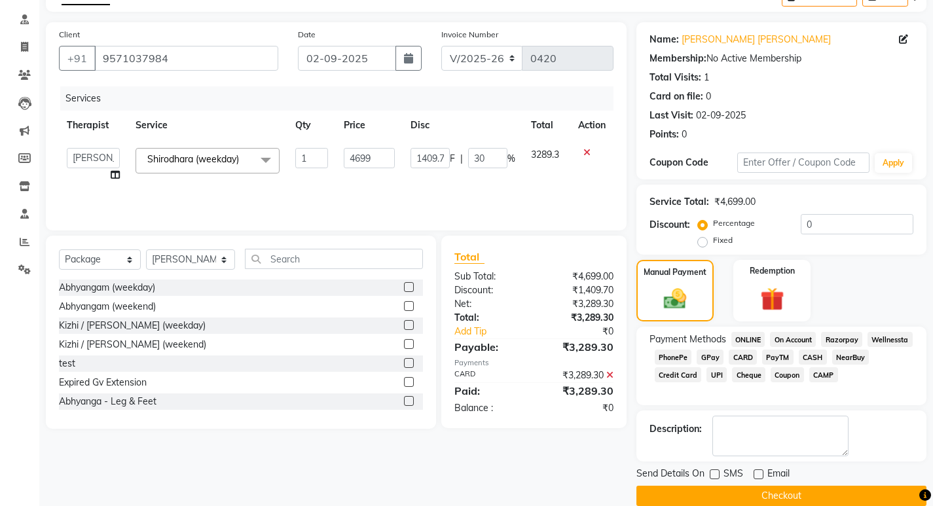
scroll to position [96, 0]
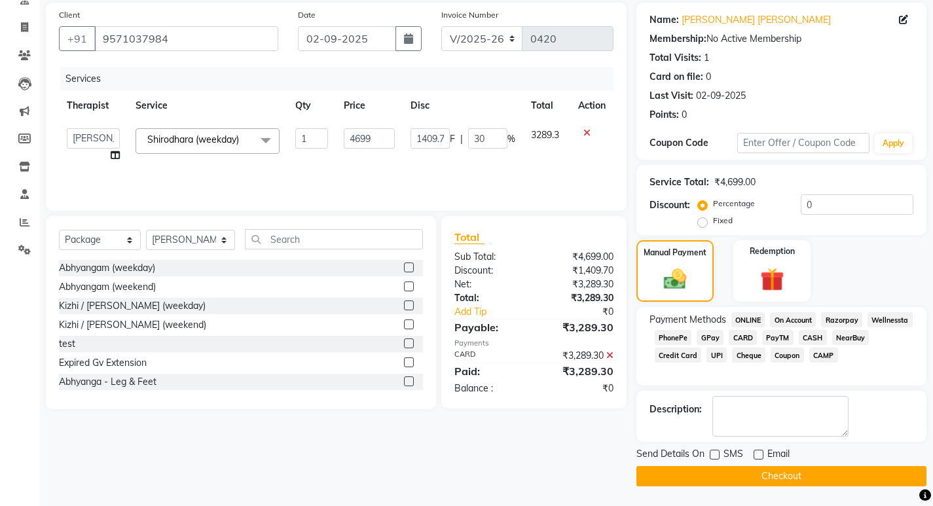
click at [788, 473] on button "Checkout" at bounding box center [782, 476] width 290 height 20
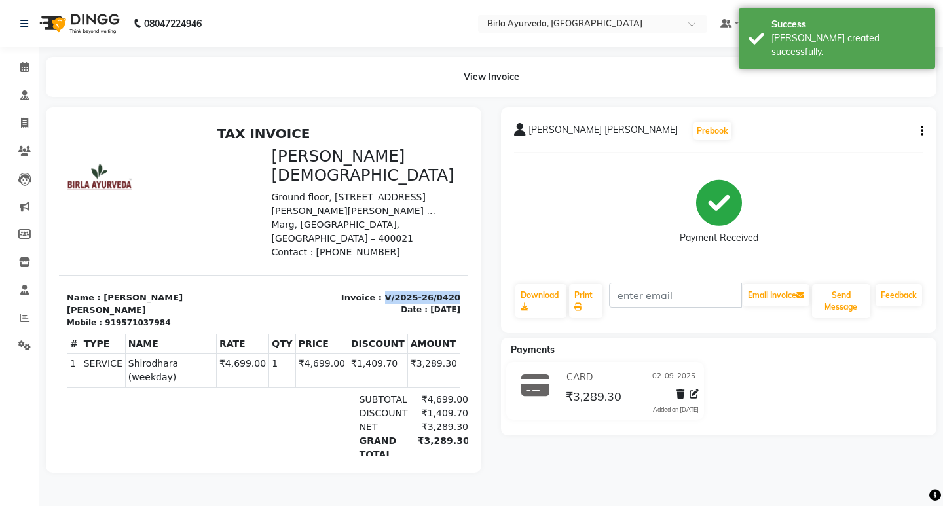
drag, startPoint x: 377, startPoint y: 266, endPoint x: 443, endPoint y: 270, distance: 66.9
click at [443, 291] on div "Invoice : V/2025-26/0420 Date : [DATE]" at bounding box center [366, 309] width 205 height 37
copy p "V/2025-26/0420"
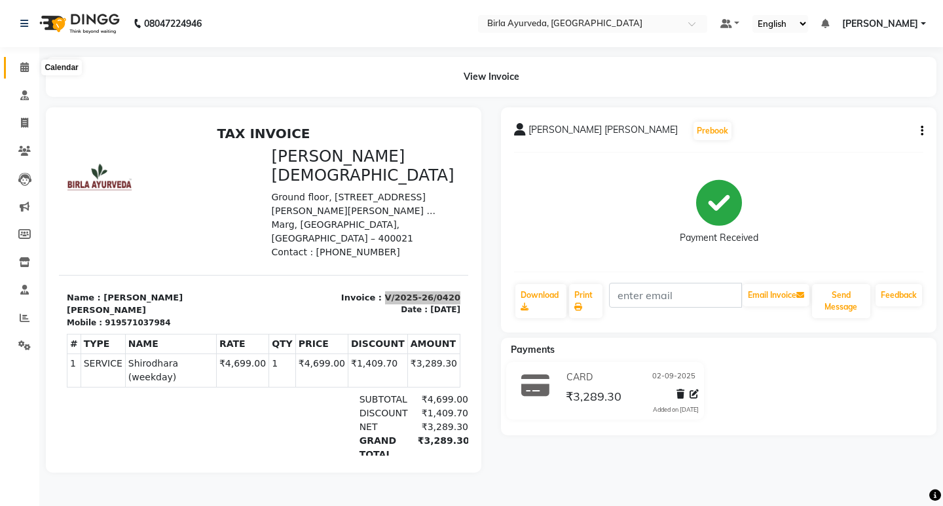
click at [22, 63] on icon at bounding box center [24, 67] width 9 height 10
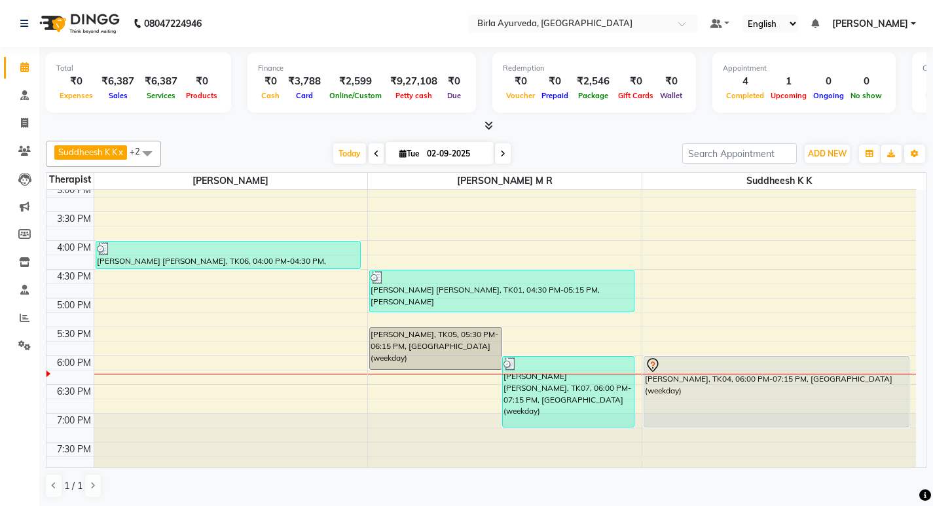
scroll to position [413, 0]
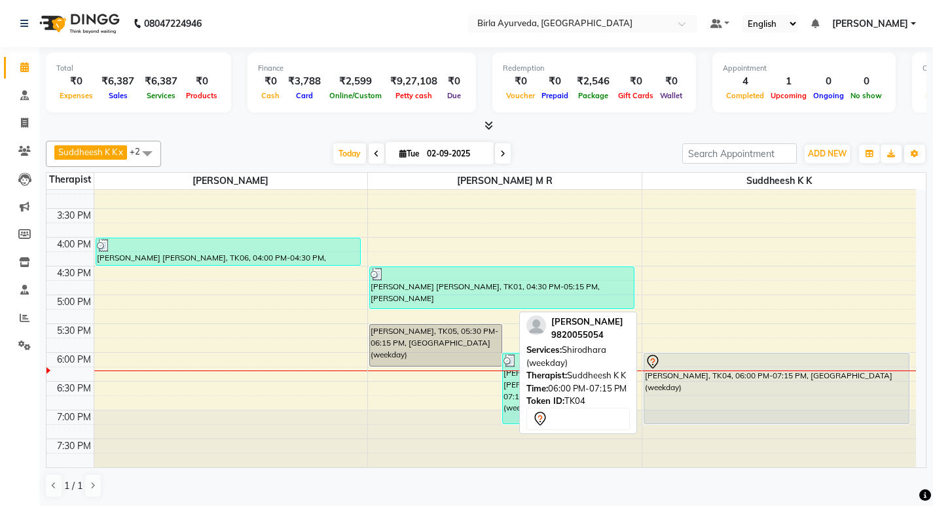
click at [669, 362] on div at bounding box center [776, 362] width 263 height 16
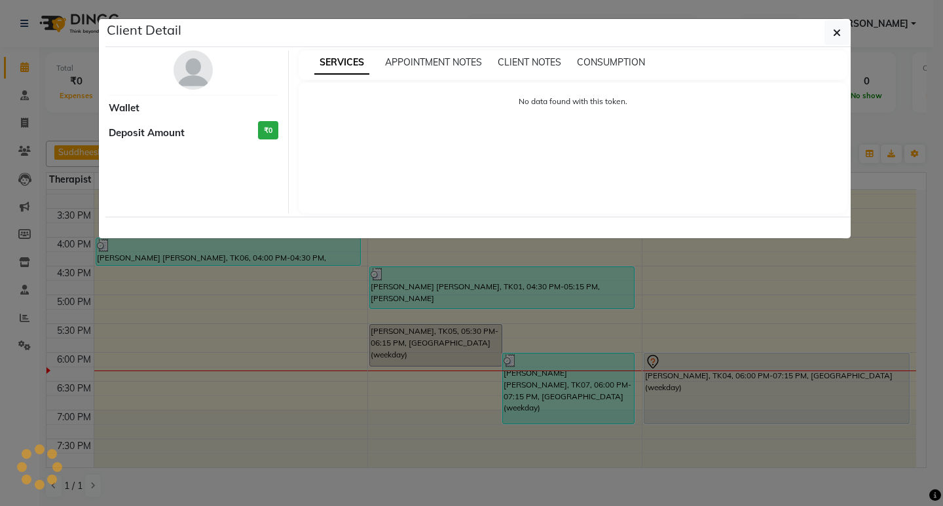
select select "7"
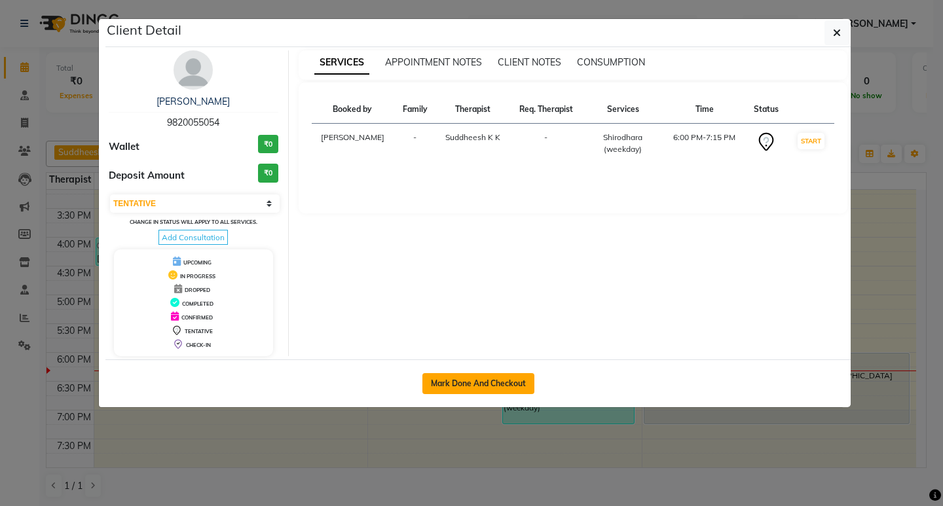
click at [475, 382] on button "Mark Done And Checkout" at bounding box center [478, 383] width 112 height 21
select select "6820"
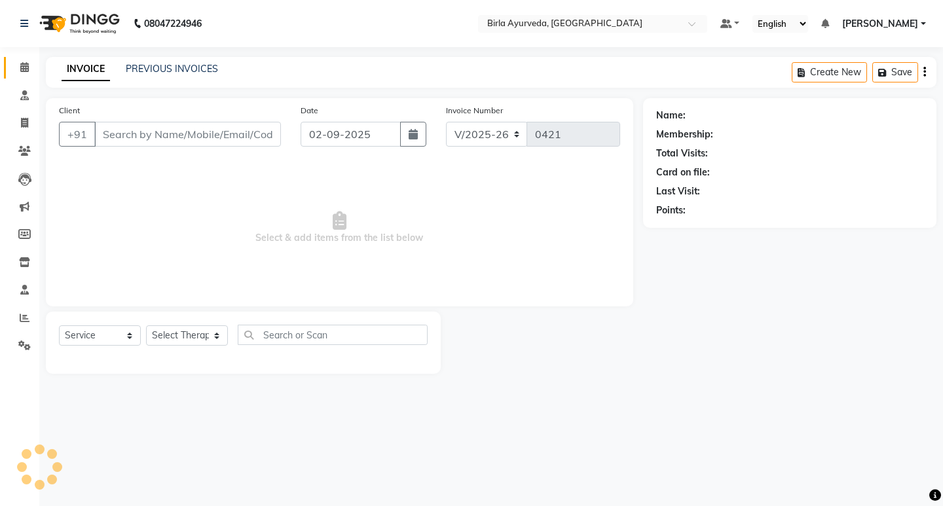
select select "package"
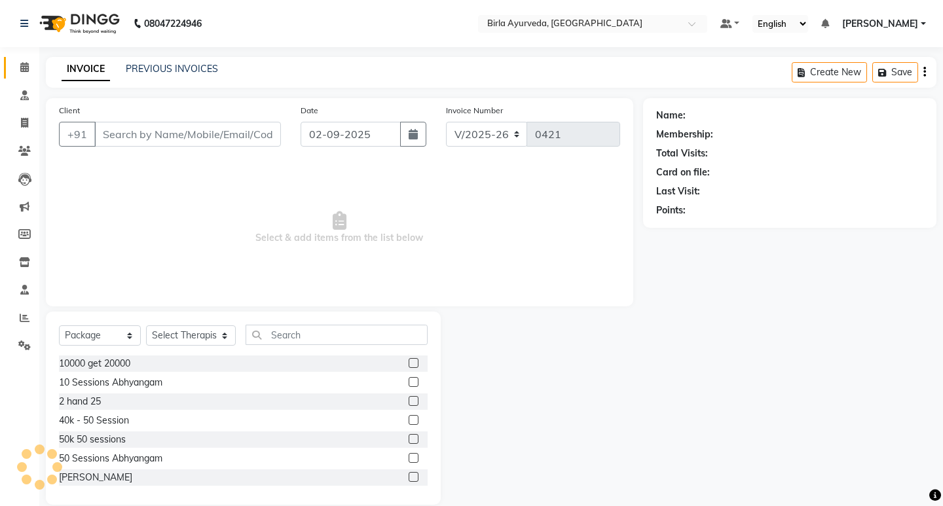
type input "9820055054"
select select "56923"
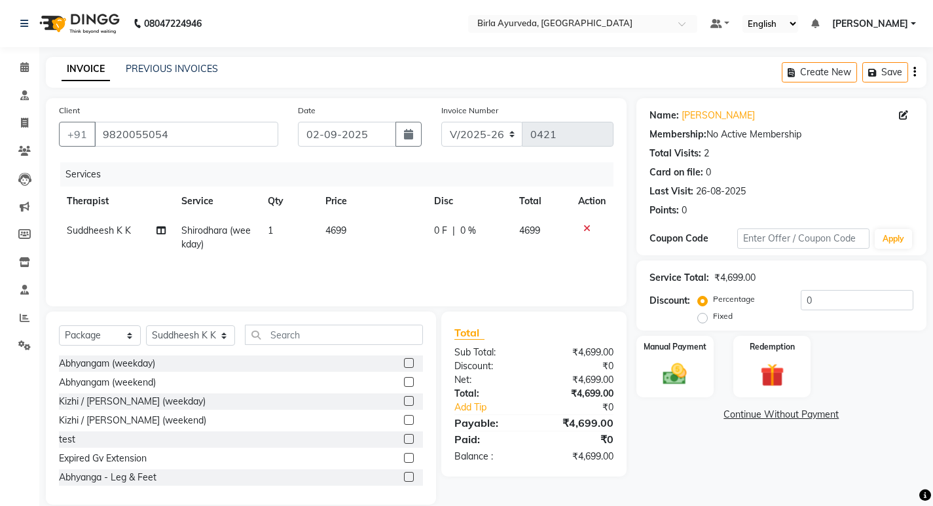
click at [471, 231] on span "0 %" at bounding box center [468, 231] width 16 height 14
select select "56923"
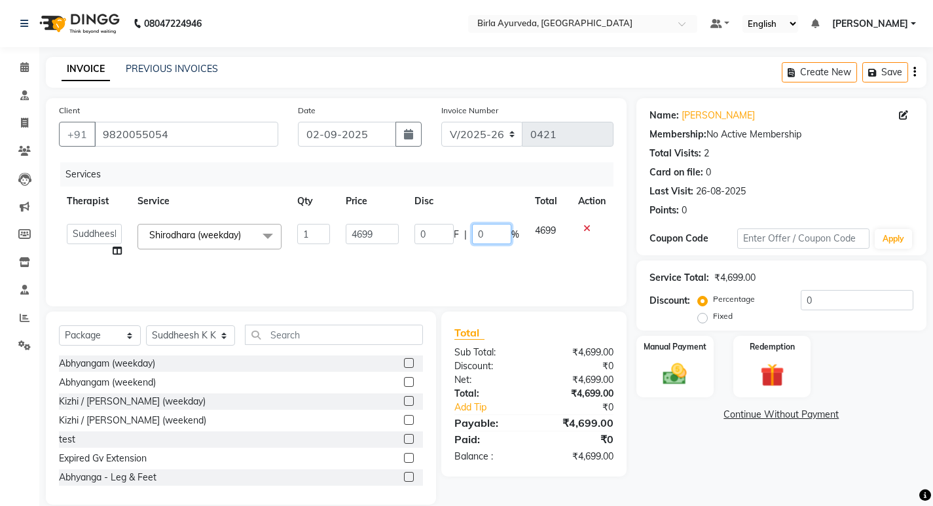
click at [487, 233] on input "0" at bounding box center [491, 234] width 39 height 20
type input "30"
click at [538, 266] on div "Services Therapist Service Qty Price Disc Total Action [PERSON_NAME] Amala [PER…" at bounding box center [336, 227] width 555 height 131
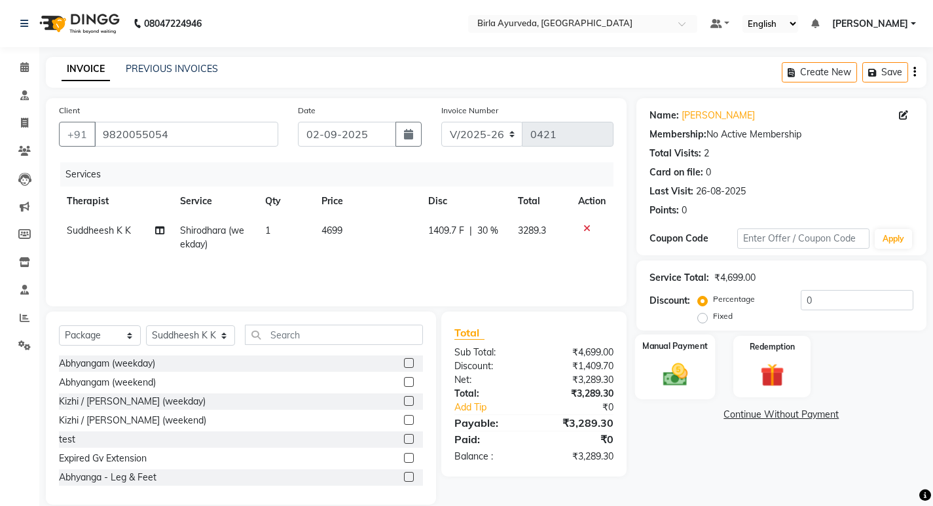
click at [671, 365] on img at bounding box center [675, 374] width 40 height 28
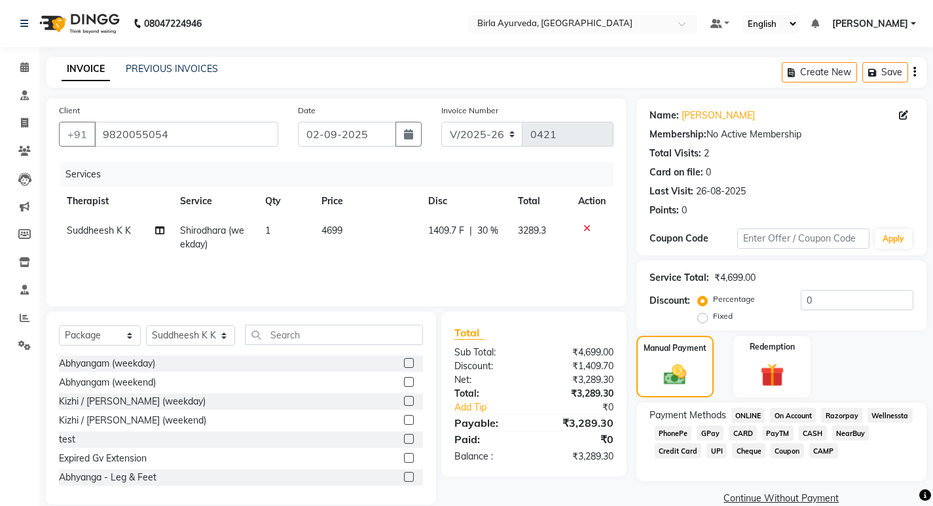
click at [744, 432] on span "CARD" at bounding box center [743, 433] width 28 height 15
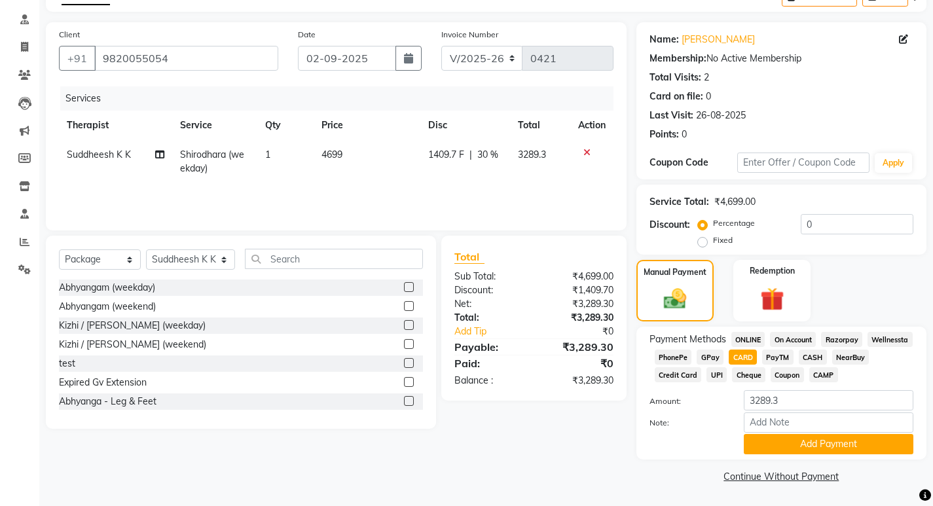
click at [485, 153] on span "30 %" at bounding box center [487, 155] width 21 height 14
select select "56923"
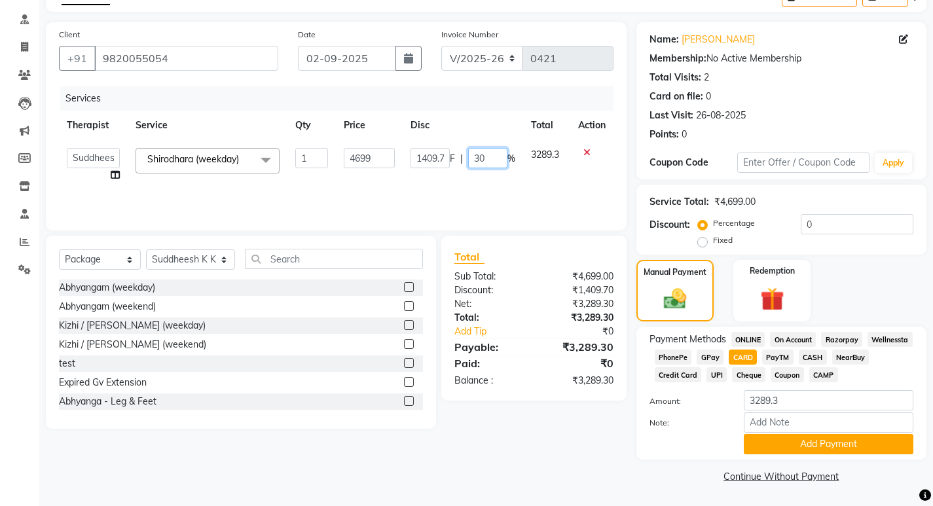
drag, startPoint x: 487, startPoint y: 156, endPoint x: 437, endPoint y: 157, distance: 49.1
click at [437, 157] on div "1409.7 F | 30 %" at bounding box center [463, 158] width 105 height 20
type input "20"
click at [534, 184] on div "Services Therapist Service Qty Price Disc Total Action [PERSON_NAME] Amala [PER…" at bounding box center [336, 151] width 555 height 131
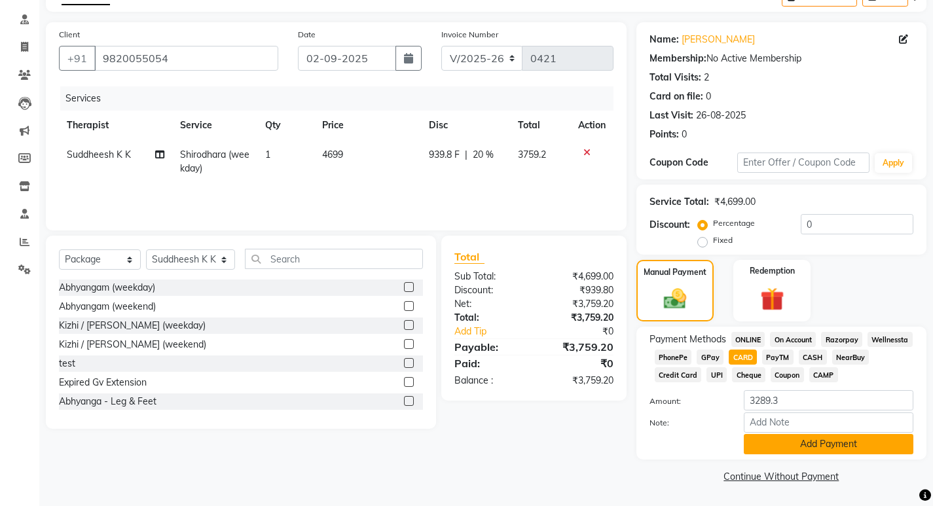
click at [803, 445] on button "Add Payment" at bounding box center [829, 444] width 170 height 20
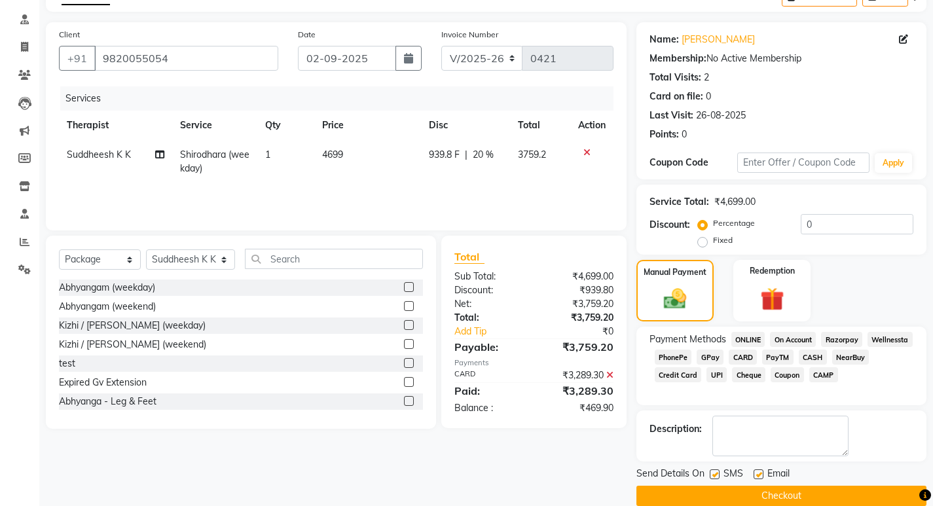
click at [610, 373] on icon at bounding box center [609, 375] width 7 height 9
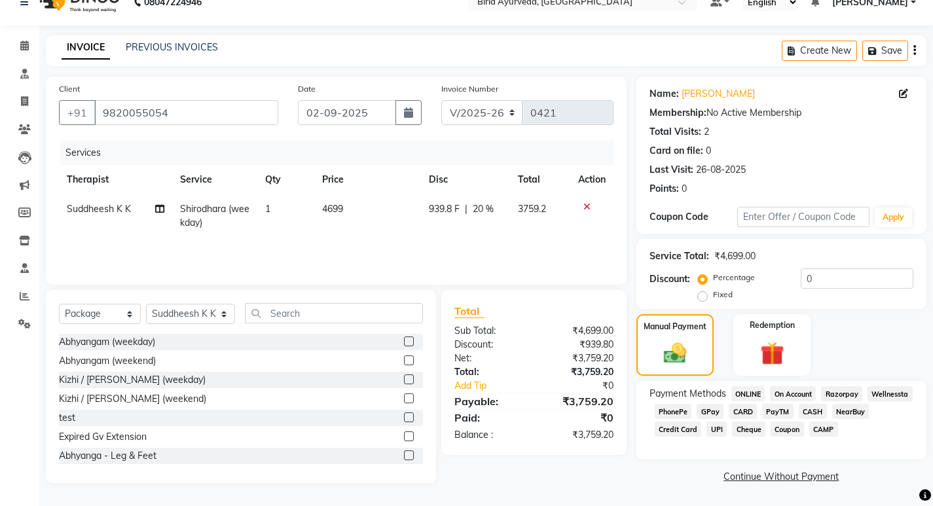
scroll to position [22, 0]
click at [747, 408] on span "CARD" at bounding box center [743, 411] width 28 height 15
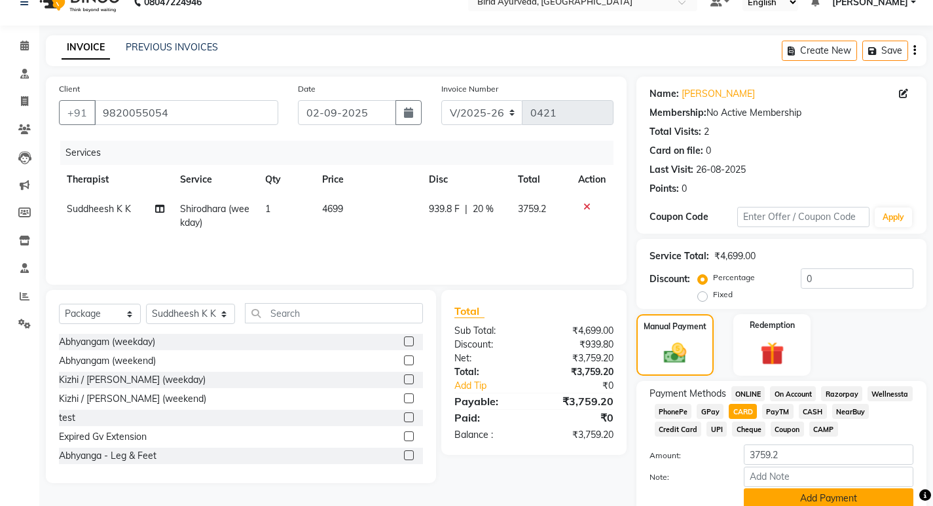
scroll to position [76, 0]
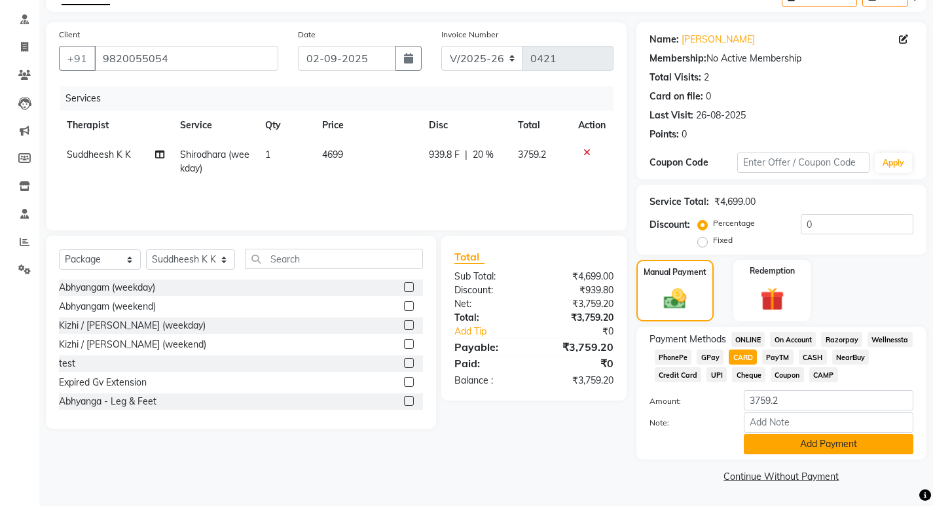
click at [811, 445] on button "Add Payment" at bounding box center [829, 444] width 170 height 20
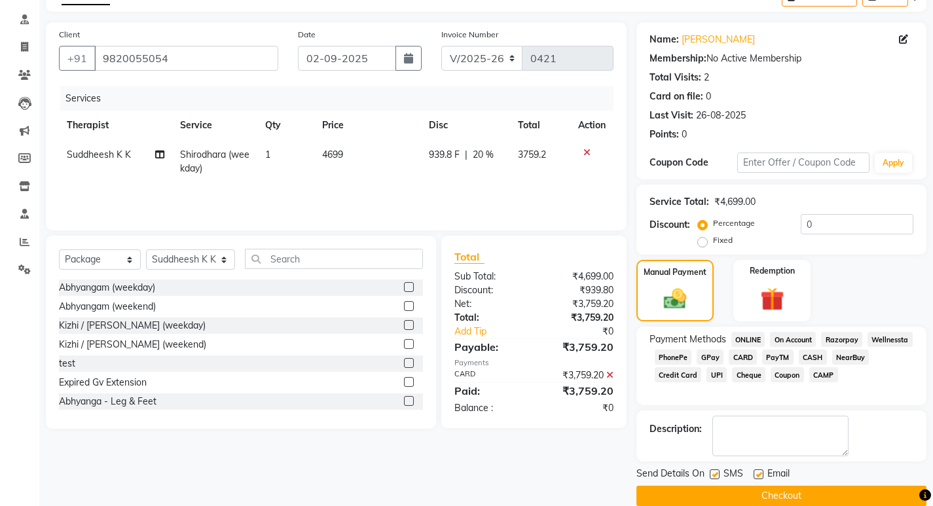
scroll to position [96, 0]
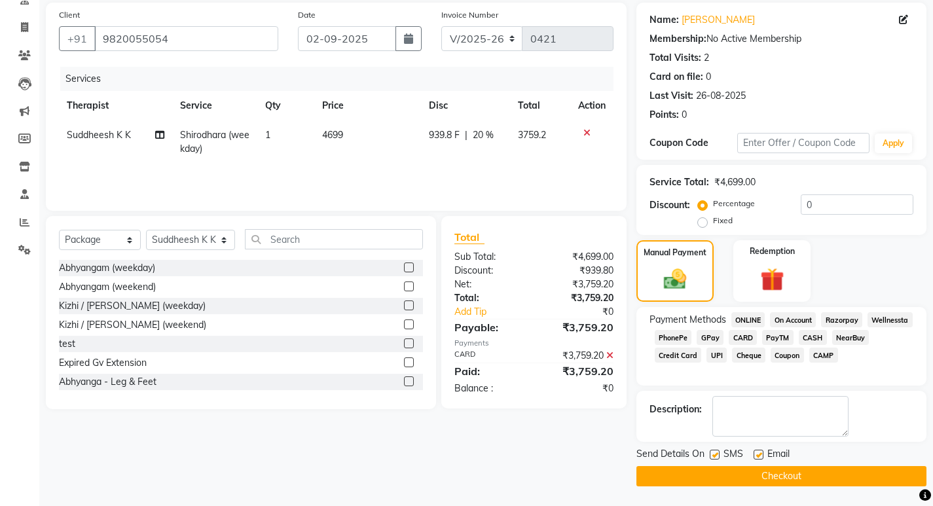
click at [758, 457] on label at bounding box center [759, 455] width 10 height 10
click at [758, 457] on input "checkbox" at bounding box center [758, 455] width 9 height 9
checkbox input "false"
click at [713, 455] on label at bounding box center [715, 455] width 10 height 10
click at [713, 455] on input "checkbox" at bounding box center [714, 455] width 9 height 9
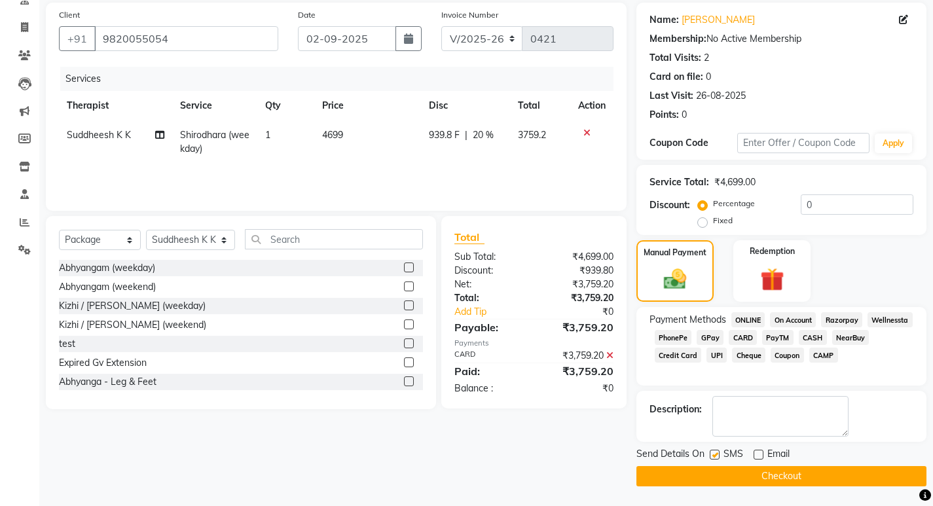
checkbox input "false"
click at [735, 477] on button "Checkout" at bounding box center [782, 476] width 290 height 20
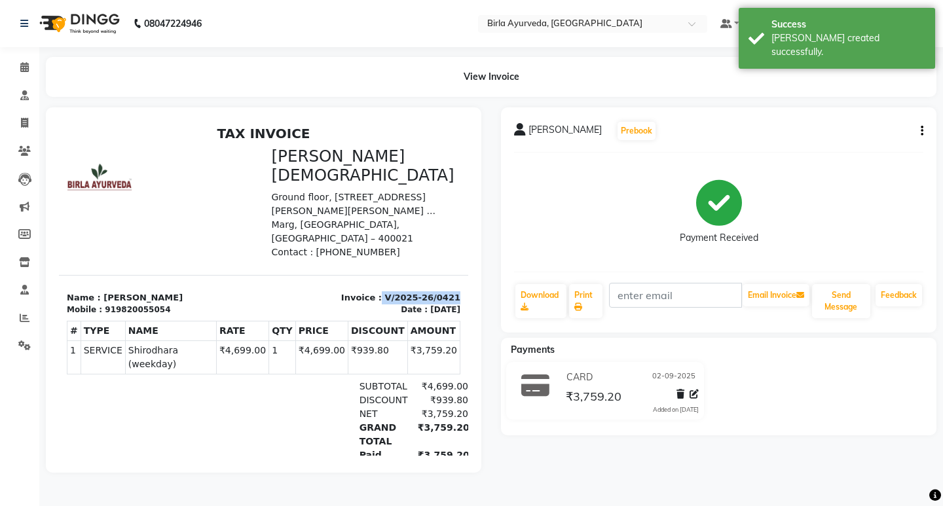
drag, startPoint x: 373, startPoint y: 264, endPoint x: 442, endPoint y: 268, distance: 69.5
click at [442, 291] on div "Invoice : V/2025-26/0421 Date : [DATE]" at bounding box center [366, 303] width 205 height 25
drag, startPoint x: 443, startPoint y: 264, endPoint x: 377, endPoint y: 269, distance: 65.6
click at [377, 291] on div "Invoice : V/2025-26/0421 Date : [DATE]" at bounding box center [366, 303] width 205 height 25
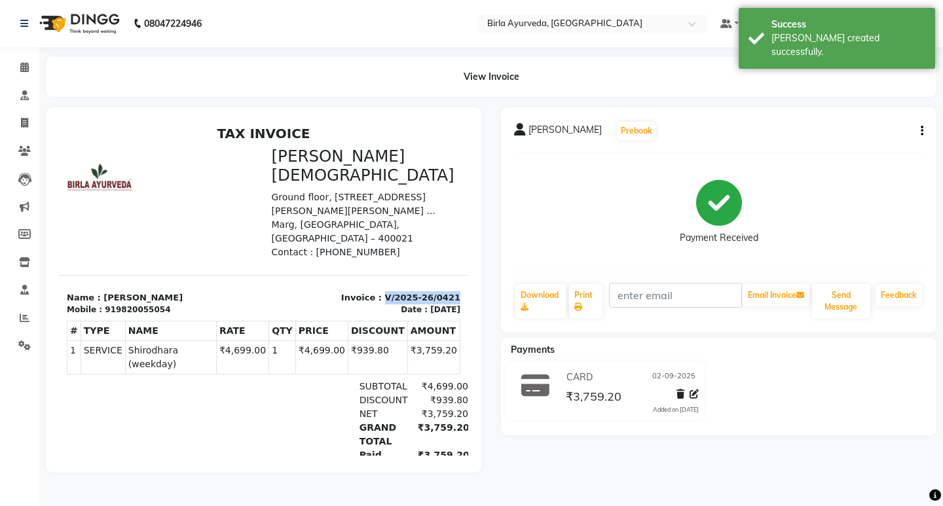
copy p "V/2025-26/0421"
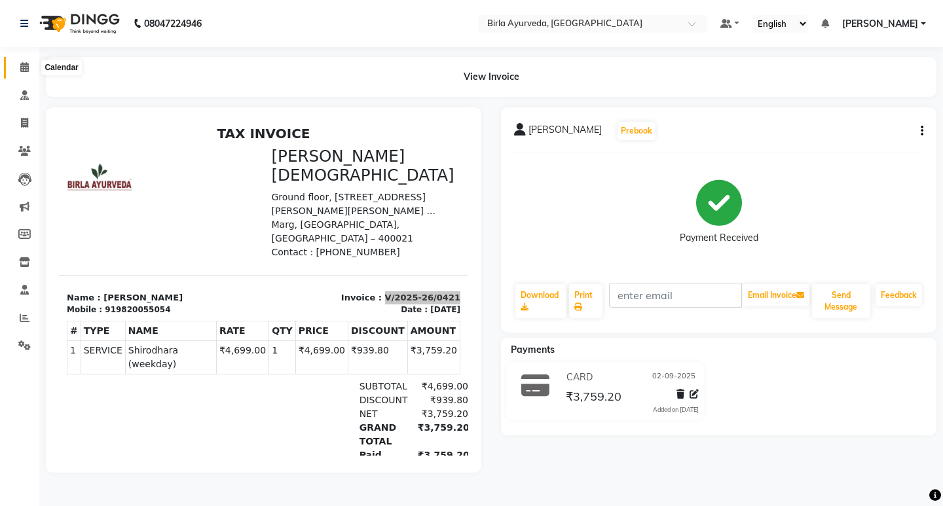
click at [24, 67] on icon at bounding box center [24, 67] width 9 height 10
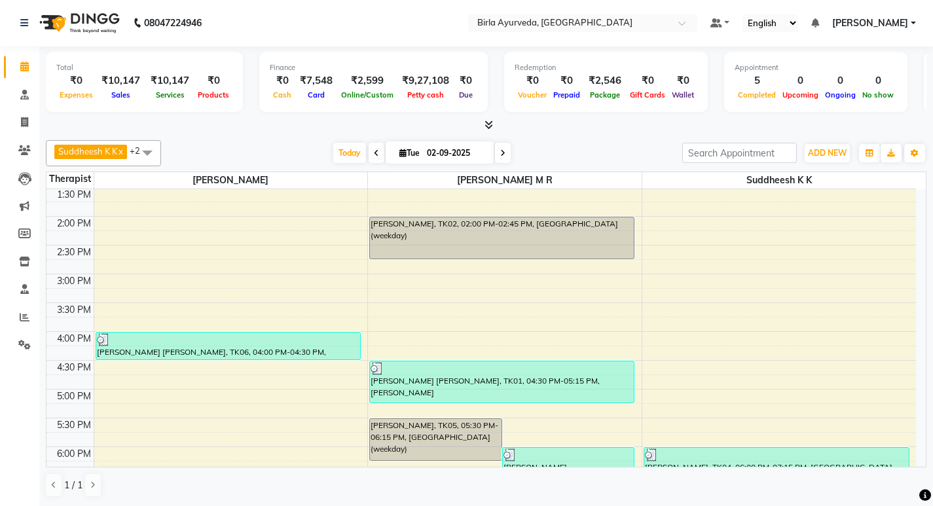
scroll to position [413, 0]
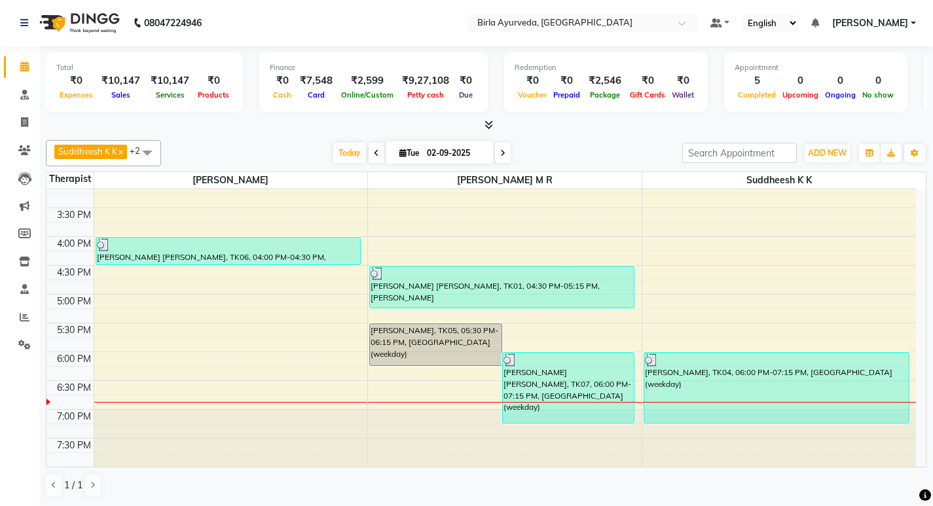
click at [234, 333] on div "8:00 AM 8:30 AM 9:00 AM 9:30 AM 10:00 AM 10:30 AM 11:00 AM 11:30 AM 12:00 PM 12…" at bounding box center [481, 121] width 870 height 691
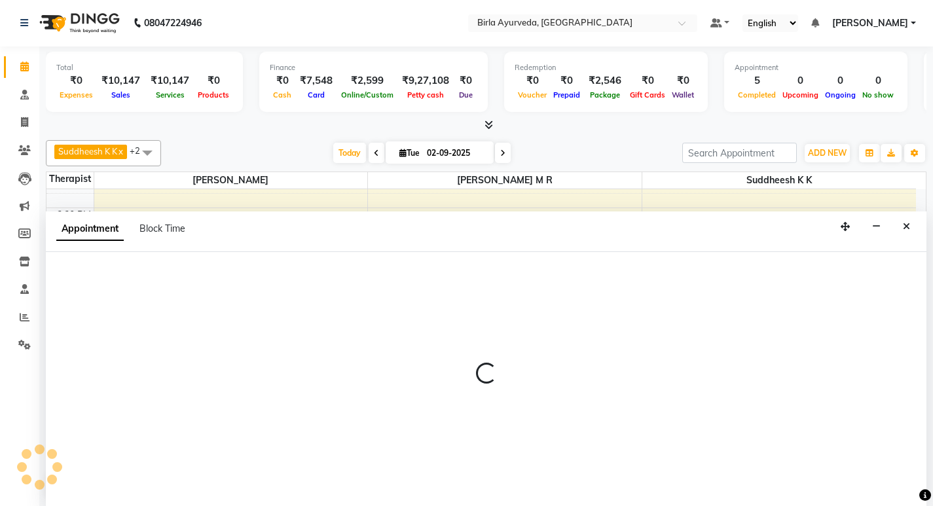
select select "56900"
select select "tentative"
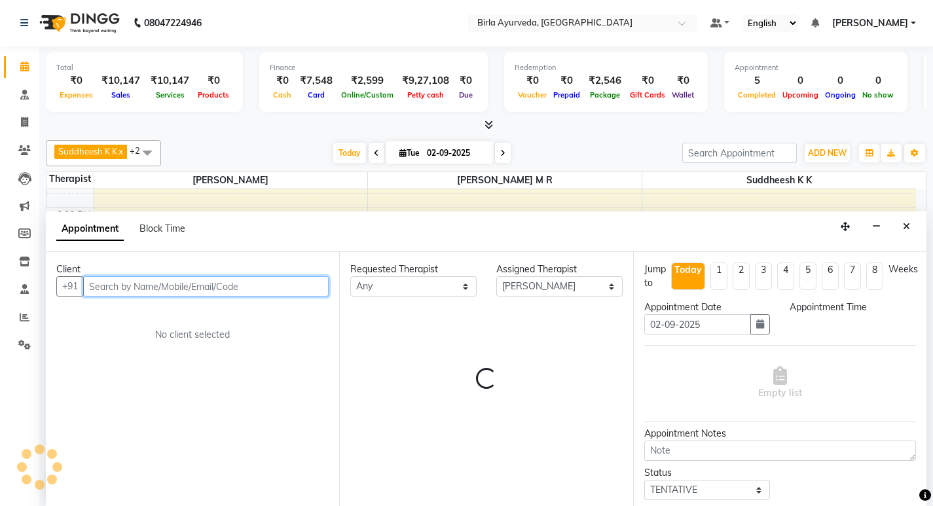
select select "1050"
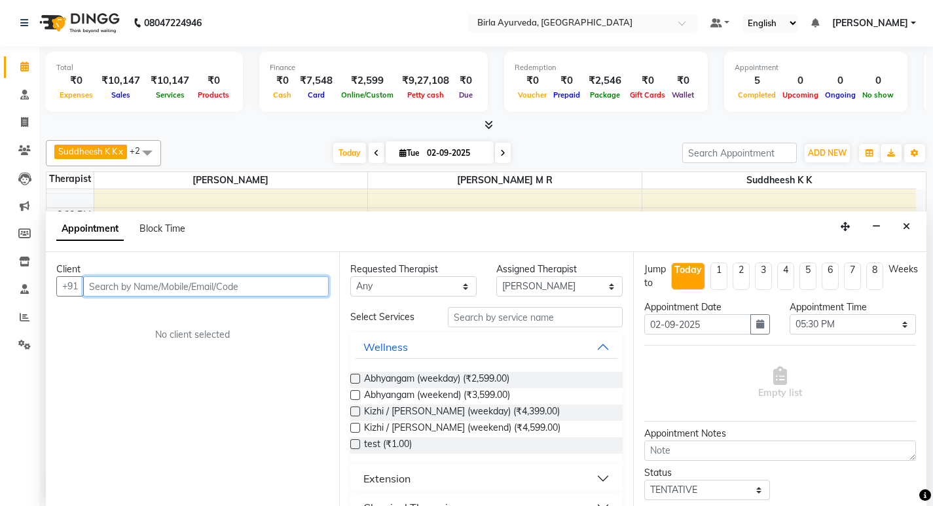
scroll to position [0, 0]
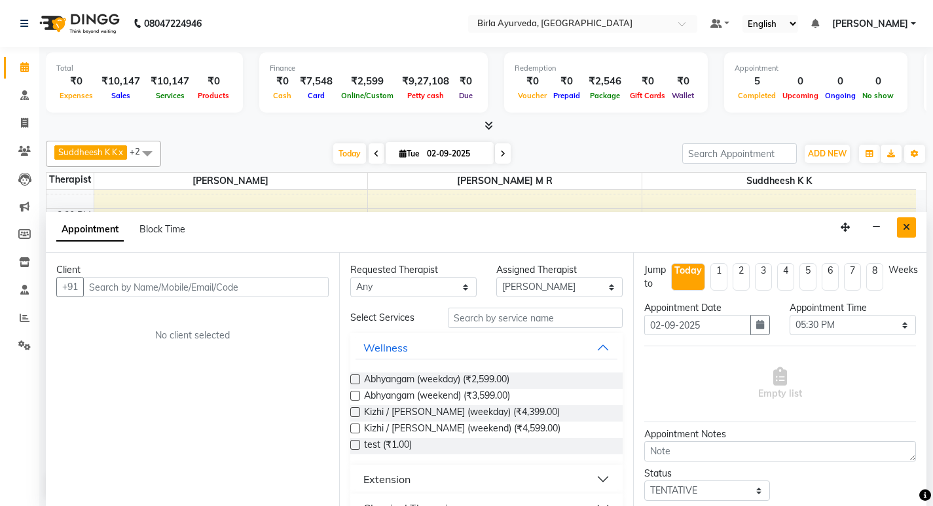
click at [907, 223] on icon "Close" at bounding box center [906, 227] width 7 height 9
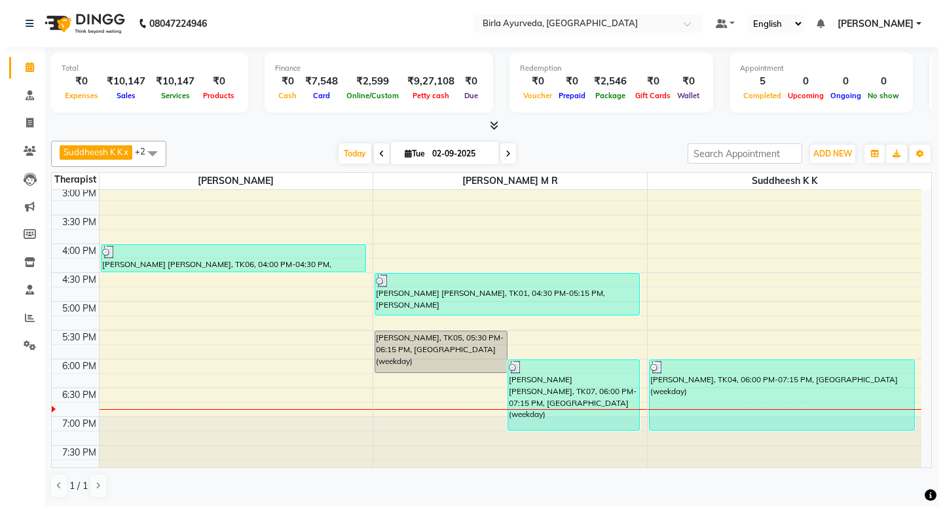
scroll to position [413, 0]
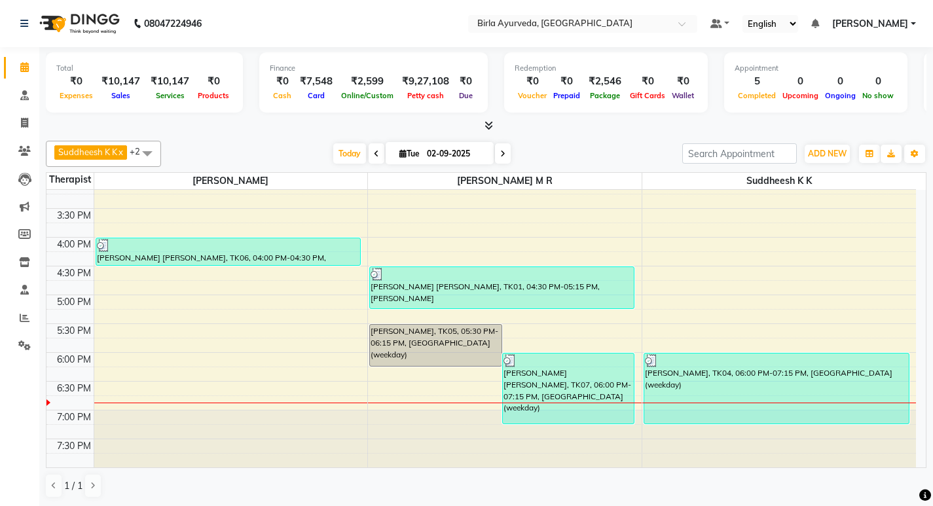
click at [911, 22] on link "[PERSON_NAME]" at bounding box center [874, 24] width 84 height 14
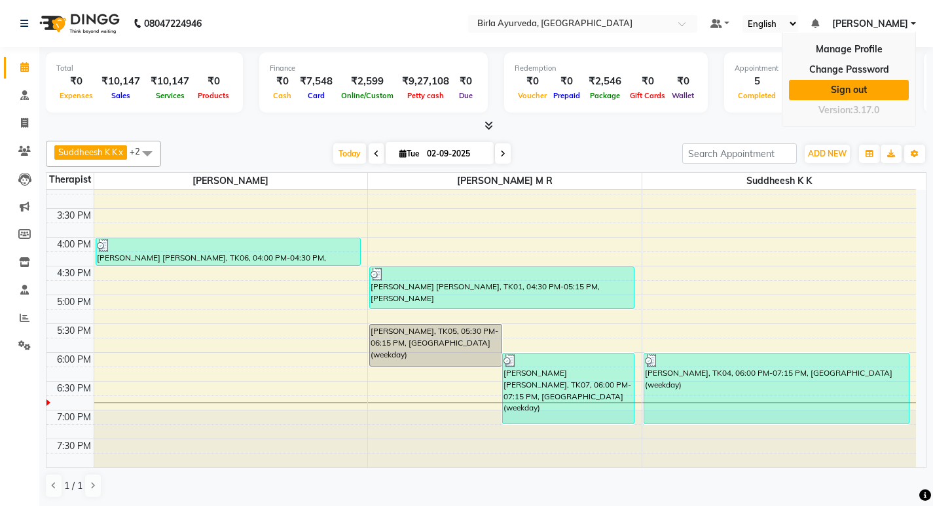
click at [850, 88] on link "Sign out" at bounding box center [849, 90] width 120 height 20
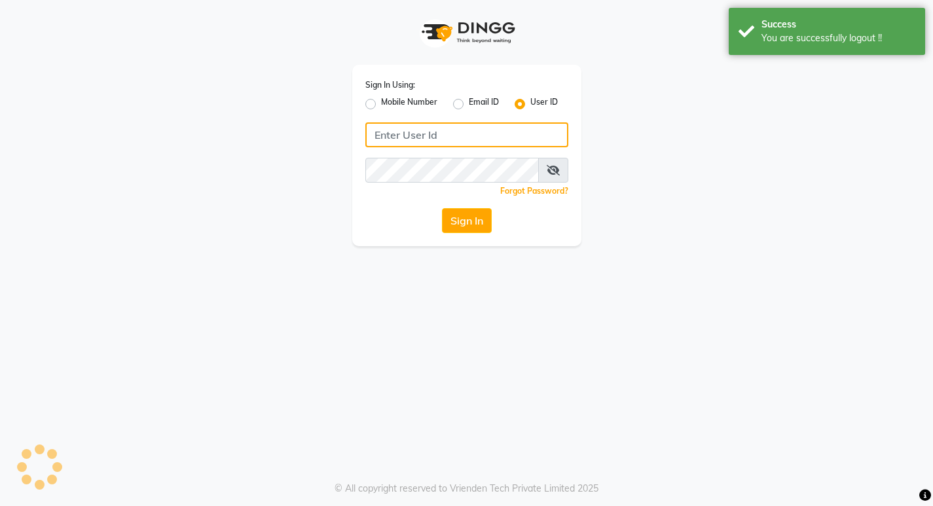
type input "8779788468"
